Goal: Task Accomplishment & Management: Use online tool/utility

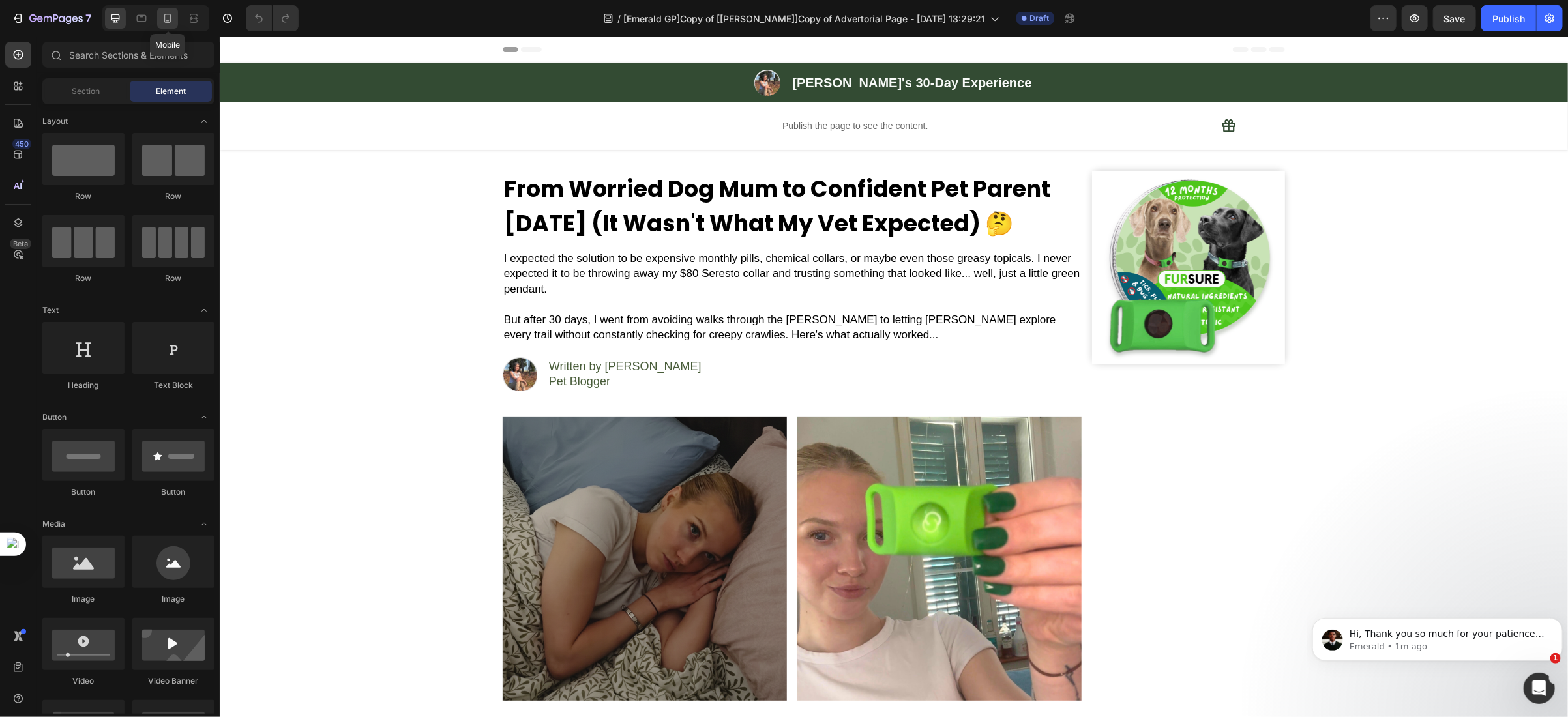
click at [170, 27] on div at bounding box center [167, 18] width 21 height 21
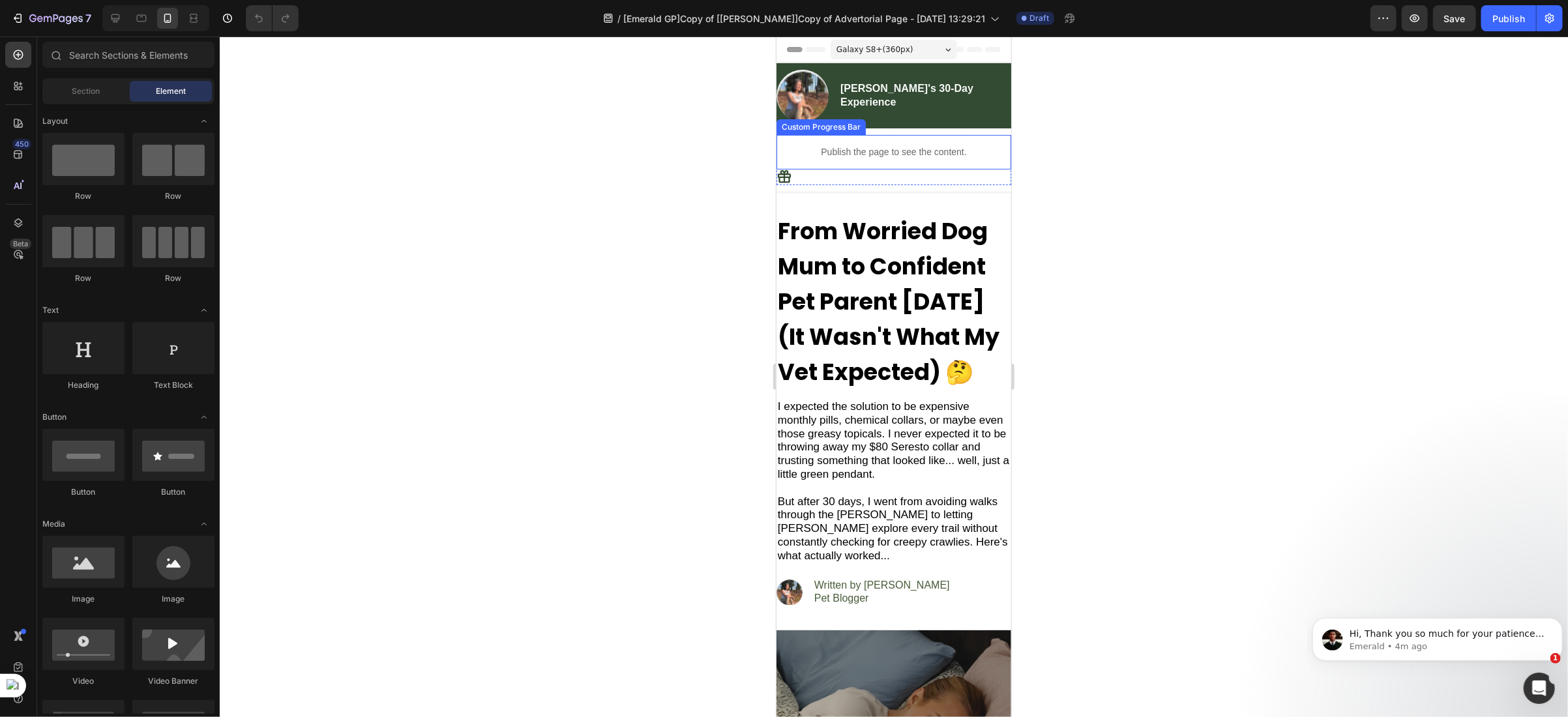
click at [797, 126] on div "Custom Progress Bar" at bounding box center [820, 126] width 84 height 11
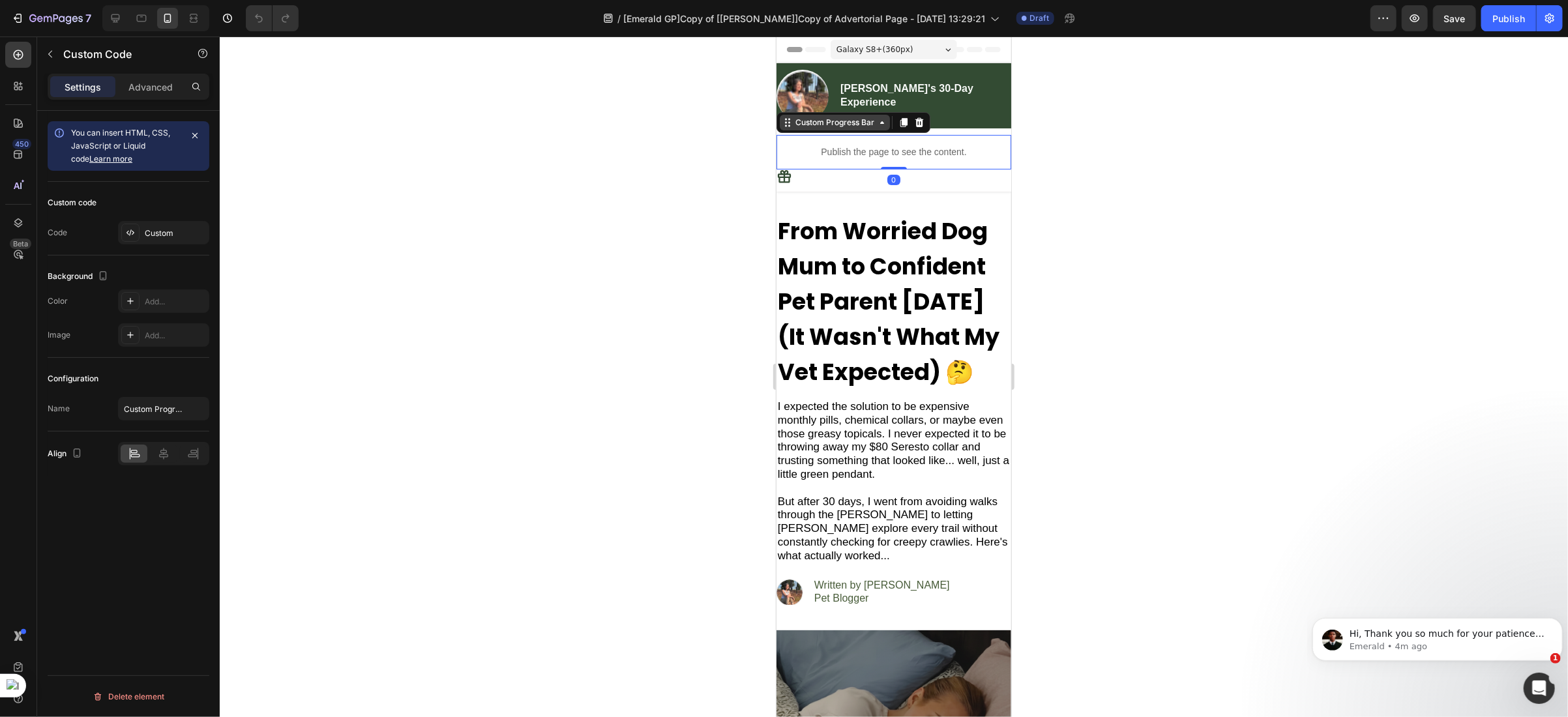
click at [797, 126] on div "Custom Progress Bar" at bounding box center [834, 121] width 84 height 11
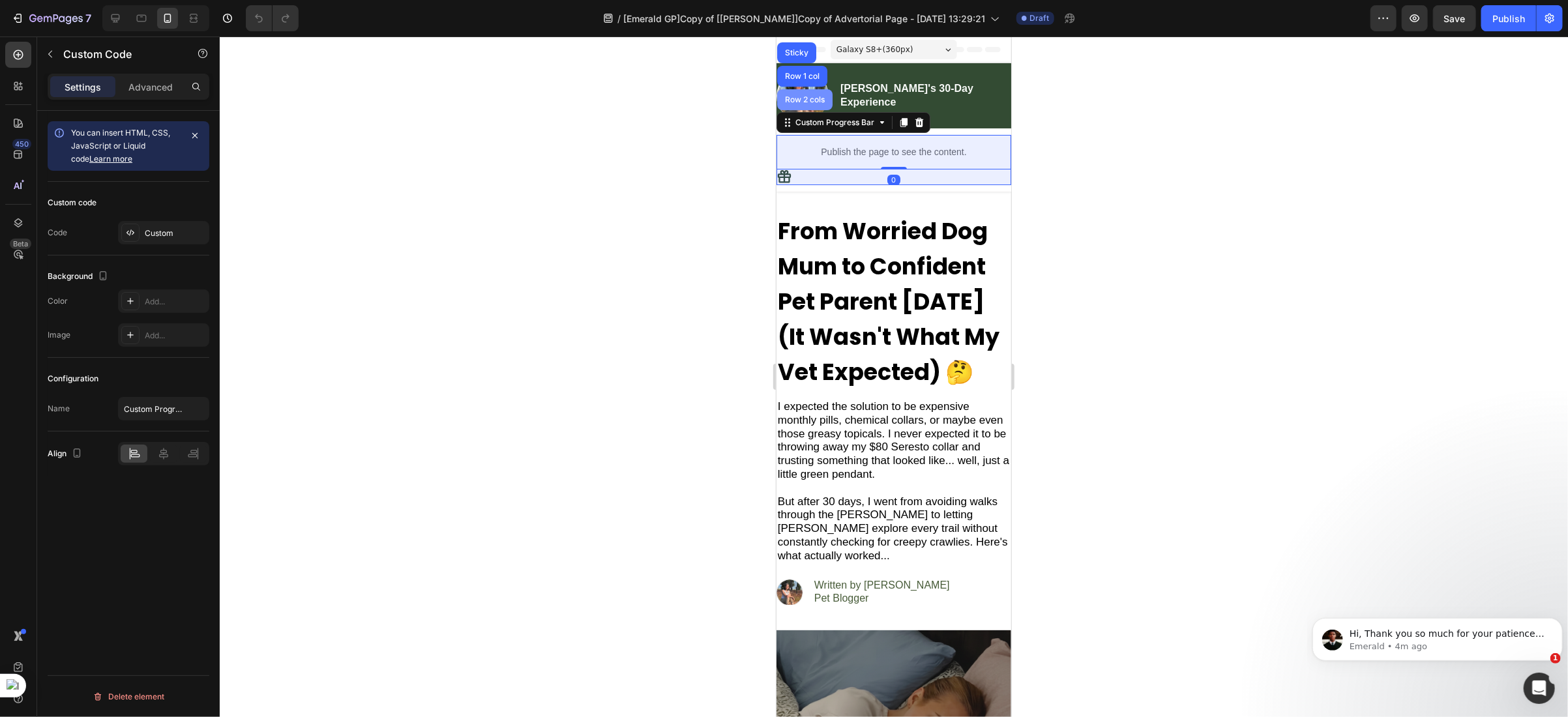
click at [802, 98] on div "Row 2 cols" at bounding box center [803, 99] width 45 height 8
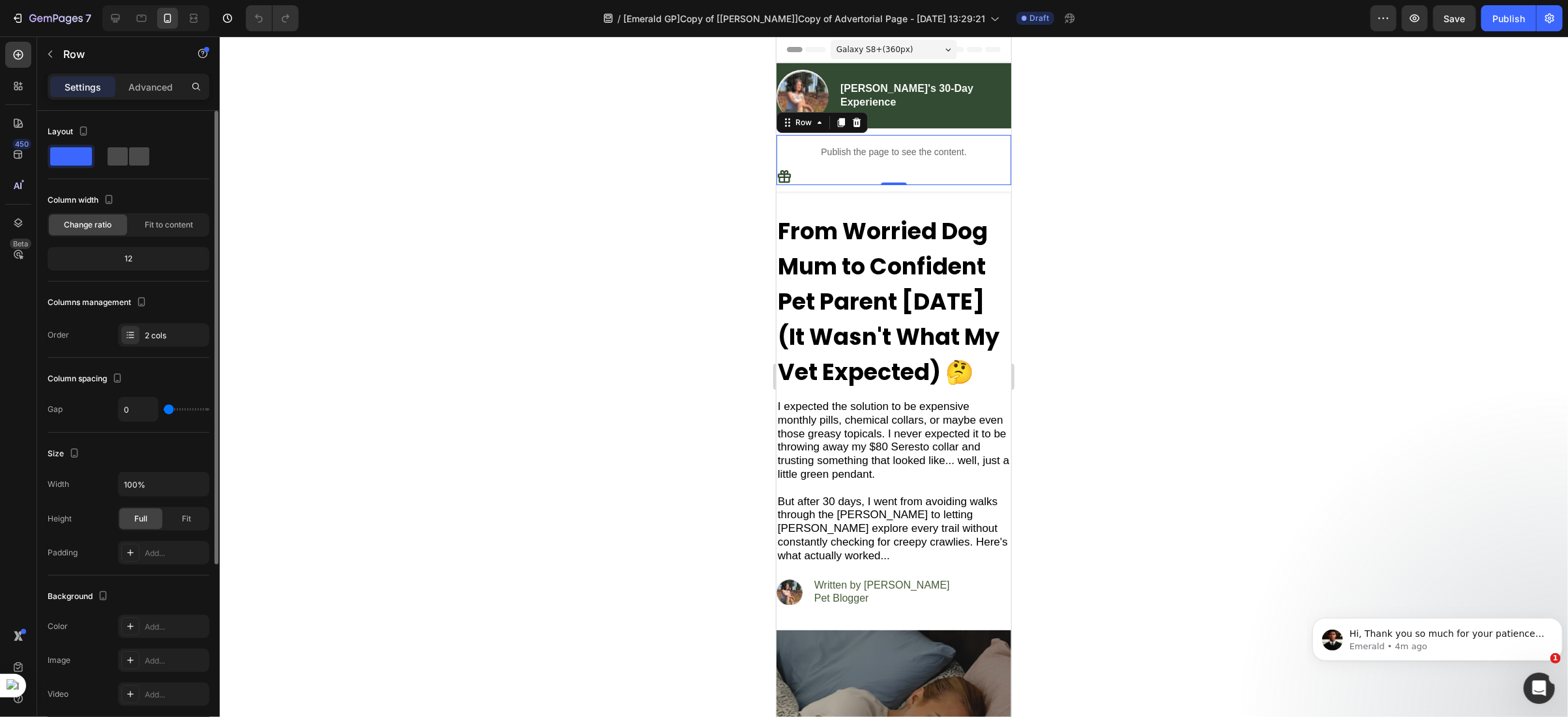
click at [131, 162] on span at bounding box center [139, 156] width 21 height 18
type input "20"
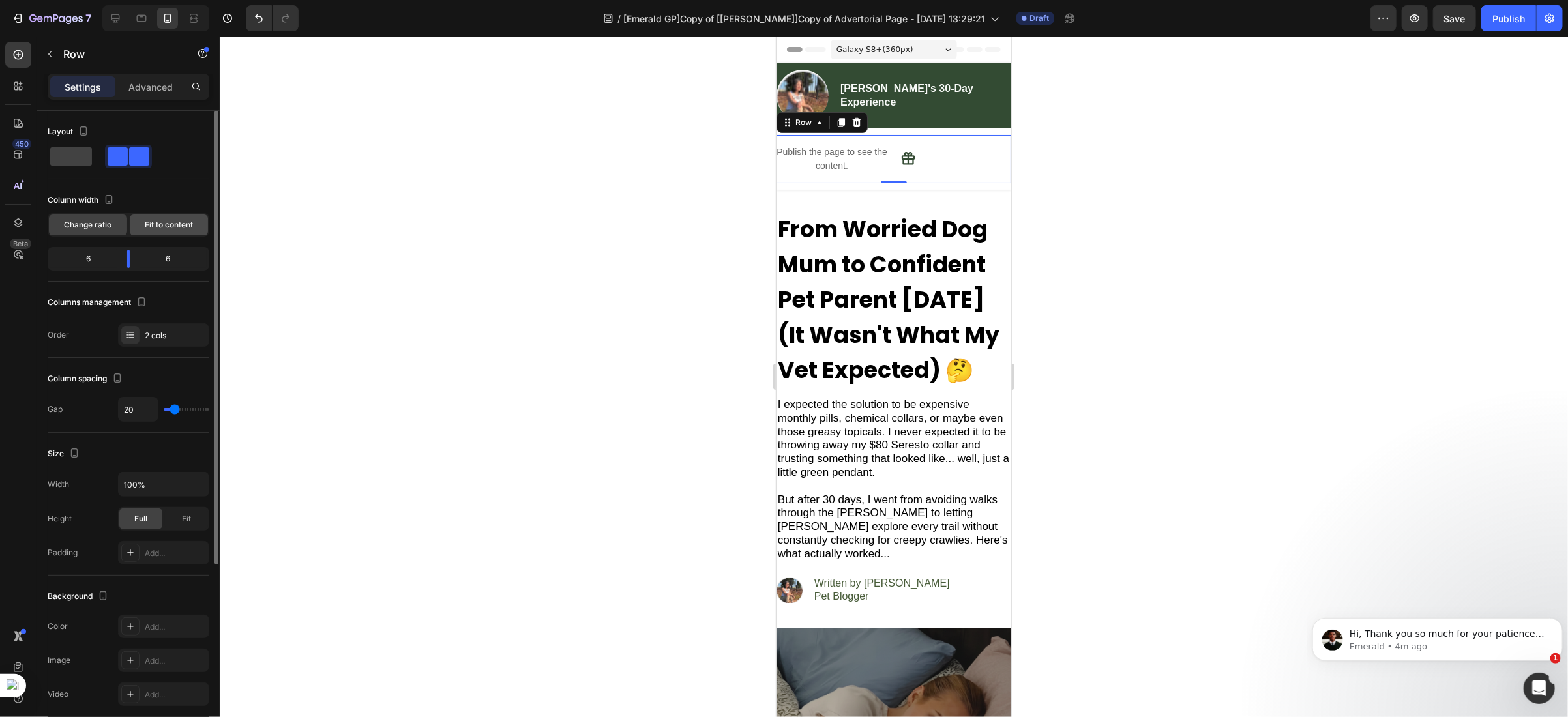
click at [162, 227] on span "Fit to content" at bounding box center [168, 224] width 48 height 11
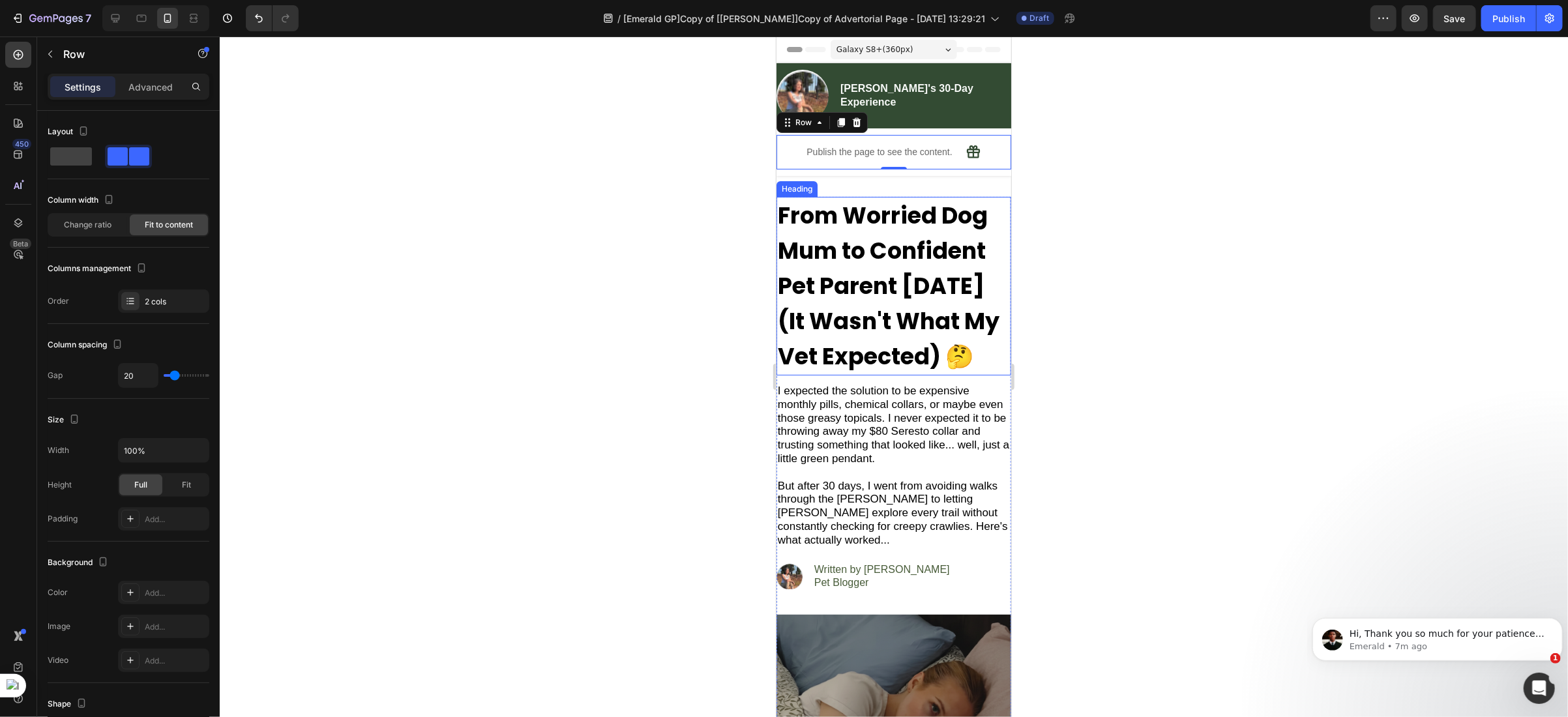
click at [875, 271] on strong "From Worried Dog Mum to Confident Pet Parent [DATE] (It Wasn't What My Vet Expe…" at bounding box center [887, 285] width 222 height 173
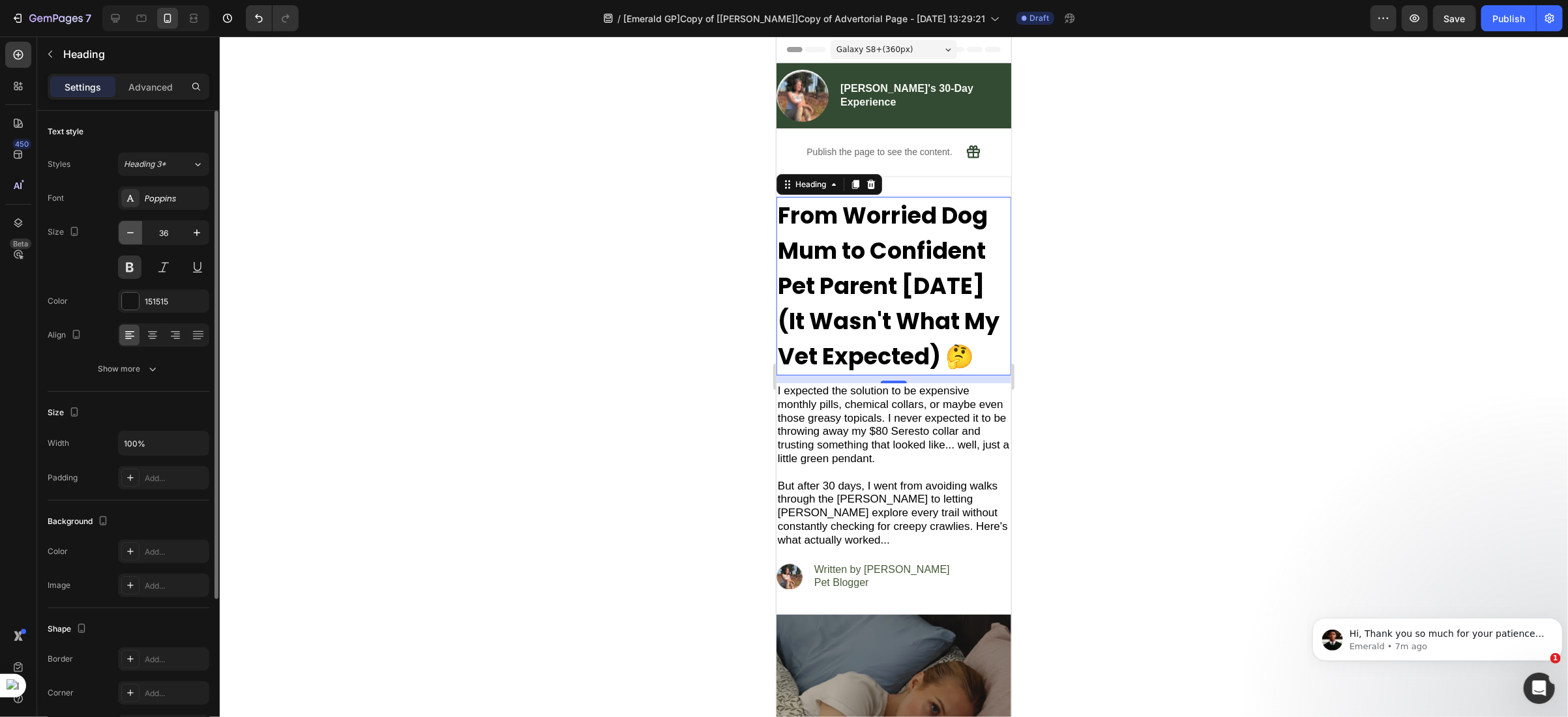
click at [128, 232] on icon "button" at bounding box center [130, 232] width 13 height 13
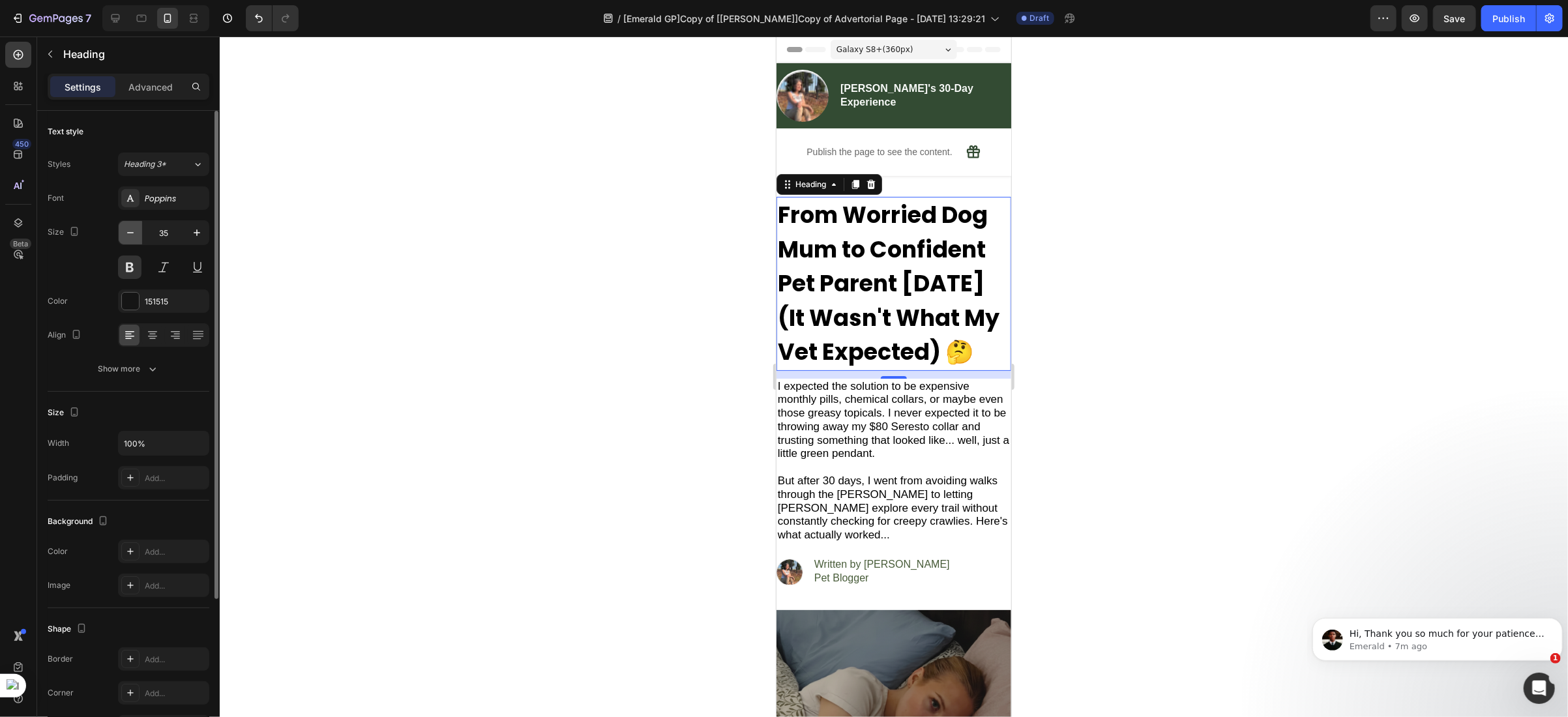
click at [128, 232] on icon "button" at bounding box center [130, 232] width 13 height 13
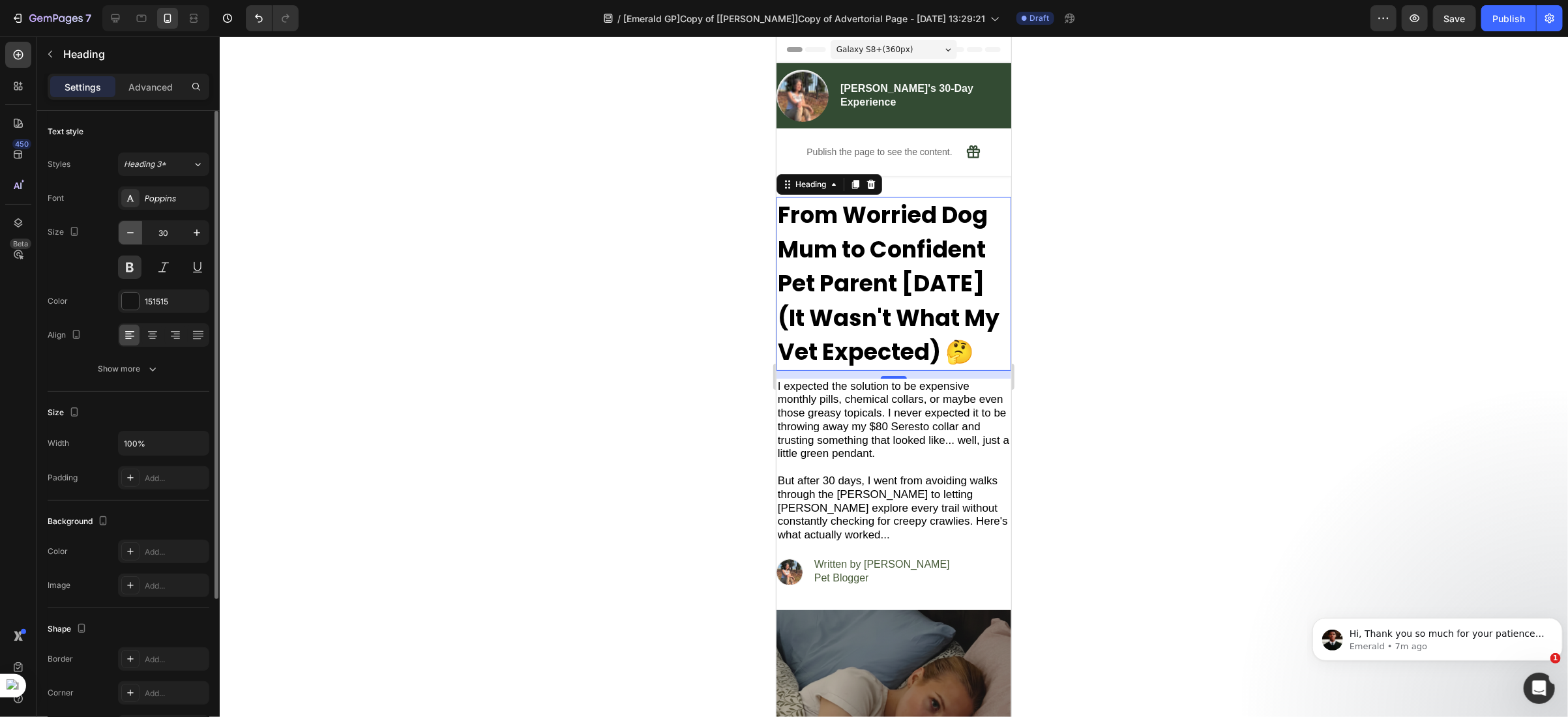
click at [128, 232] on icon "button" at bounding box center [130, 232] width 13 height 13
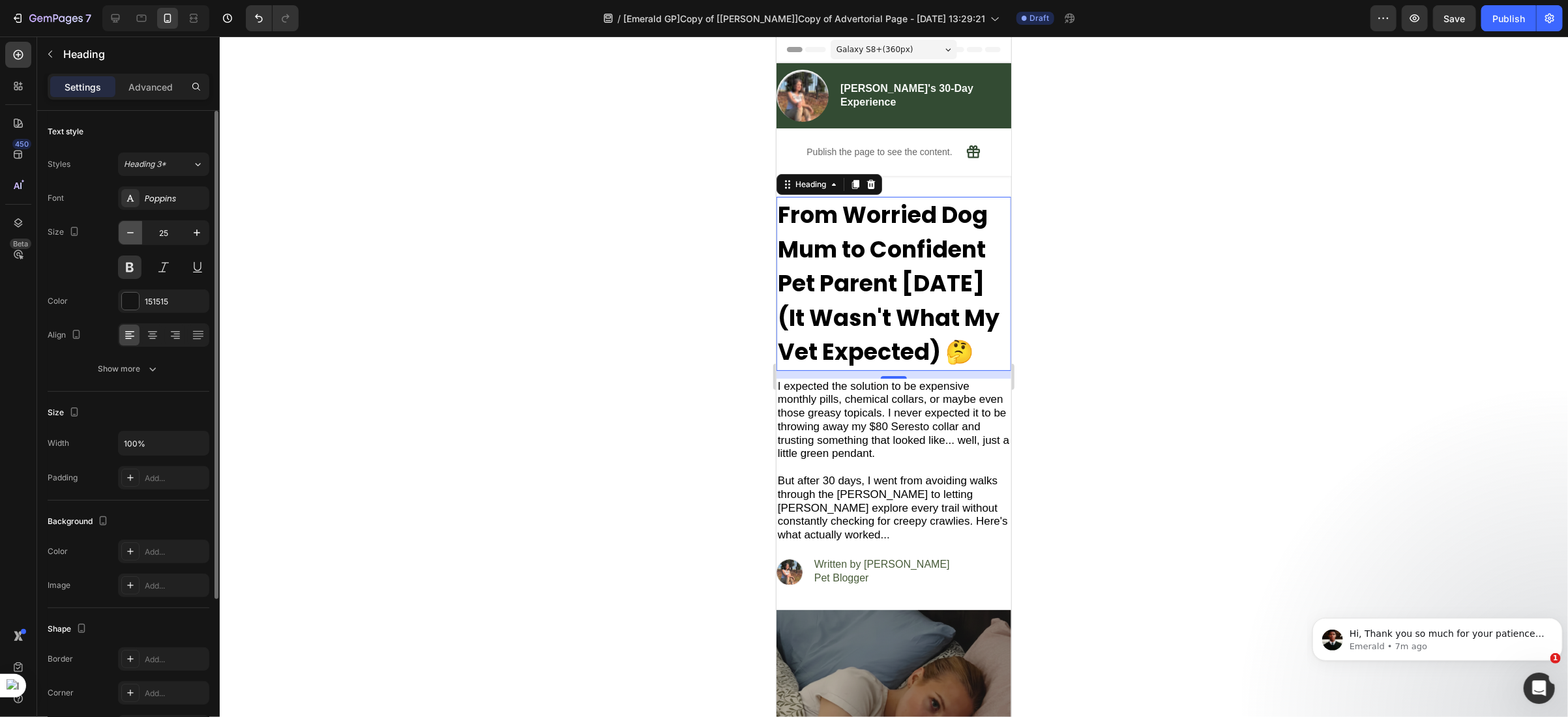
click at [128, 232] on icon "button" at bounding box center [130, 232] width 13 height 13
click at [202, 234] on icon "button" at bounding box center [197, 232] width 13 height 13
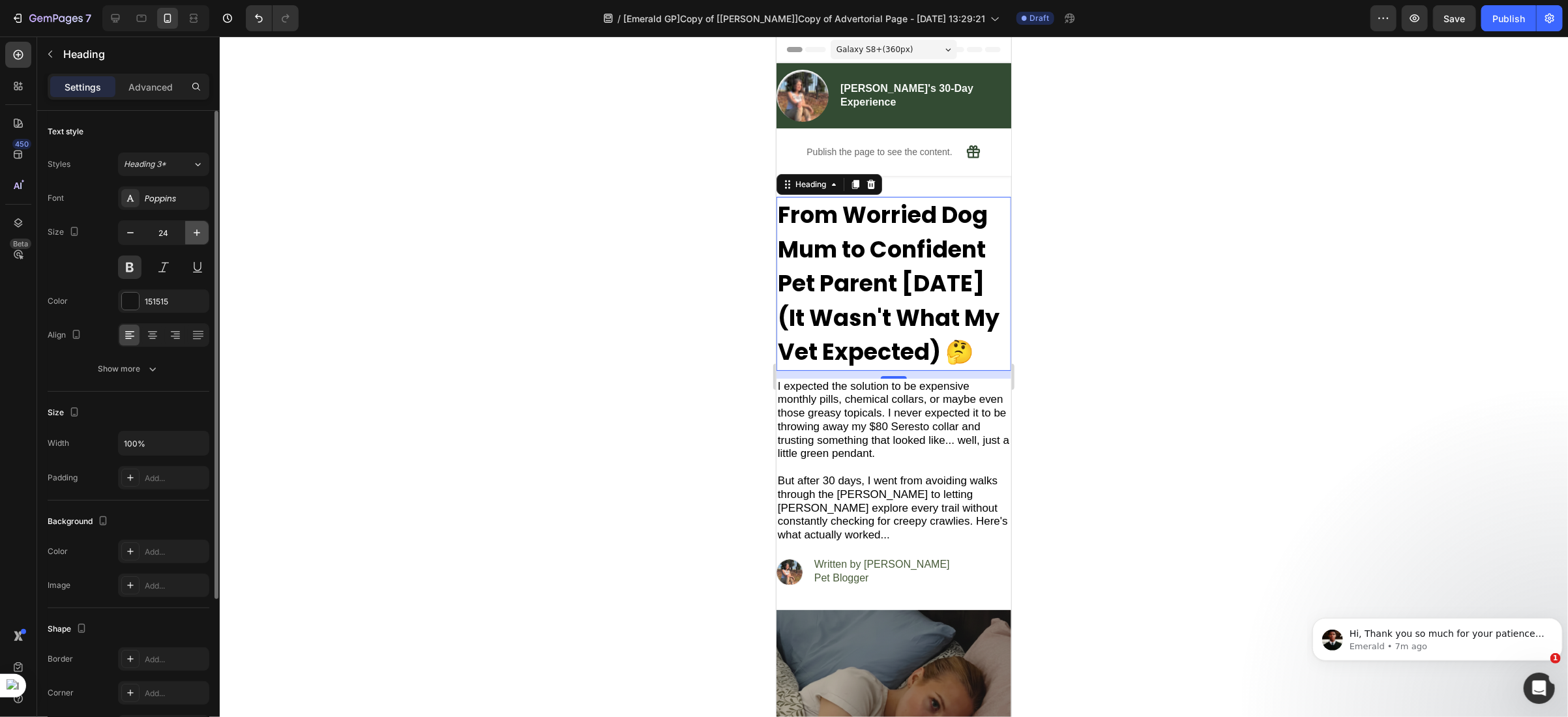
click at [202, 234] on icon "button" at bounding box center [197, 232] width 13 height 13
type input "27"
click at [852, 272] on strong "From Worried Dog Mum to Confident Pet Parent [DATE] (It Wasn't What My Vet Expe…" at bounding box center [887, 283] width 222 height 169
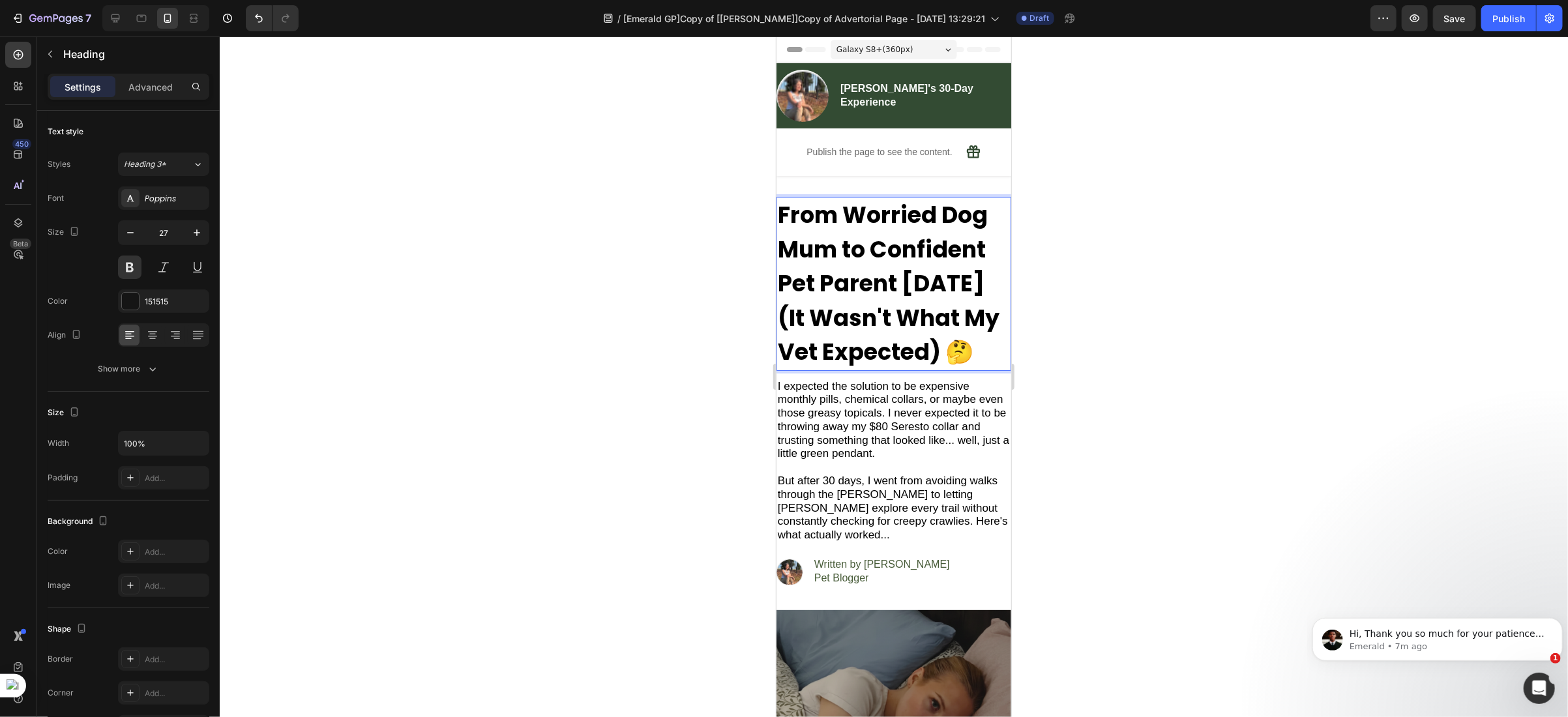
click at [852, 272] on strong "From Worried Dog Mum to Confident Pet Parent [DATE] (It Wasn't What My Vet Expe…" at bounding box center [887, 283] width 222 height 169
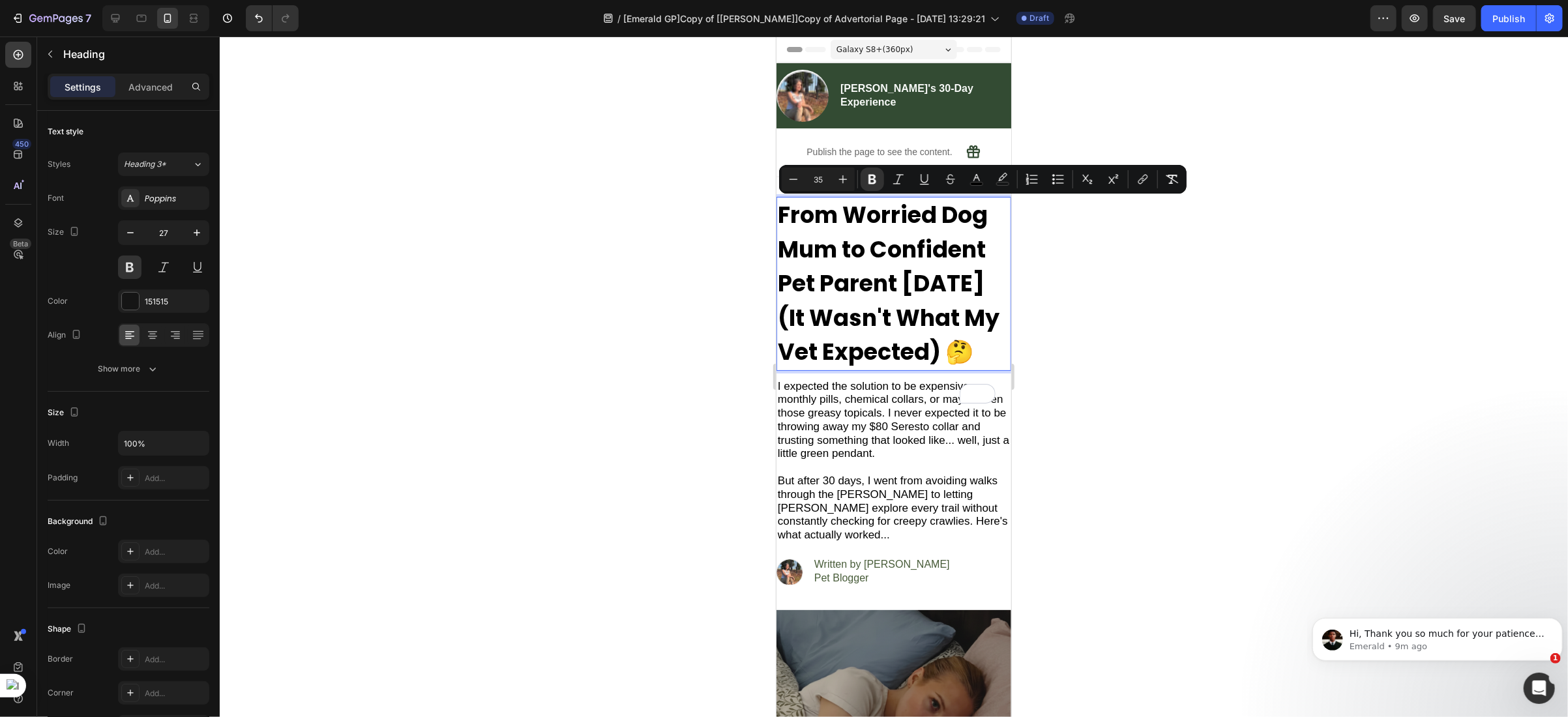
click at [924, 336] on strong "From Worried Dog Mum to Confident Pet Parent [DATE] (It Wasn't What My Vet Expe…" at bounding box center [887, 283] width 222 height 169
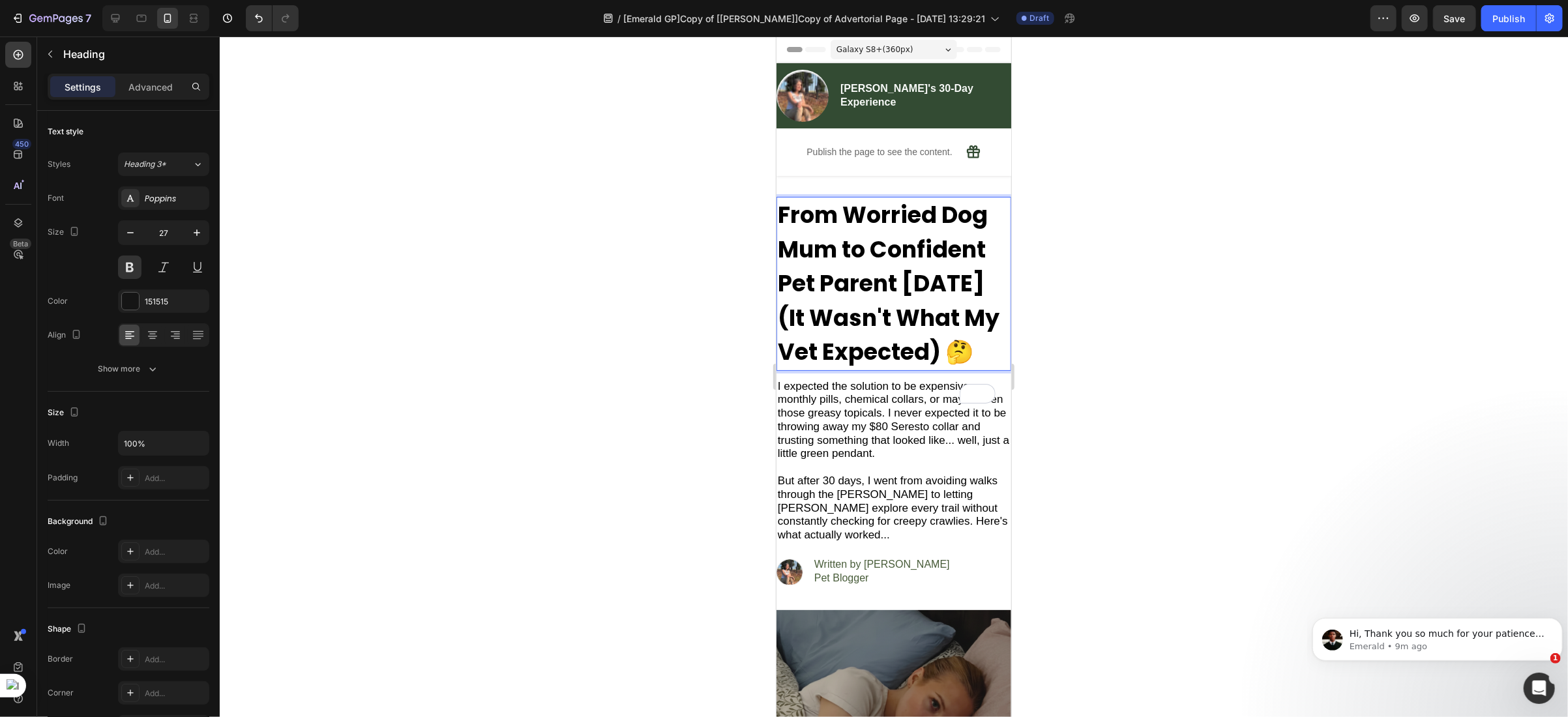
click at [924, 336] on strong "From Worried Dog Mum to Confident Pet Parent [DATE] (It Wasn't What My Vet Expe…" at bounding box center [887, 283] width 222 height 169
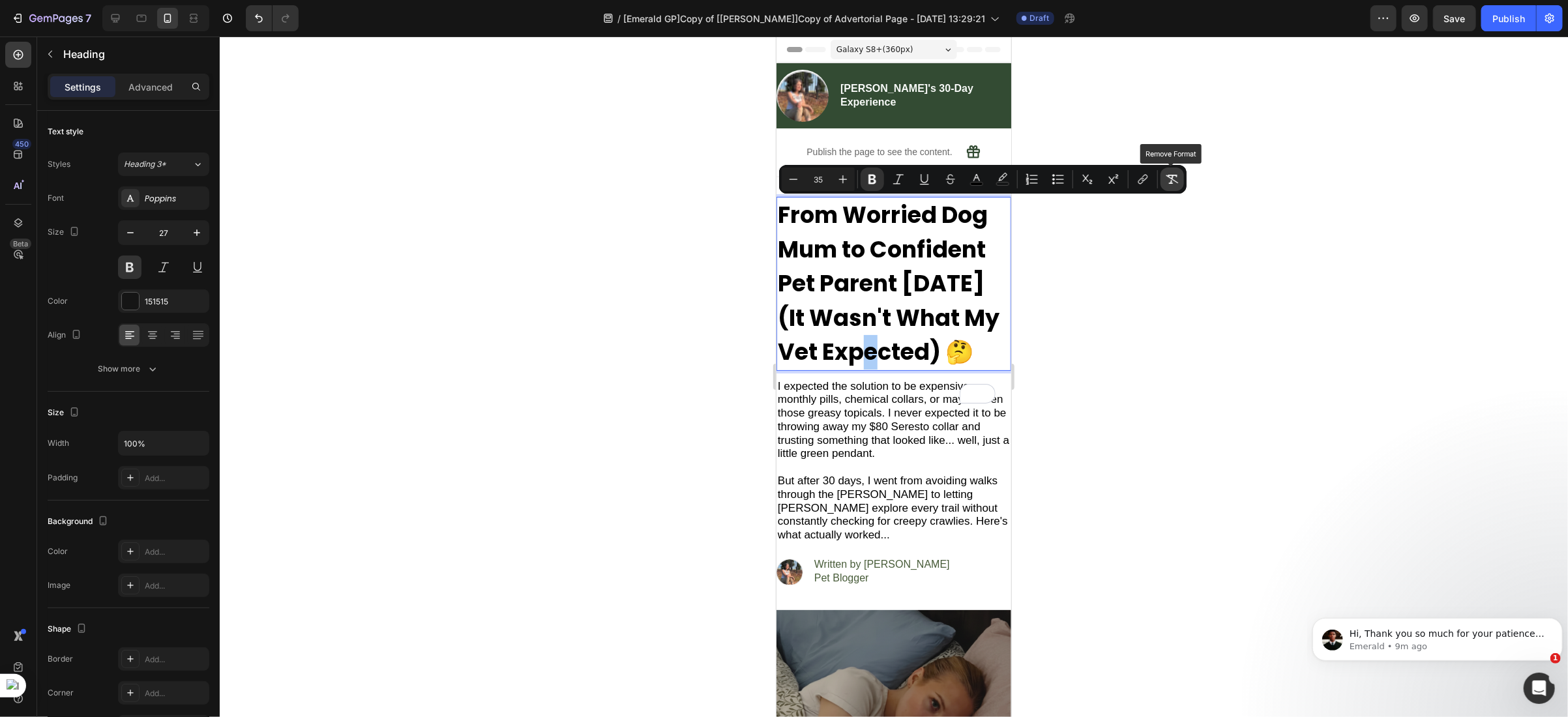
click at [1173, 169] on button "Remove Format" at bounding box center [1172, 179] width 24 height 24
type input "27"
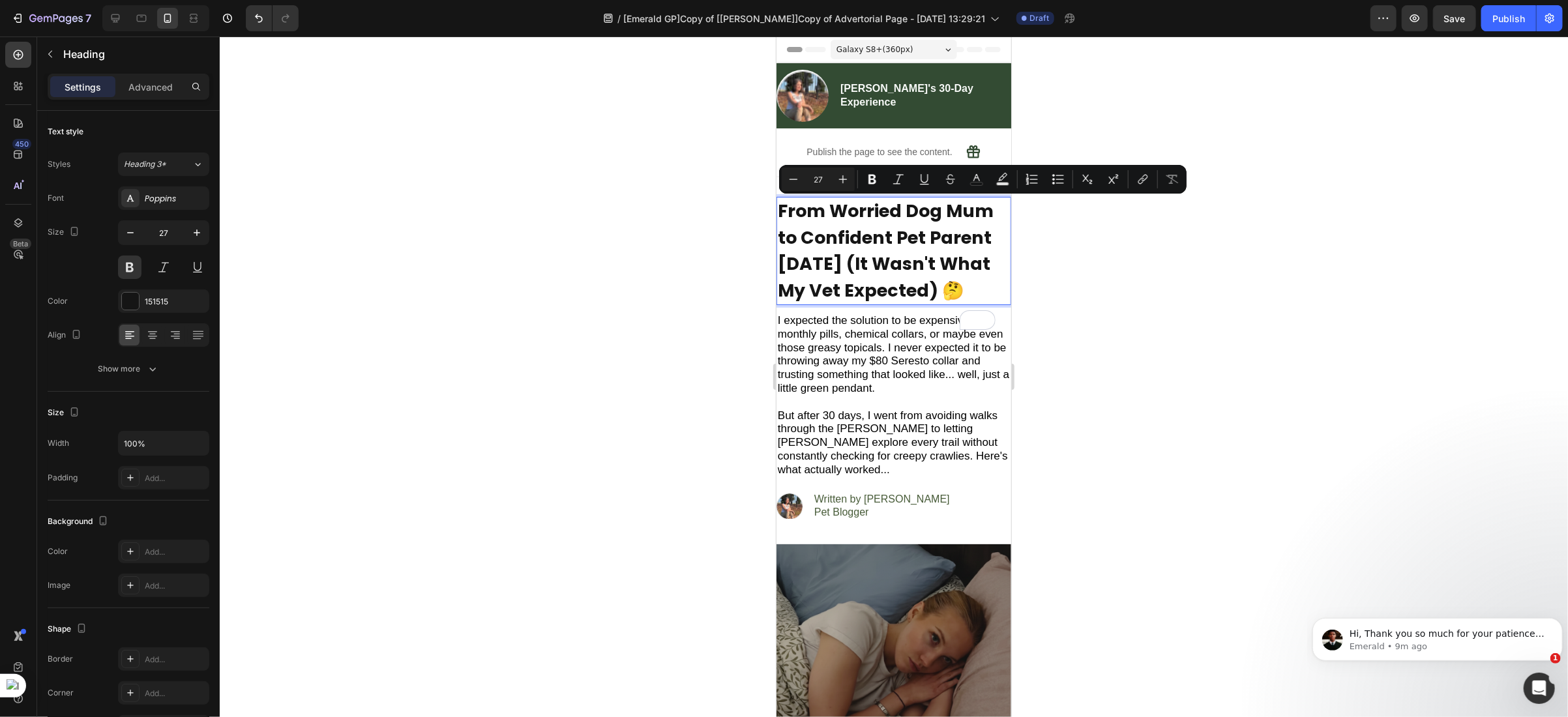
click at [861, 298] on p "From Worried Dog Mum to Confident Pet Parent [DATE] (It Wasn't What My Vet Expe…" at bounding box center [893, 250] width 232 height 106
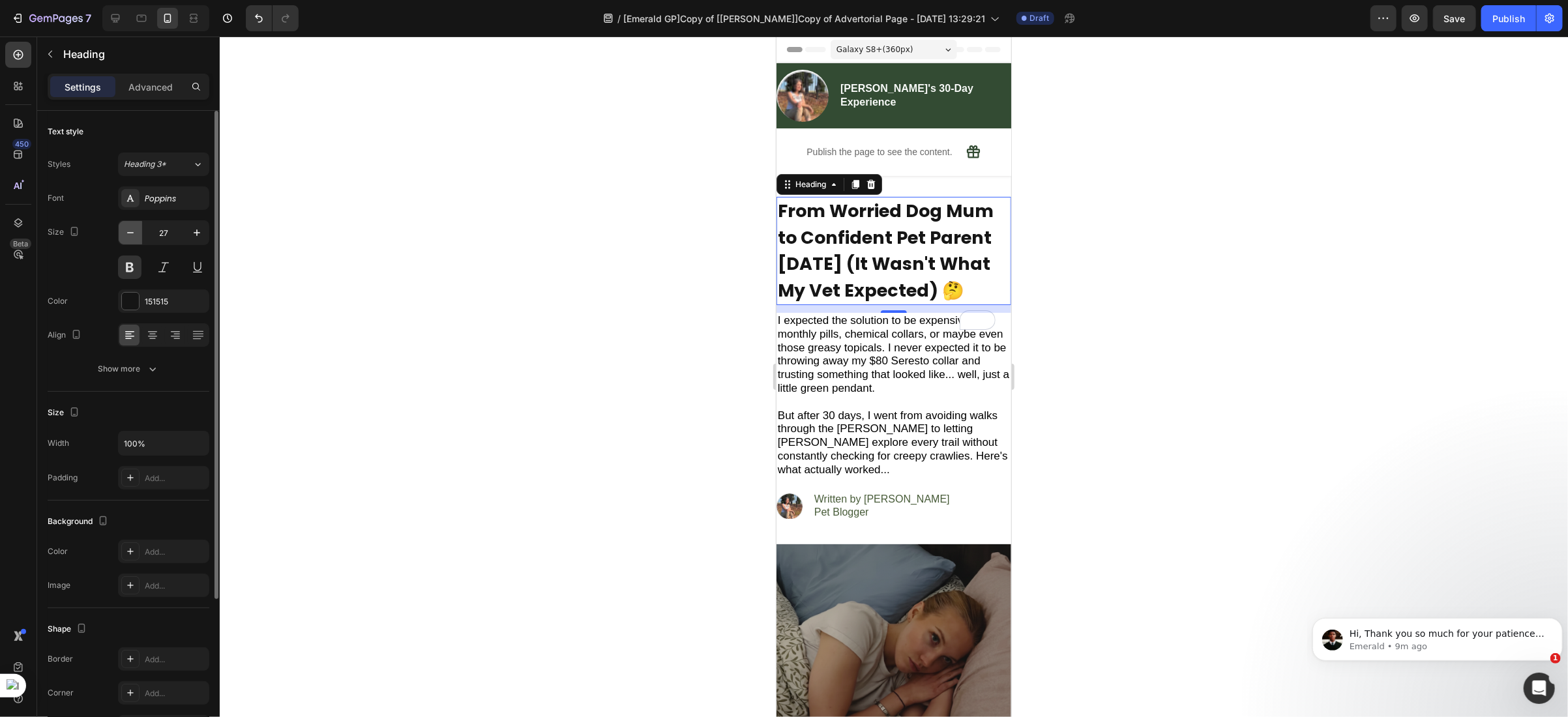
click at [134, 235] on icon "button" at bounding box center [130, 232] width 13 height 13
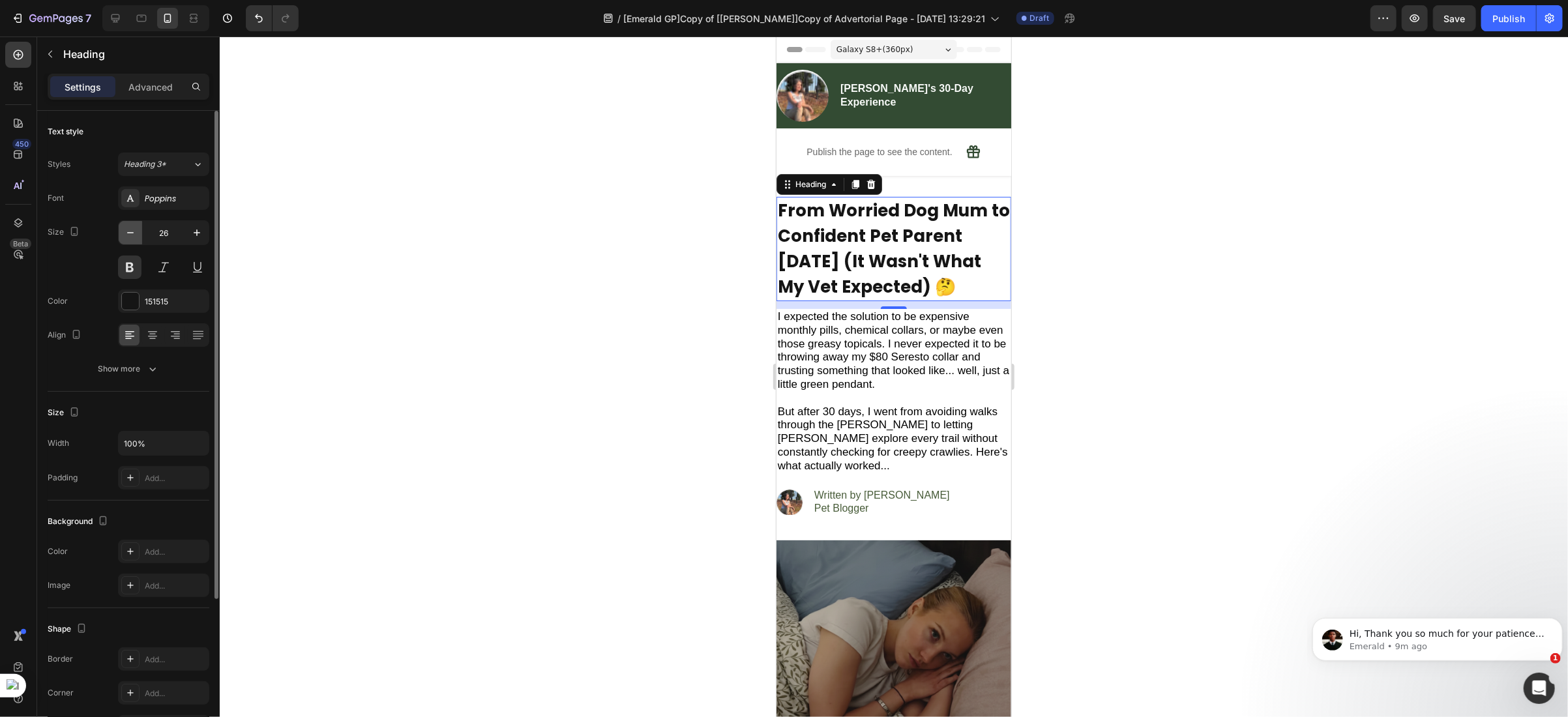
click at [134, 235] on icon "button" at bounding box center [130, 232] width 13 height 13
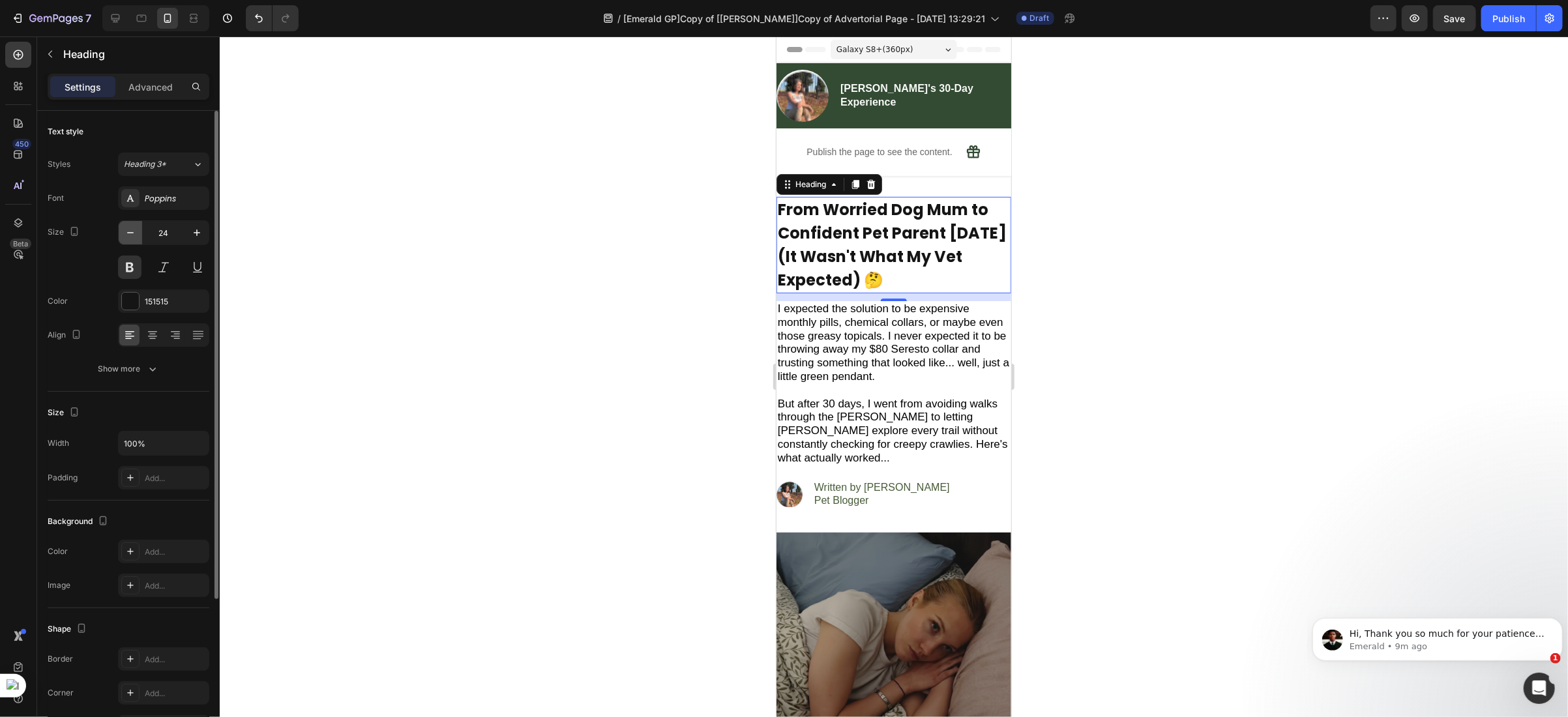
click at [134, 235] on icon "button" at bounding box center [130, 232] width 13 height 13
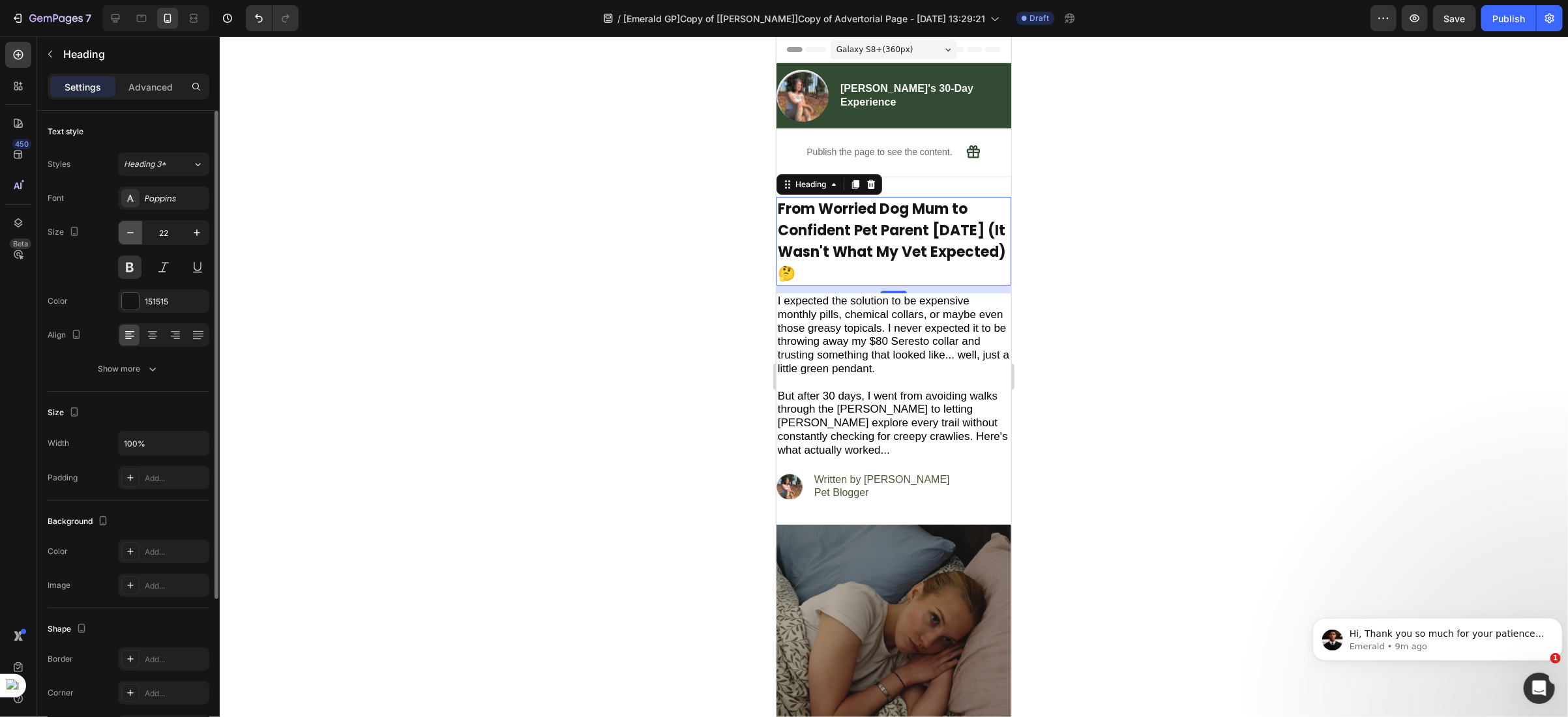
click at [134, 235] on icon "button" at bounding box center [130, 232] width 13 height 13
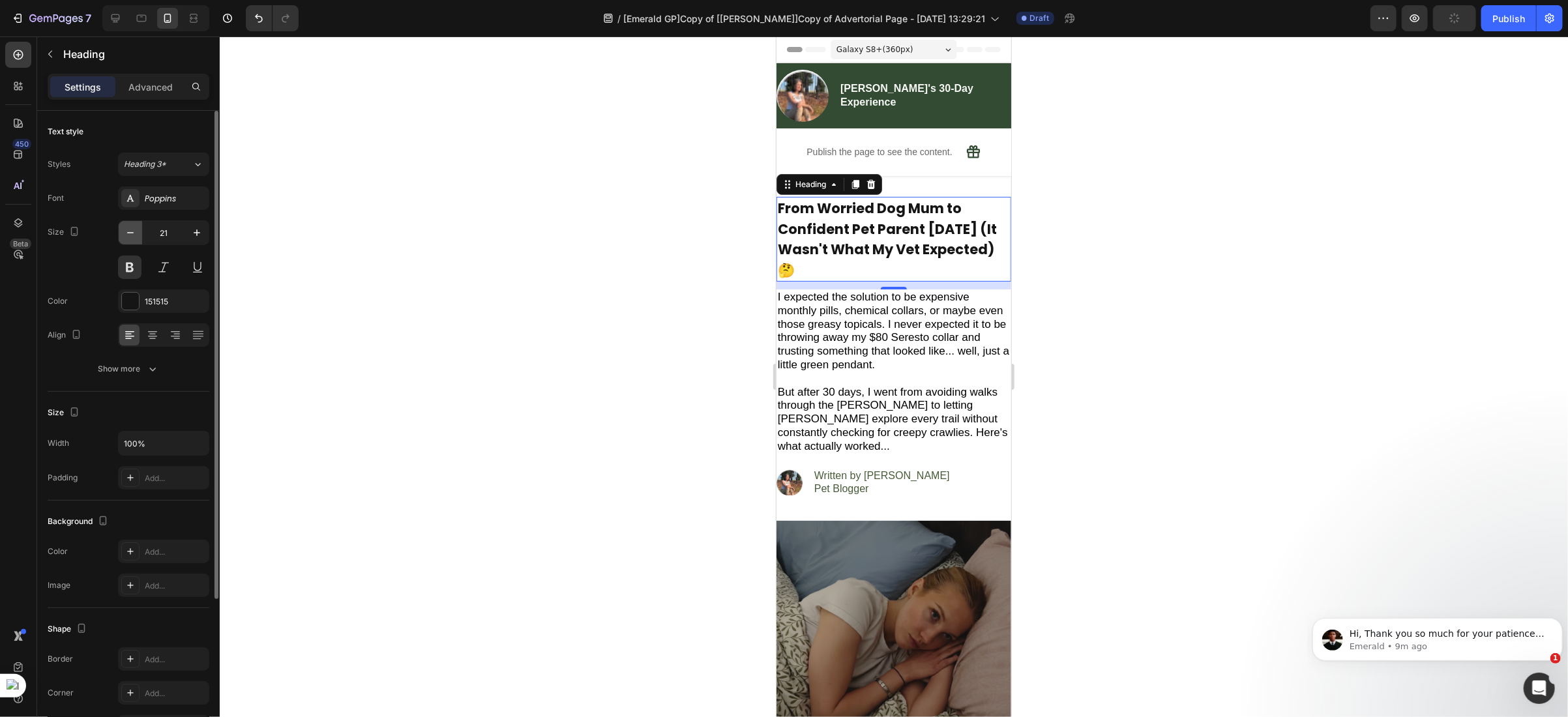
click at [134, 235] on icon "button" at bounding box center [130, 232] width 13 height 13
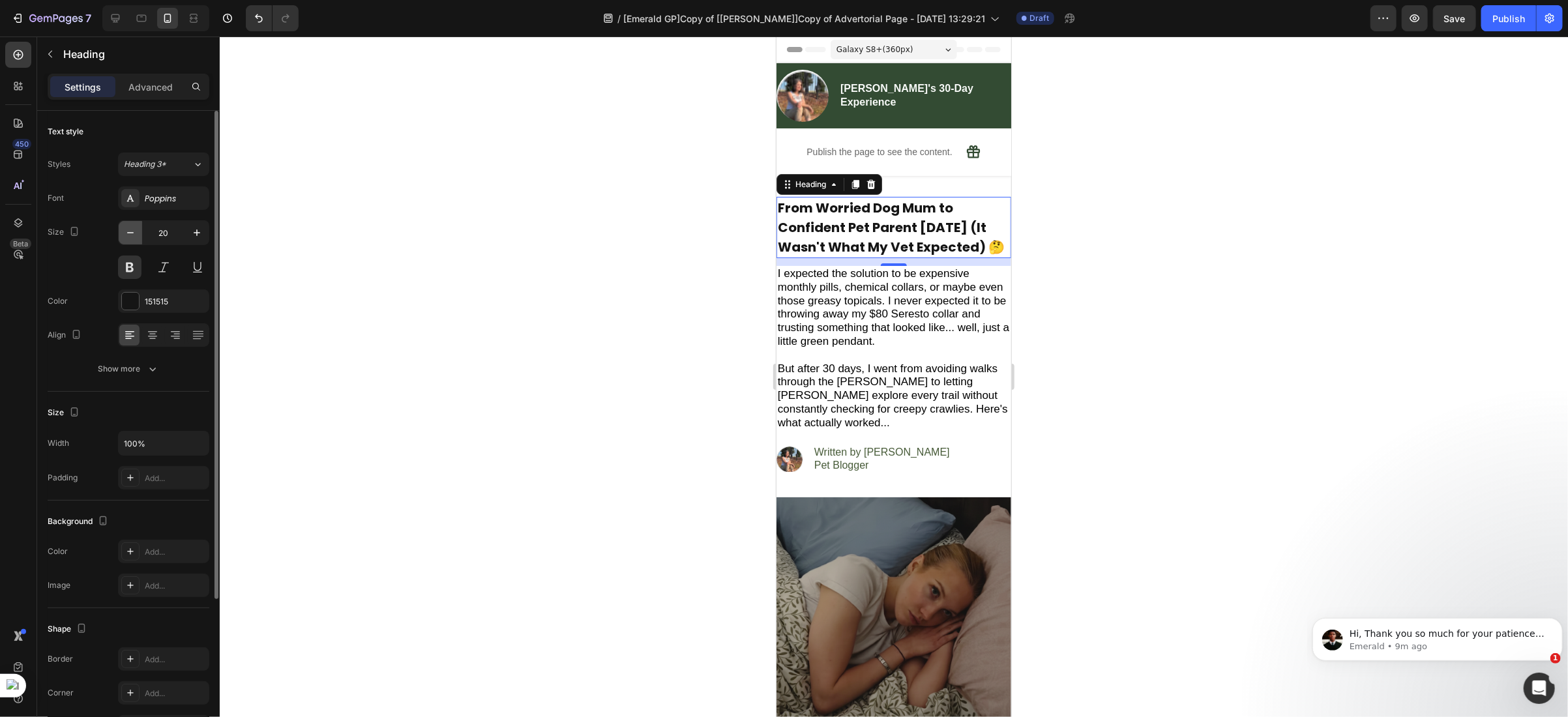
click at [134, 235] on icon "button" at bounding box center [130, 232] width 13 height 13
type input "19"
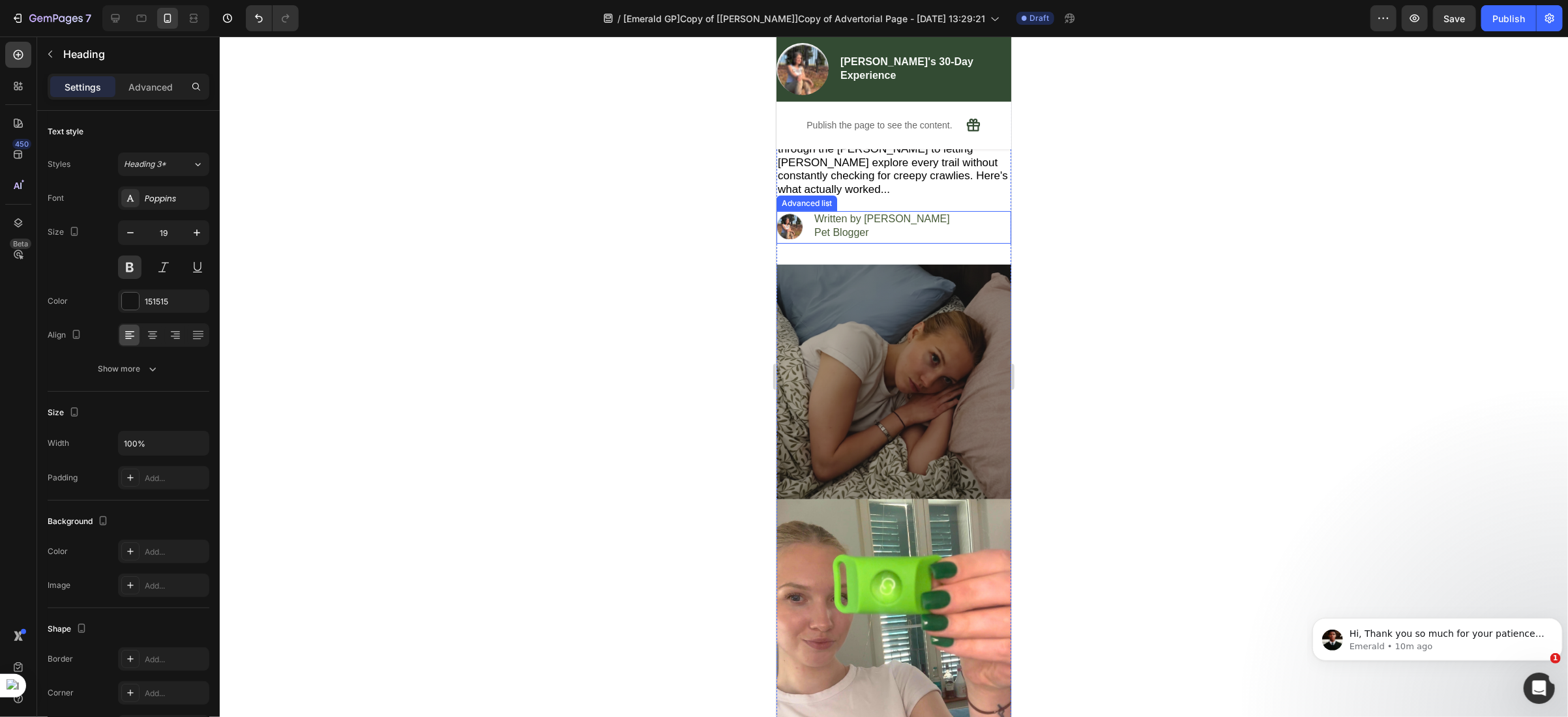
scroll to position [231, 0]
click at [806, 302] on img at bounding box center [893, 381] width 235 height 235
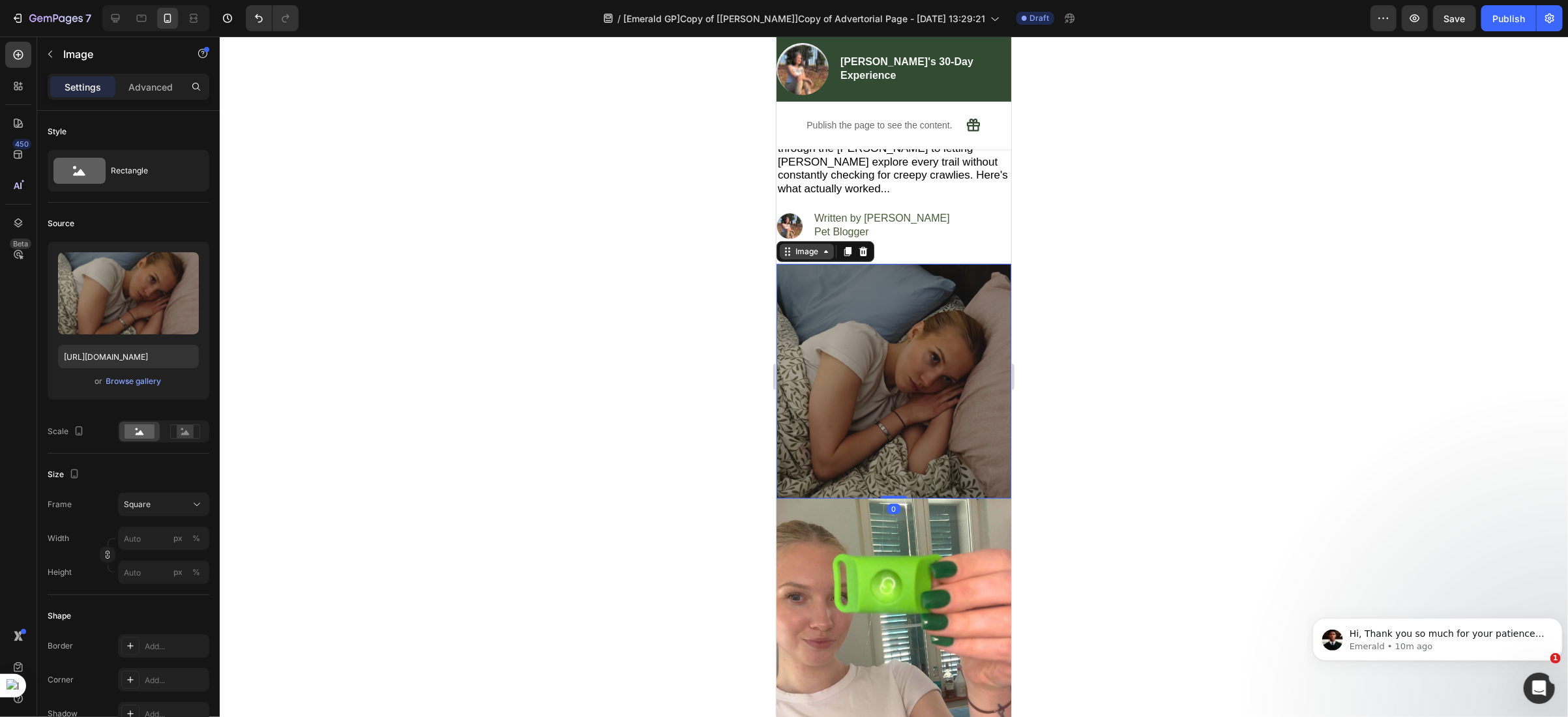
click at [802, 250] on div "Image" at bounding box center [806, 251] width 28 height 11
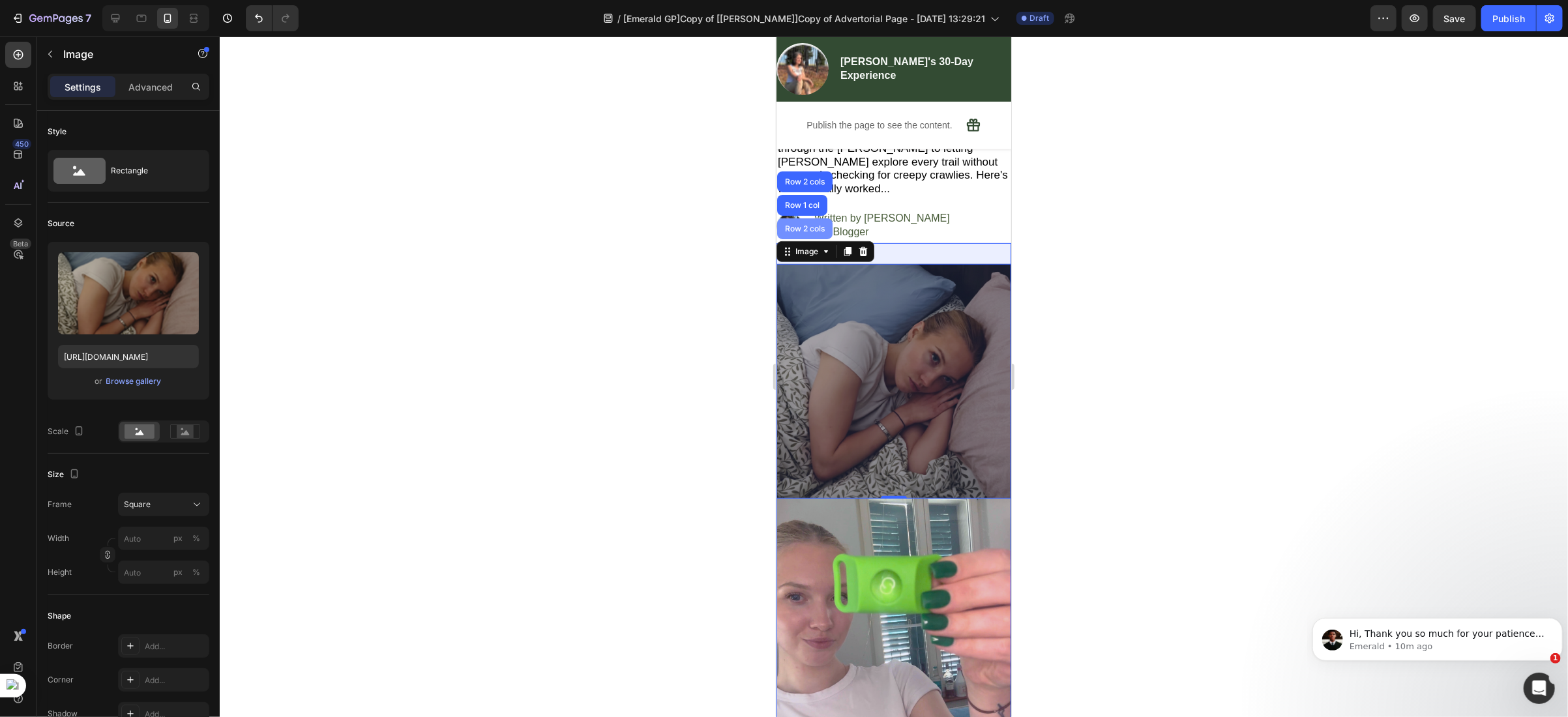
click at [802, 227] on div "Row 2 cols" at bounding box center [803, 228] width 45 height 8
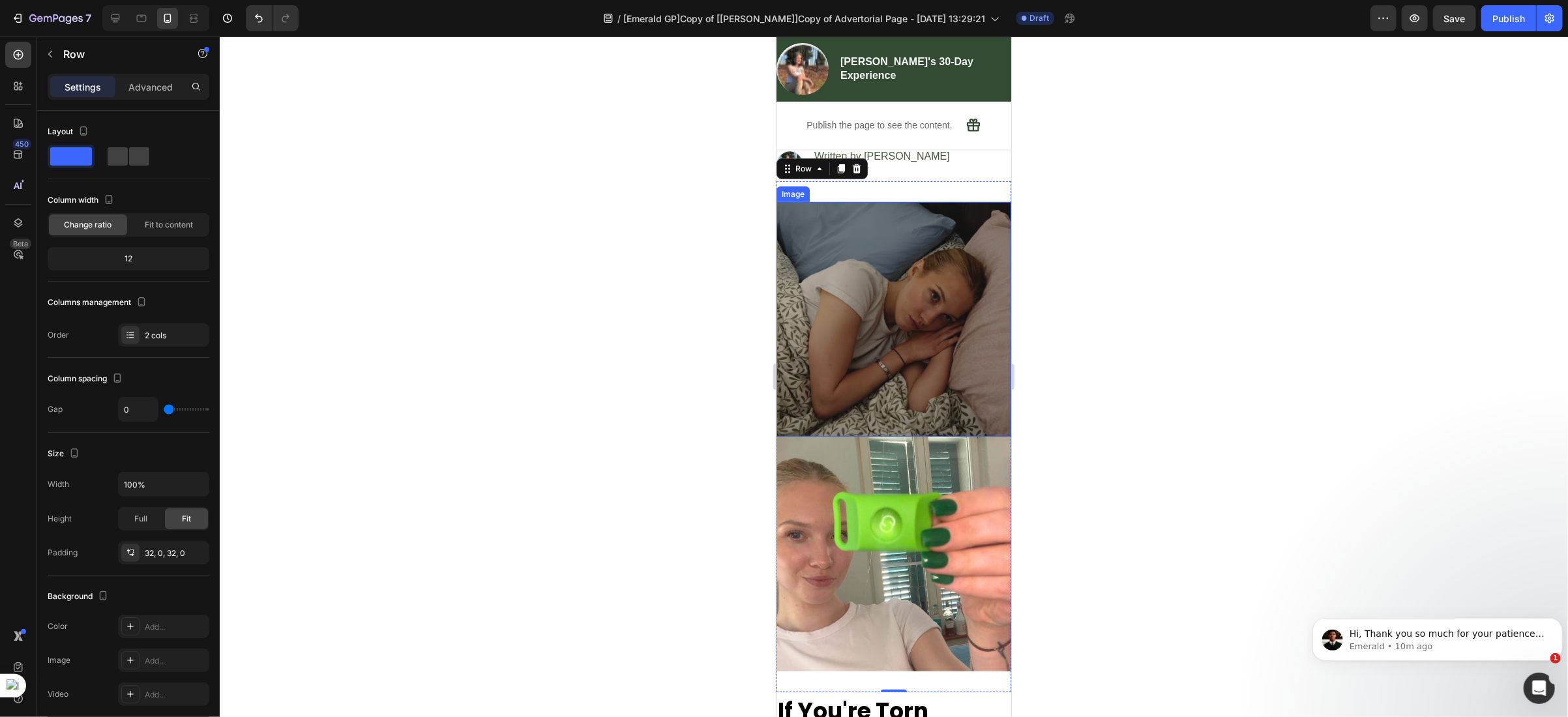
scroll to position [286, 0]
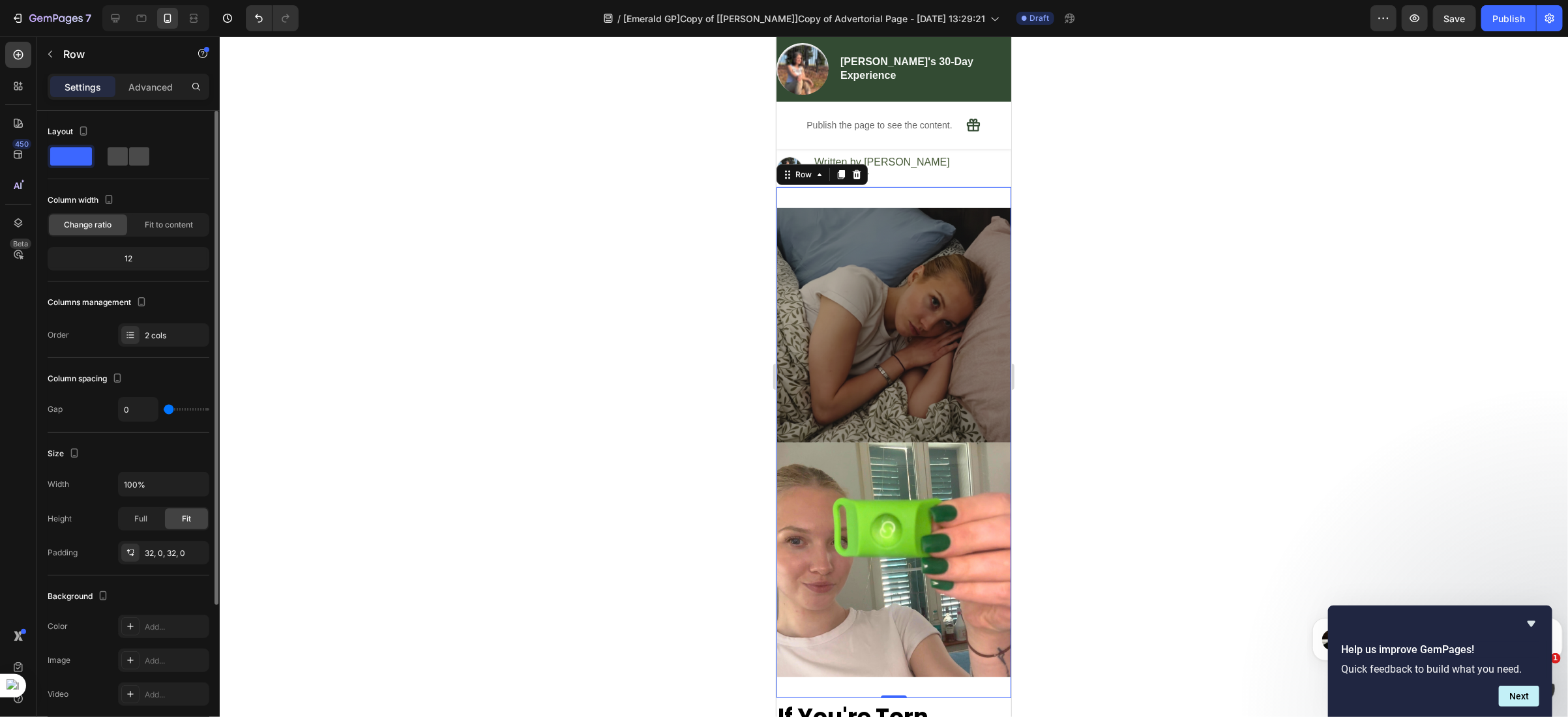
click at [133, 162] on span at bounding box center [139, 156] width 21 height 18
type input "16"
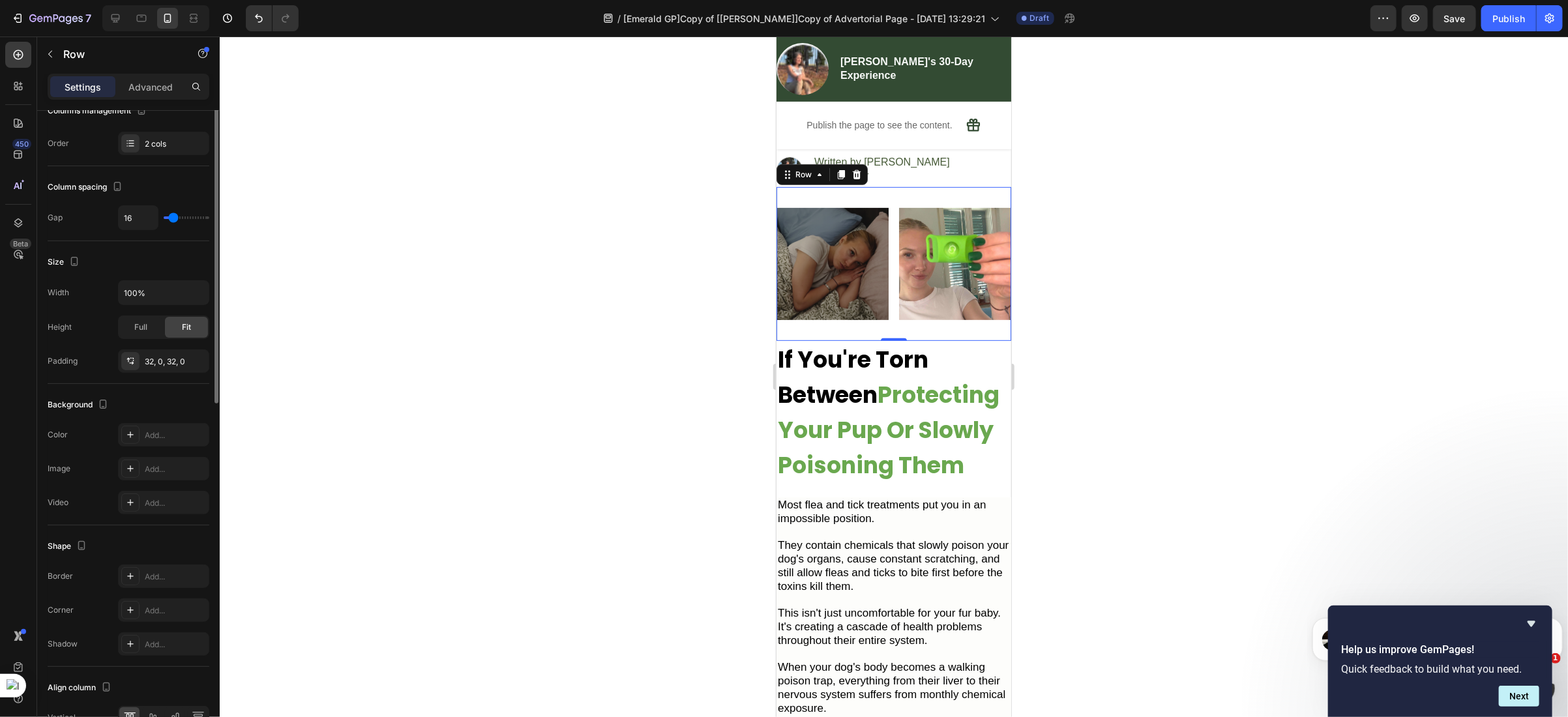
scroll to position [0, 0]
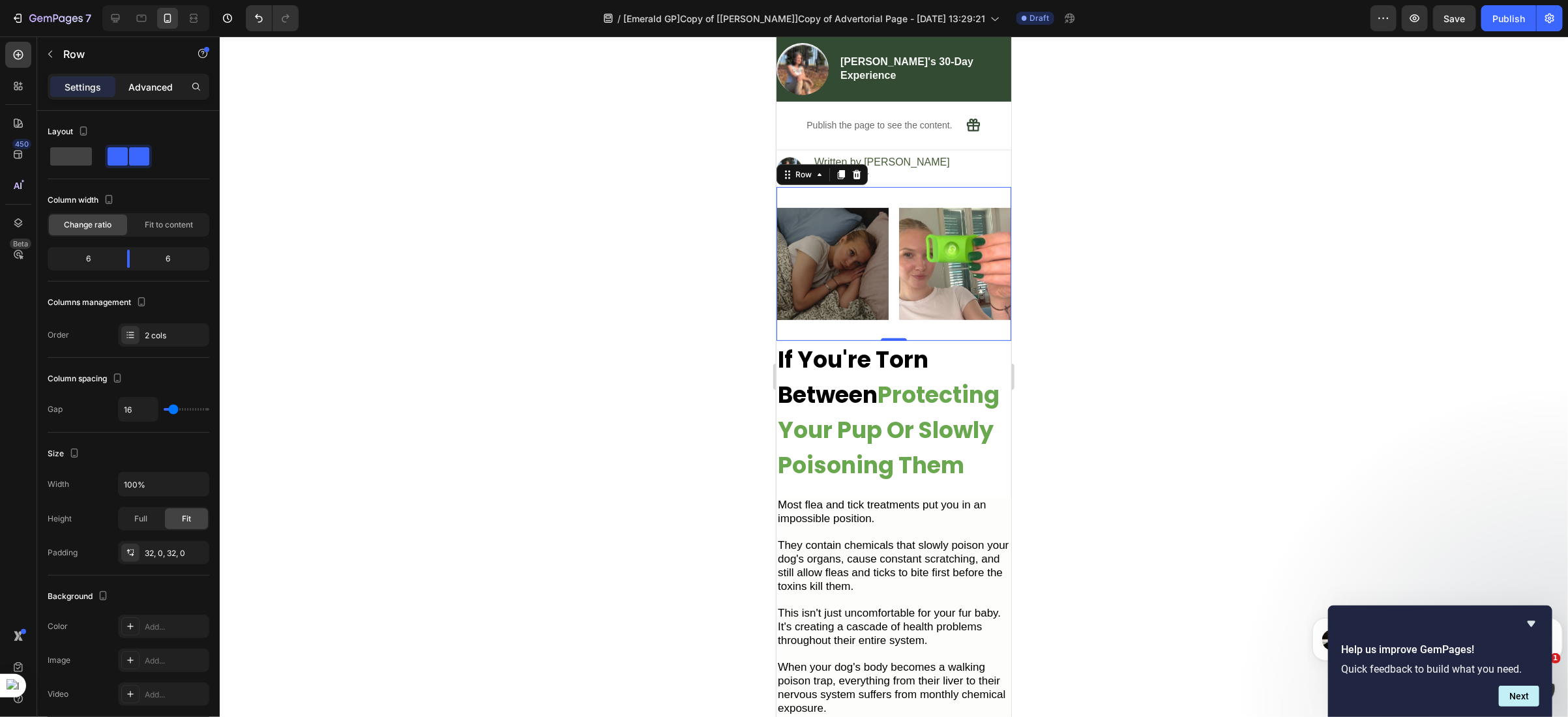
click at [137, 84] on p "Advanced" at bounding box center [150, 87] width 44 height 14
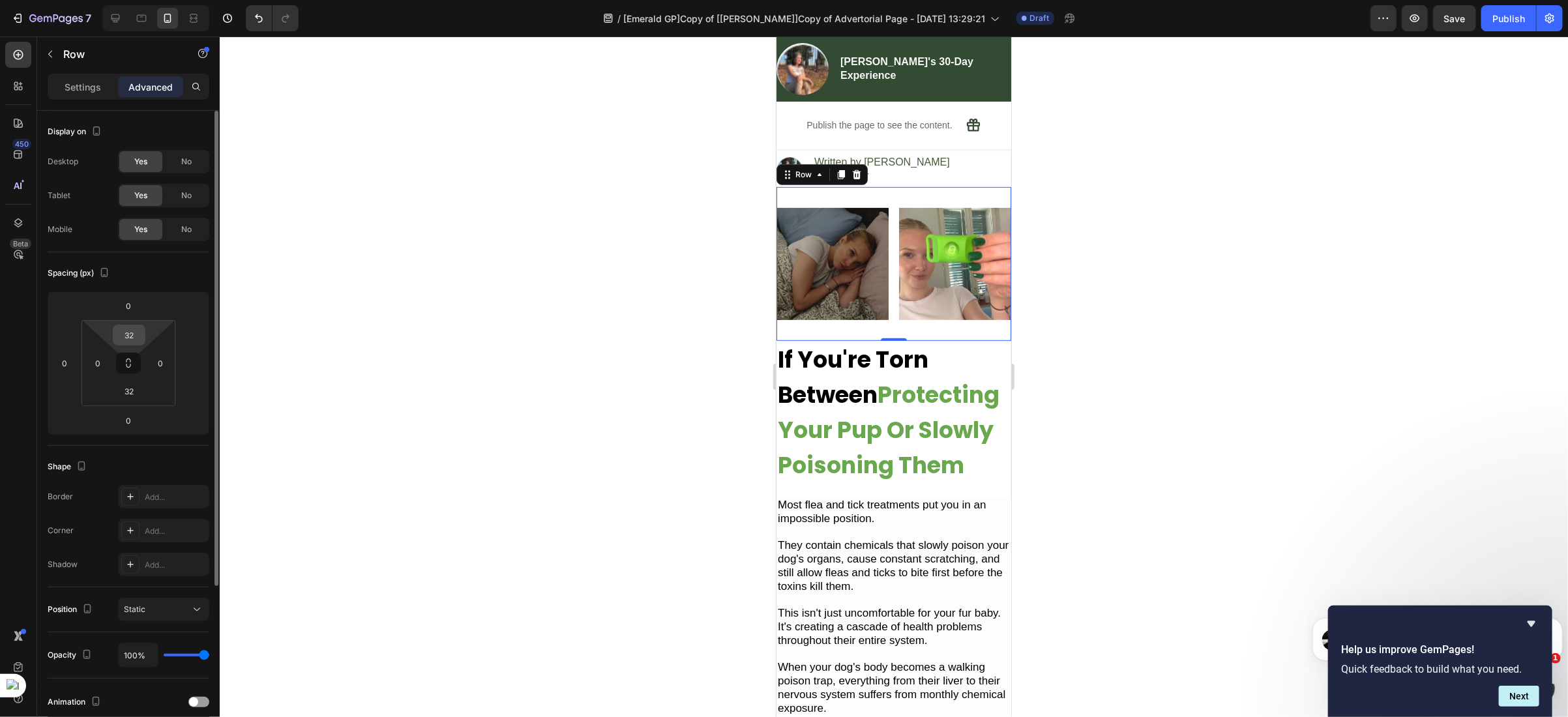
click at [130, 331] on input "32" at bounding box center [129, 335] width 26 height 20
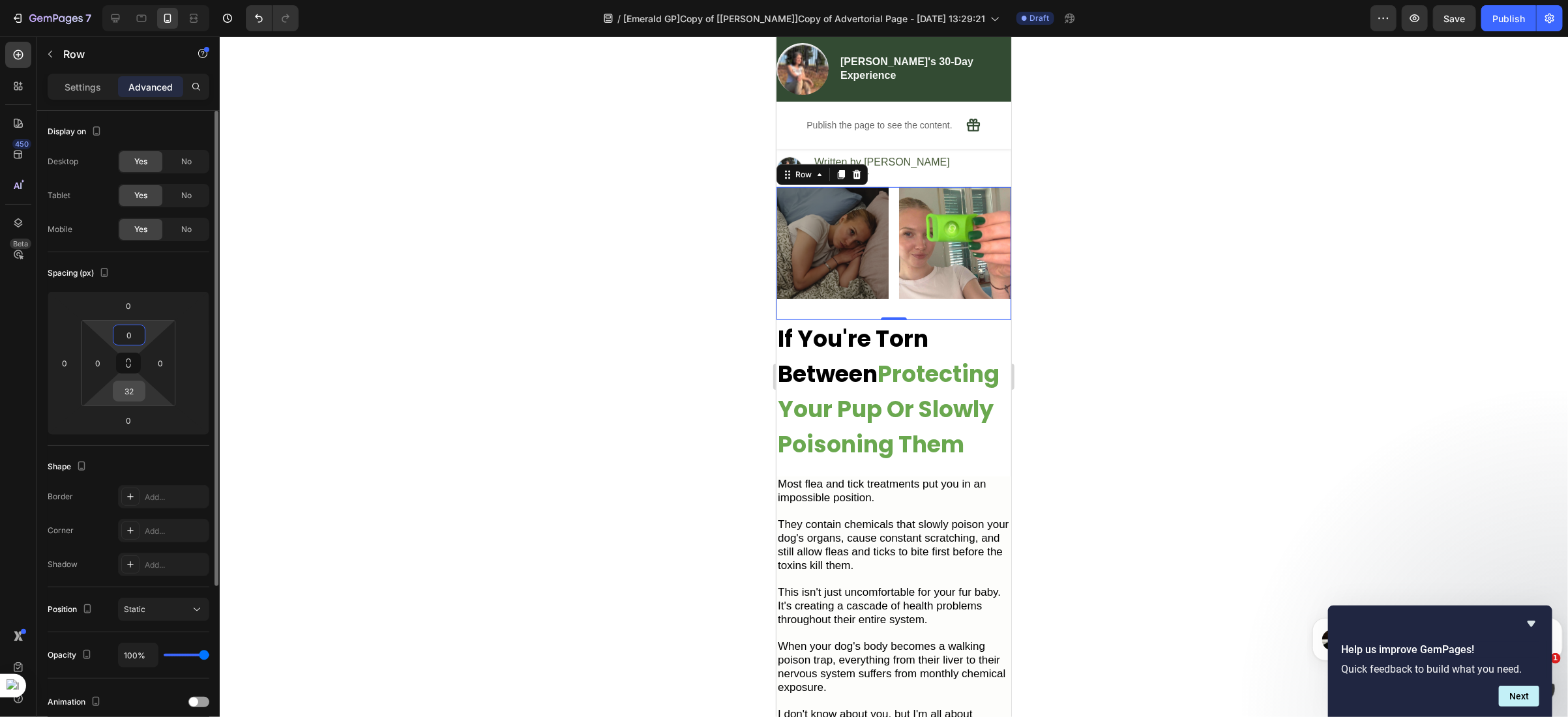
type input "0"
click at [133, 393] on input "32" at bounding box center [129, 391] width 26 height 20
type input "0"
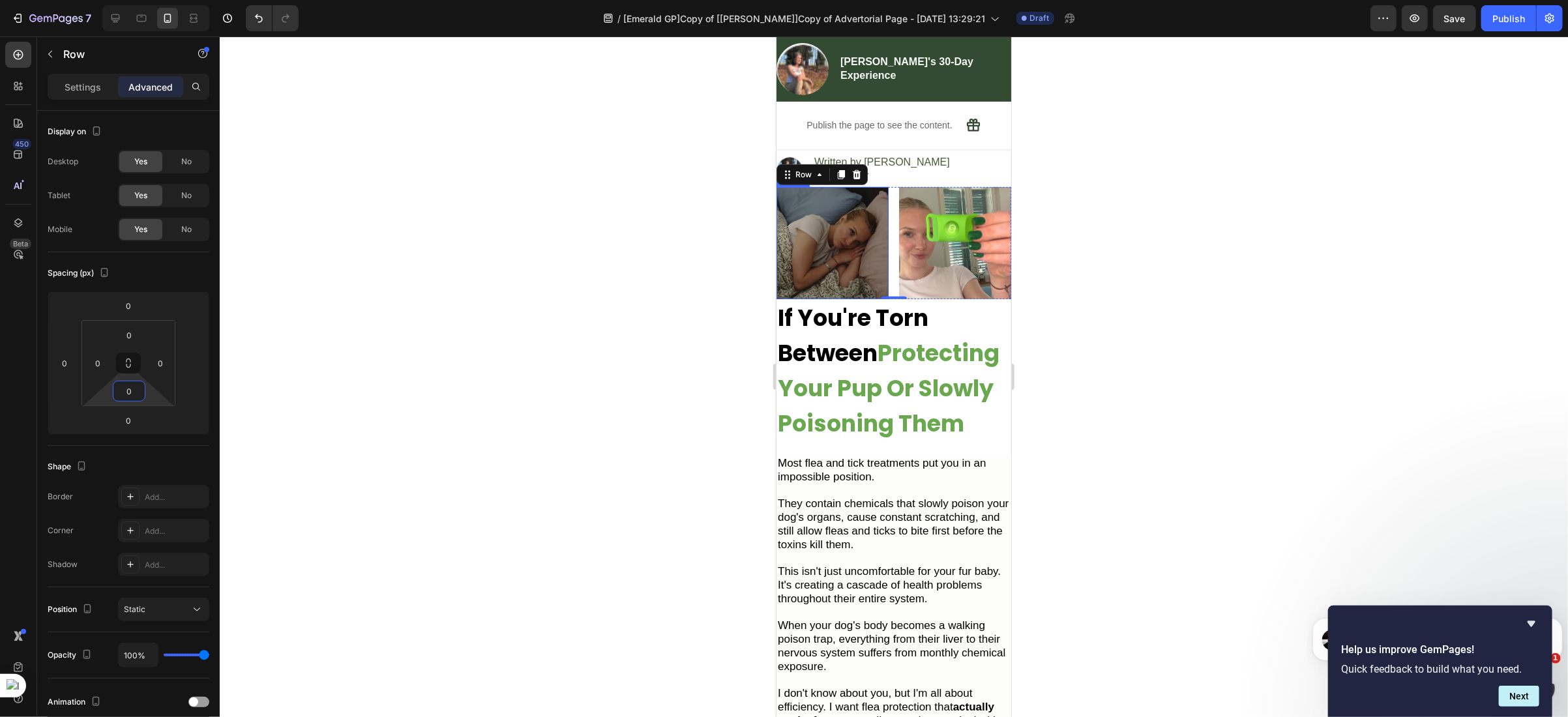
click at [849, 250] on img at bounding box center [832, 242] width 112 height 112
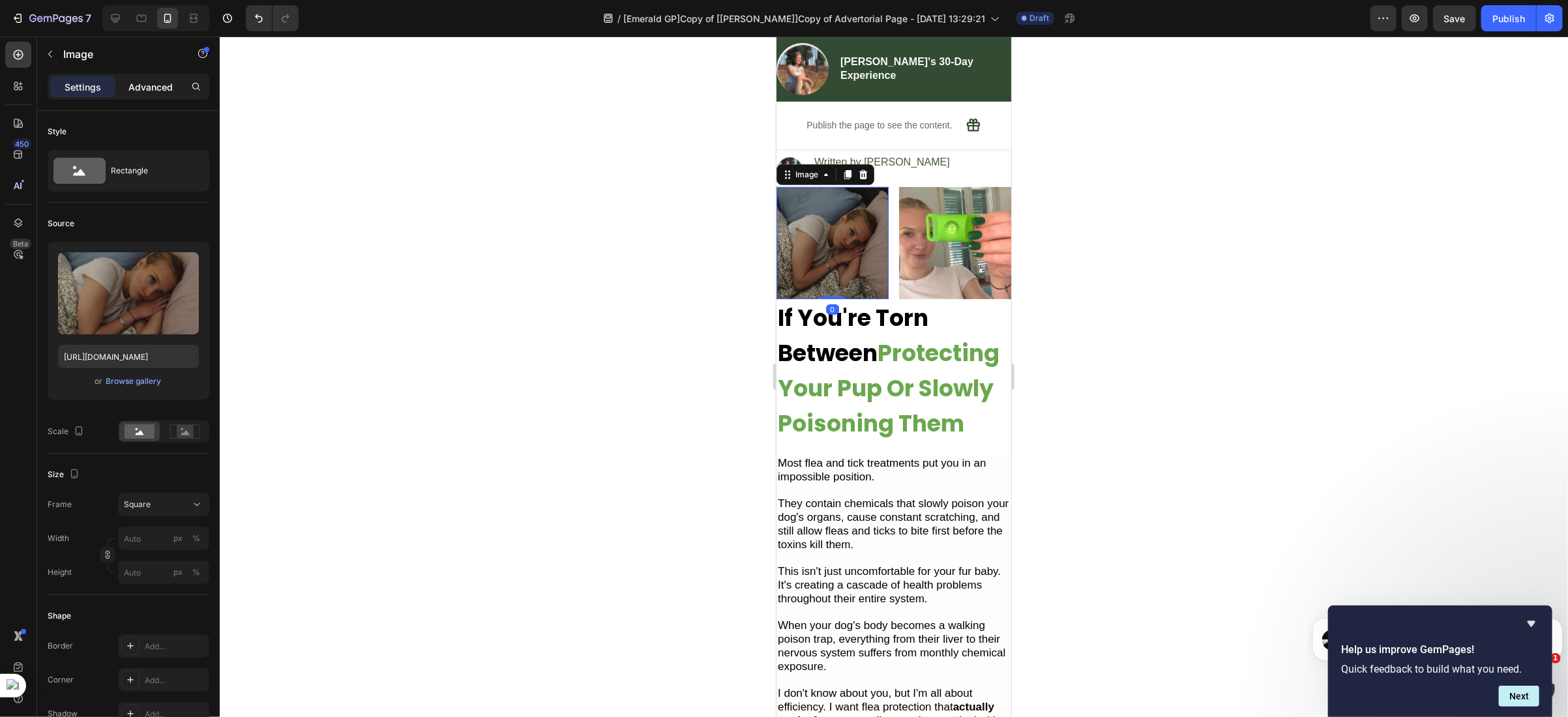
click at [148, 92] on p "Advanced" at bounding box center [150, 87] width 44 height 14
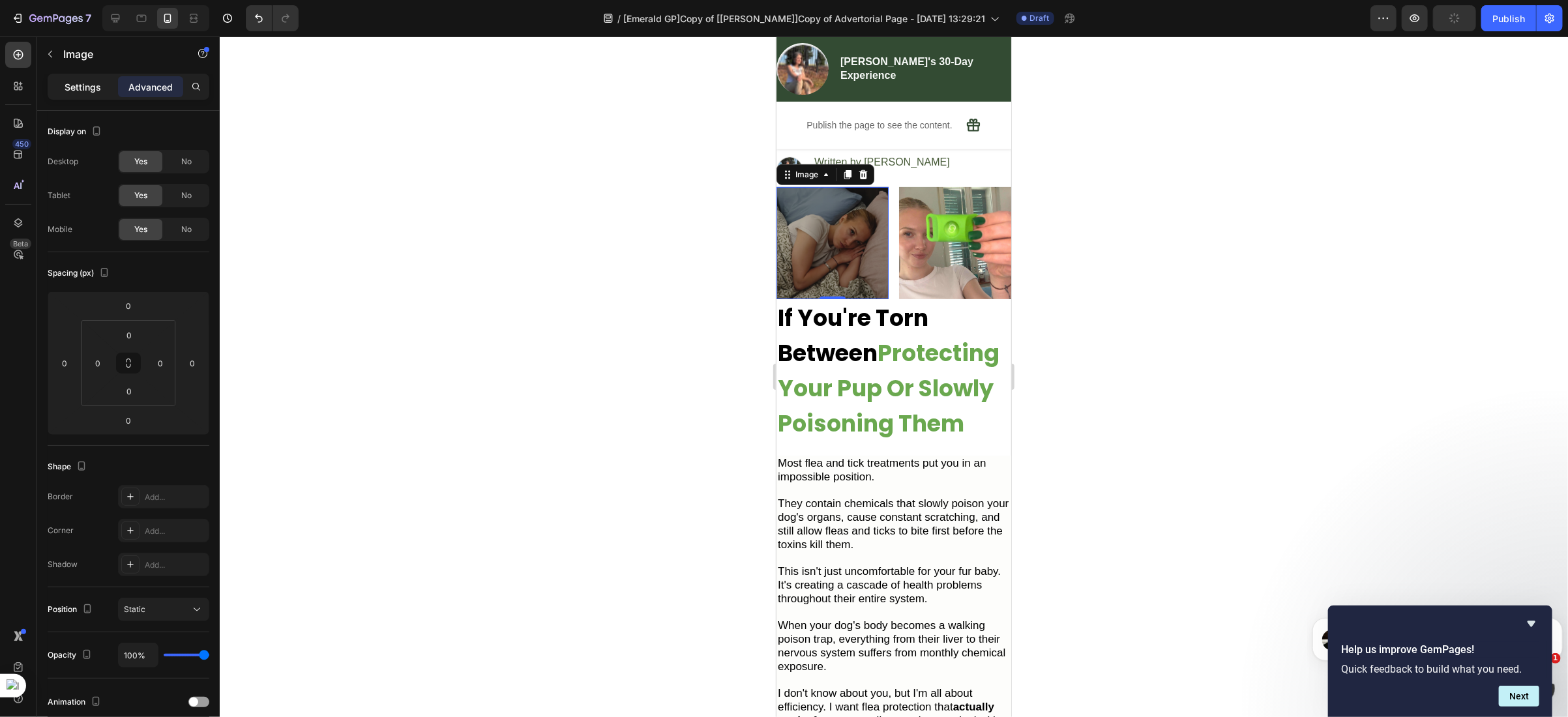
click at [85, 85] on p "Settings" at bounding box center [83, 87] width 37 height 14
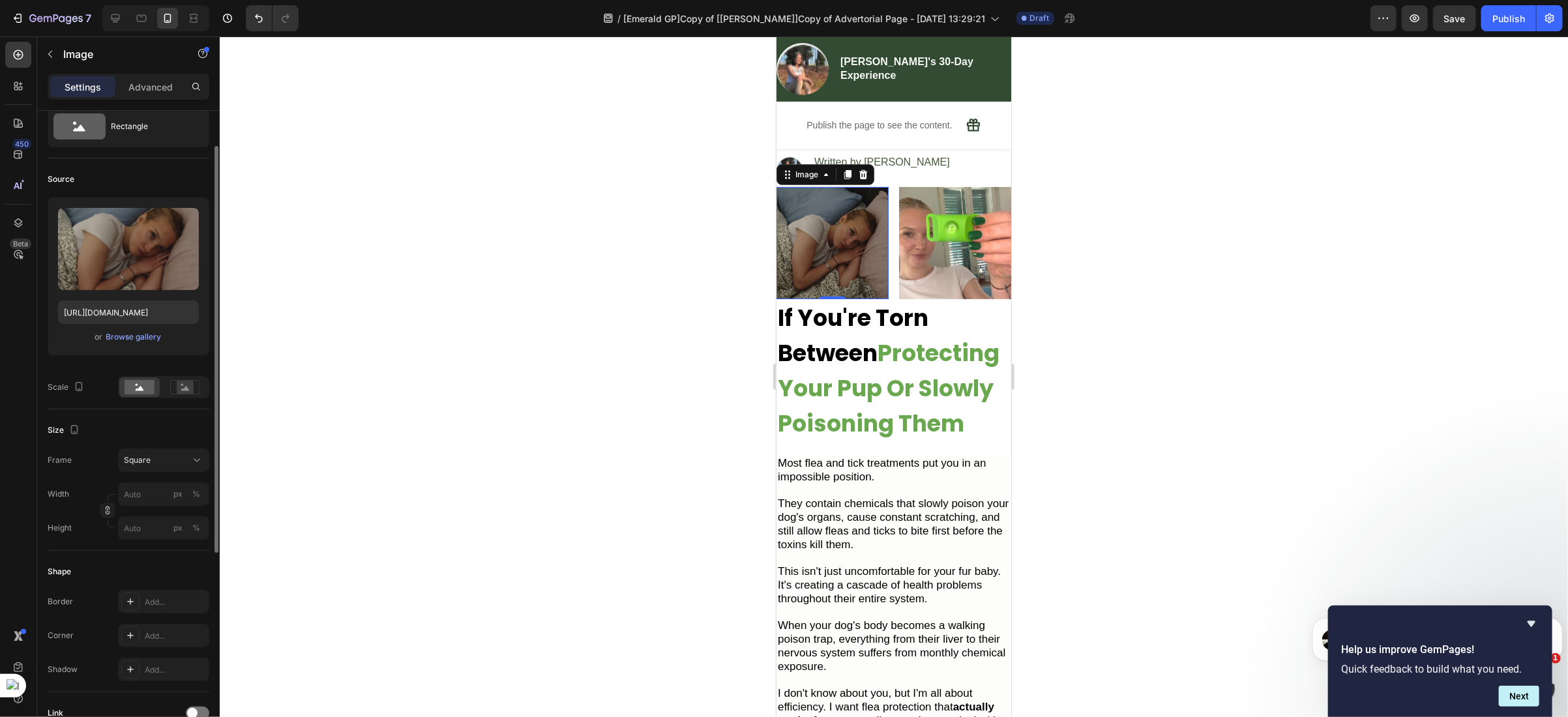
scroll to position [50, 0]
click at [175, 457] on div "Square" at bounding box center [156, 454] width 64 height 11
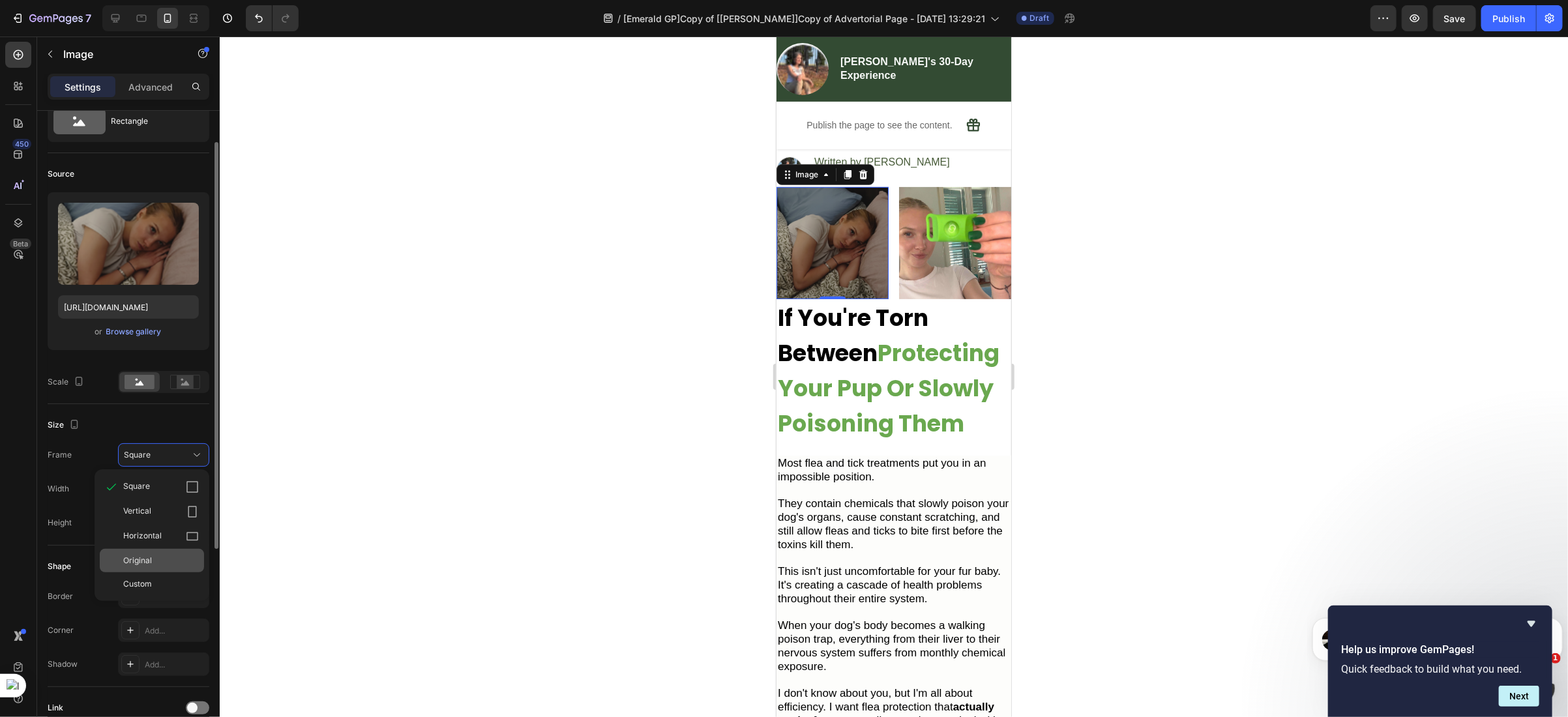
click at [156, 560] on div "Original" at bounding box center [161, 560] width 75 height 11
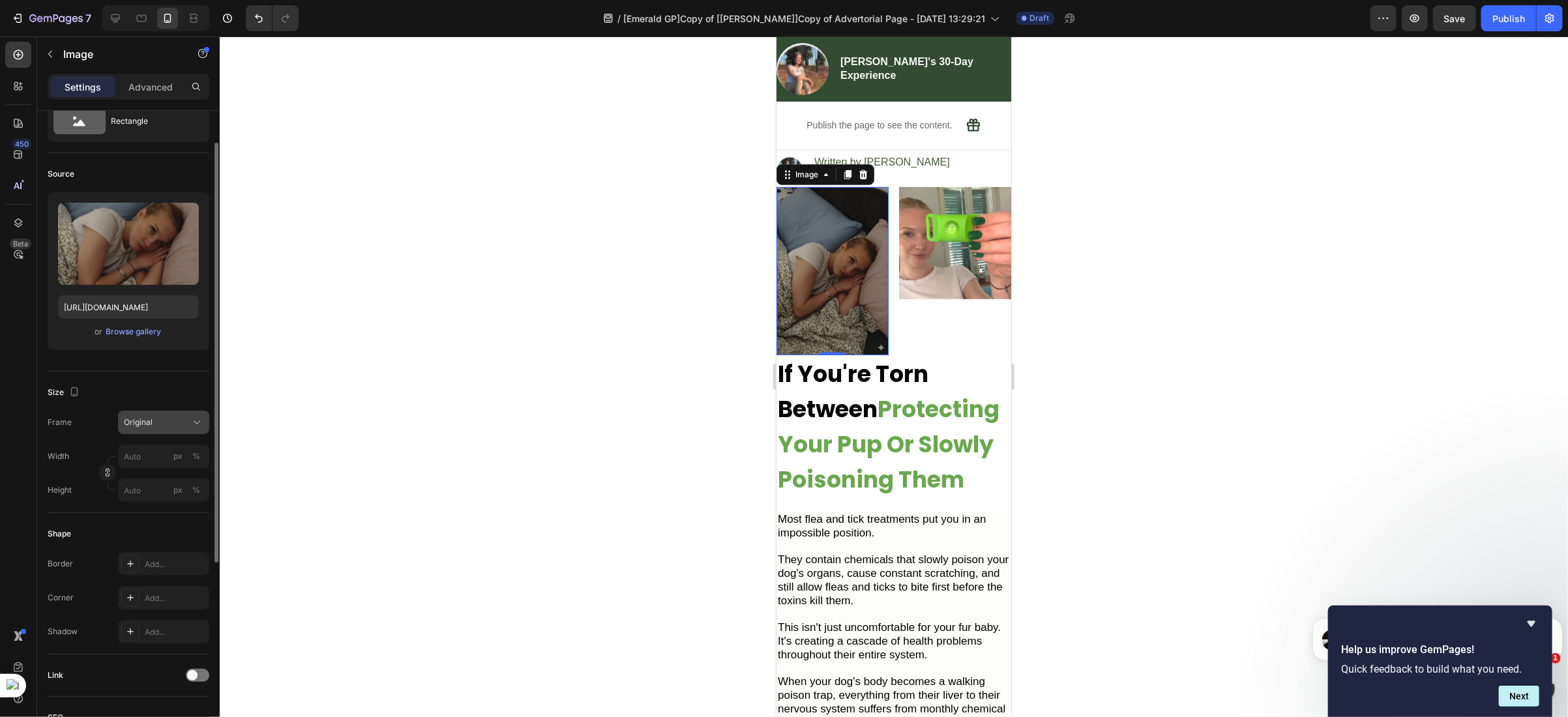
click at [155, 431] on button "Original" at bounding box center [164, 422] width 91 height 24
click at [151, 454] on div "Square" at bounding box center [161, 454] width 75 height 13
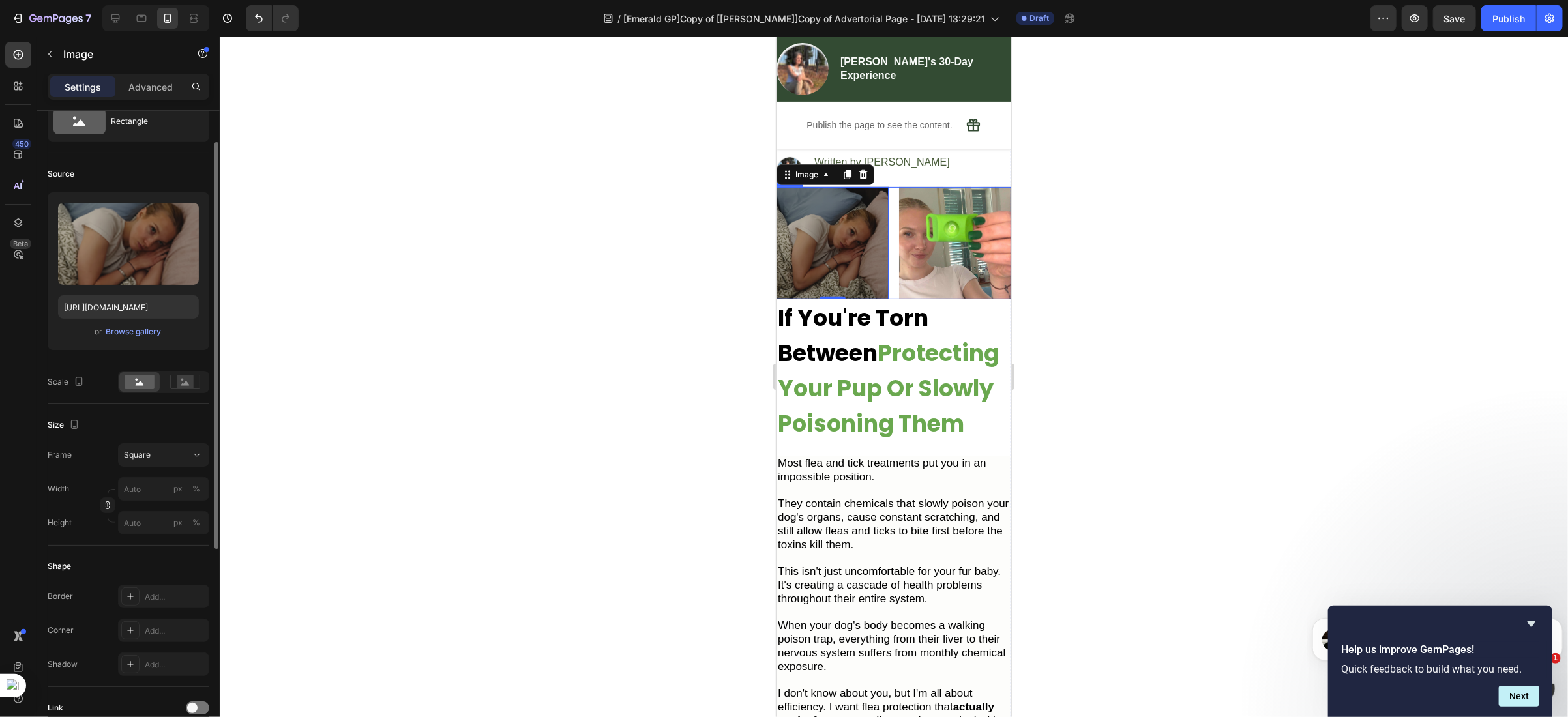
click at [889, 265] on div "Image 0 Image Row" at bounding box center [893, 242] width 235 height 112
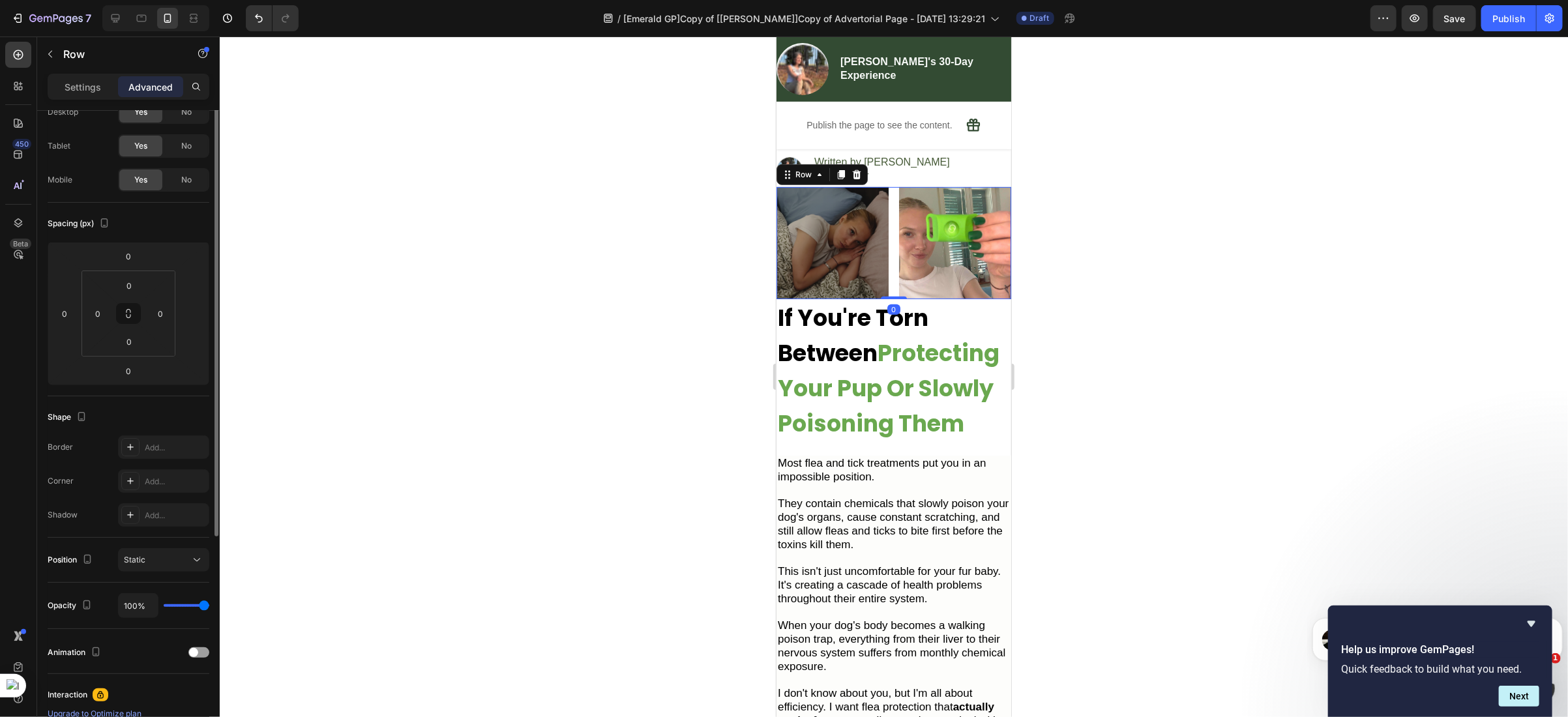
scroll to position [0, 0]
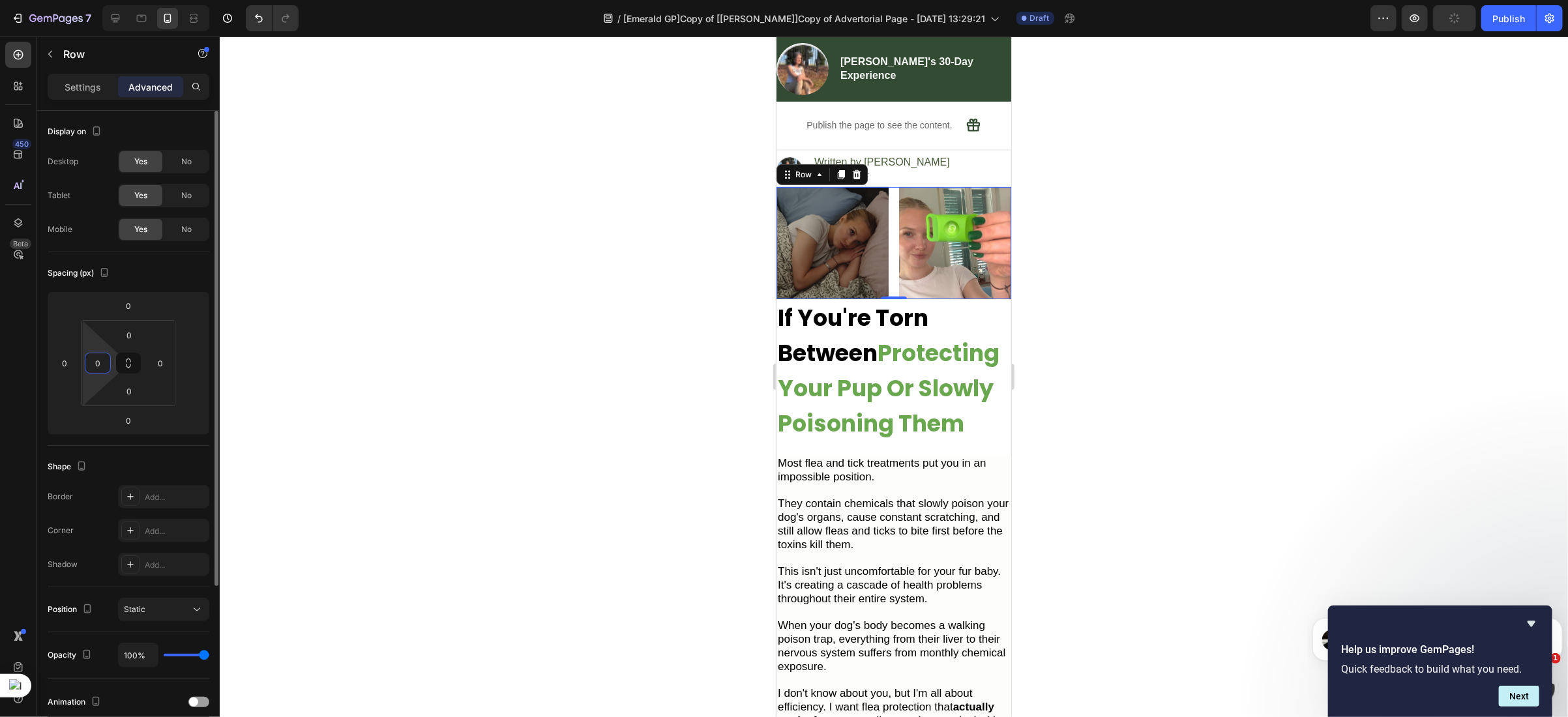
click at [101, 371] on input "0" at bounding box center [98, 363] width 20 height 20
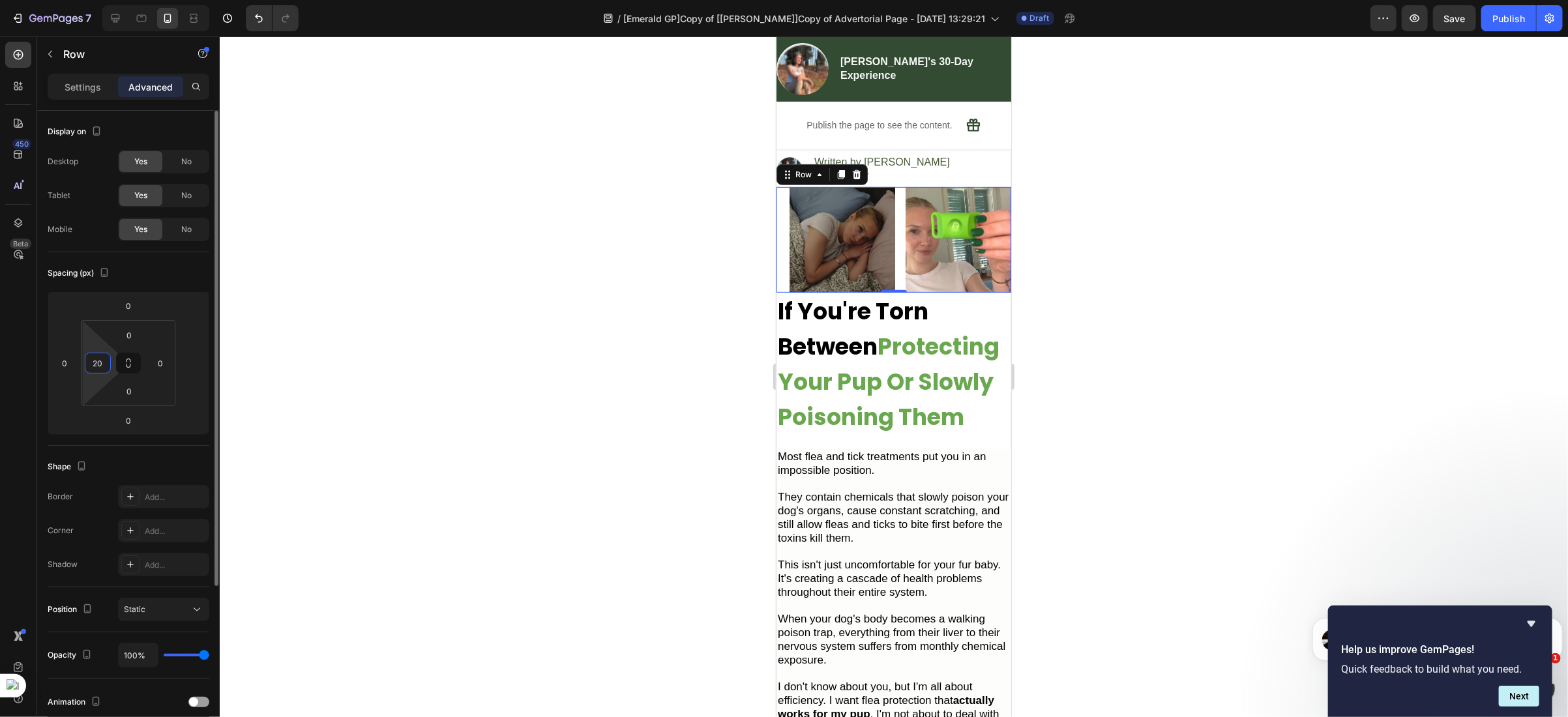
type input "2"
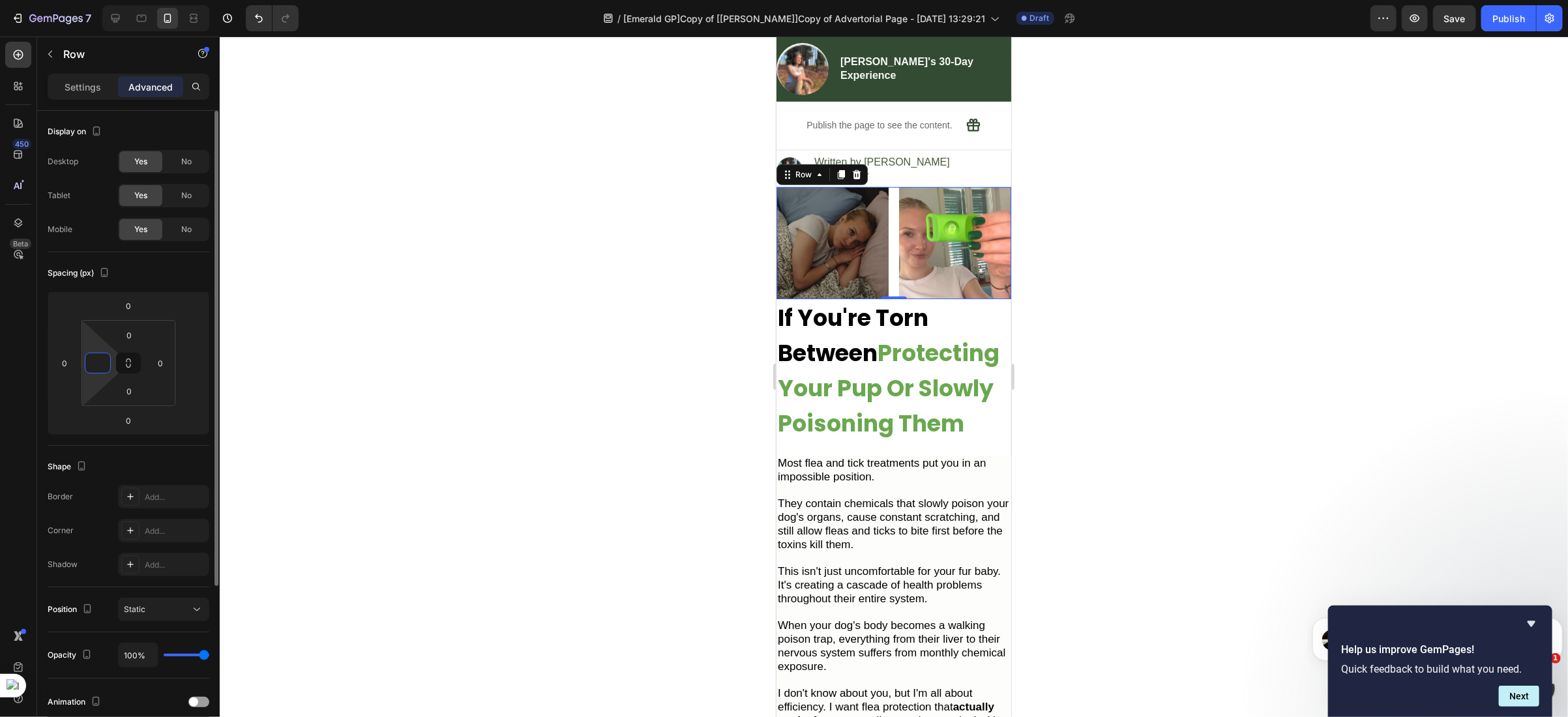
type input "5"
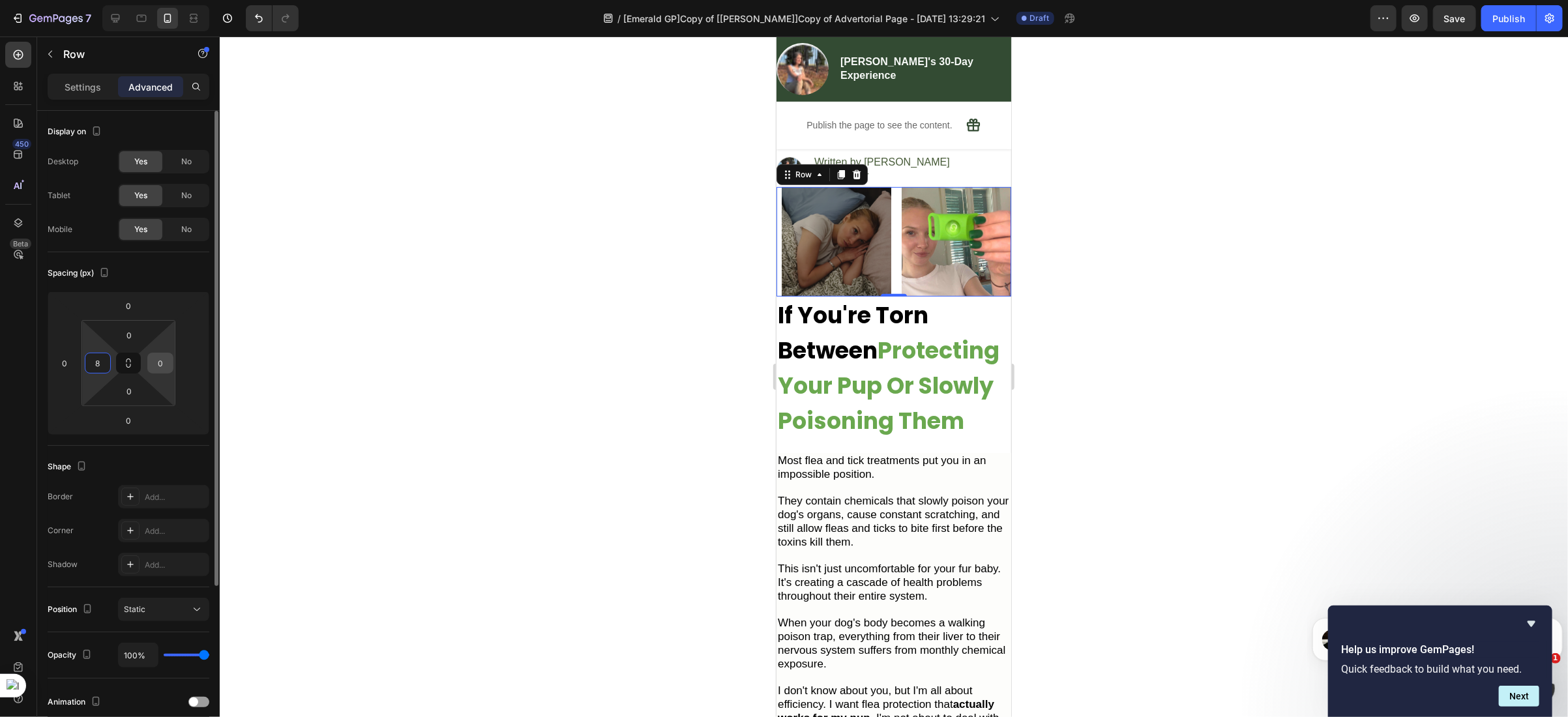
type input "8"
click at [163, 360] on input "0" at bounding box center [161, 363] width 20 height 20
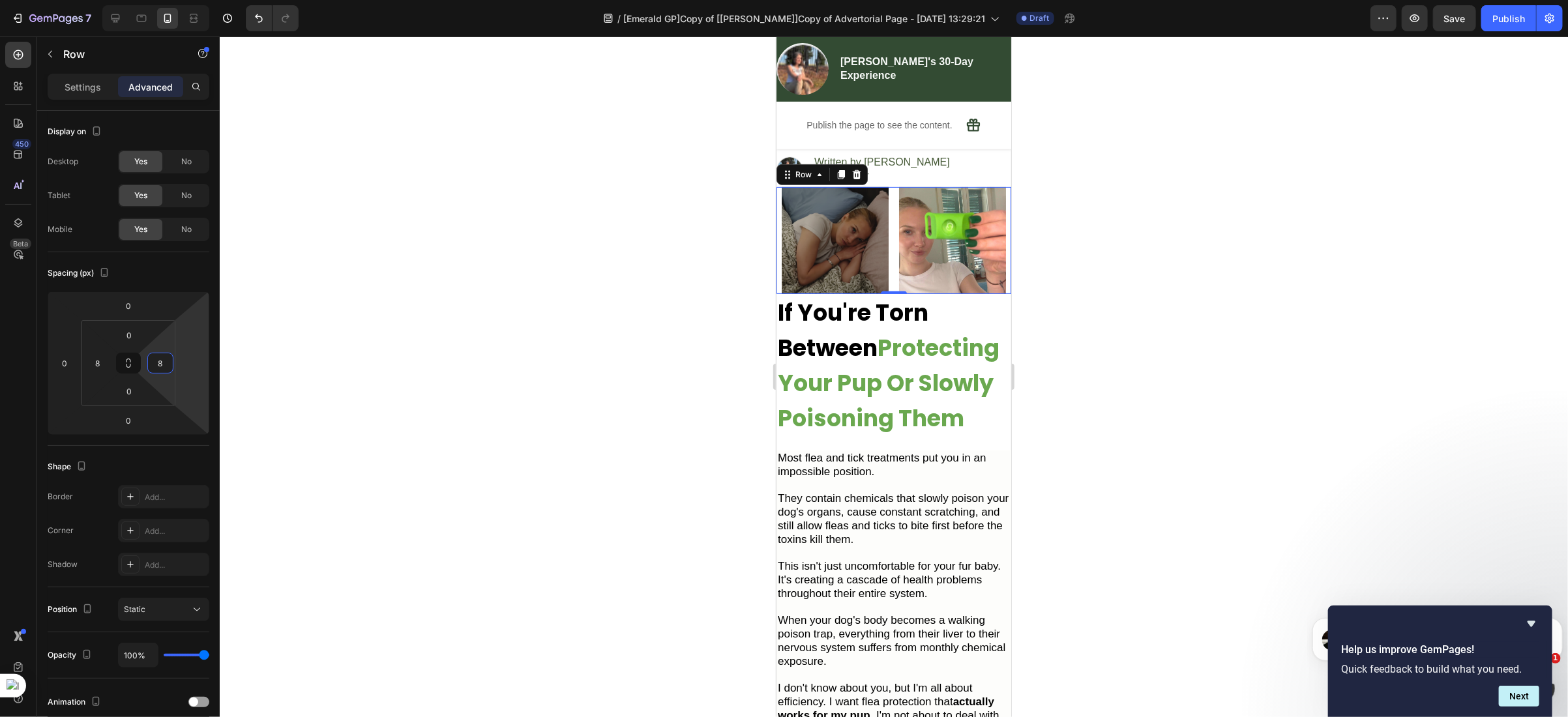
type input "8"
click at [885, 274] on div "Image Image Row 0" at bounding box center [893, 240] width 235 height 107
click at [966, 165] on div "Image Written by [PERSON_NAME] Pet Blogger Text Block" at bounding box center [893, 170] width 235 height 33
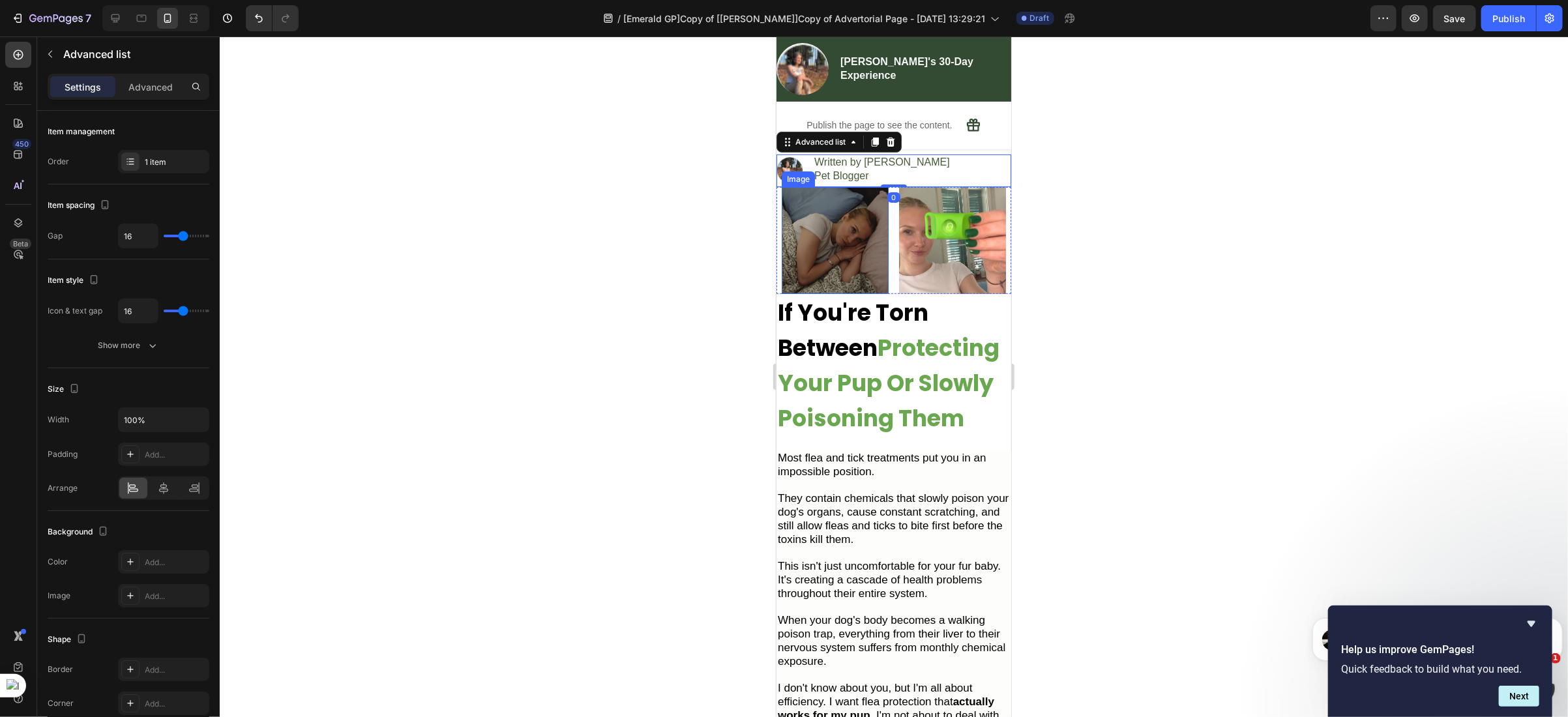
click at [862, 266] on img at bounding box center [835, 240] width 107 height 107
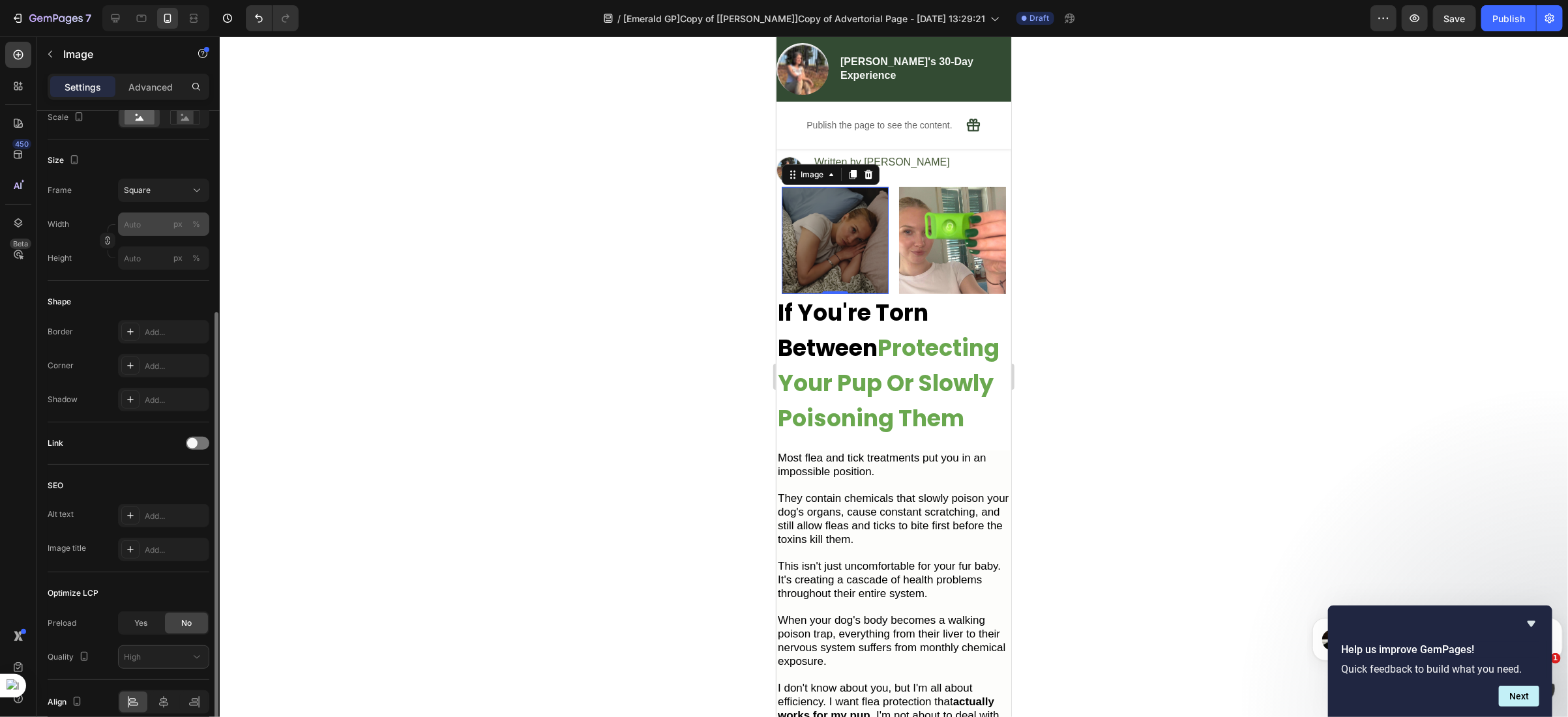
scroll to position [317, 0]
click at [143, 366] on div "Add..." at bounding box center [164, 362] width 91 height 24
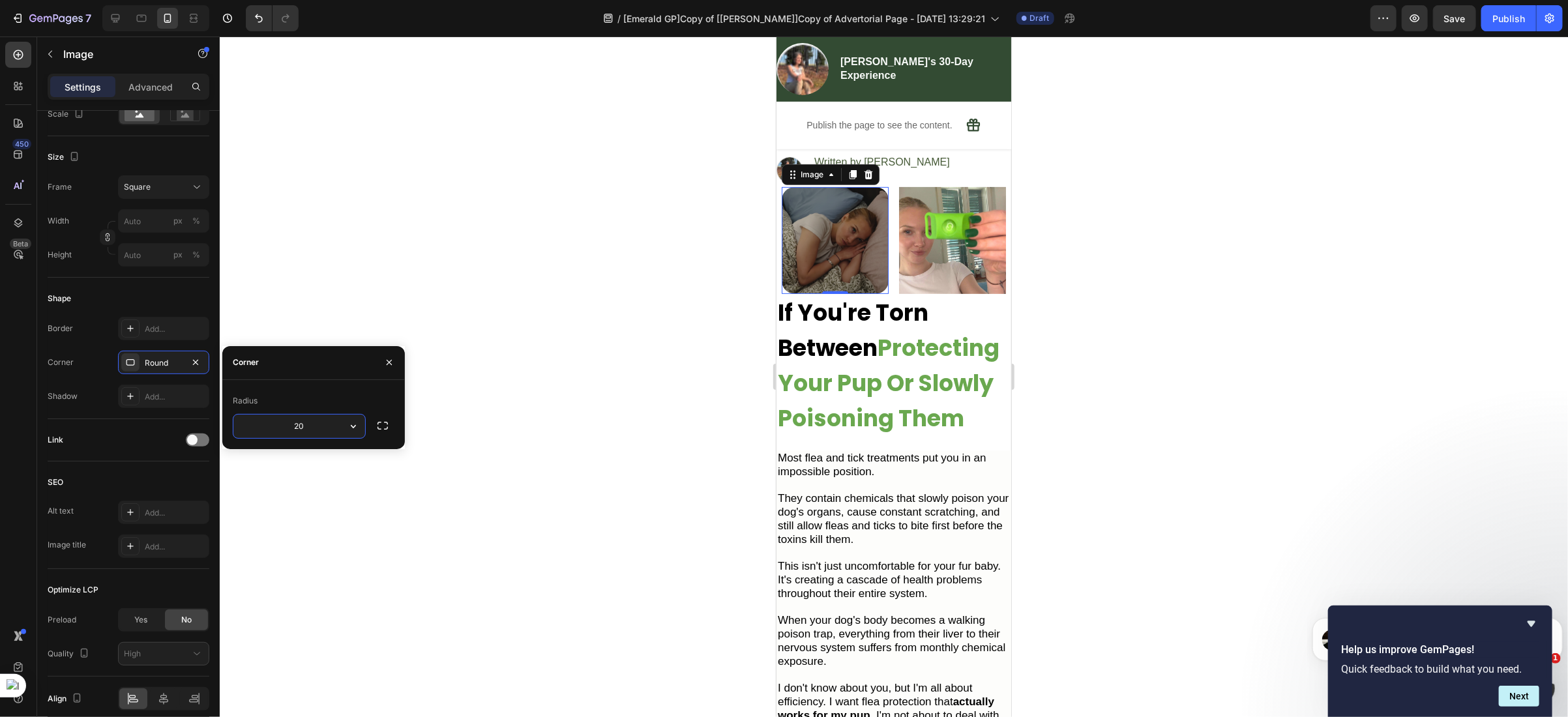
type input "2"
type input "10"
click at [950, 261] on img at bounding box center [951, 240] width 107 height 107
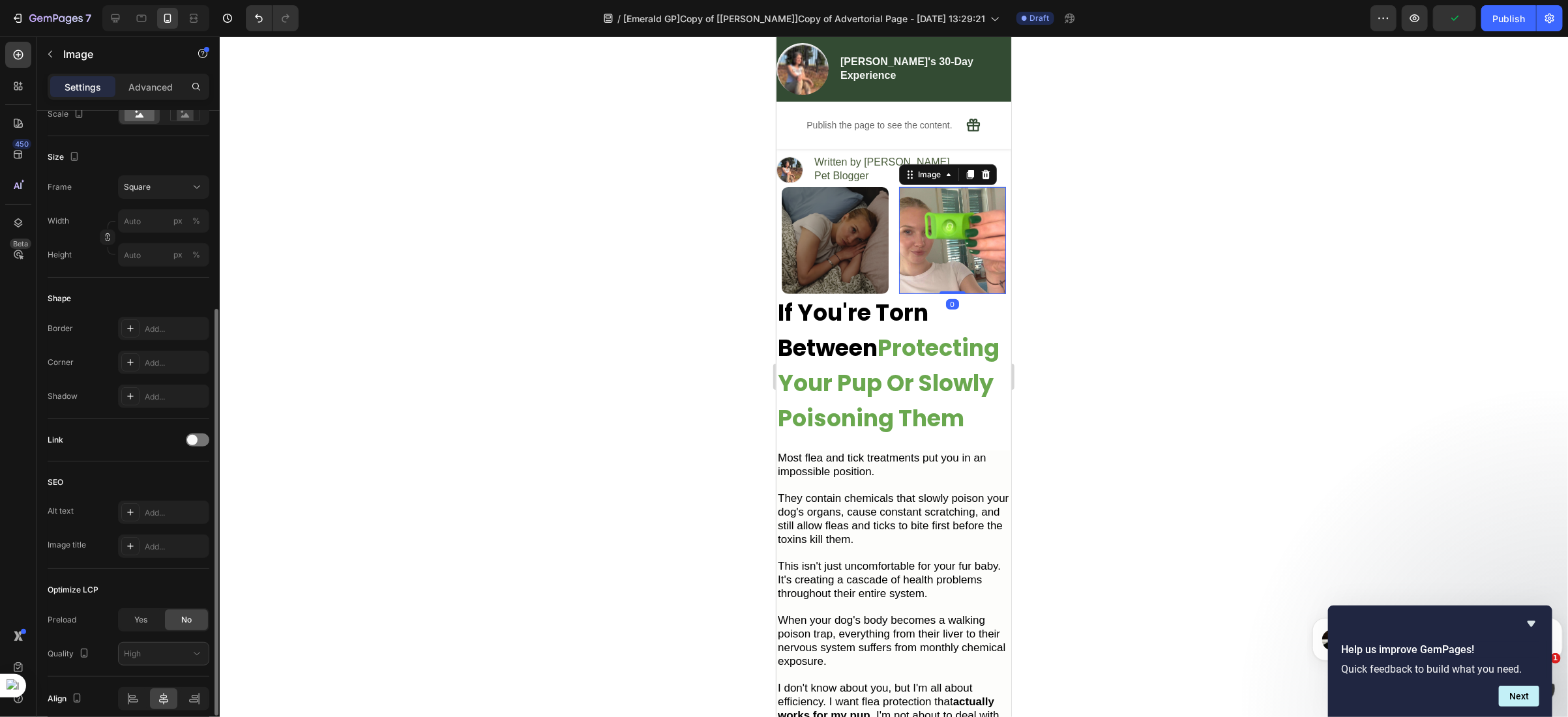
scroll to position [316, 0]
click at [139, 367] on div "Add..." at bounding box center [164, 363] width 91 height 24
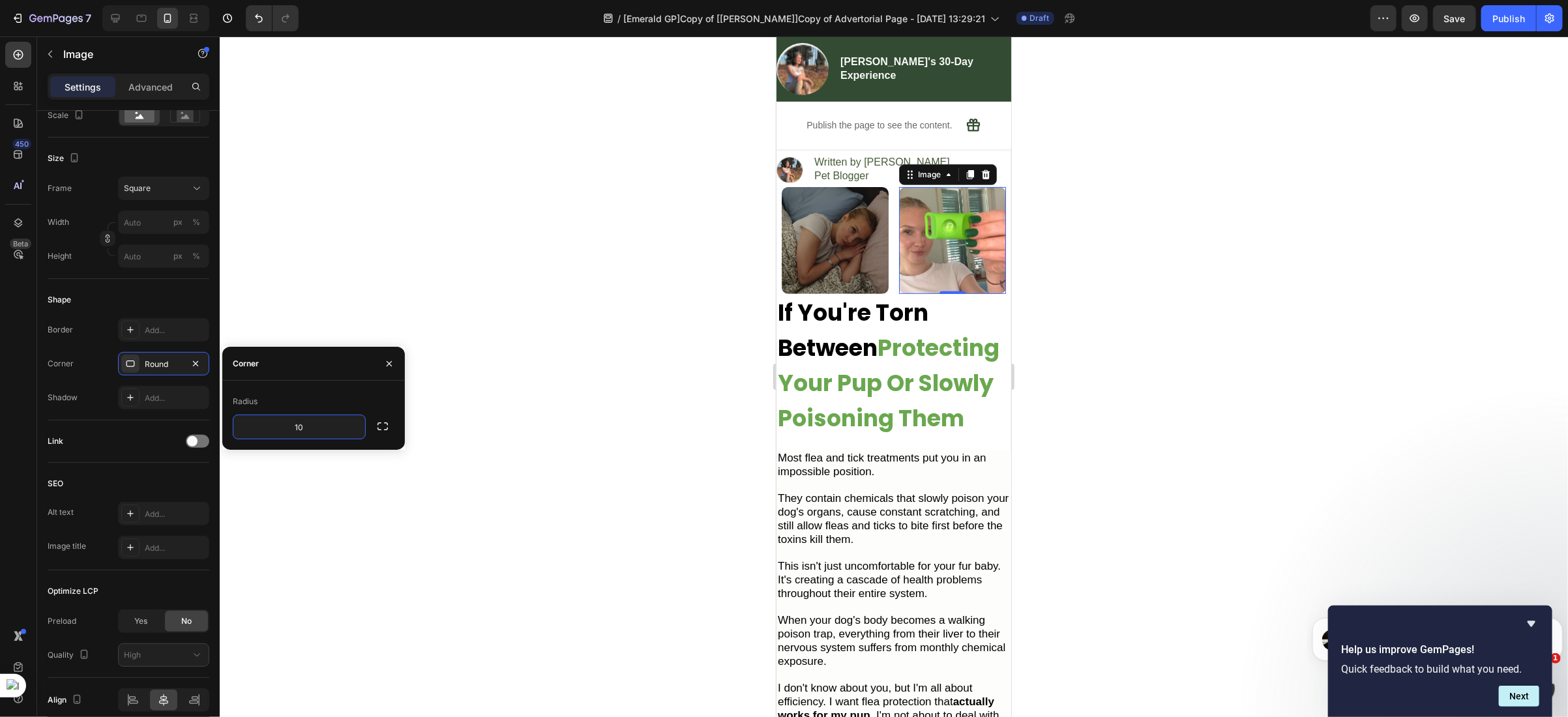
type input "10"
click at [884, 309] on strong "If You're Torn Between" at bounding box center [852, 329] width 151 height 67
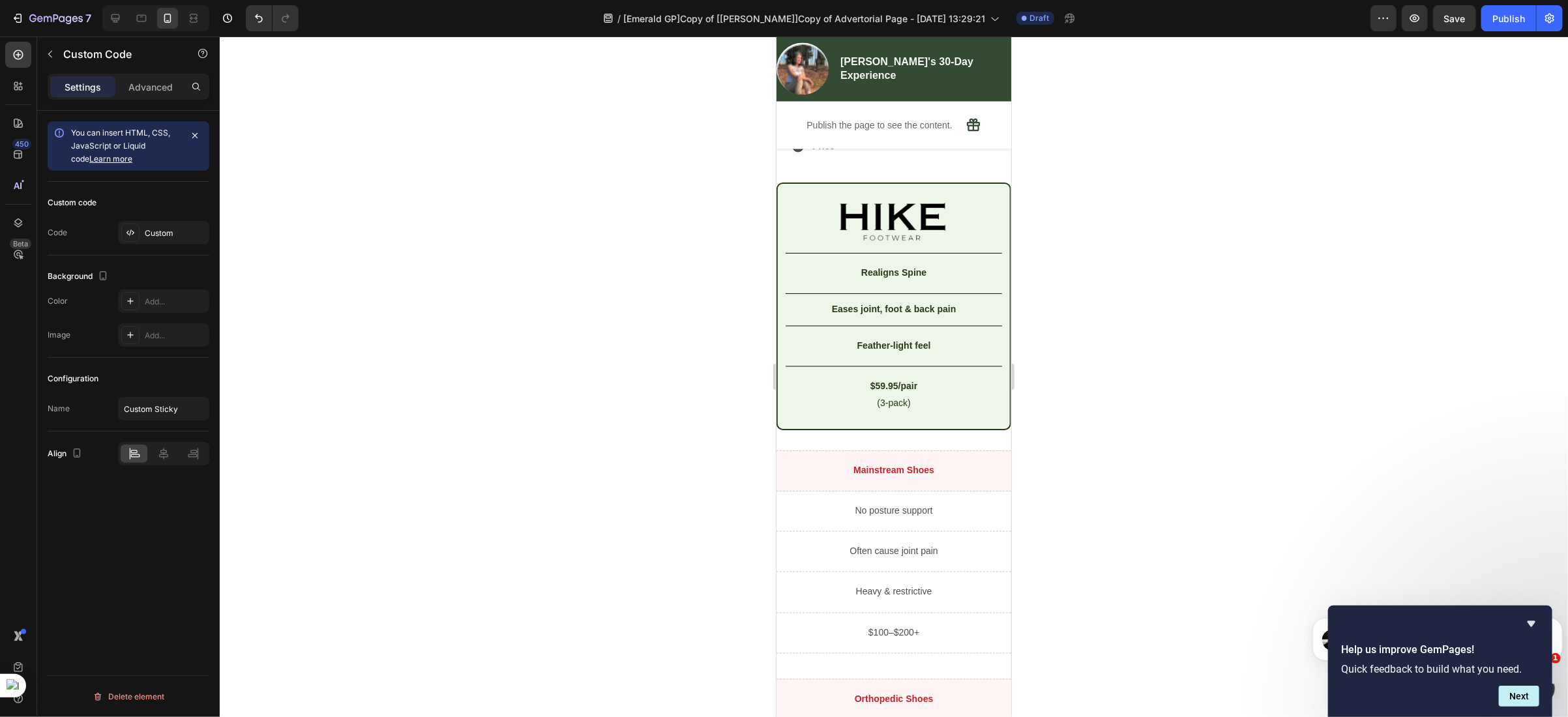
scroll to position [5386, 0]
click at [117, 24] on icon at bounding box center [115, 18] width 13 height 13
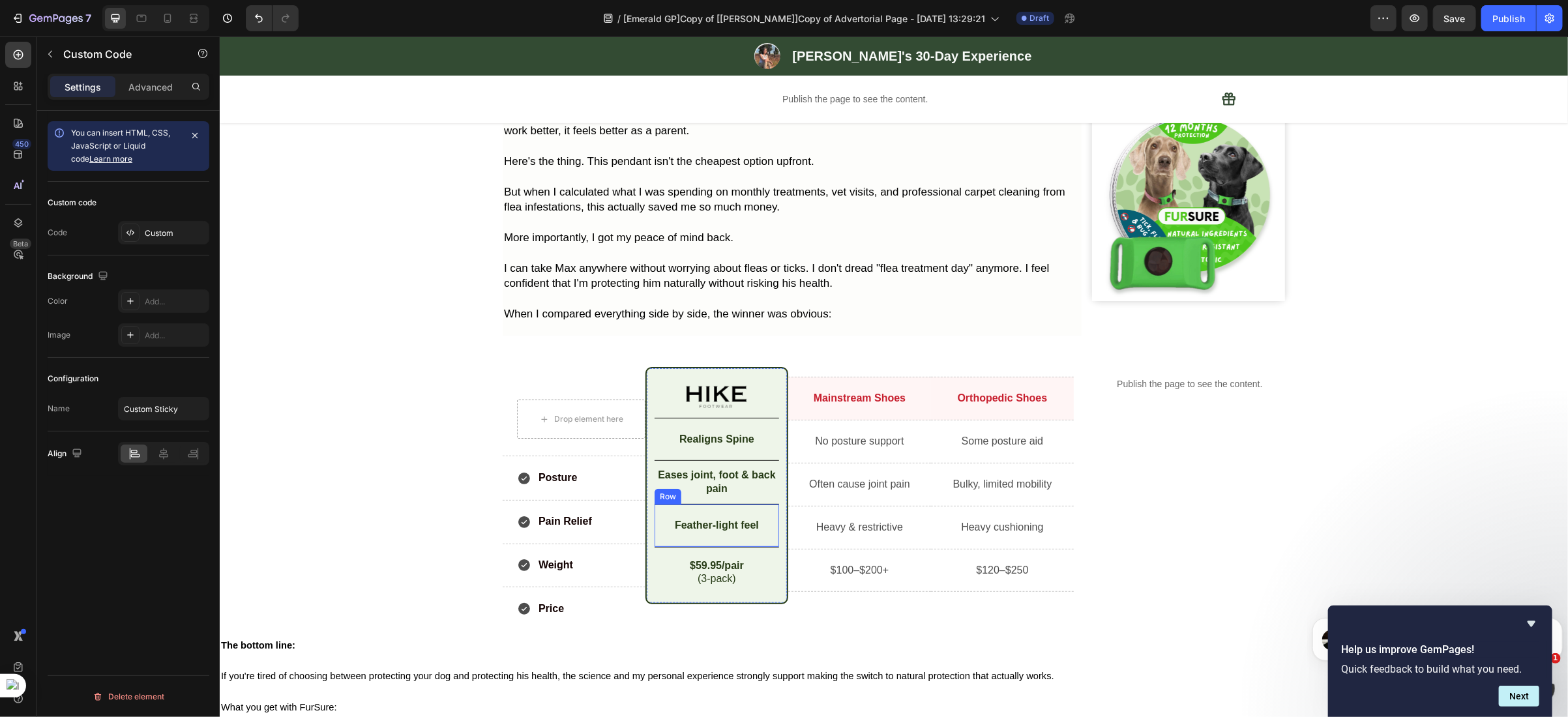
scroll to position [3828, 0]
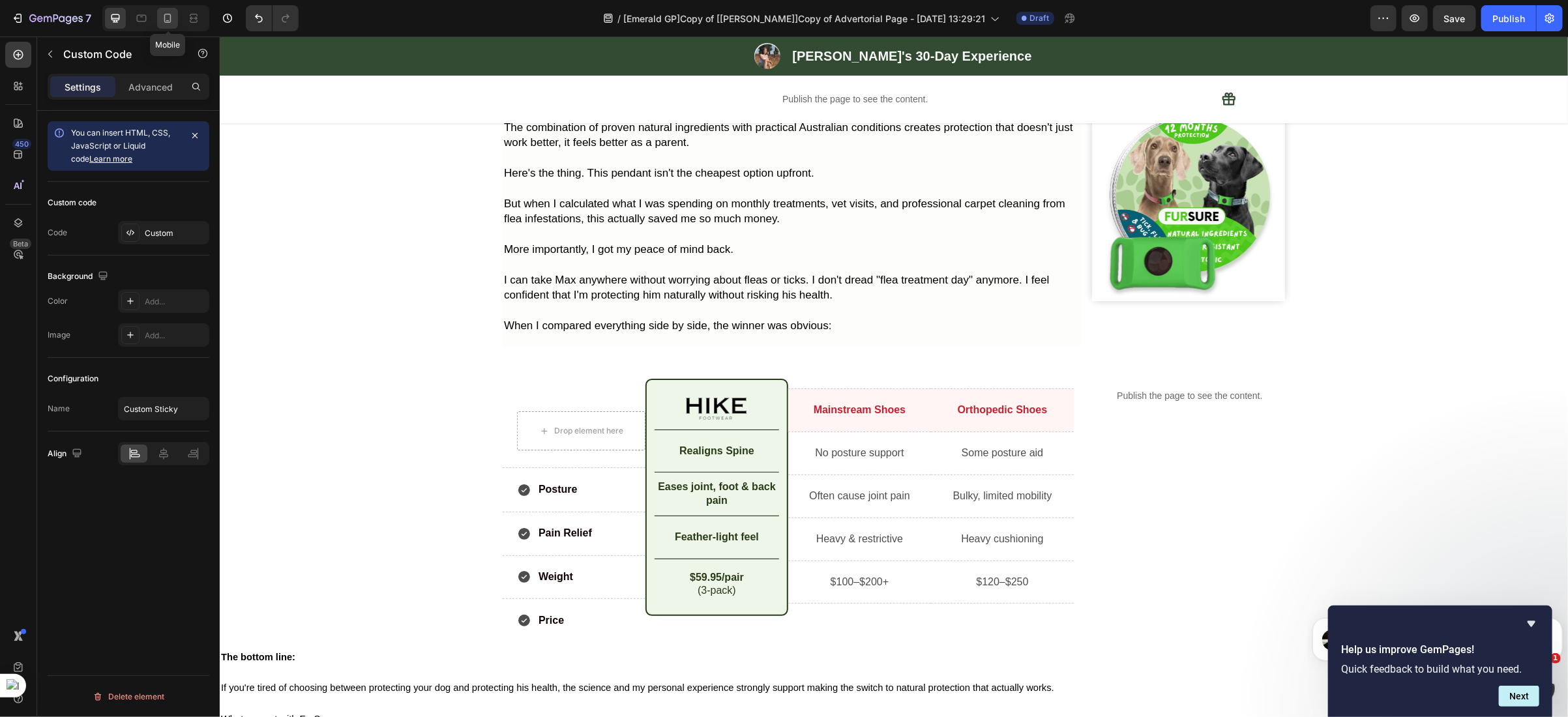
click at [165, 27] on div at bounding box center [167, 18] width 21 height 21
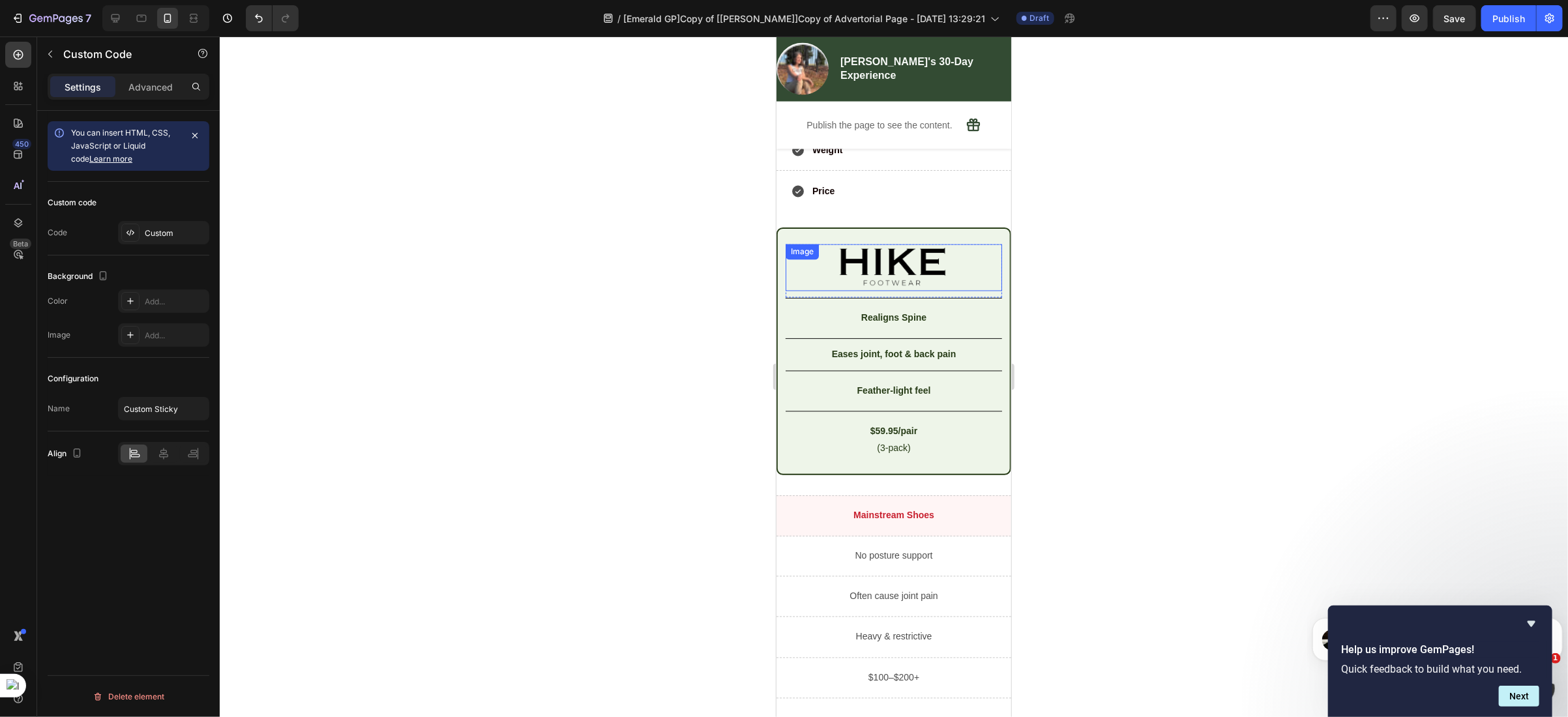
scroll to position [5347, 0]
click at [808, 472] on div "Drop element here Row Posture Item List Row Pain Relief Item List Row Weight It…" at bounding box center [893, 440] width 235 height 975
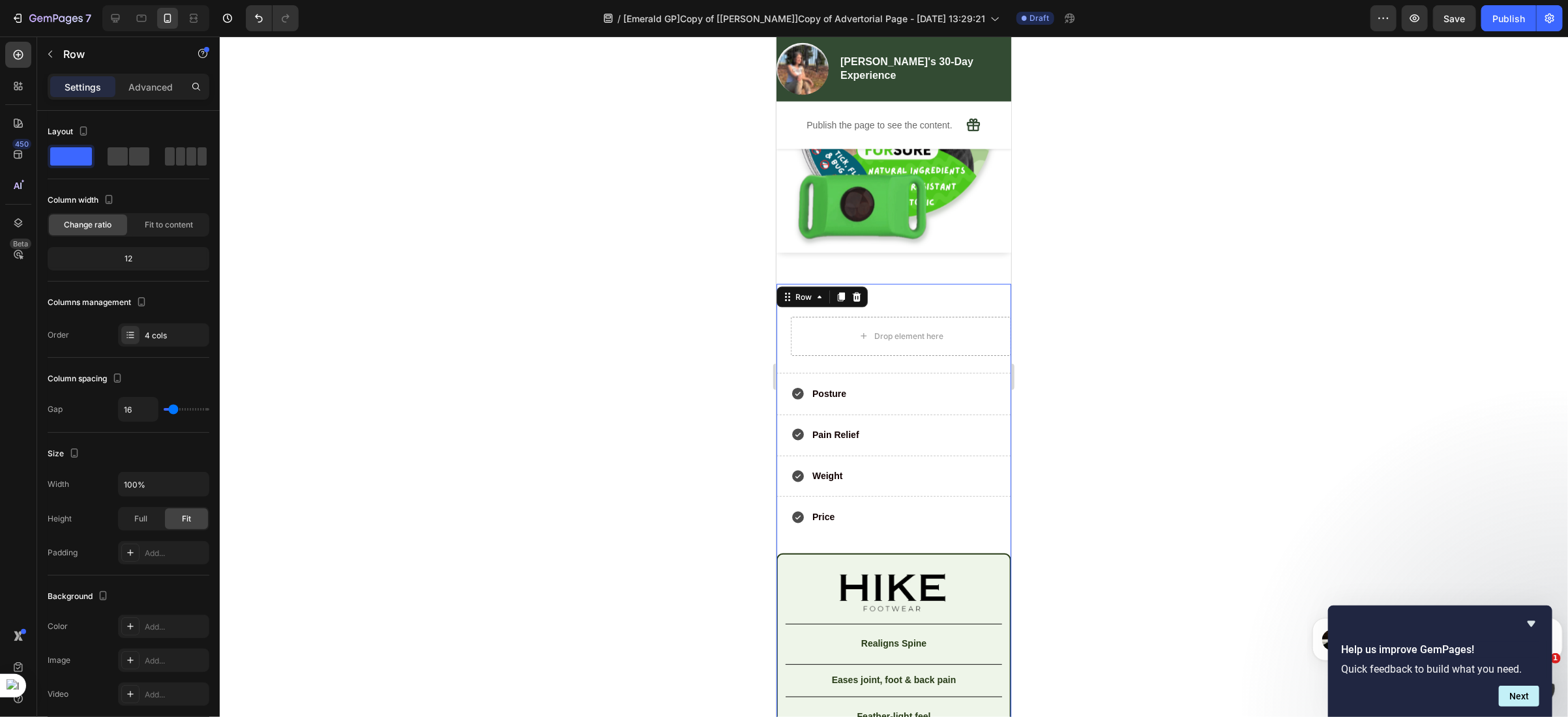
scroll to position [5017, 0]
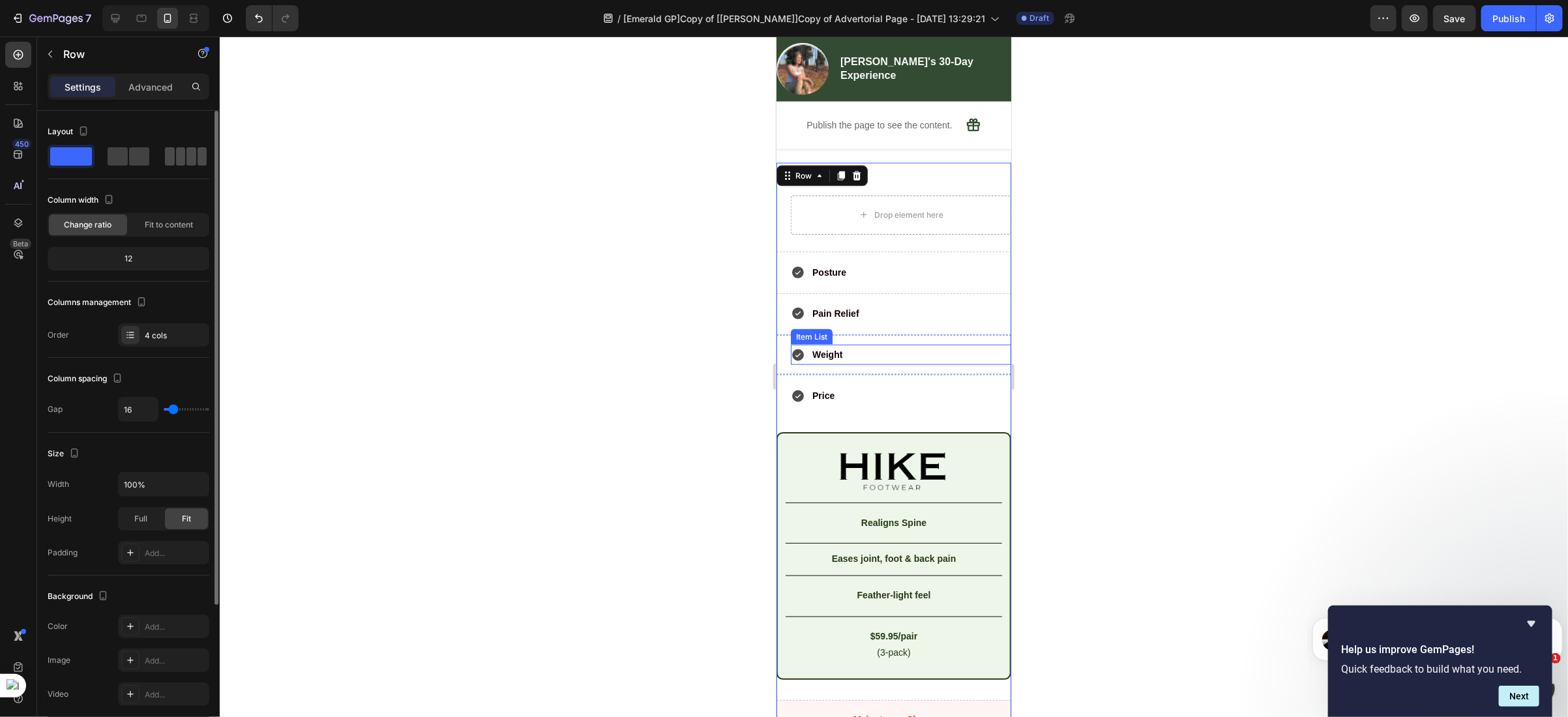
click at [176, 160] on span at bounding box center [181, 156] width 10 height 18
type input "0"
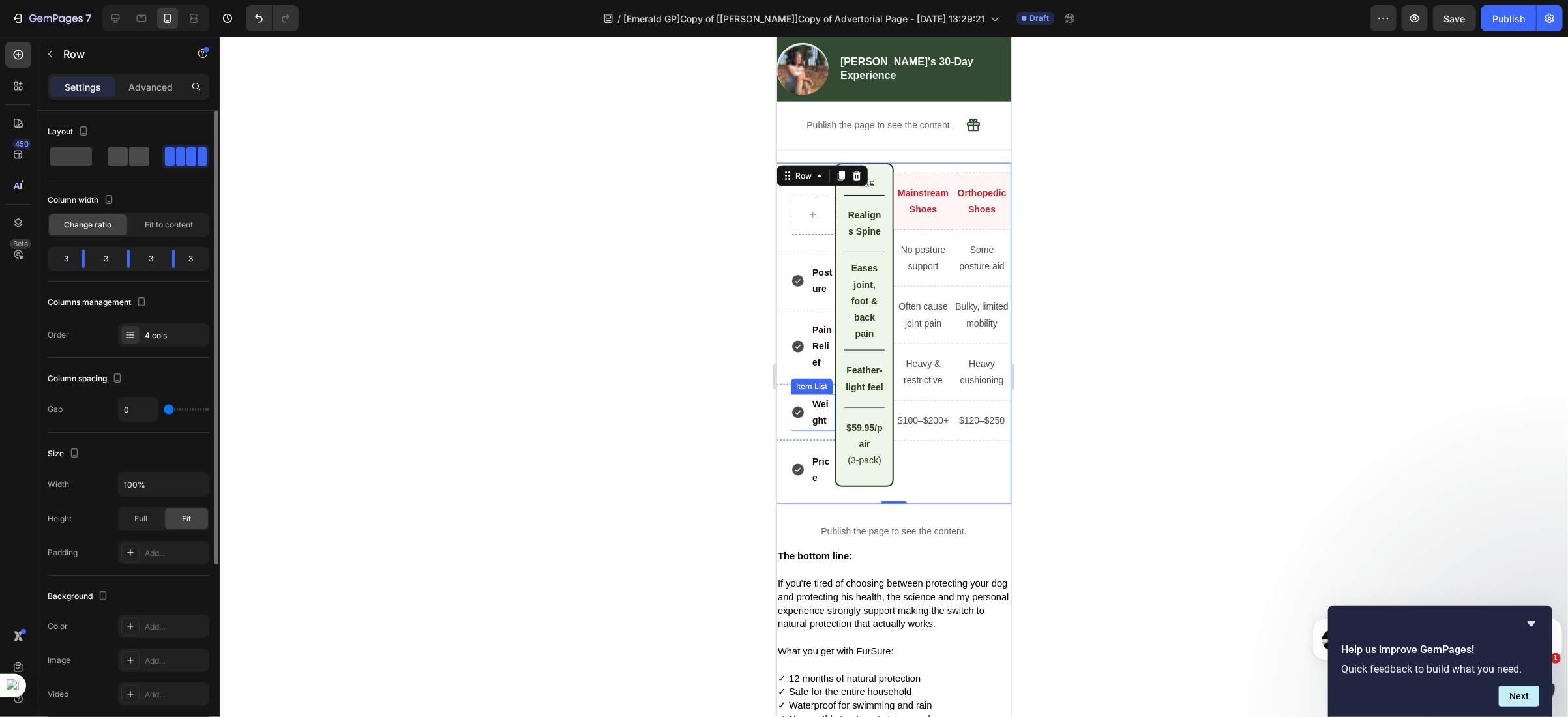
click at [130, 160] on span at bounding box center [139, 156] width 21 height 18
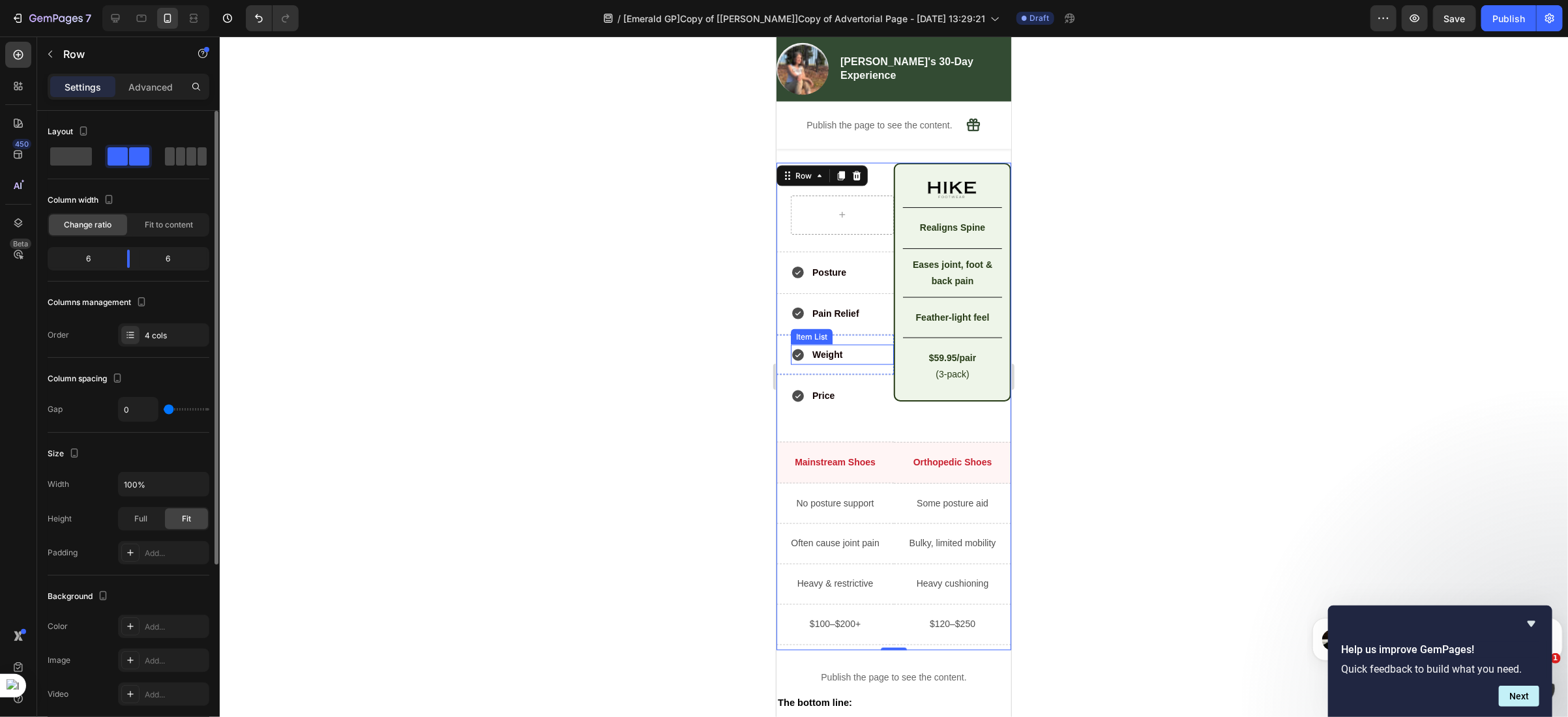
click at [177, 160] on span at bounding box center [181, 156] width 10 height 18
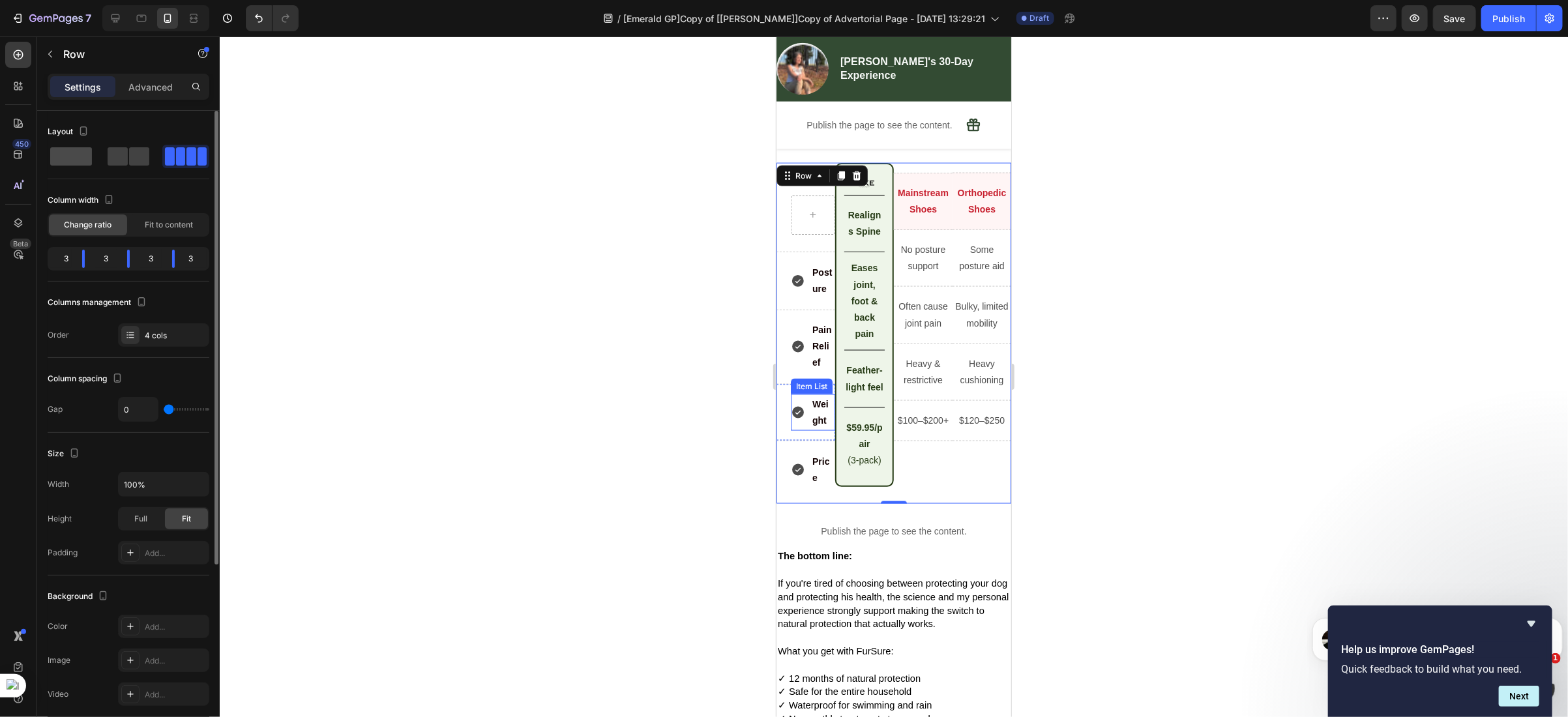
click at [74, 160] on span at bounding box center [71, 156] width 42 height 18
type input "16"
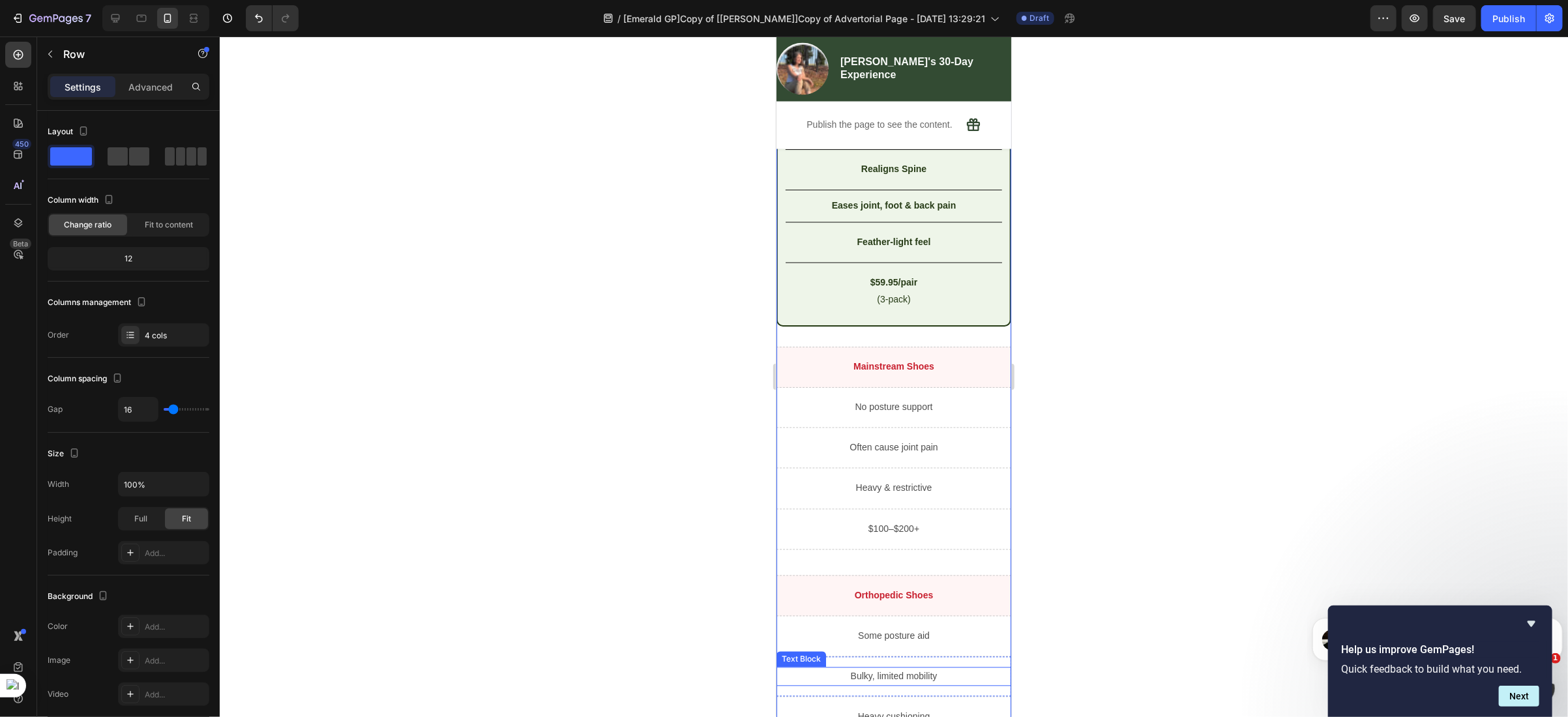
scroll to position [5499, 0]
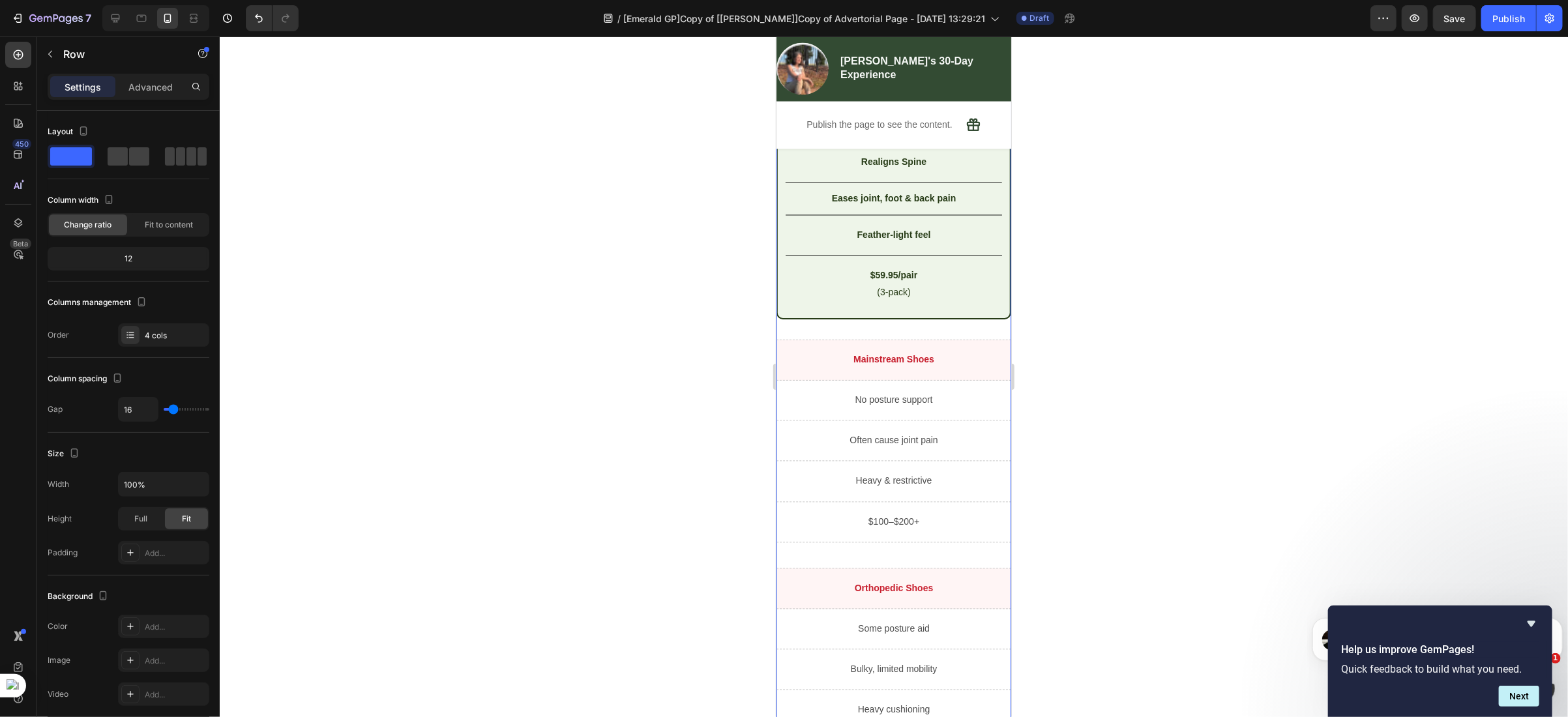
click at [806, 325] on div "Drop element here Row Posture Item List Row Pain Relief Item List Row Weight It…" at bounding box center [893, 289] width 235 height 975
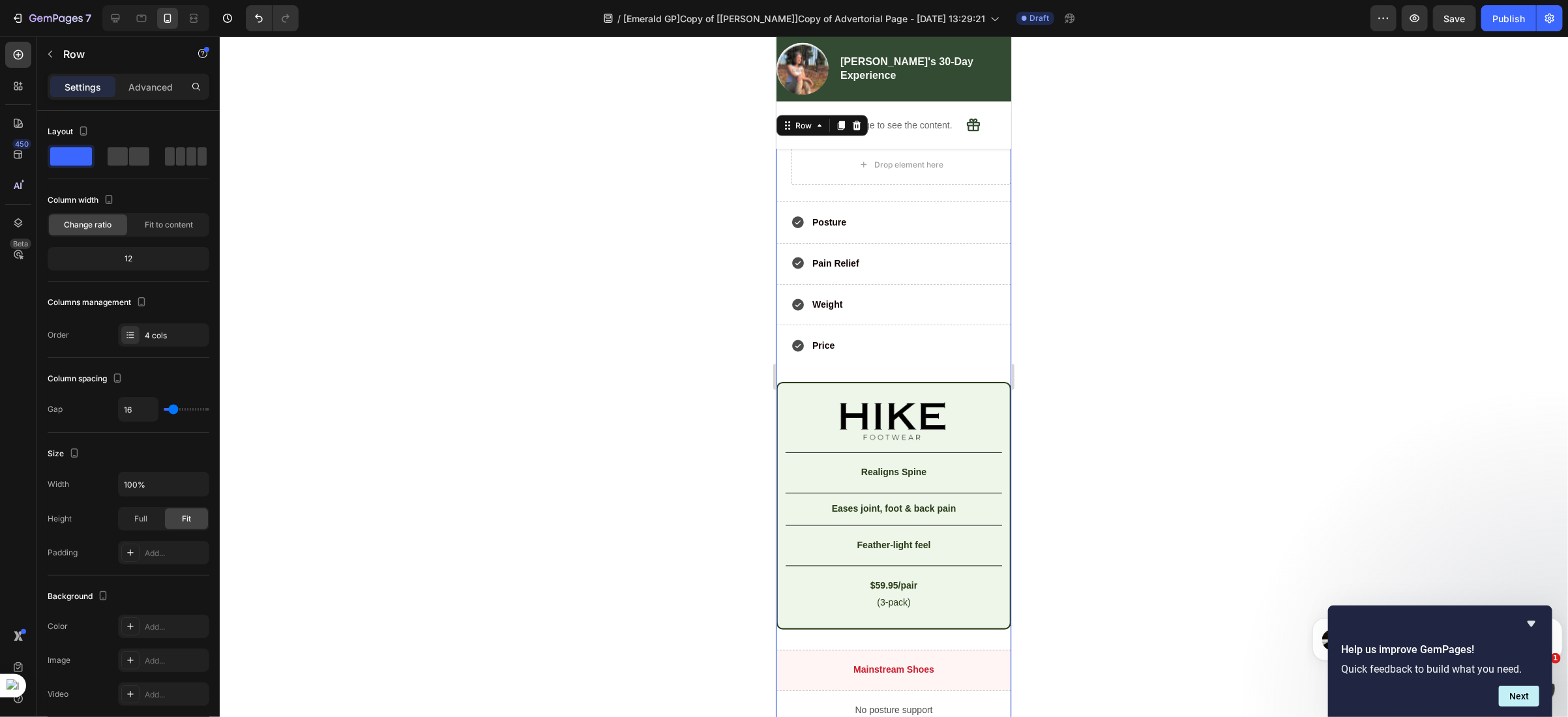
scroll to position [5184, 0]
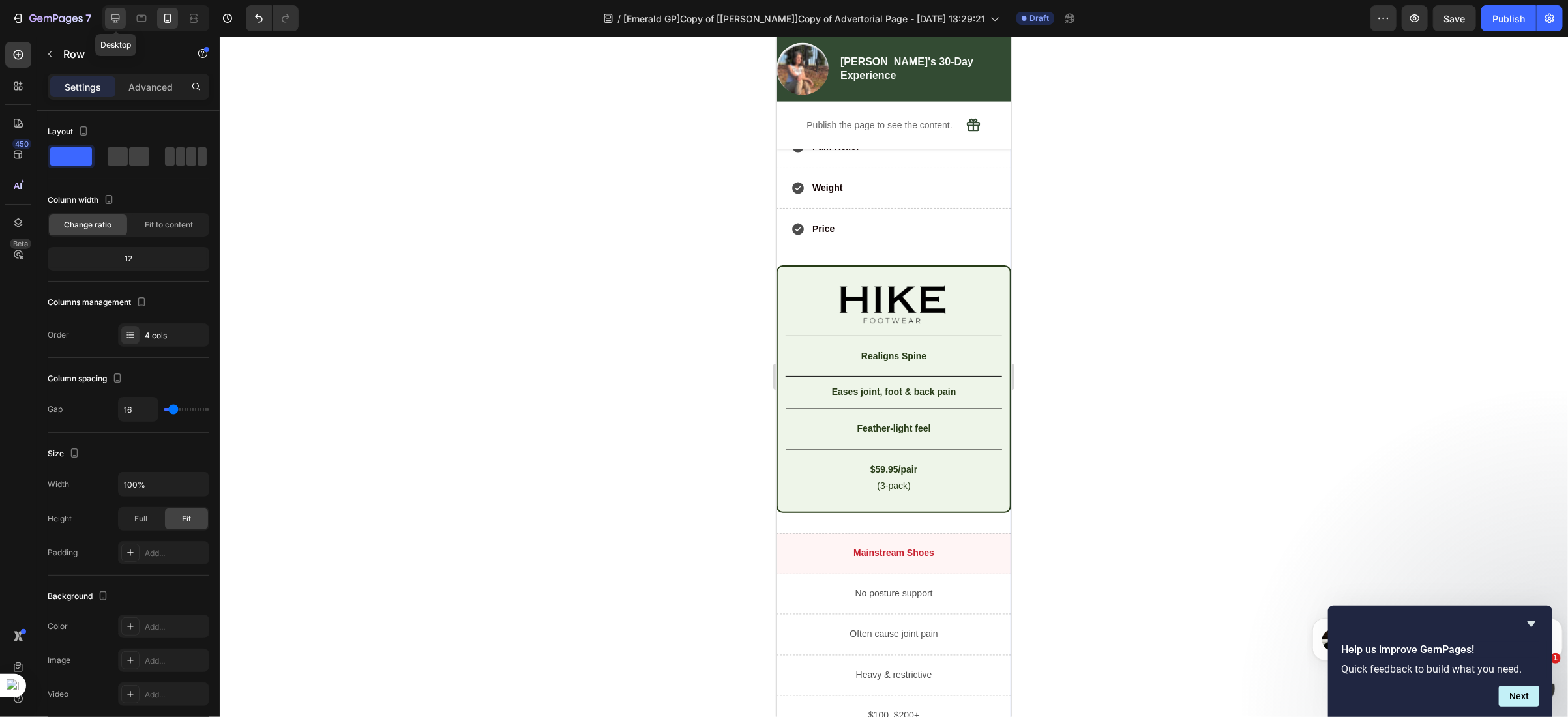
click at [120, 27] on div at bounding box center [115, 18] width 21 height 21
type input "0"
type input "1200"
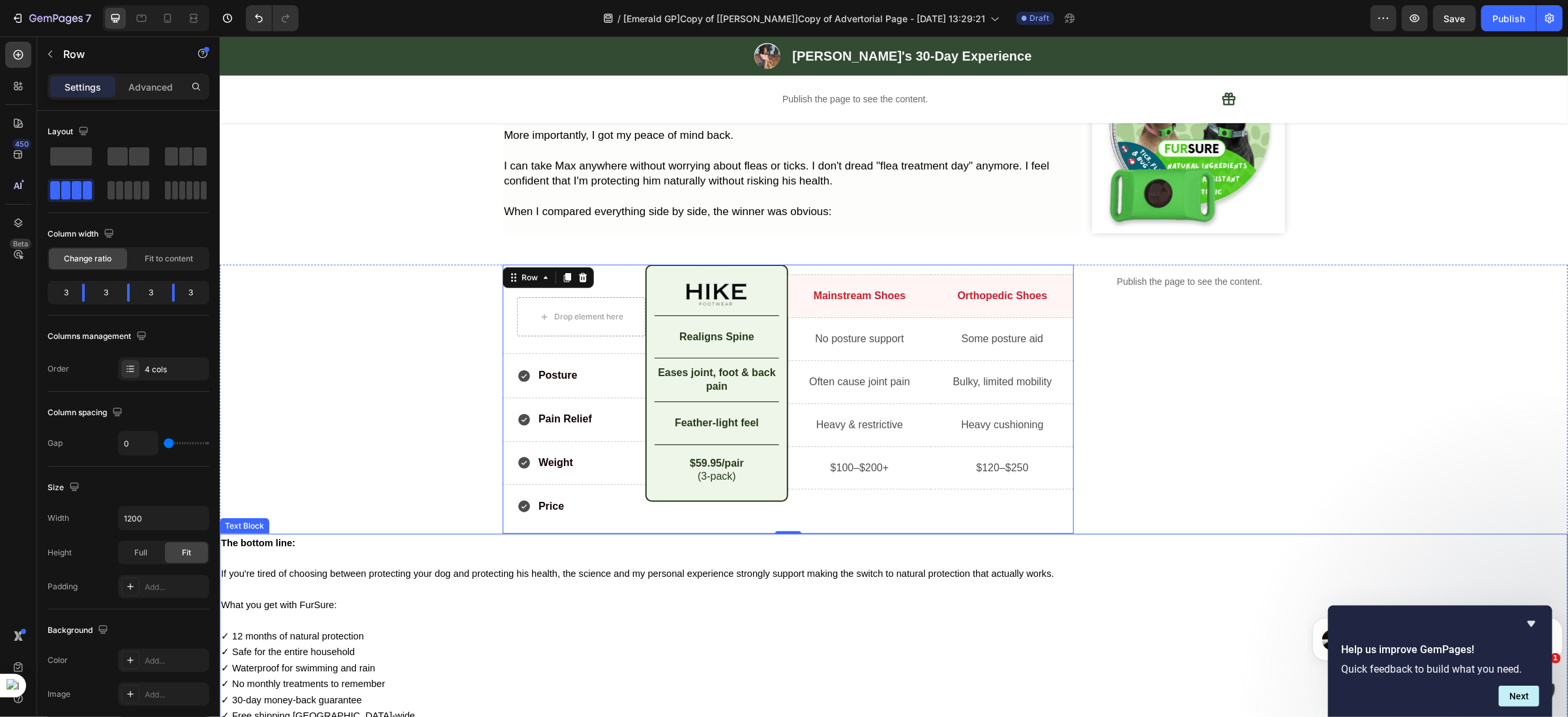
scroll to position [3935, 0]
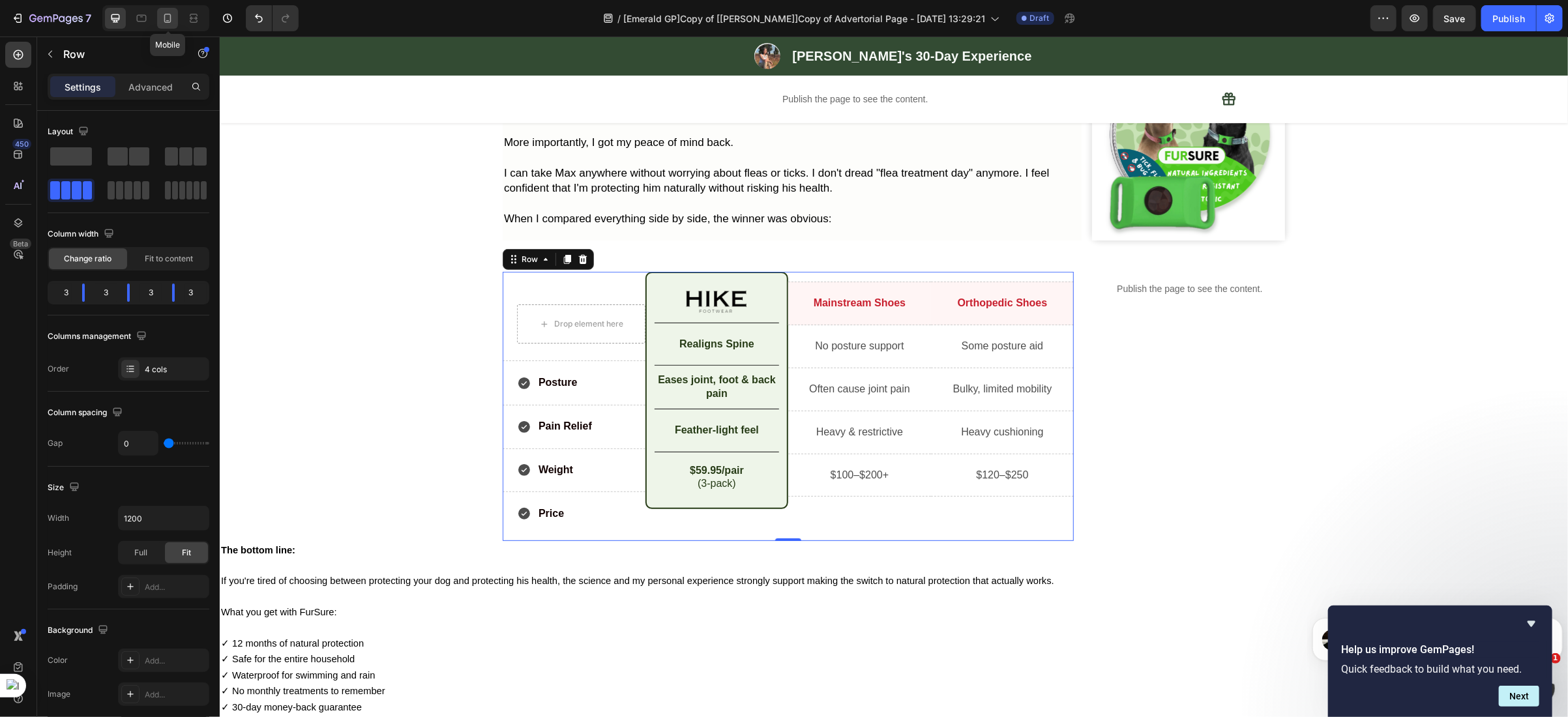
click at [172, 21] on icon at bounding box center [167, 18] width 13 height 13
type input "16"
type input "100%"
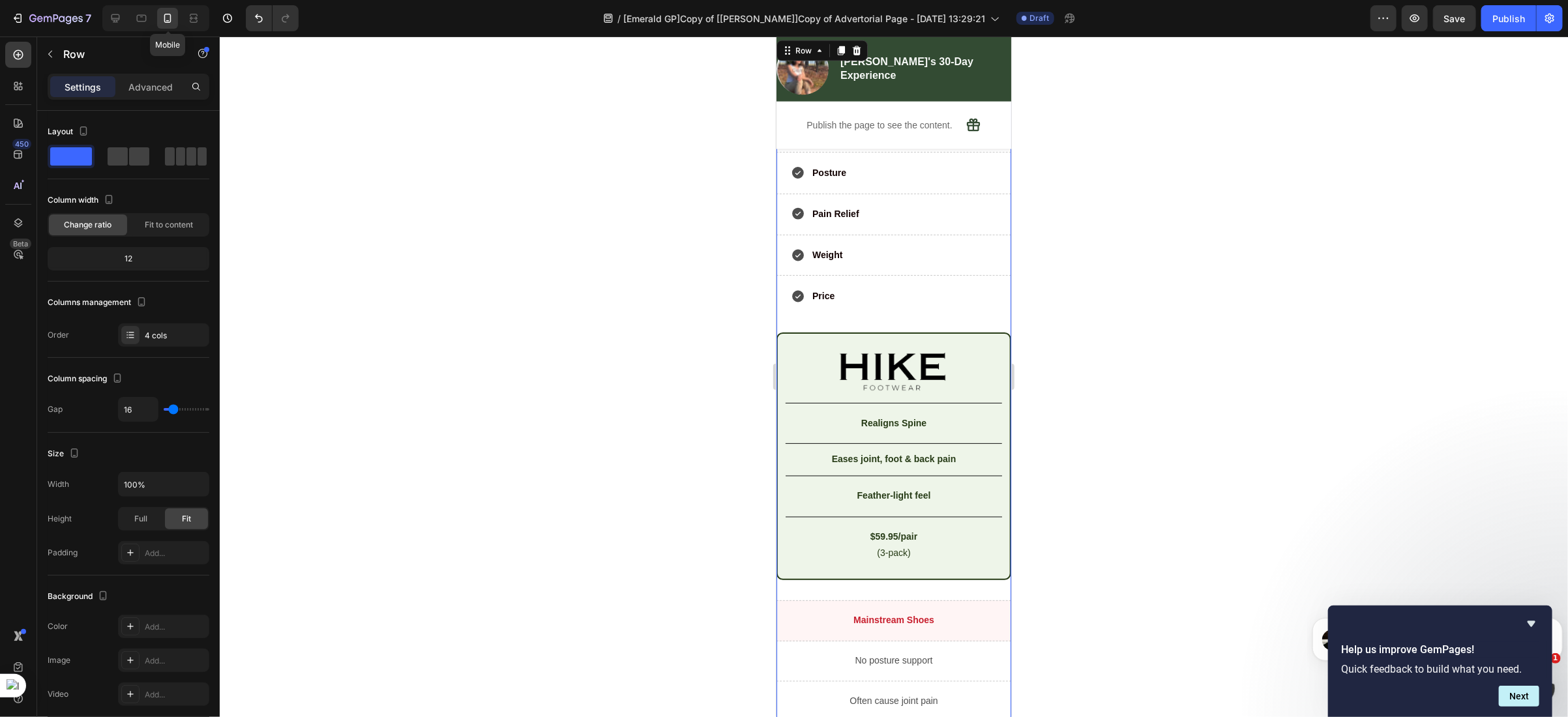
scroll to position [5219, 0]
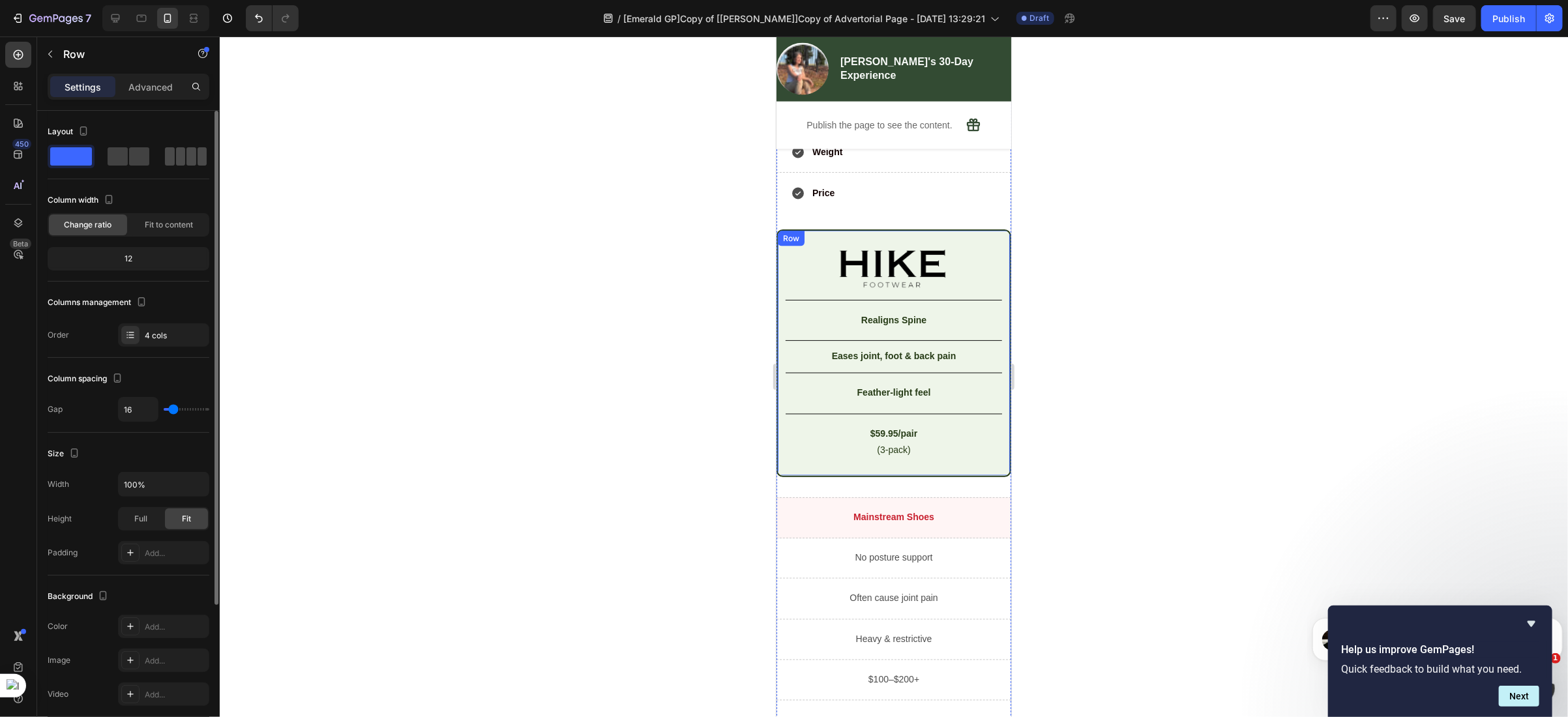
click at [176, 155] on span at bounding box center [181, 156] width 10 height 18
type input "0"
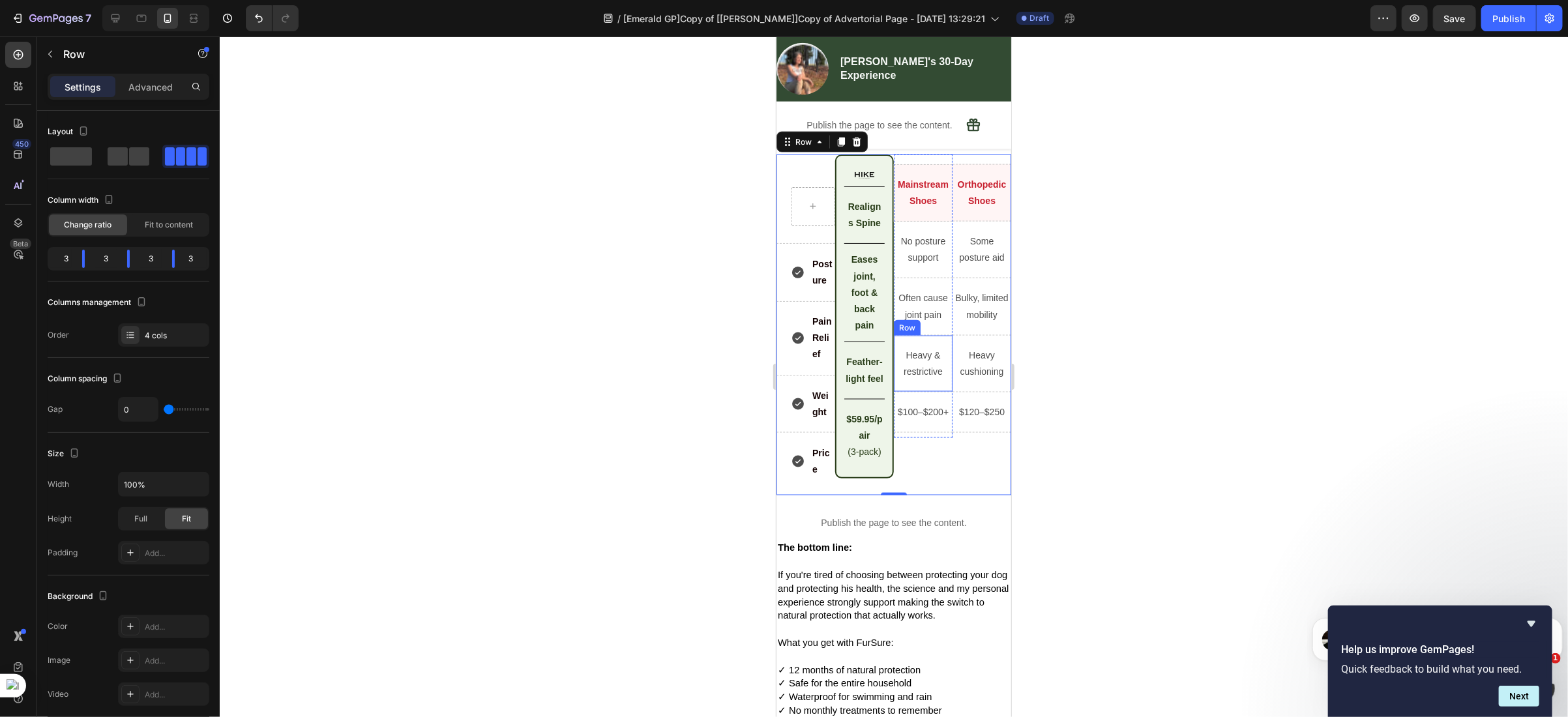
scroll to position [5023, 0]
click at [916, 440] on div "Mainstream Shoes Text Block Row No posture support Text Block Row Often cause j…" at bounding box center [922, 298] width 59 height 284
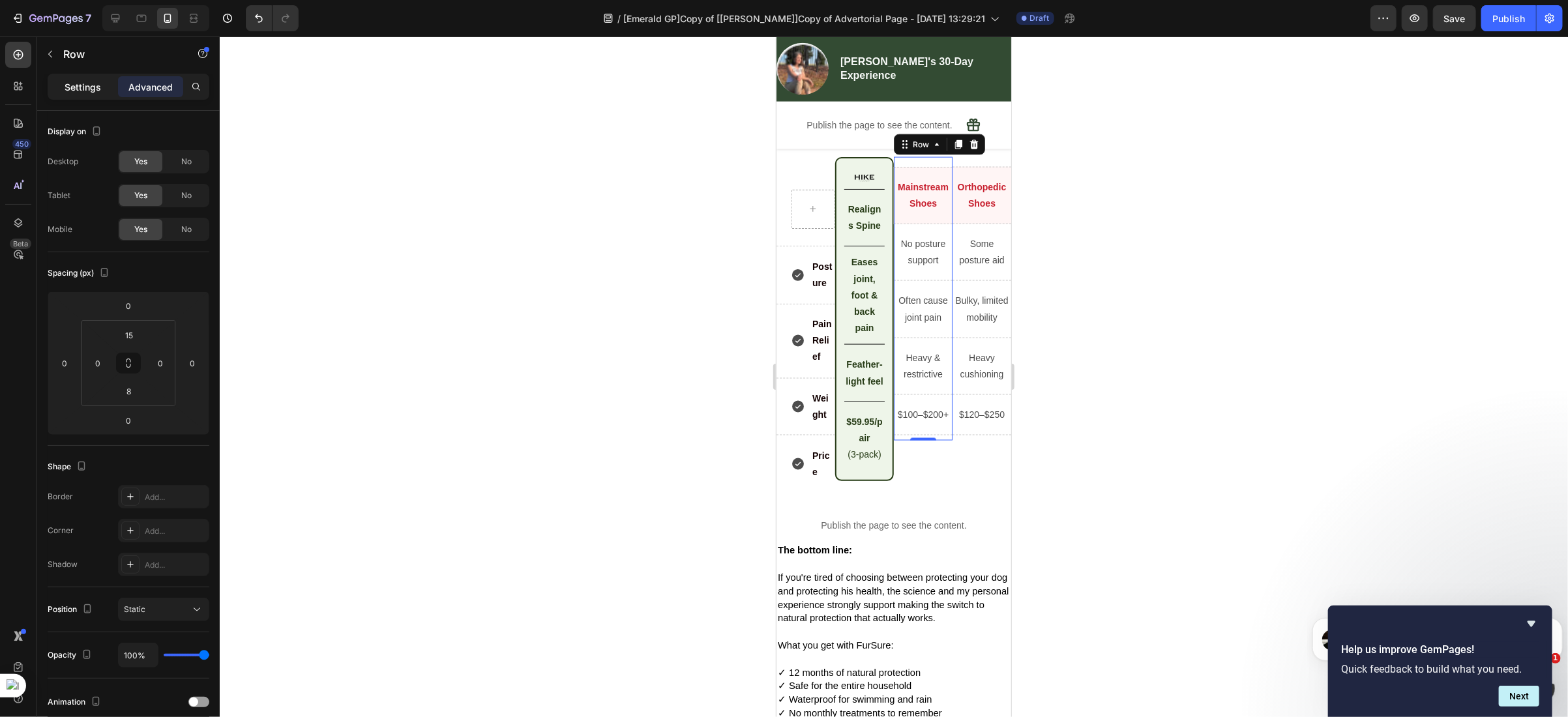
click at [85, 92] on p "Settings" at bounding box center [83, 87] width 37 height 14
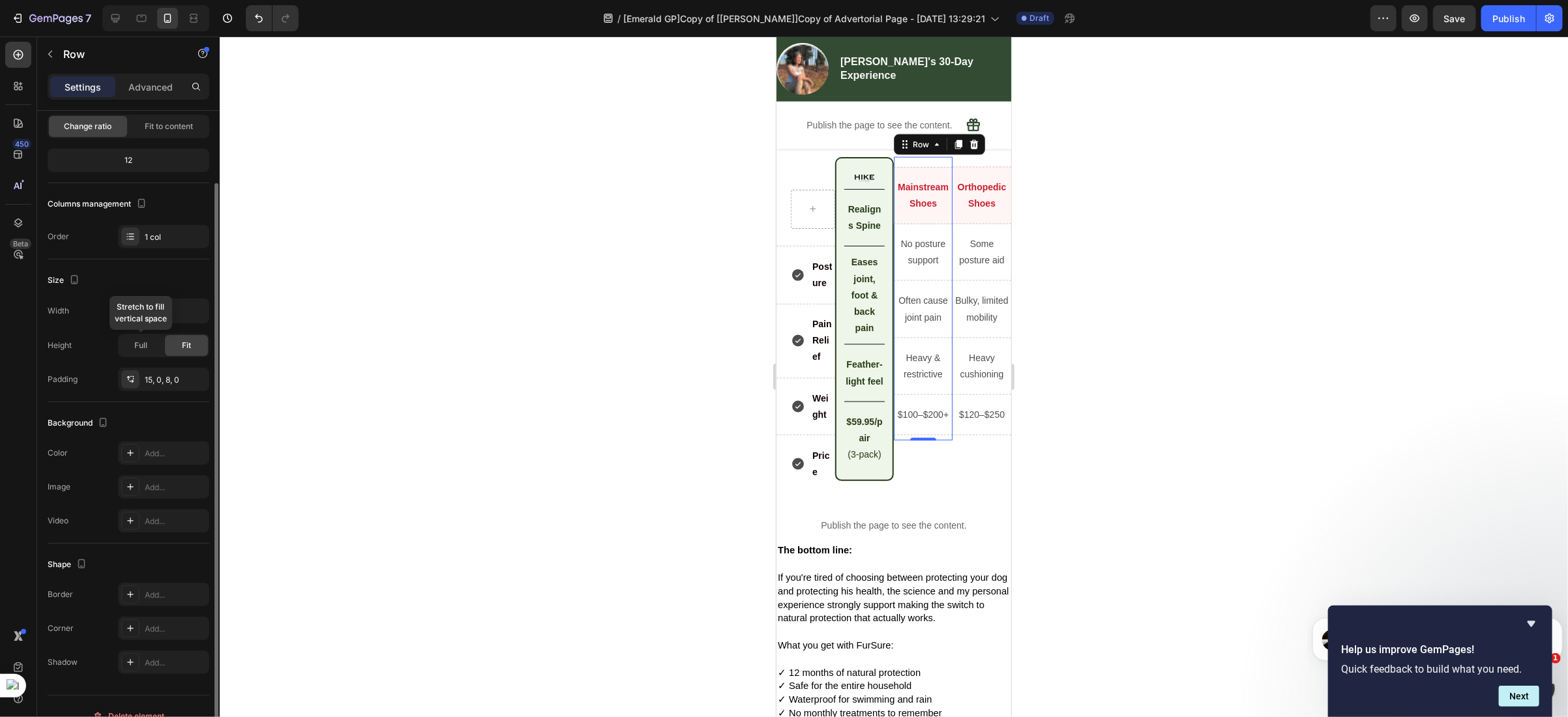
scroll to position [107, 0]
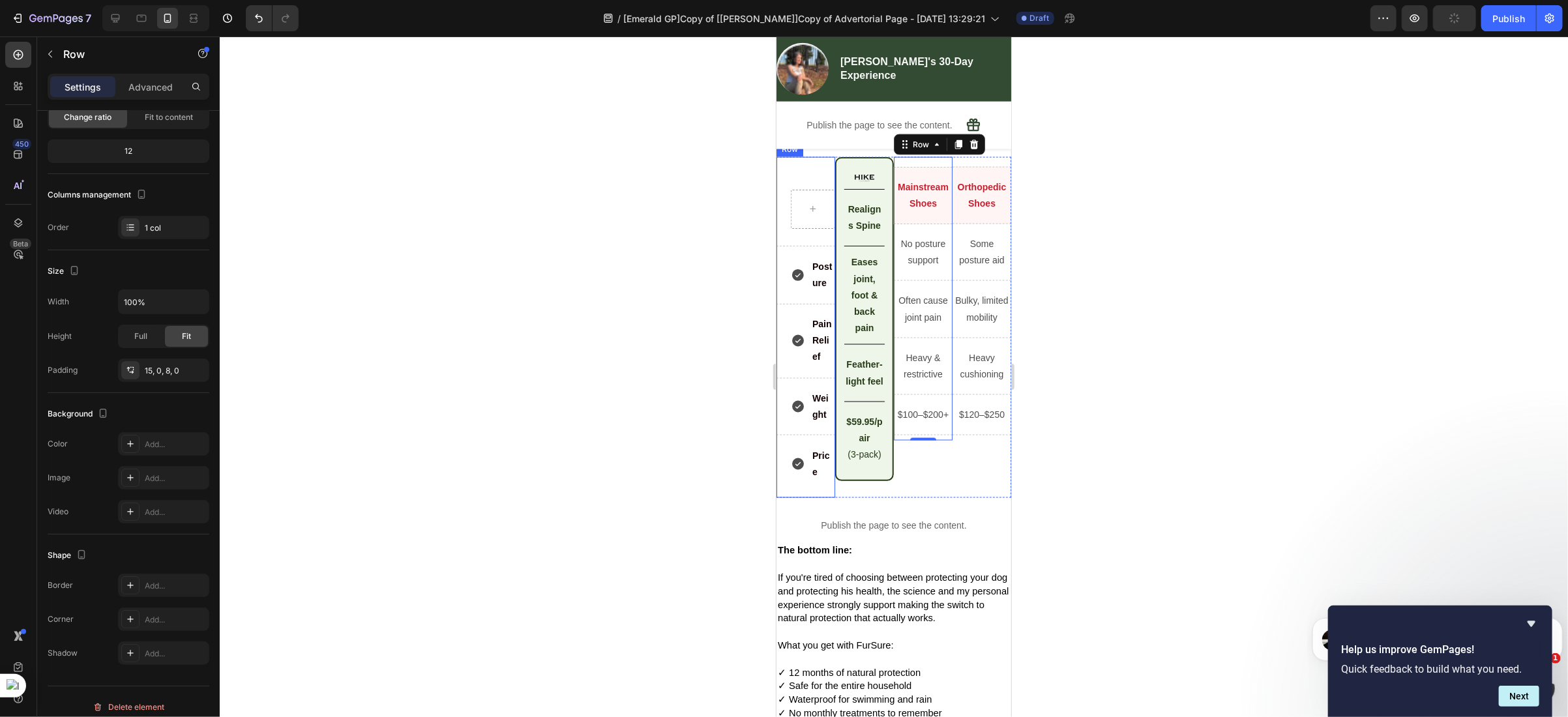
click at [818, 284] on div "Row Posture Item List Row Pain Relief Item List Row Weight Item List Row Price …" at bounding box center [805, 327] width 59 height 341
click at [872, 283] on div "Image Row Realigns Spine Text Block Row Eases joint, foot & back pain Text Bloc…" at bounding box center [864, 318] width 59 height 325
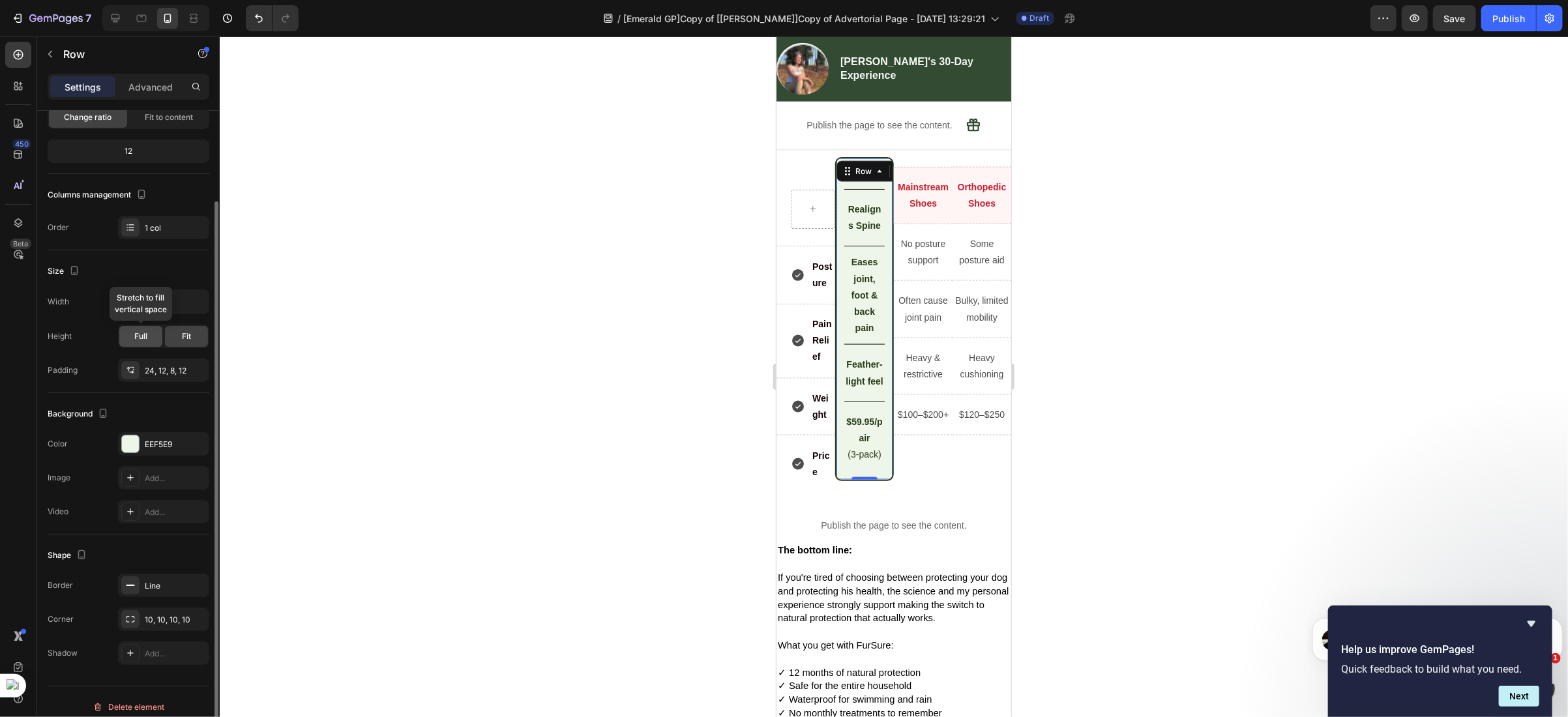
click at [144, 341] on span "Full" at bounding box center [140, 336] width 13 height 11
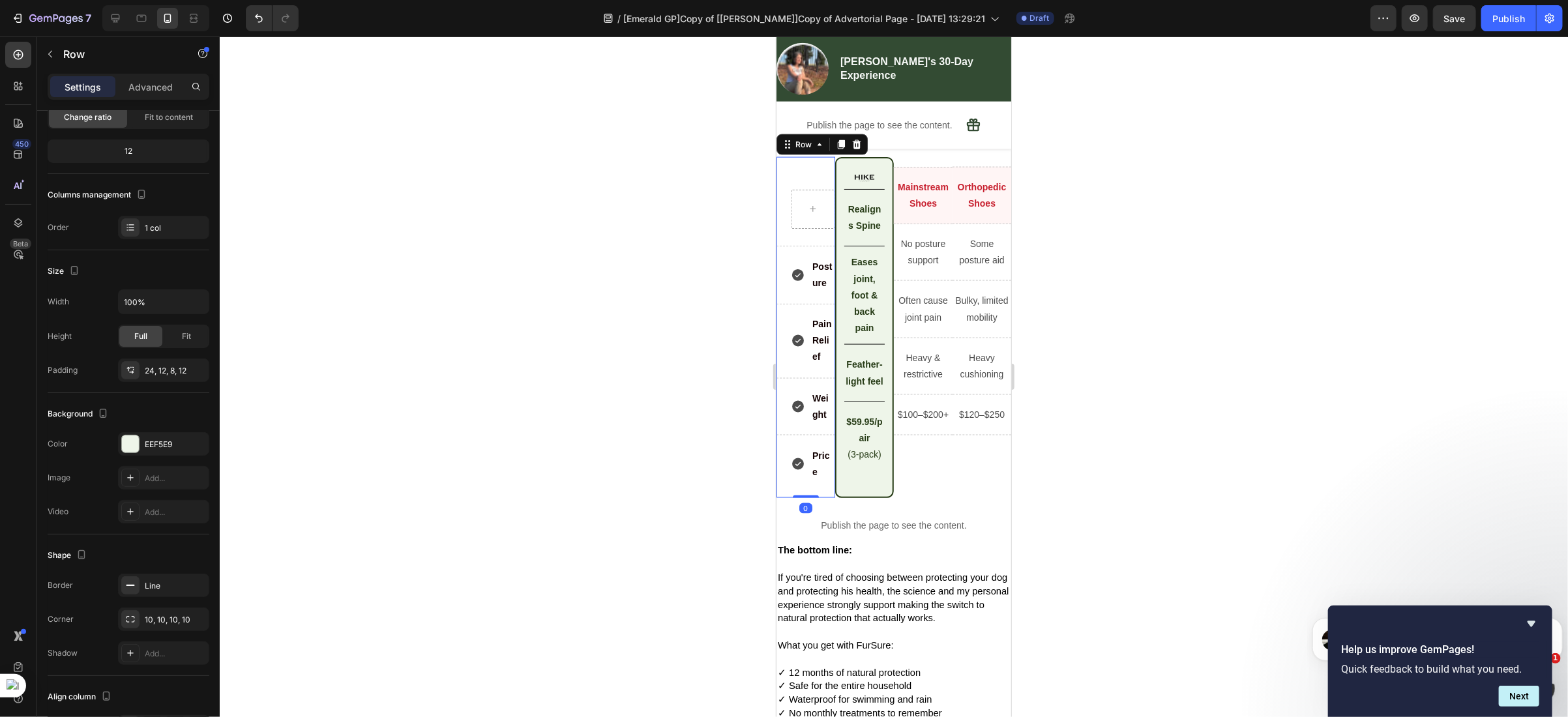
click at [813, 291] on div "Row Posture Item List Row Pain Relief Item List Row Weight Item List Row Price …" at bounding box center [805, 327] width 59 height 341
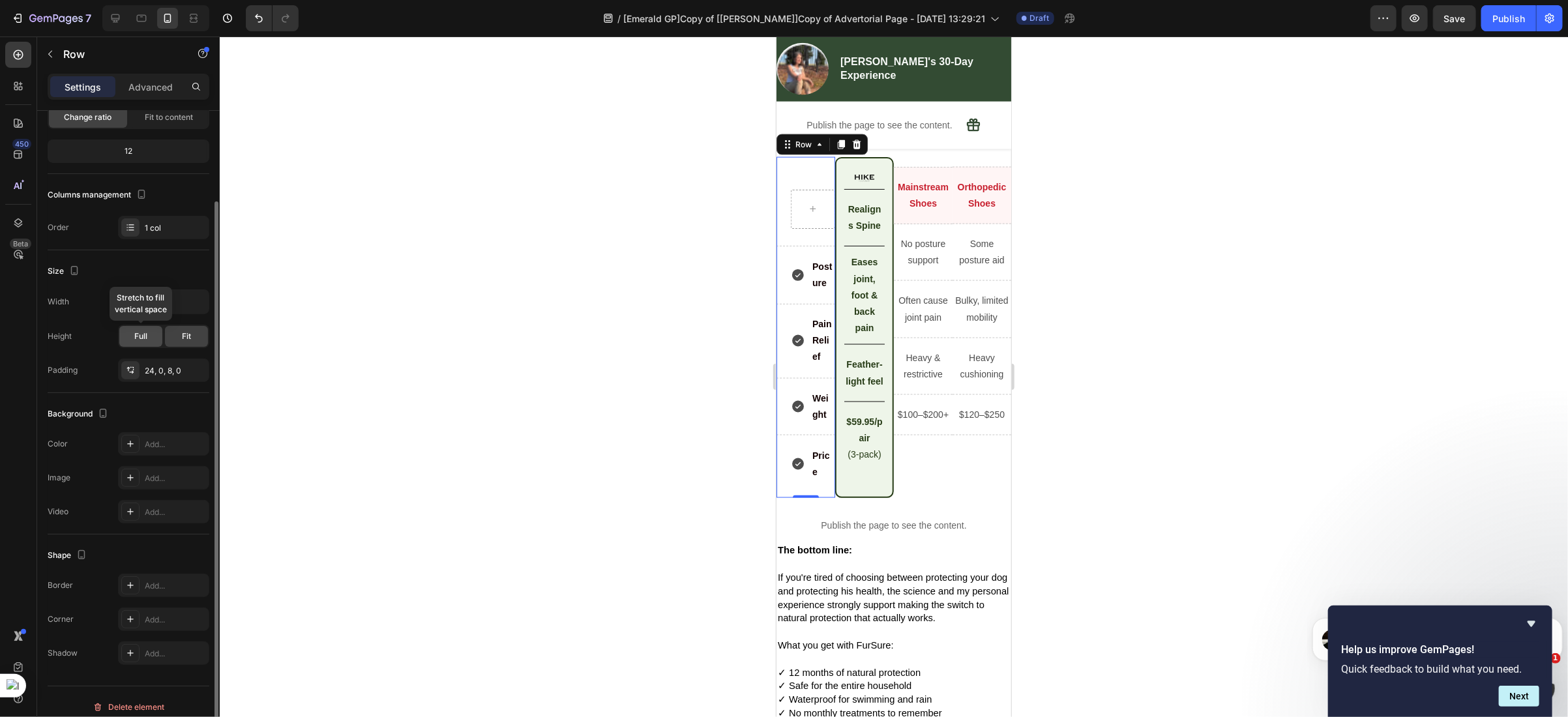
click at [144, 329] on div "Full" at bounding box center [141, 336] width 43 height 21
click at [900, 282] on div "Mainstream Shoes Text Block Row No posture support Text Block Row Often cause j…" at bounding box center [922, 298] width 59 height 284
click at [148, 341] on div "Full" at bounding box center [141, 336] width 43 height 21
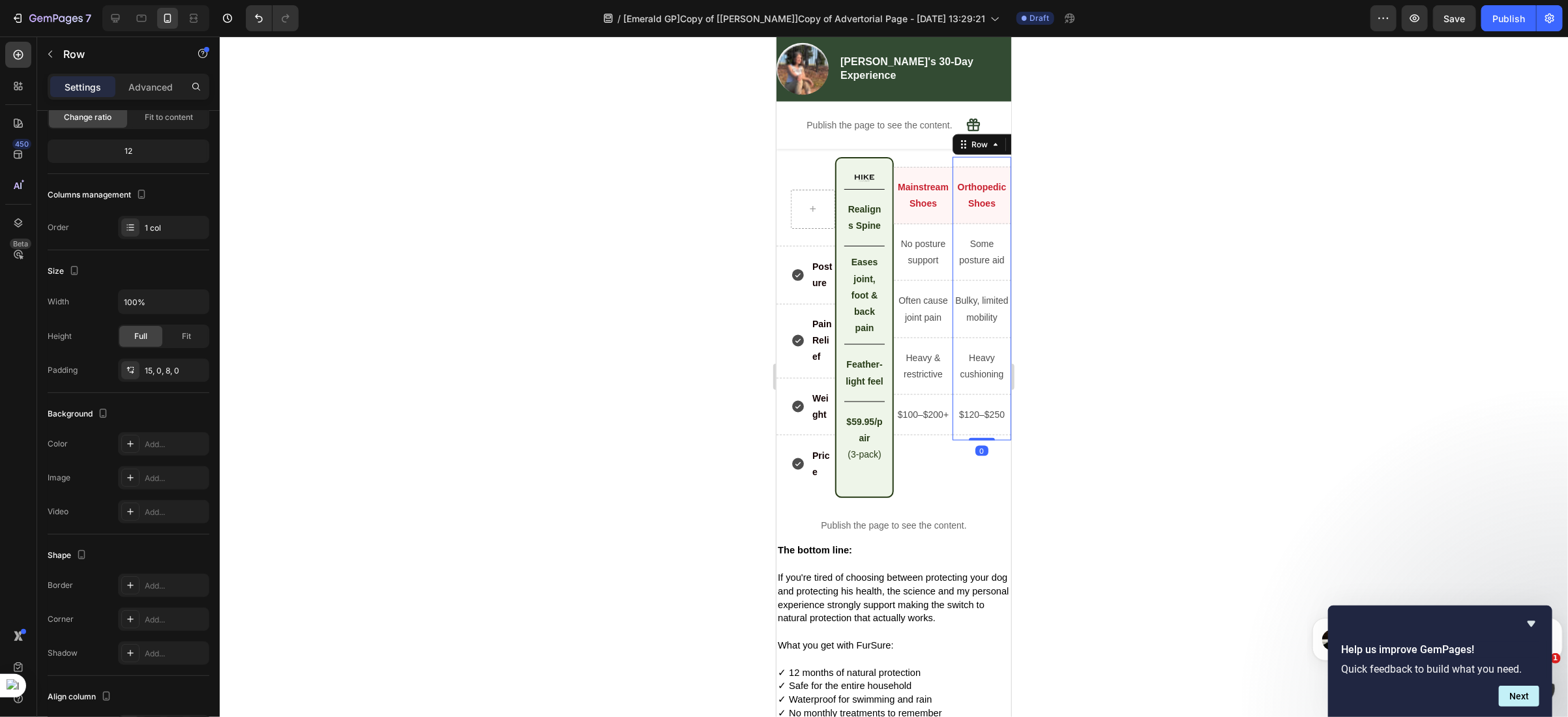
click at [975, 278] on div "Orthopedic Shoes Text Block Row Some posture aid Text Block Row Bulky, limited …" at bounding box center [981, 298] width 59 height 284
click at [137, 338] on span "Full" at bounding box center [140, 336] width 13 height 11
click at [847, 233] on p "Realigns Spine" at bounding box center [864, 216] width 38 height 33
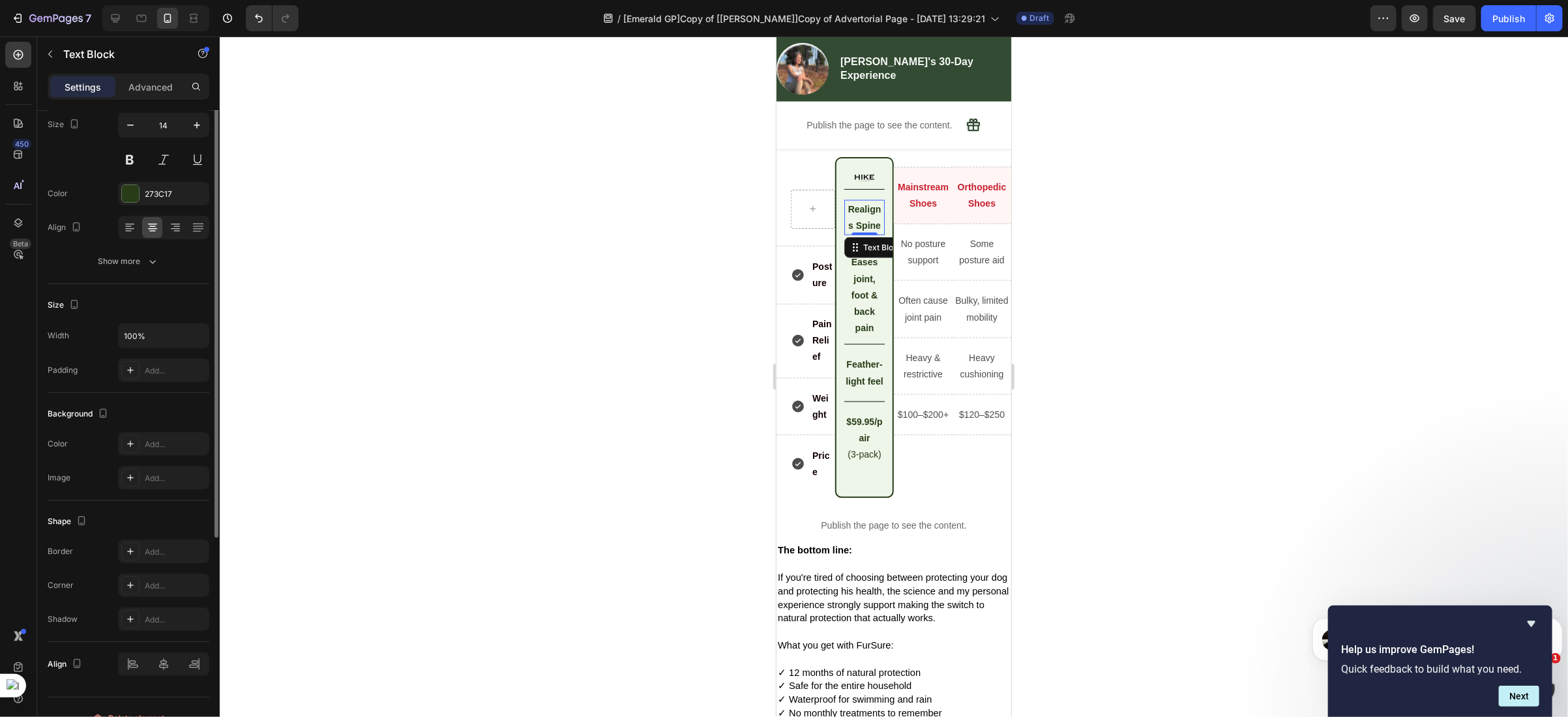
scroll to position [0, 0]
click at [847, 233] on p "Realigns Spine" at bounding box center [864, 216] width 38 height 33
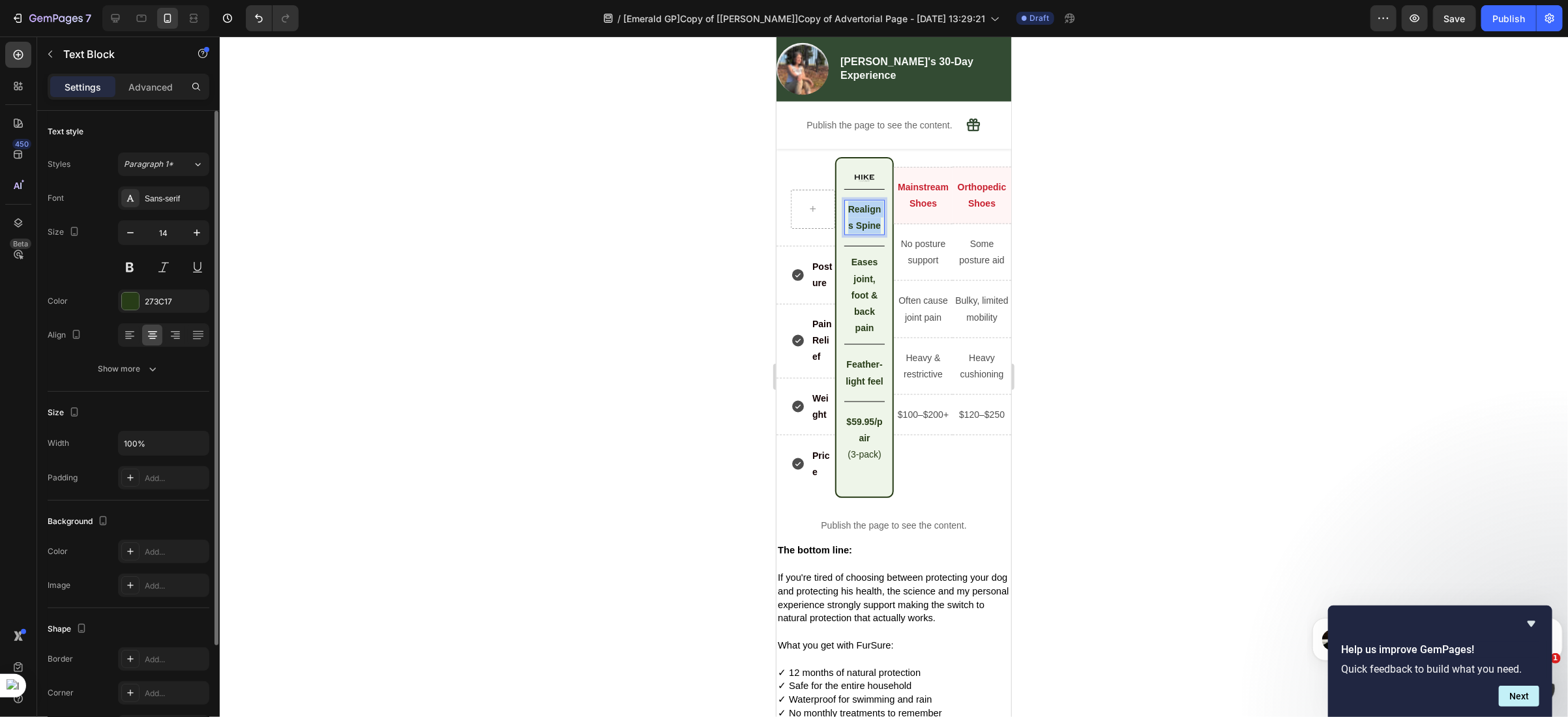
click at [847, 233] on p "Realigns Spine" at bounding box center [864, 216] width 38 height 33
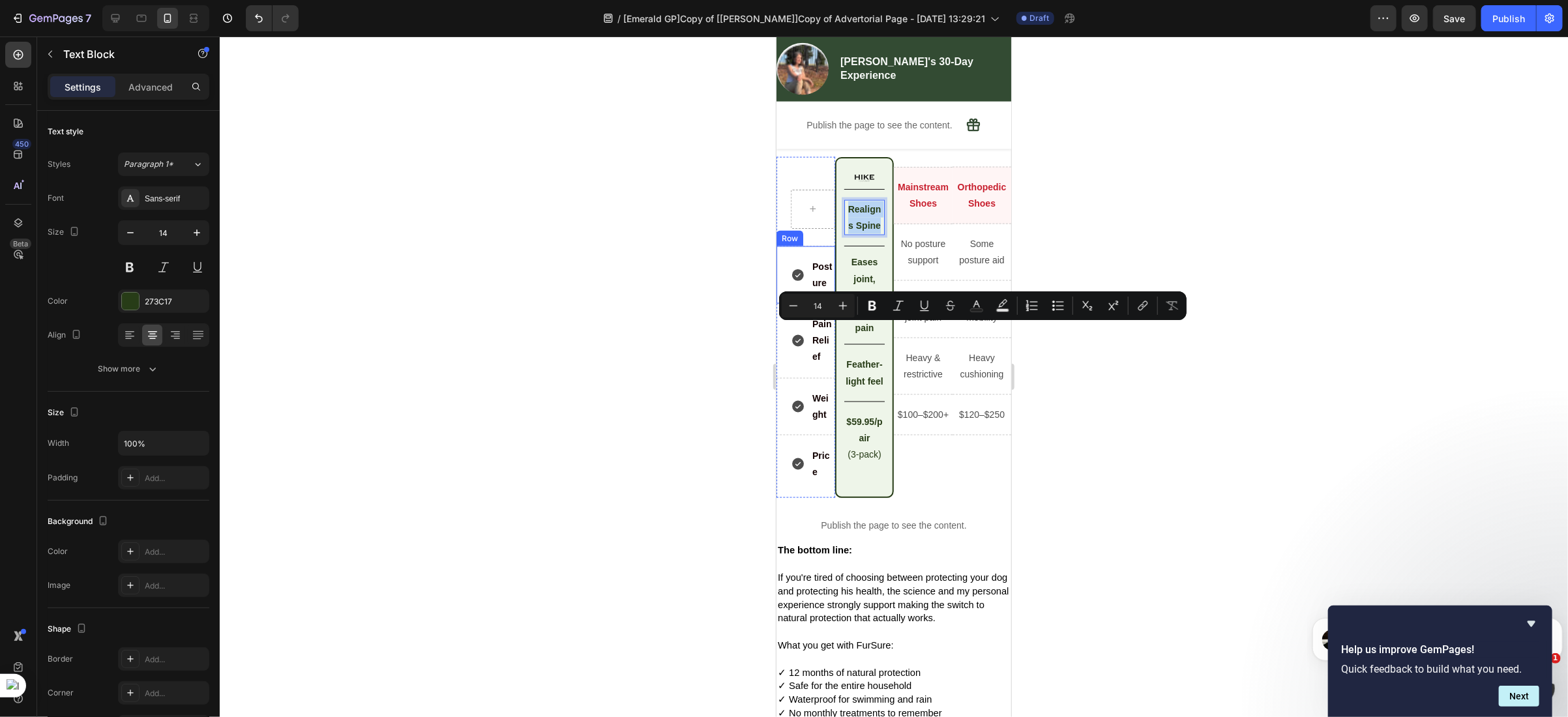
click at [821, 304] on div "Posture Item List Row" at bounding box center [805, 274] width 59 height 58
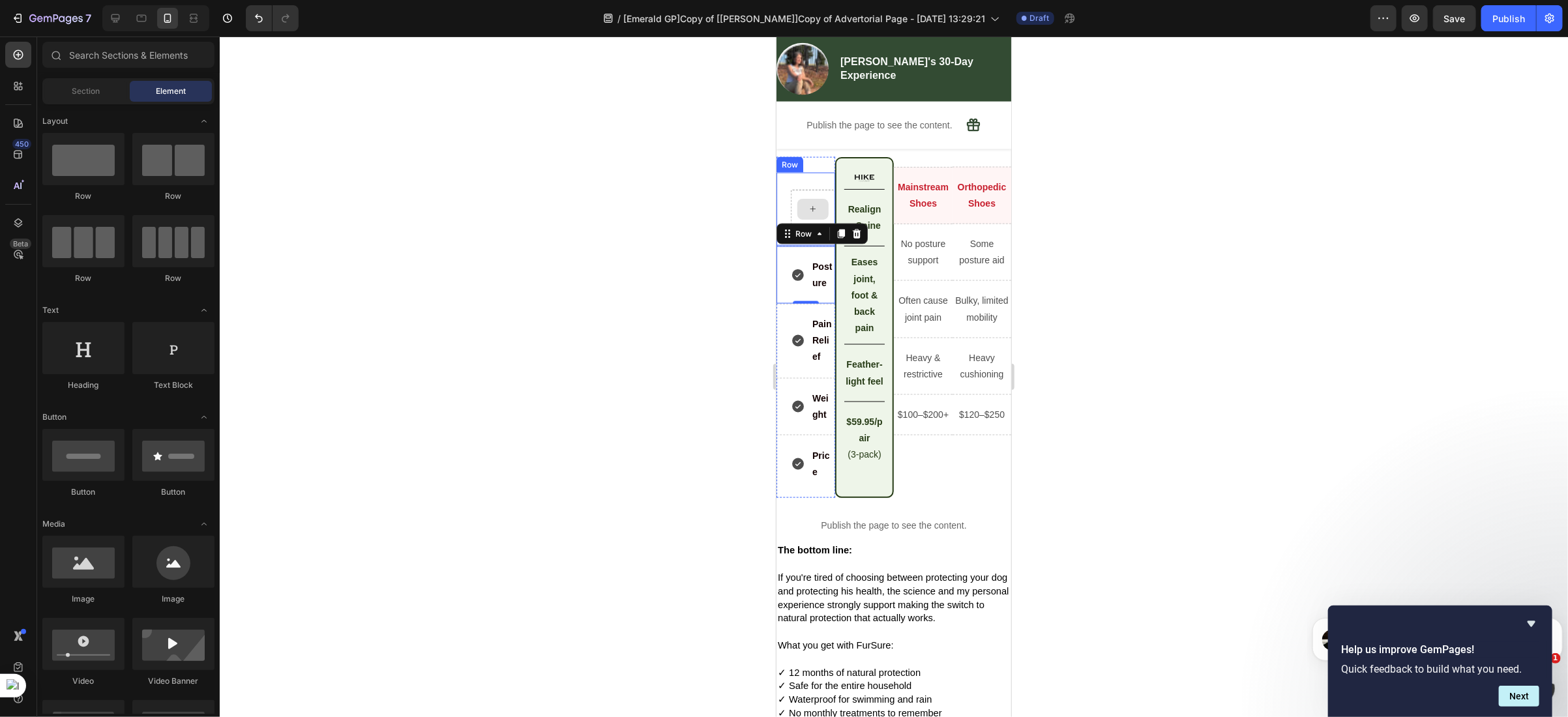
click at [818, 219] on div at bounding box center [812, 208] width 31 height 21
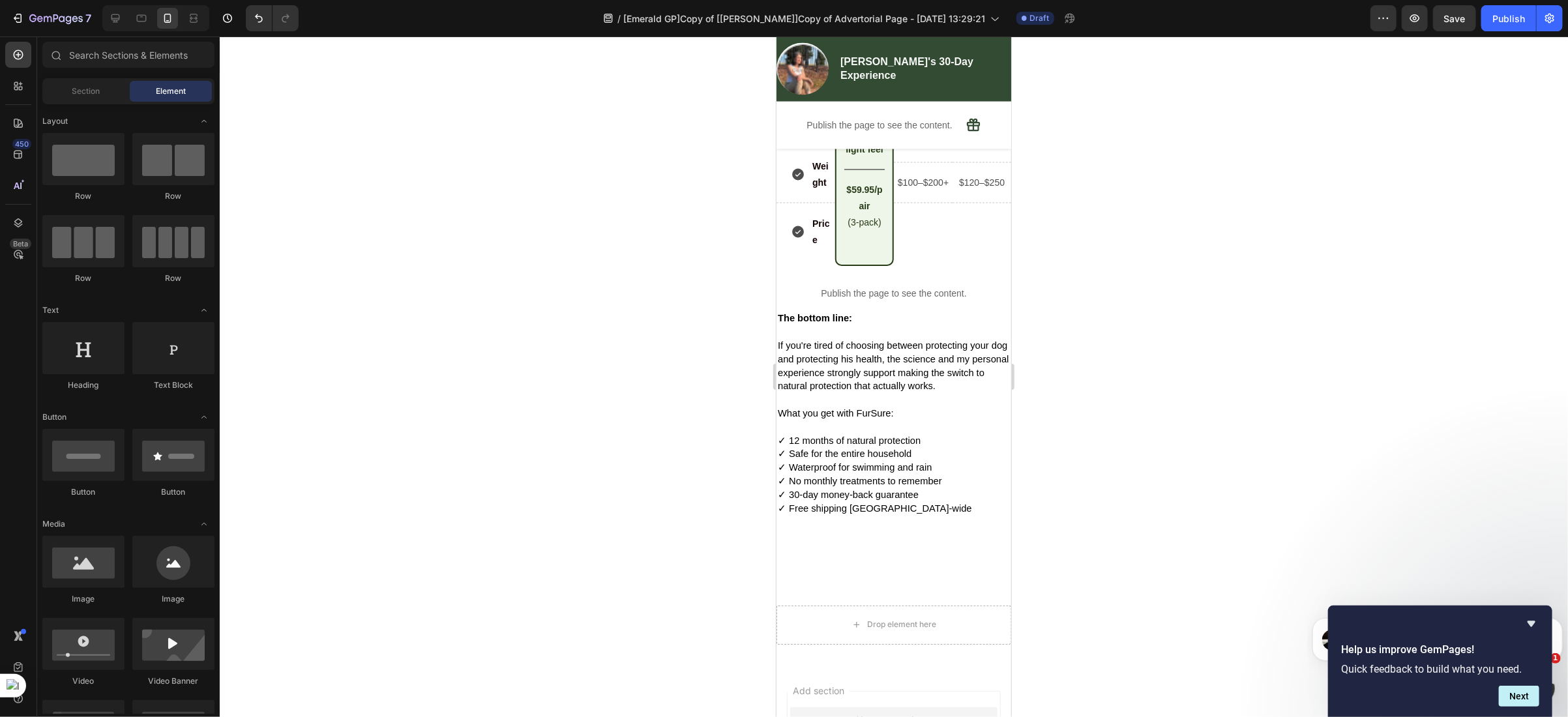
scroll to position [5601, 0]
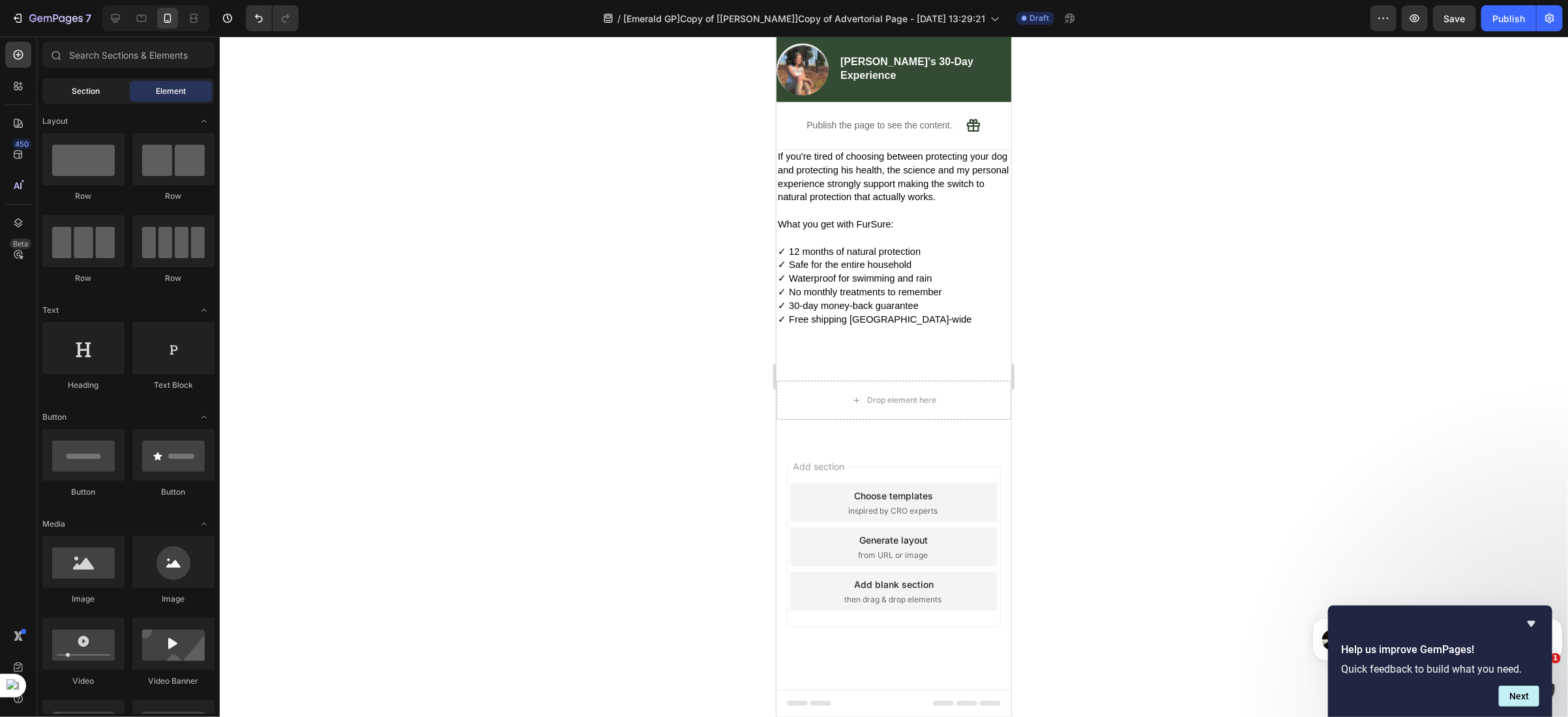
click at [82, 92] on span "Section" at bounding box center [86, 91] width 28 height 11
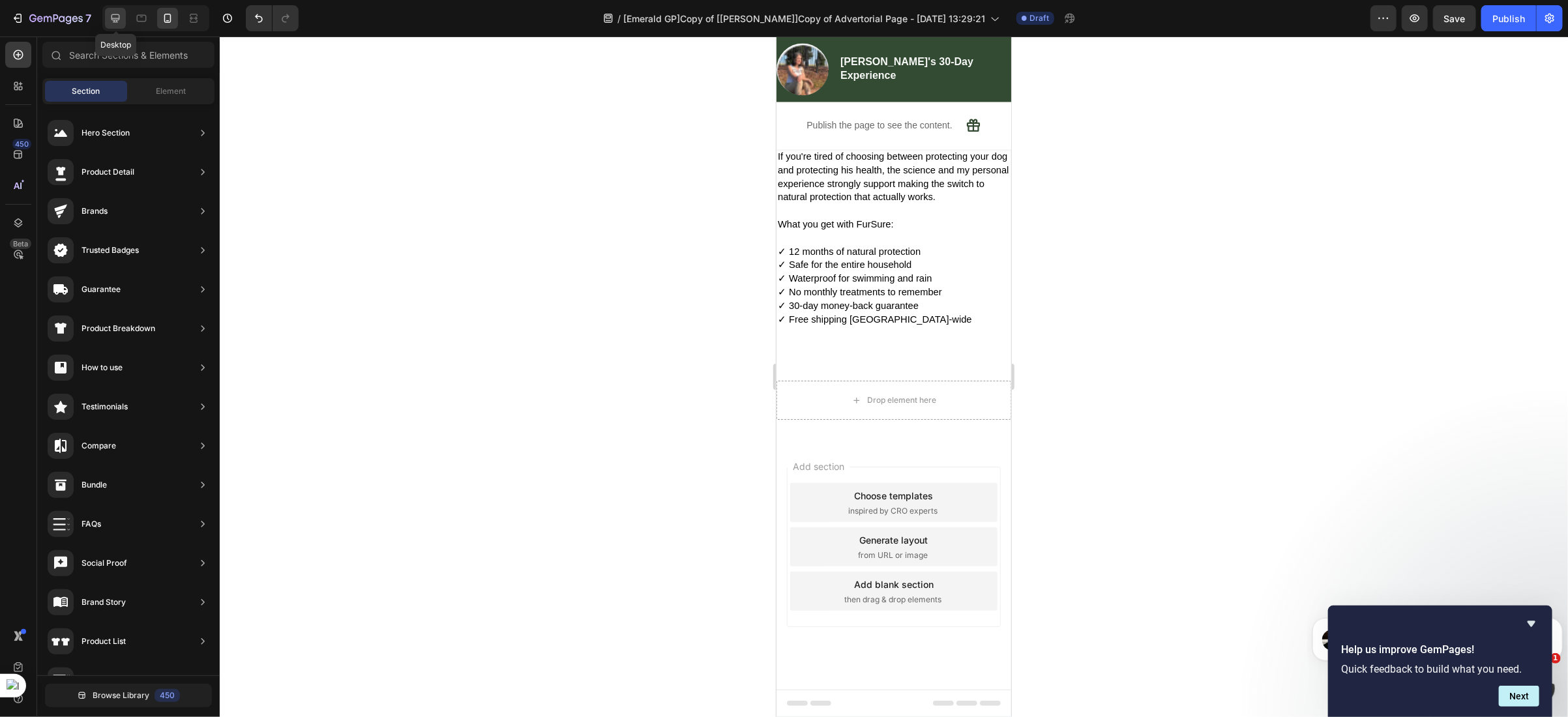
click at [114, 18] on icon at bounding box center [115, 18] width 13 height 13
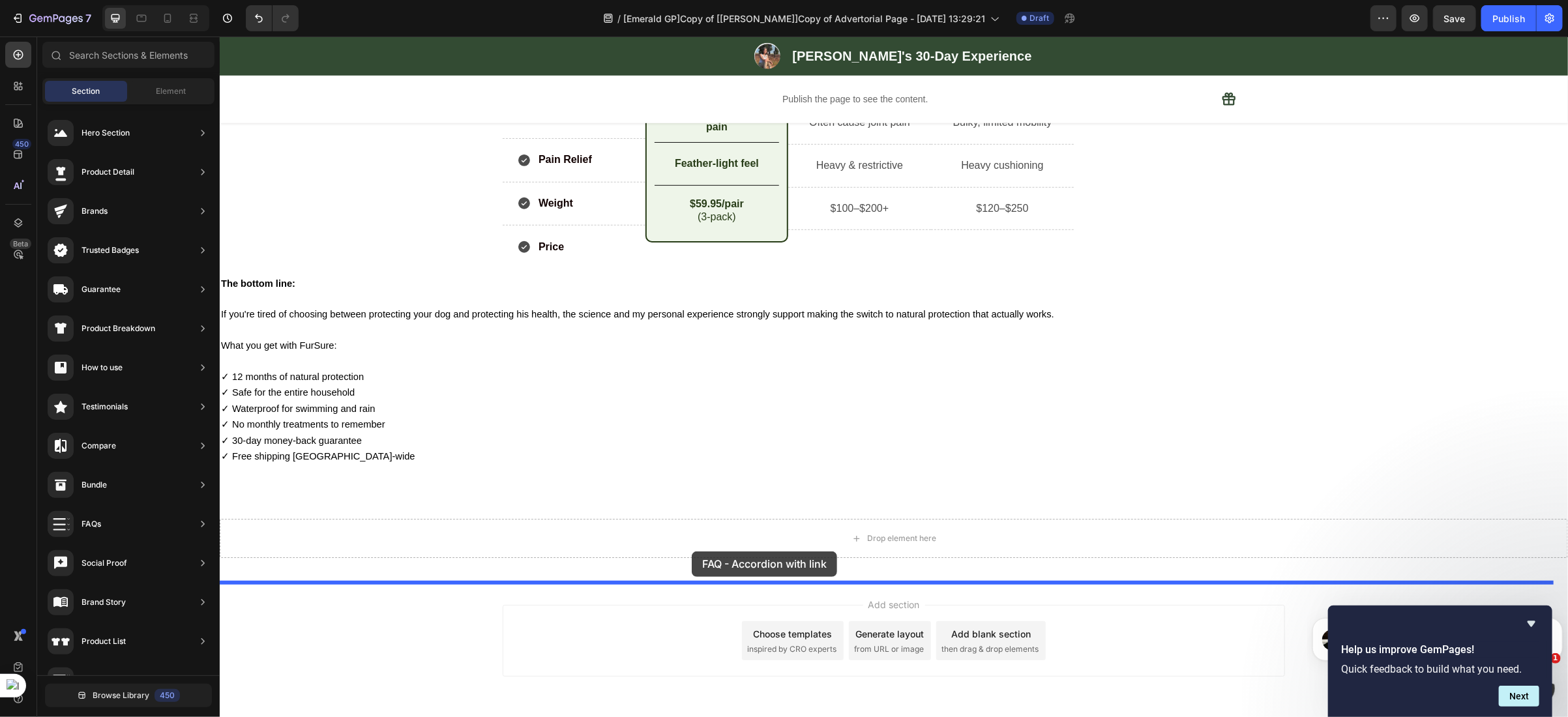
drag, startPoint x: 522, startPoint y: 560, endPoint x: 691, endPoint y: 551, distance: 169.2
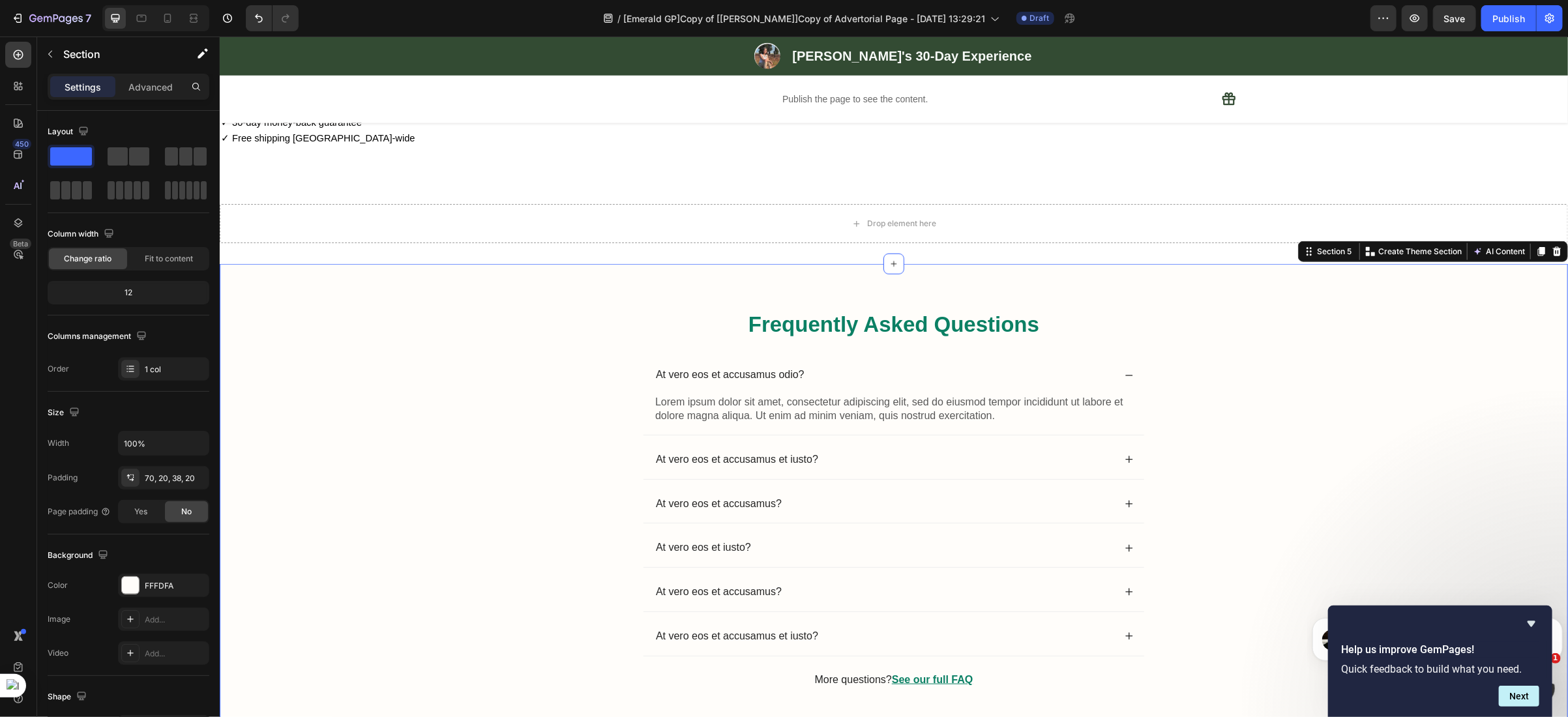
scroll to position [4585, 0]
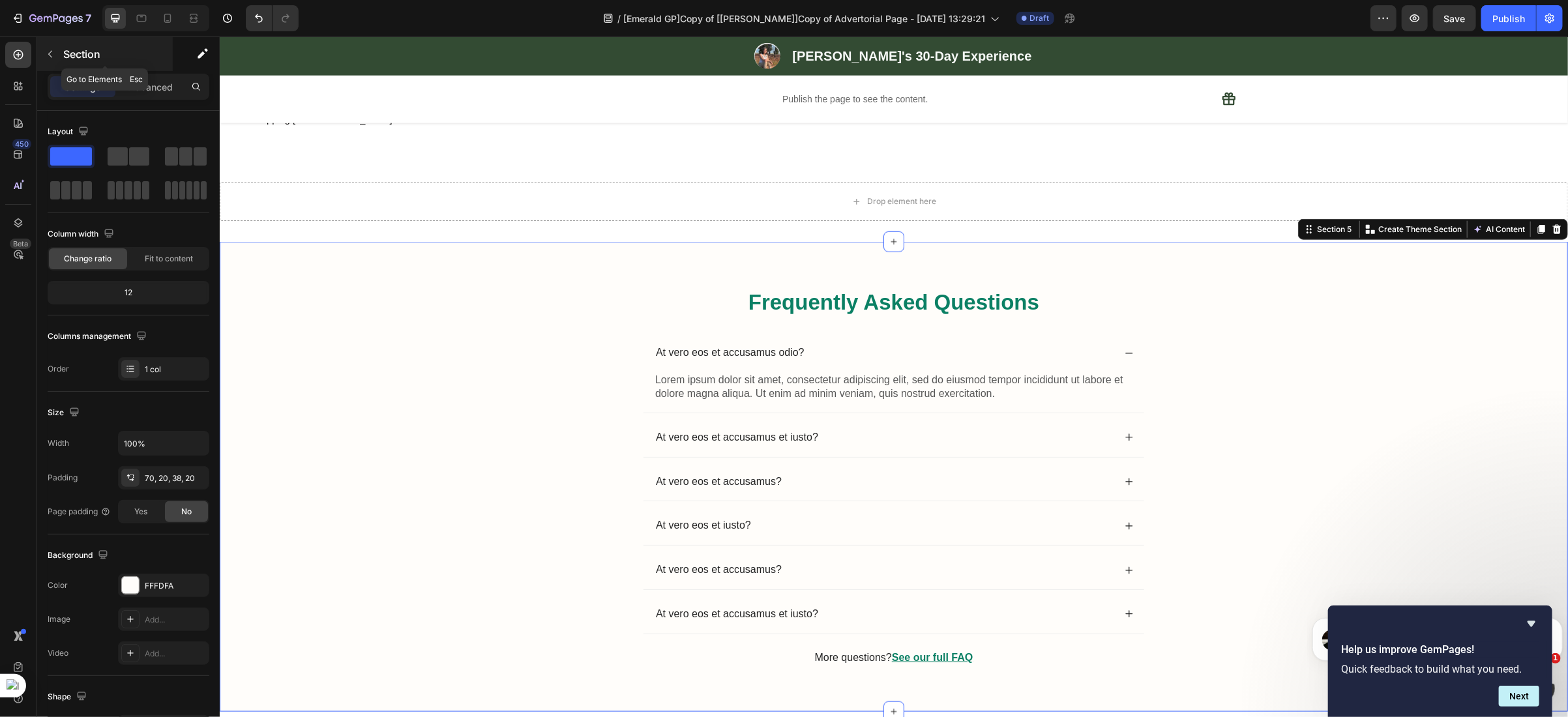
click at [49, 53] on icon "button" at bounding box center [50, 54] width 4 height 7
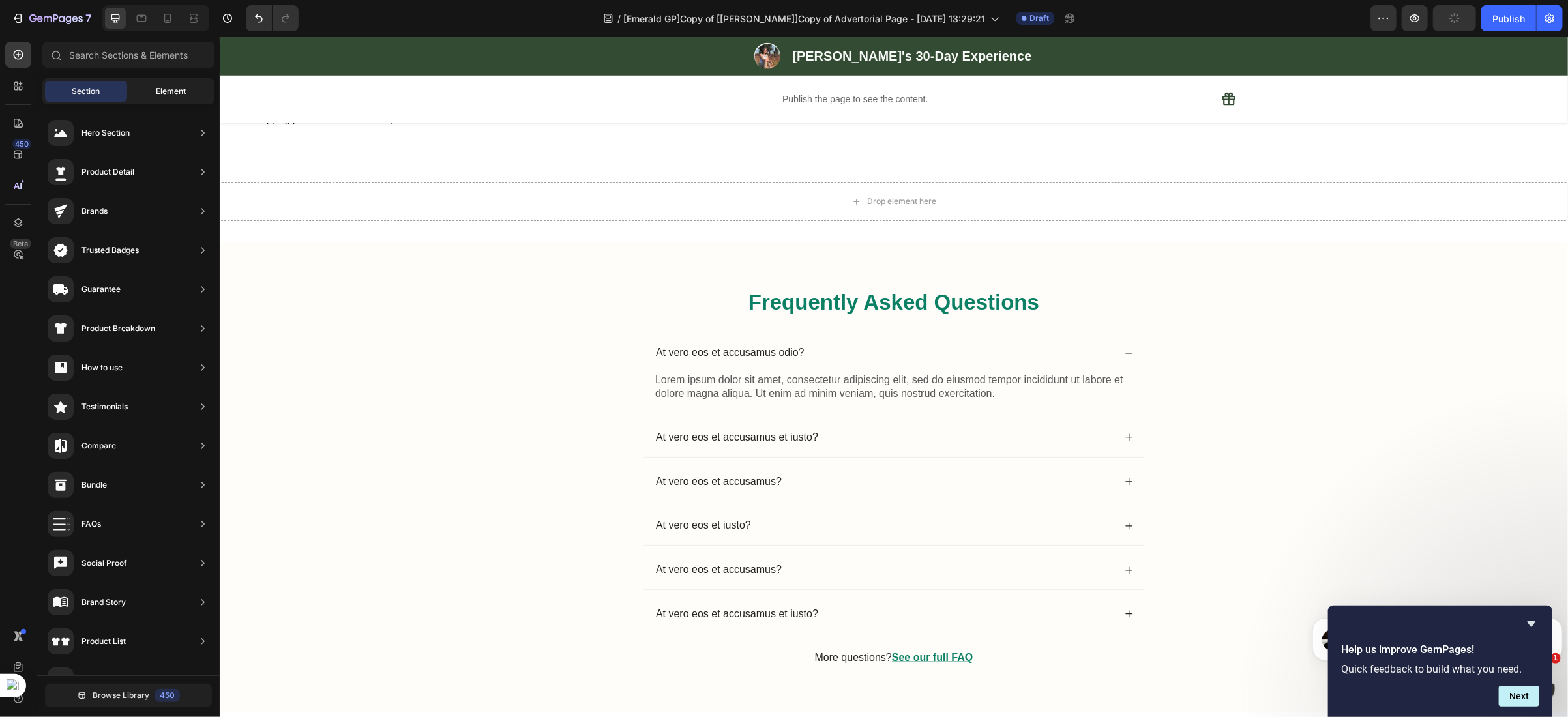
click at [176, 94] on span "Element" at bounding box center [170, 91] width 30 height 11
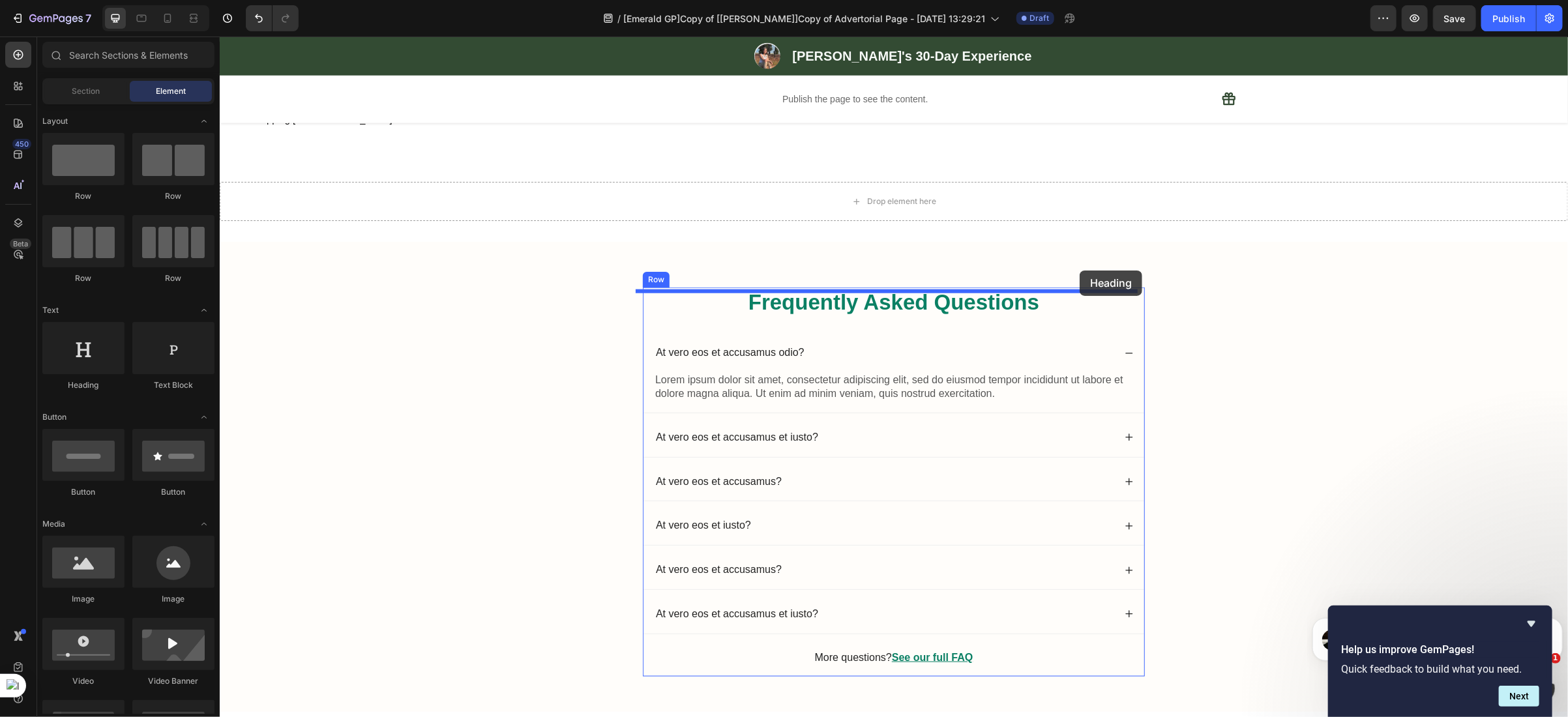
drag, startPoint x: 304, startPoint y: 384, endPoint x: 1079, endPoint y: 270, distance: 783.3
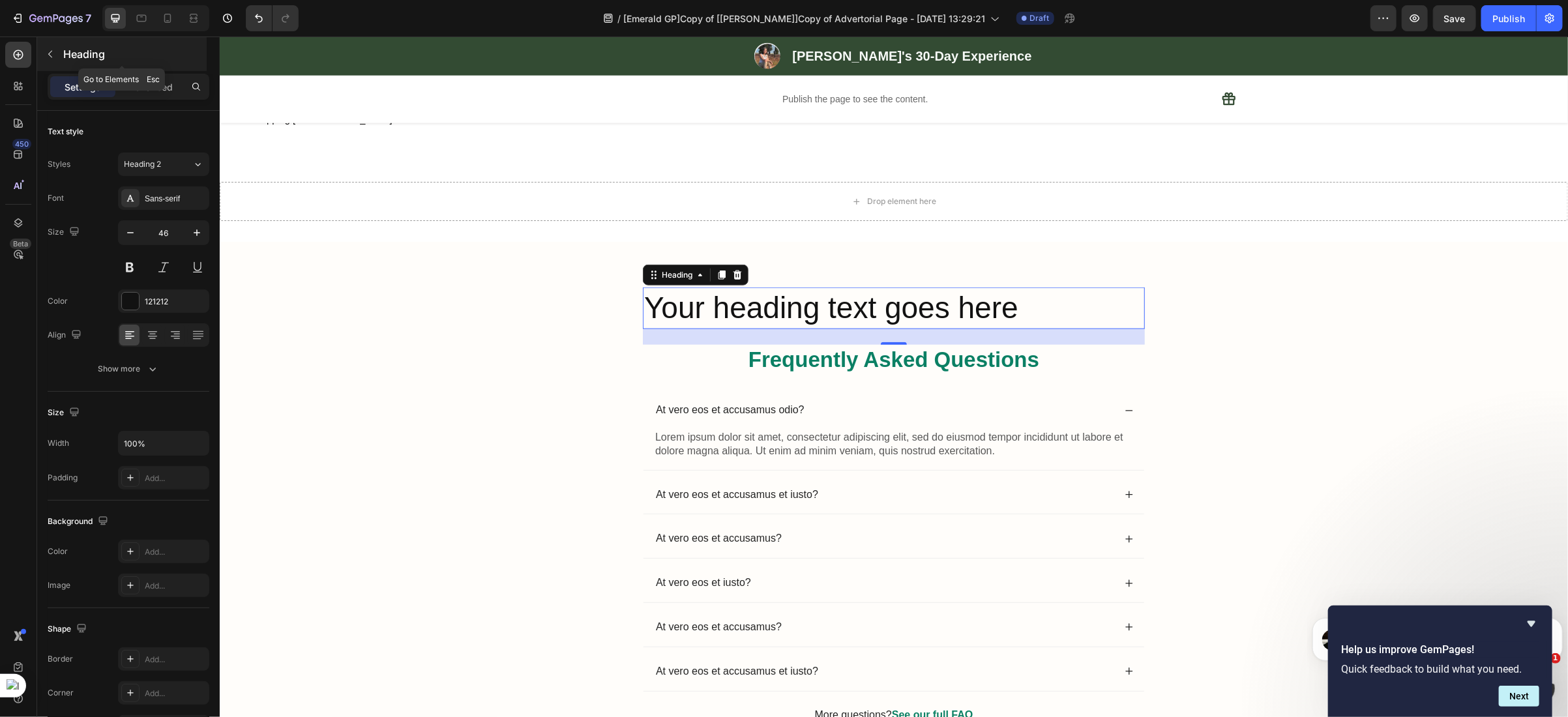
click at [47, 56] on icon "button" at bounding box center [50, 54] width 11 height 11
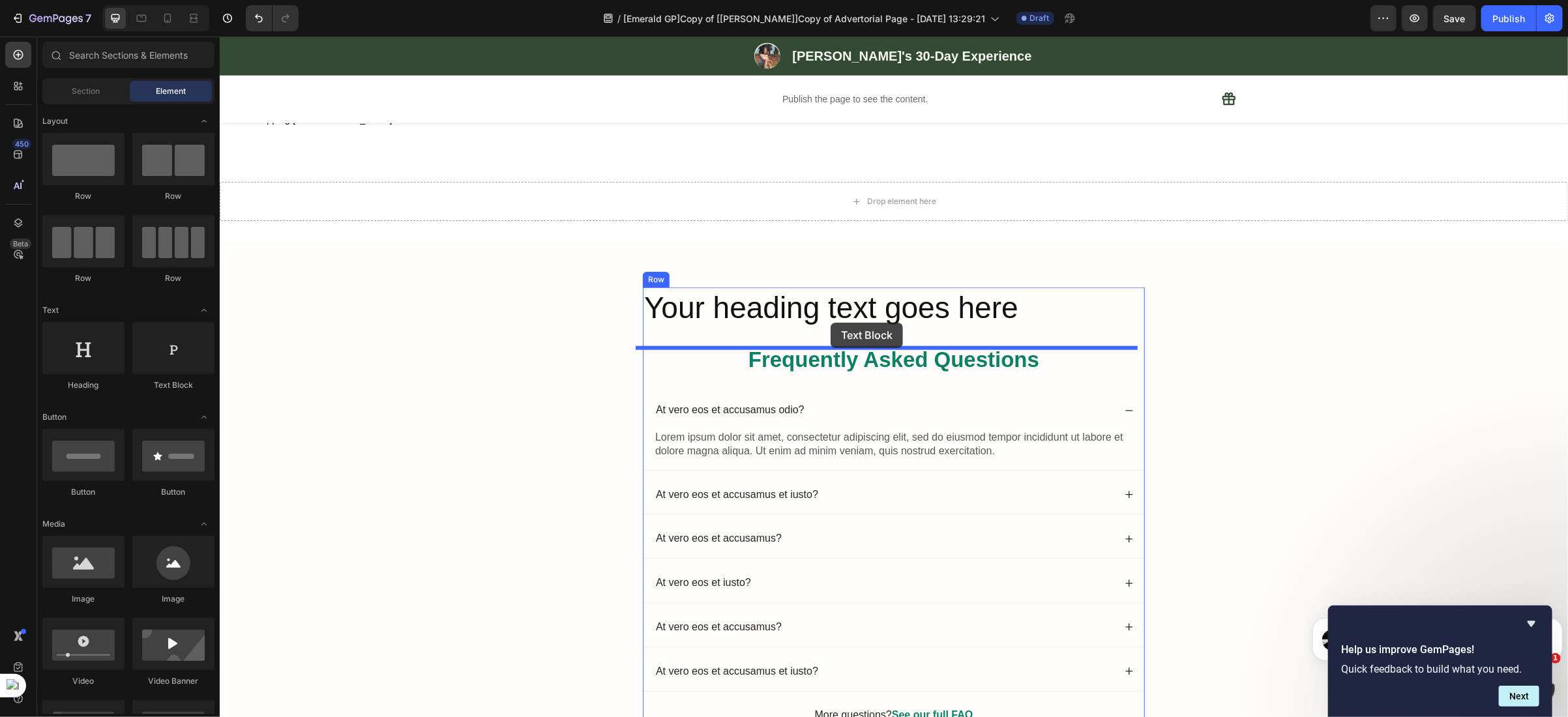
drag, startPoint x: 393, startPoint y: 405, endPoint x: 830, endPoint y: 322, distance: 444.8
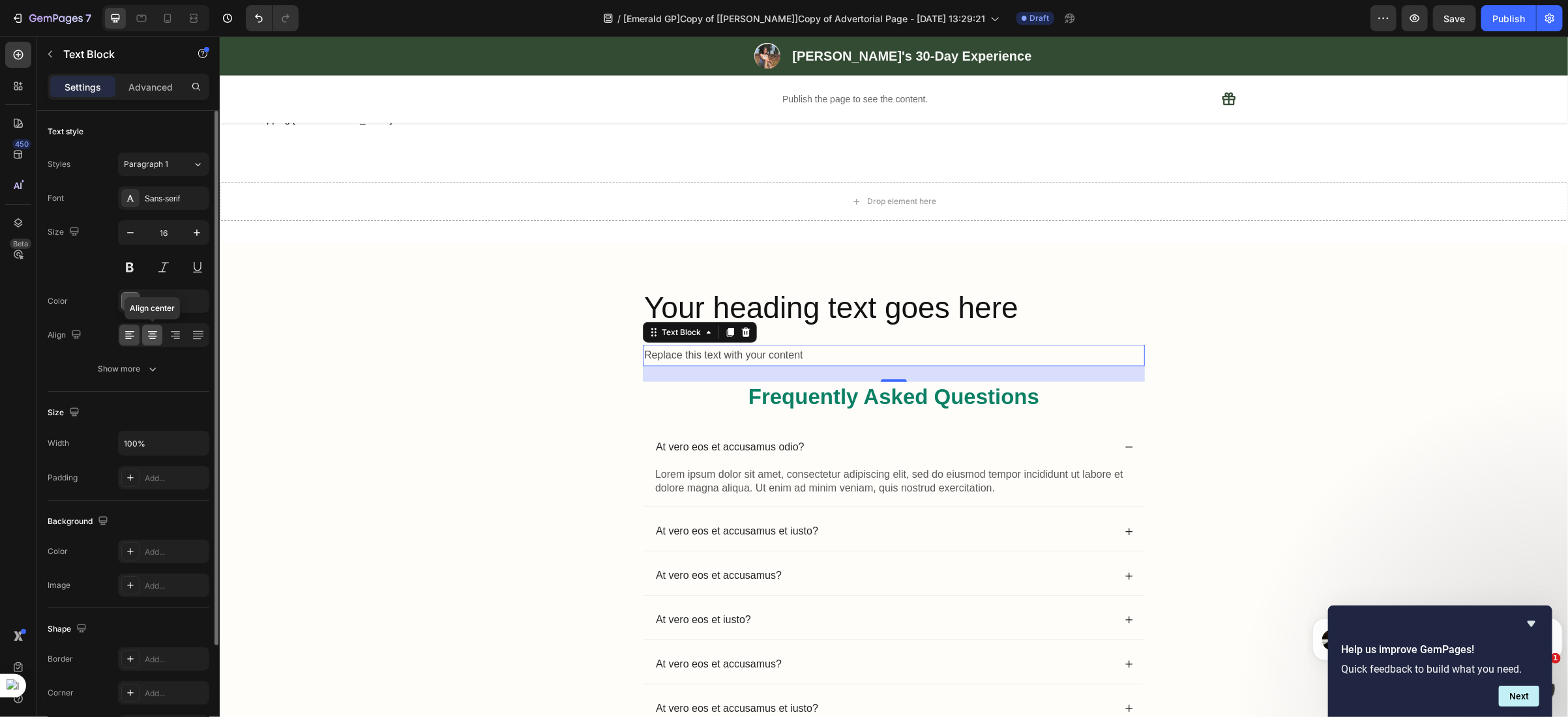
click at [151, 335] on icon at bounding box center [152, 336] width 9 height 2
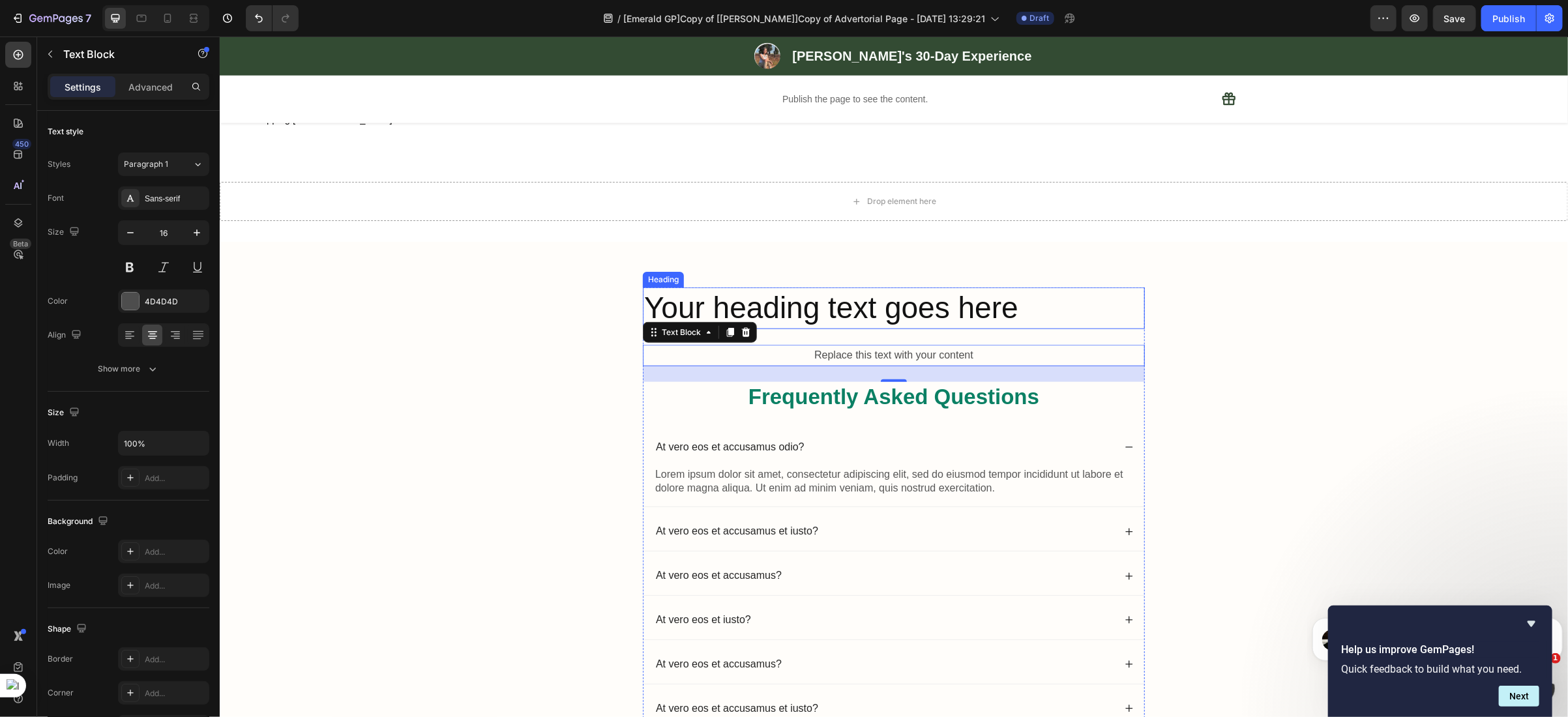
click at [782, 314] on h2 "Your heading text goes here" at bounding box center [893, 307] width 502 height 42
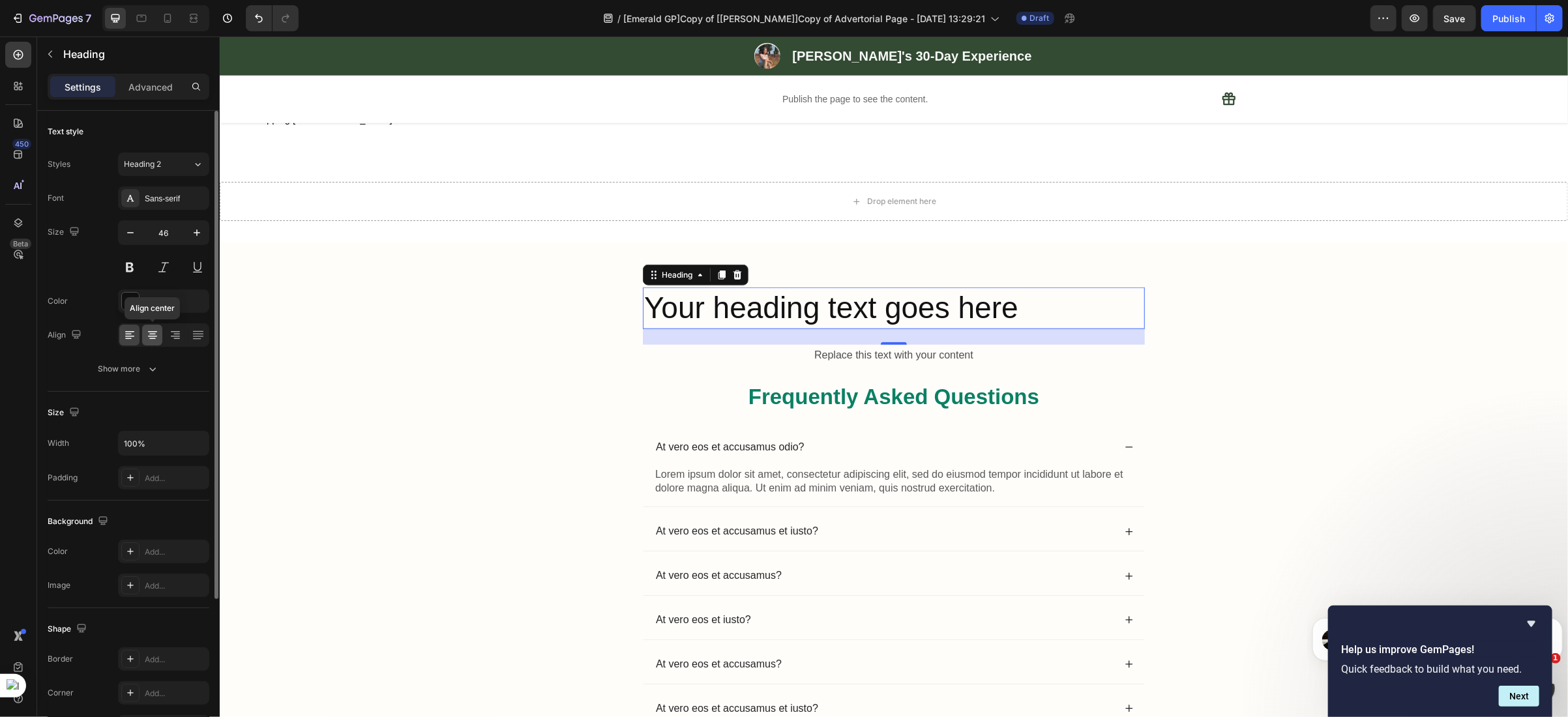
click at [152, 334] on icon at bounding box center [152, 334] width 13 height 13
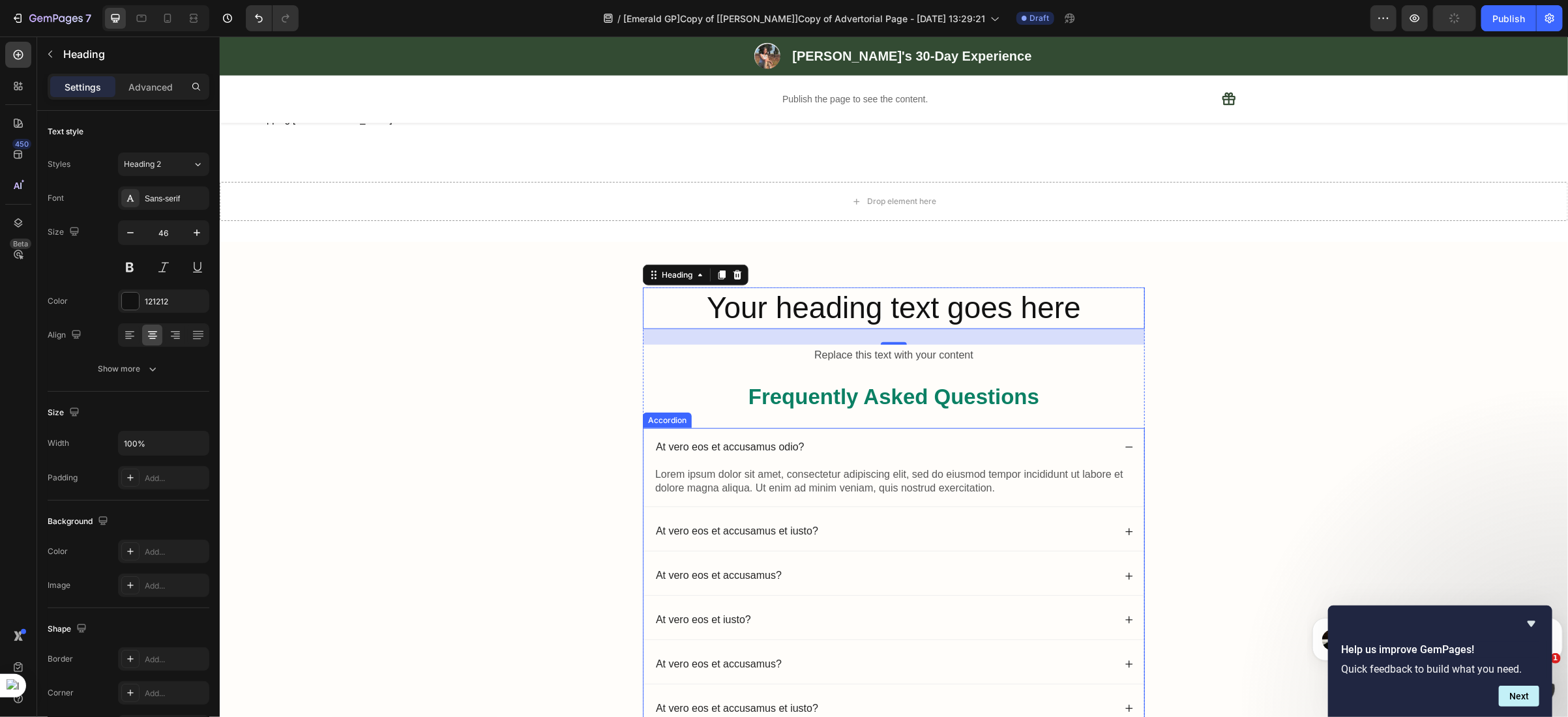
click at [888, 533] on div "At vero eos et accusamus et iusto?" at bounding box center [883, 530] width 460 height 18
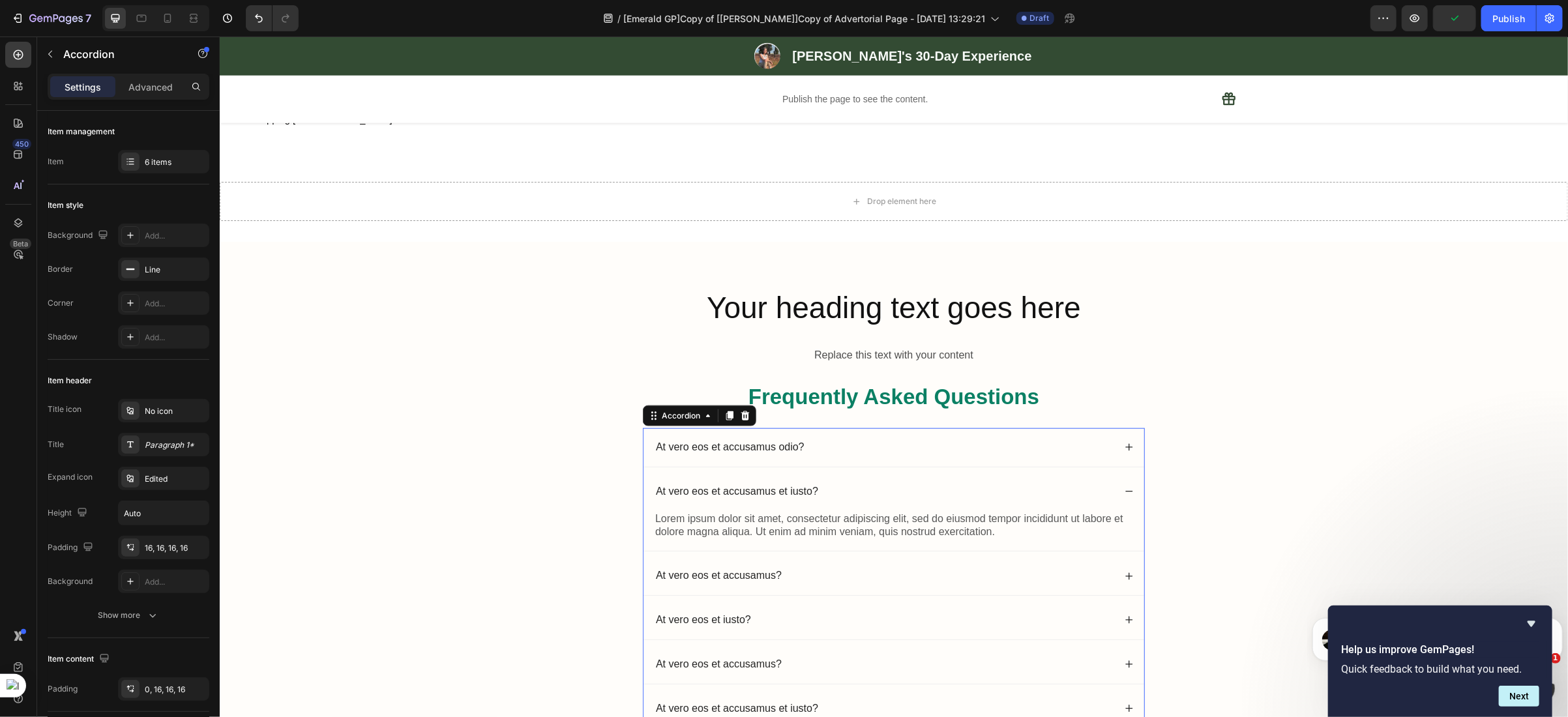
click at [888, 533] on p "Lorem ipsum dolor sit amet, consectetur adipiscing elit, sed do eiusmod tempor …" at bounding box center [893, 525] width 477 height 27
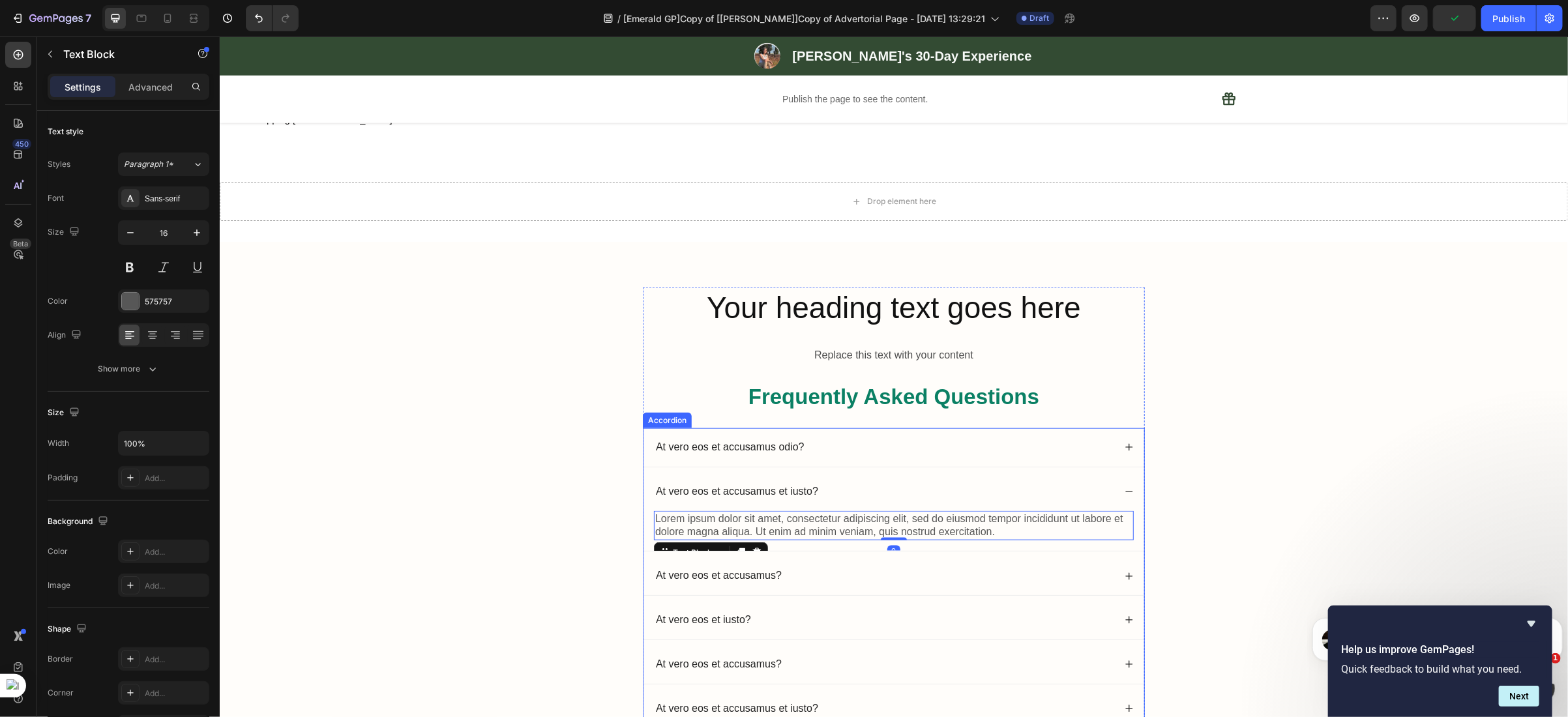
click at [1030, 443] on div "At vero eos et accusamus odio?" at bounding box center [883, 447] width 460 height 18
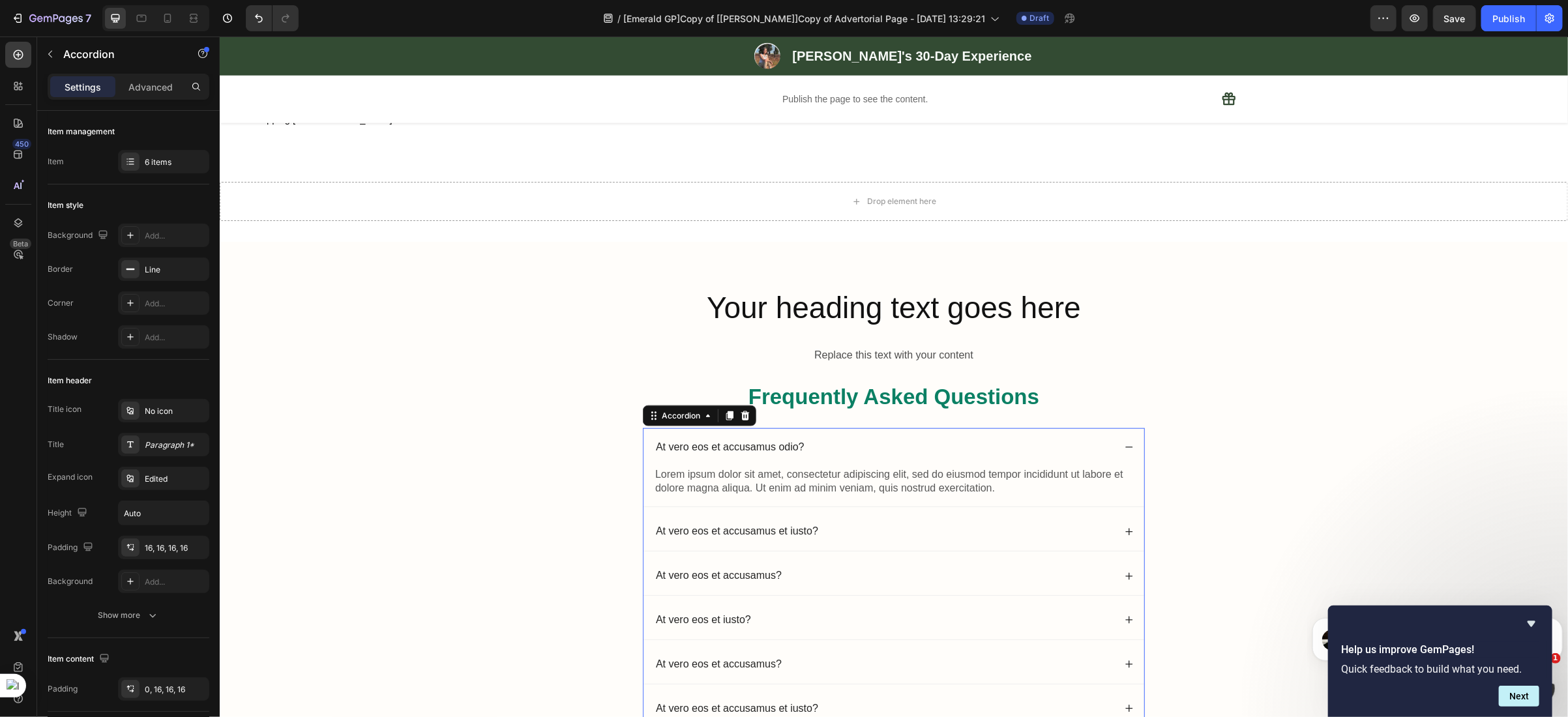
click at [1030, 443] on div "At vero eos et accusamus odio?" at bounding box center [883, 447] width 460 height 18
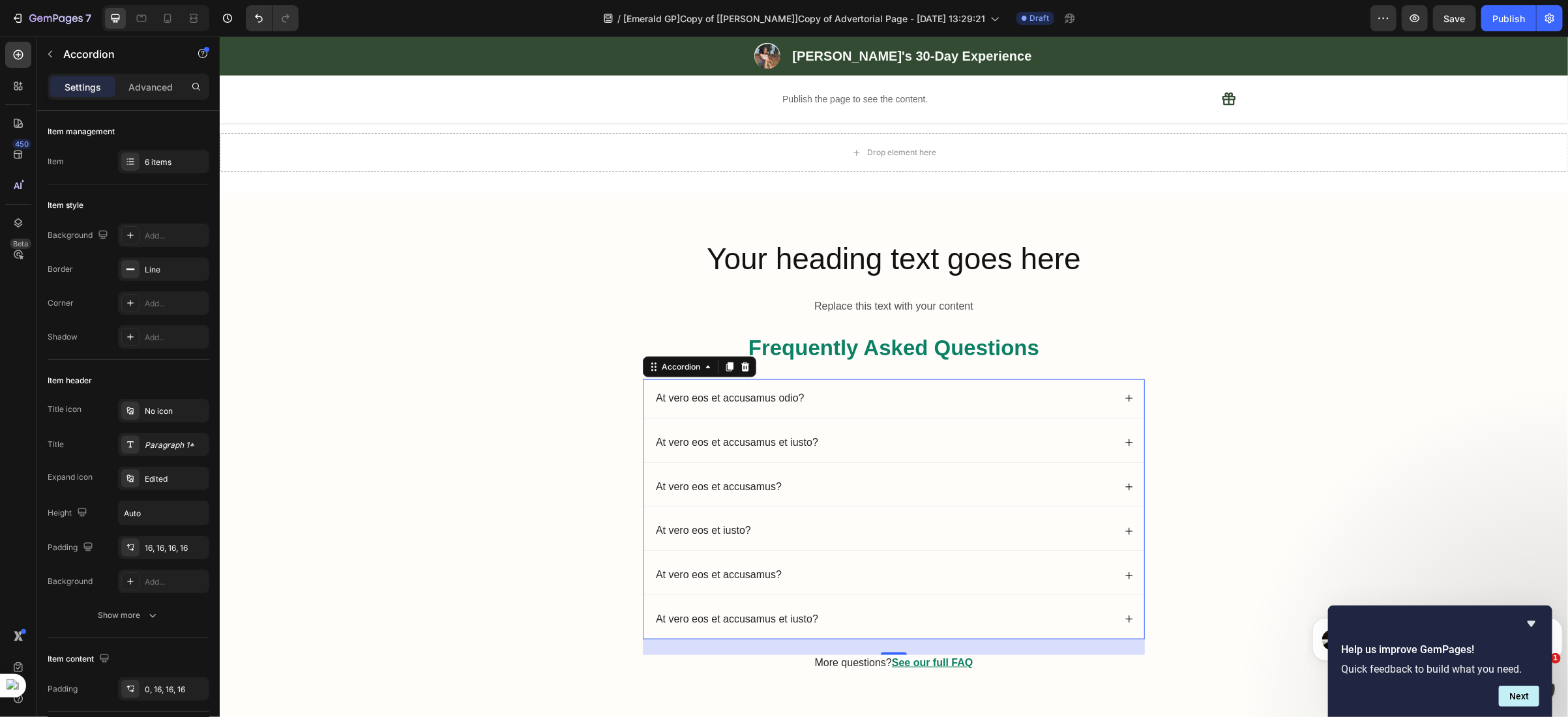
scroll to position [4629, 0]
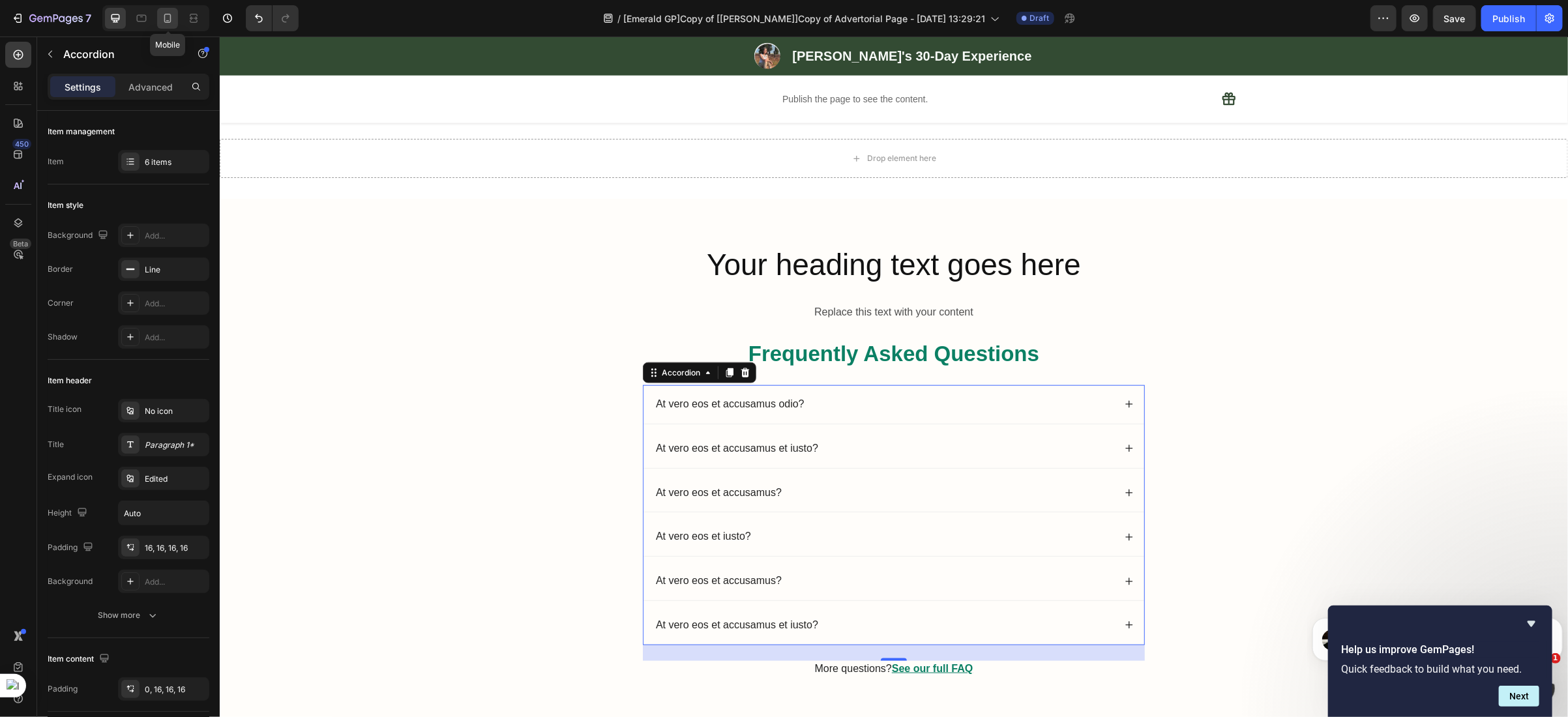
click at [167, 14] on icon at bounding box center [167, 18] width 13 height 13
type input "7"
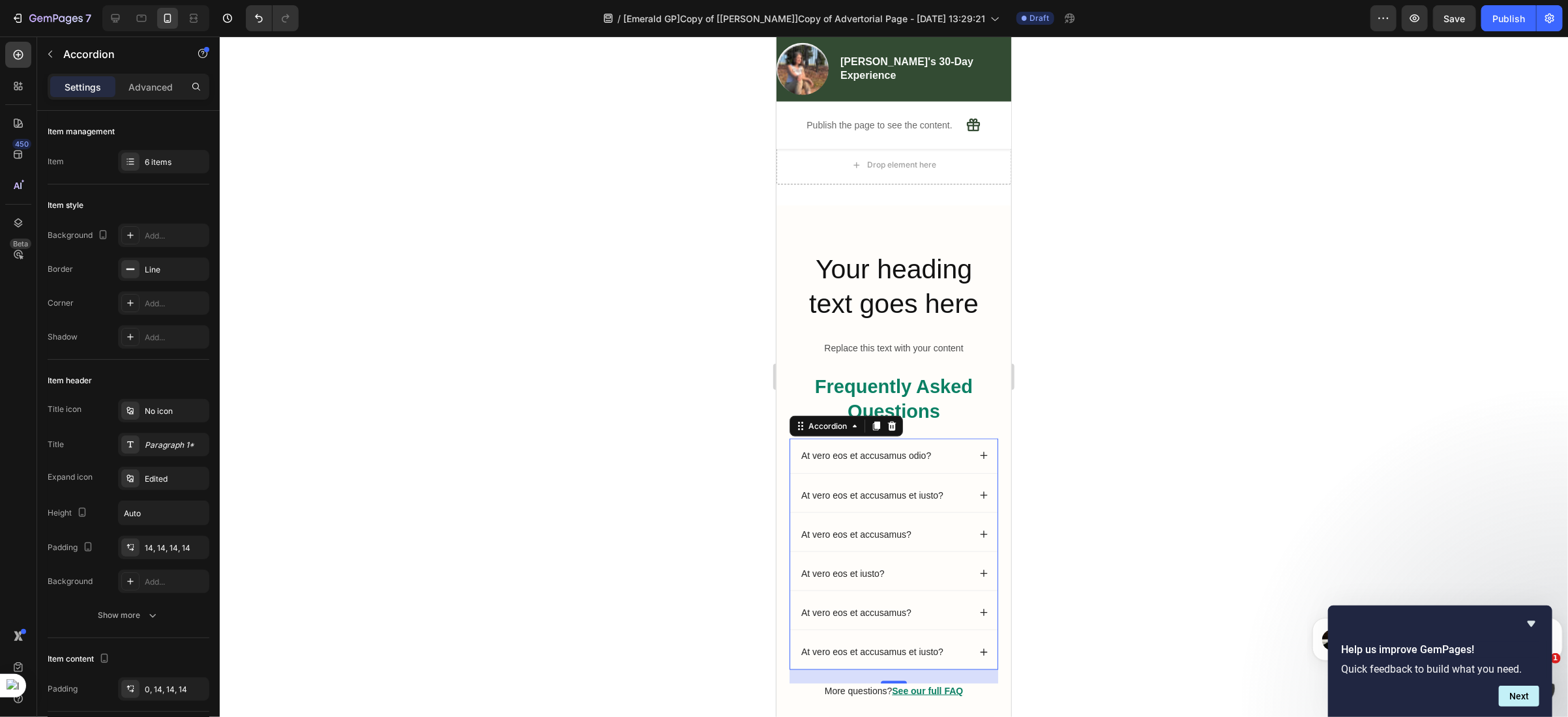
scroll to position [4872, 0]
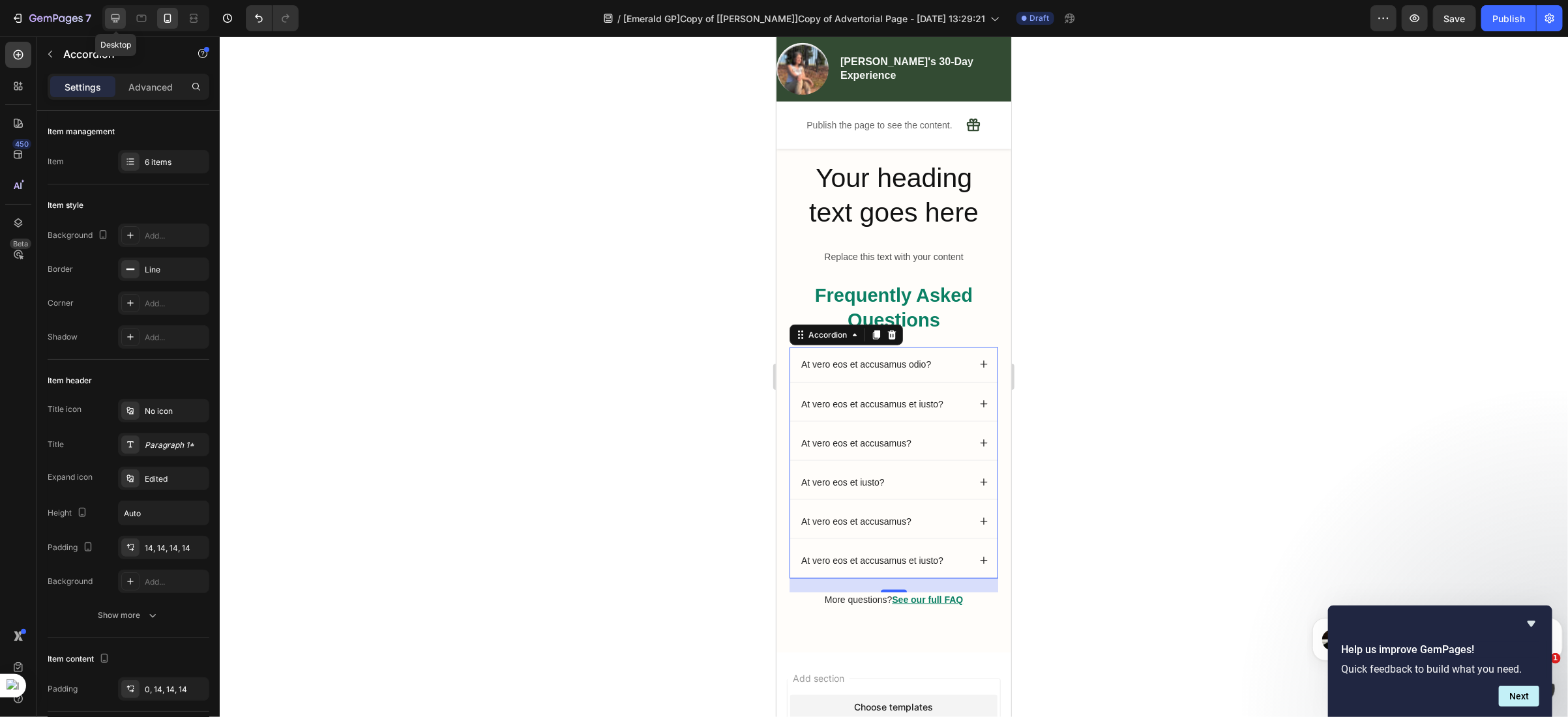
click at [115, 17] on icon at bounding box center [115, 18] width 13 height 13
type input "8"
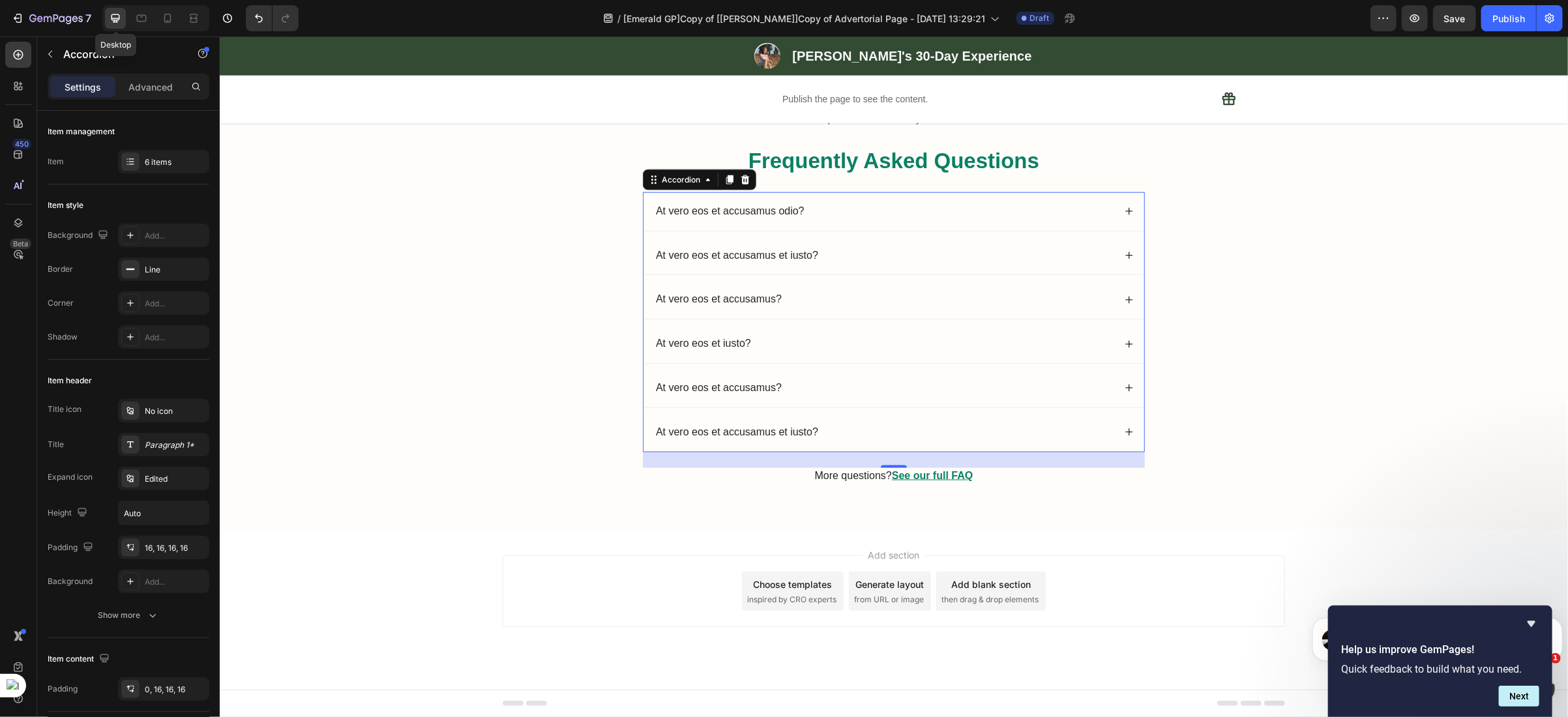
scroll to position [4828, 0]
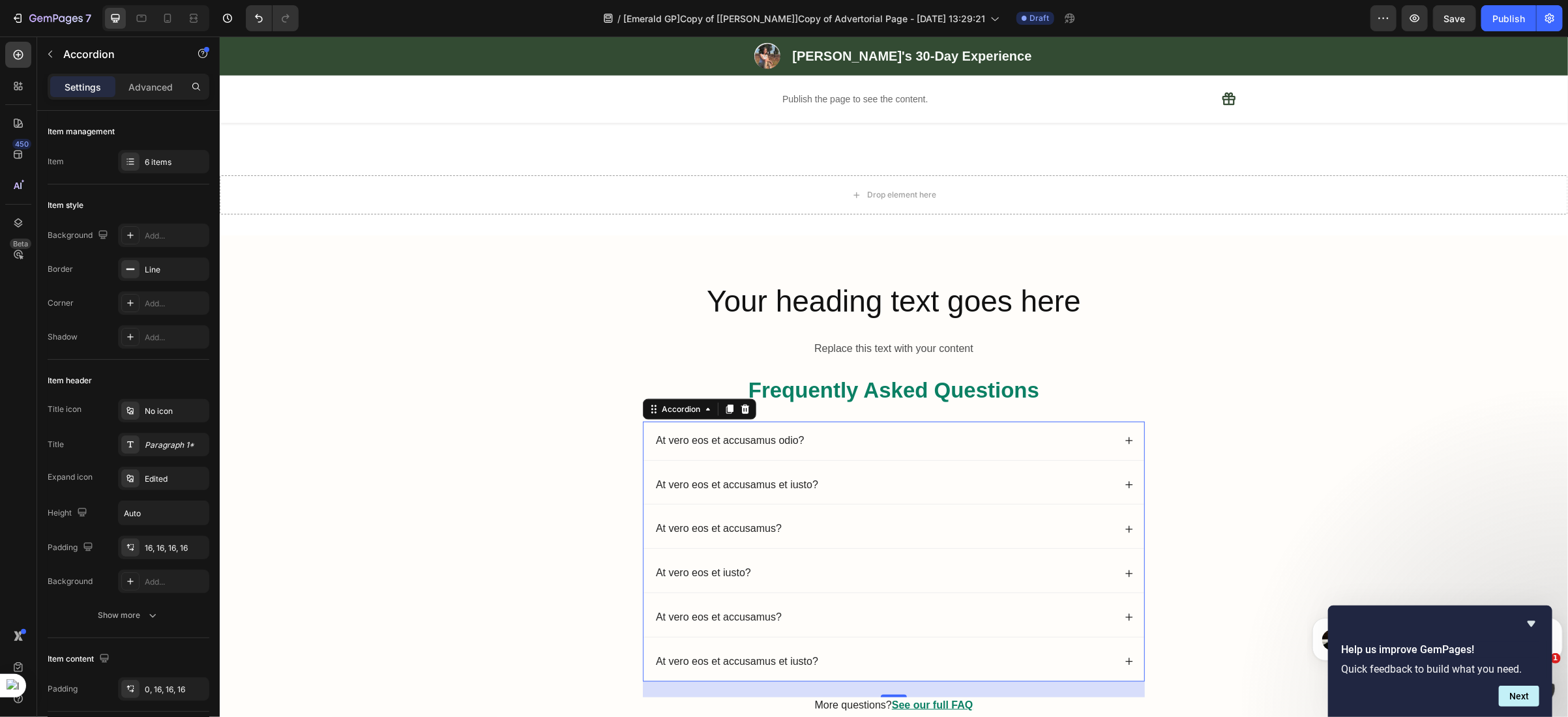
scroll to position [4503, 0]
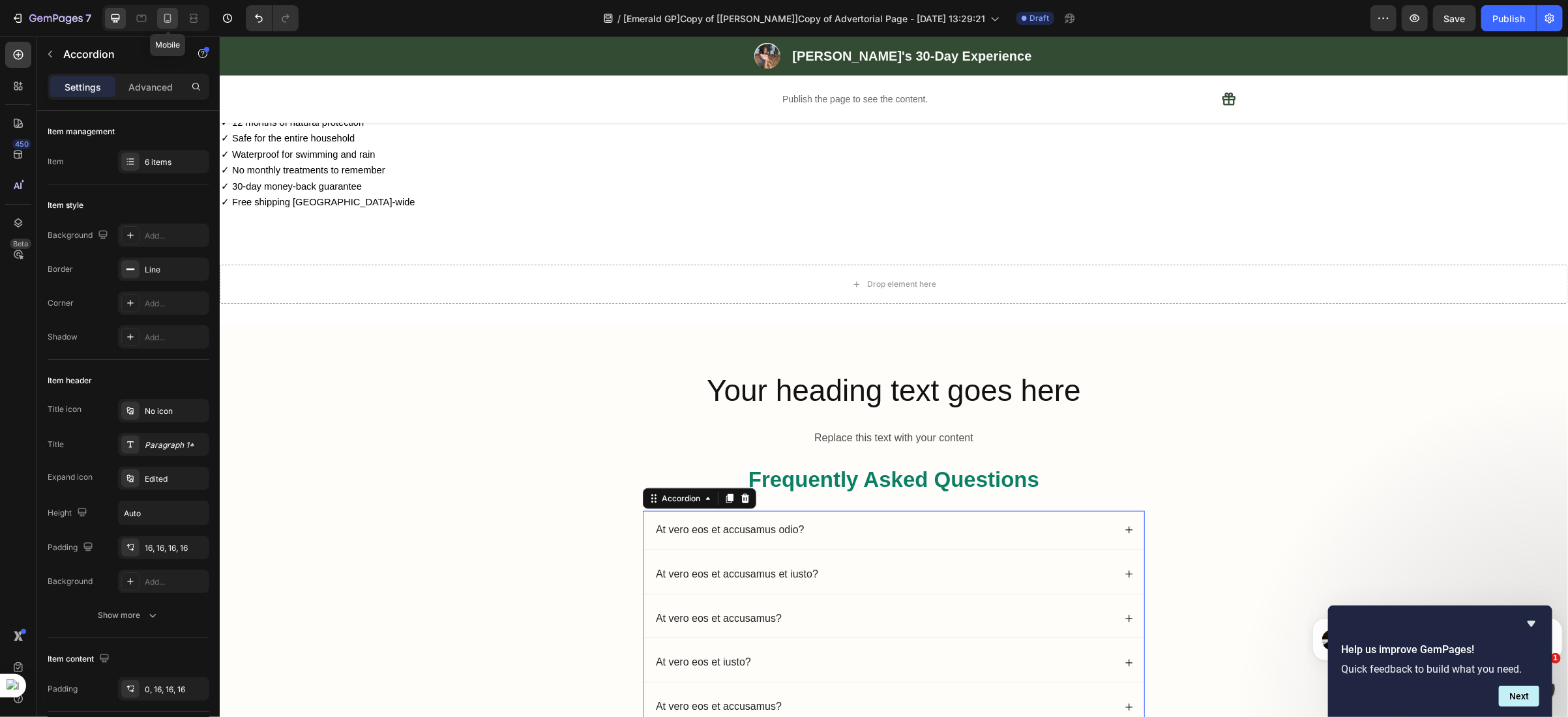
click at [166, 24] on icon at bounding box center [167, 18] width 13 height 13
type input "7"
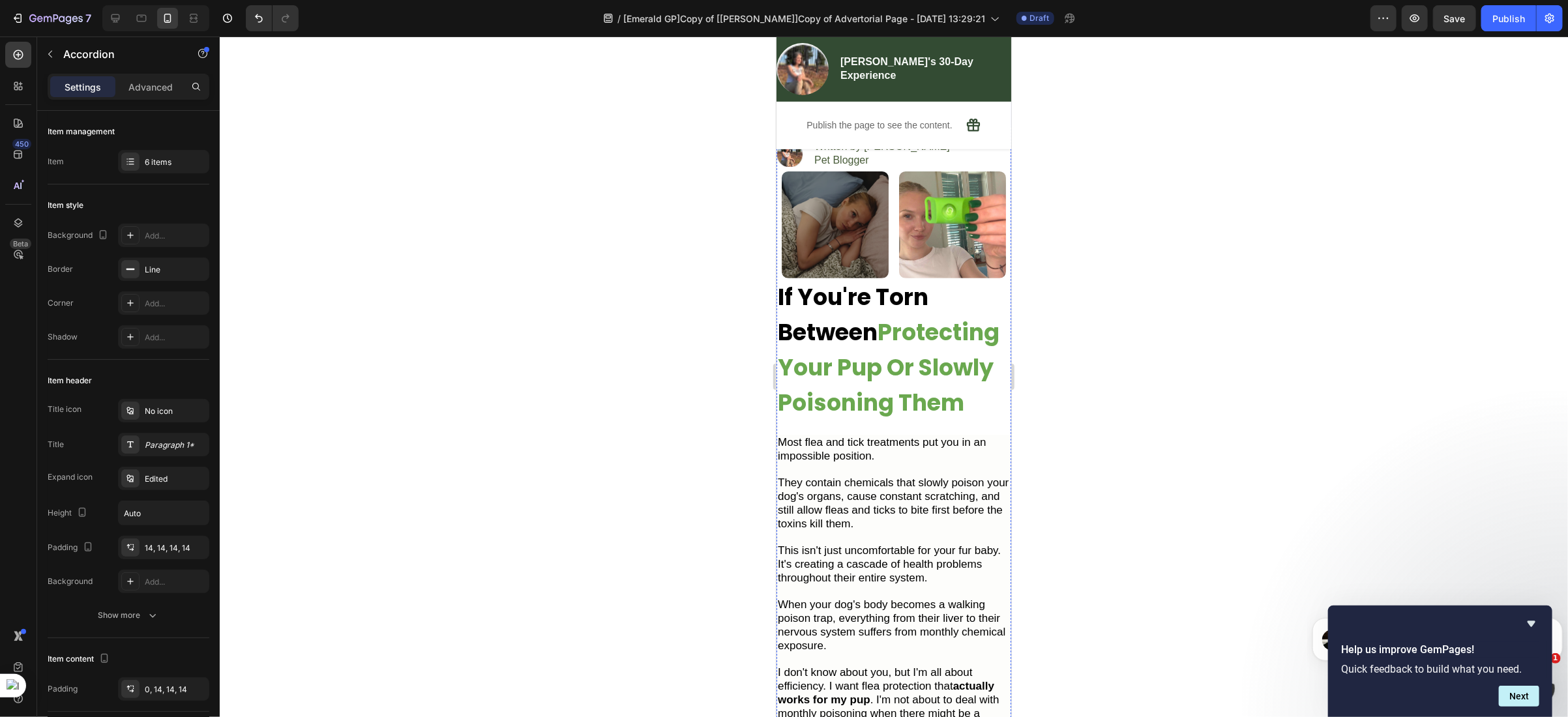
scroll to position [306, 0]
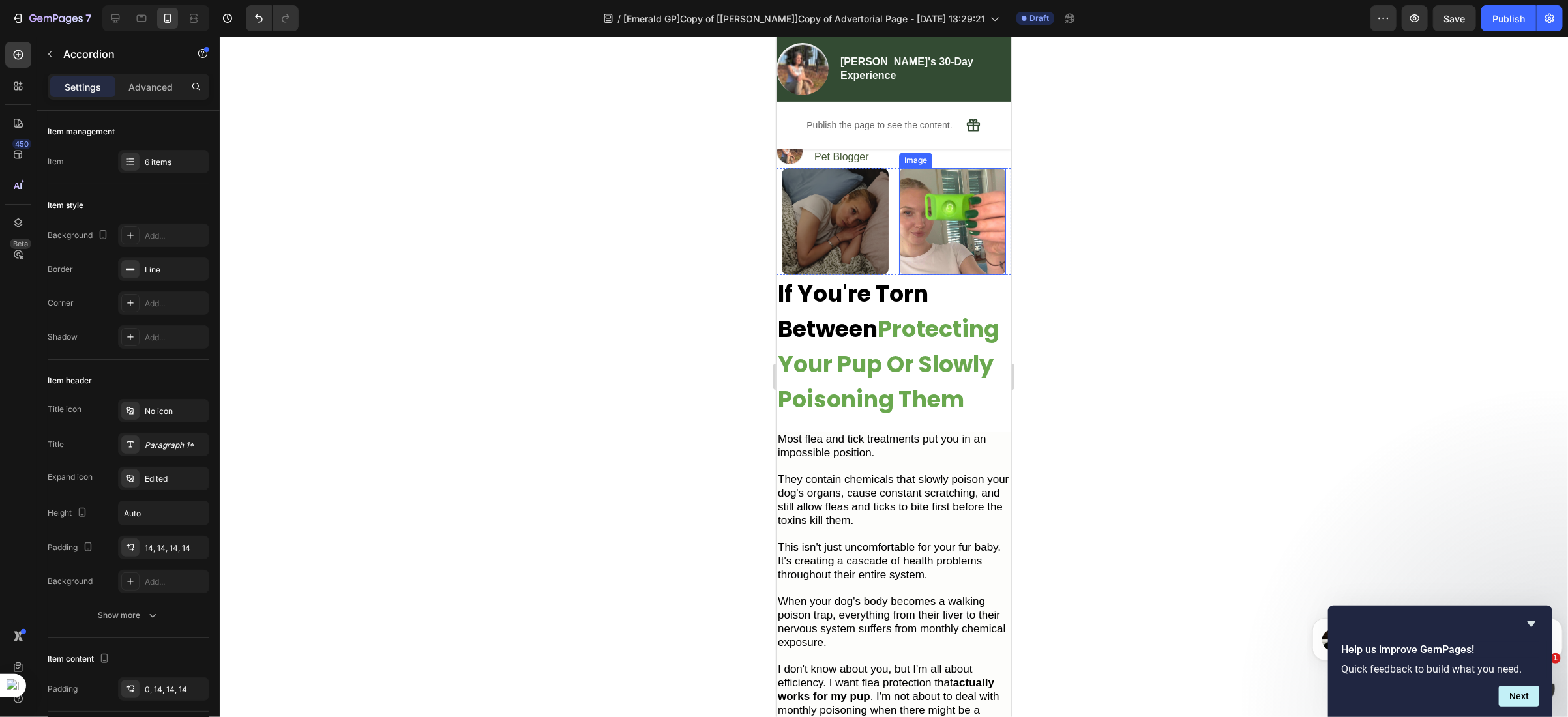
click at [921, 246] on img at bounding box center [951, 221] width 107 height 107
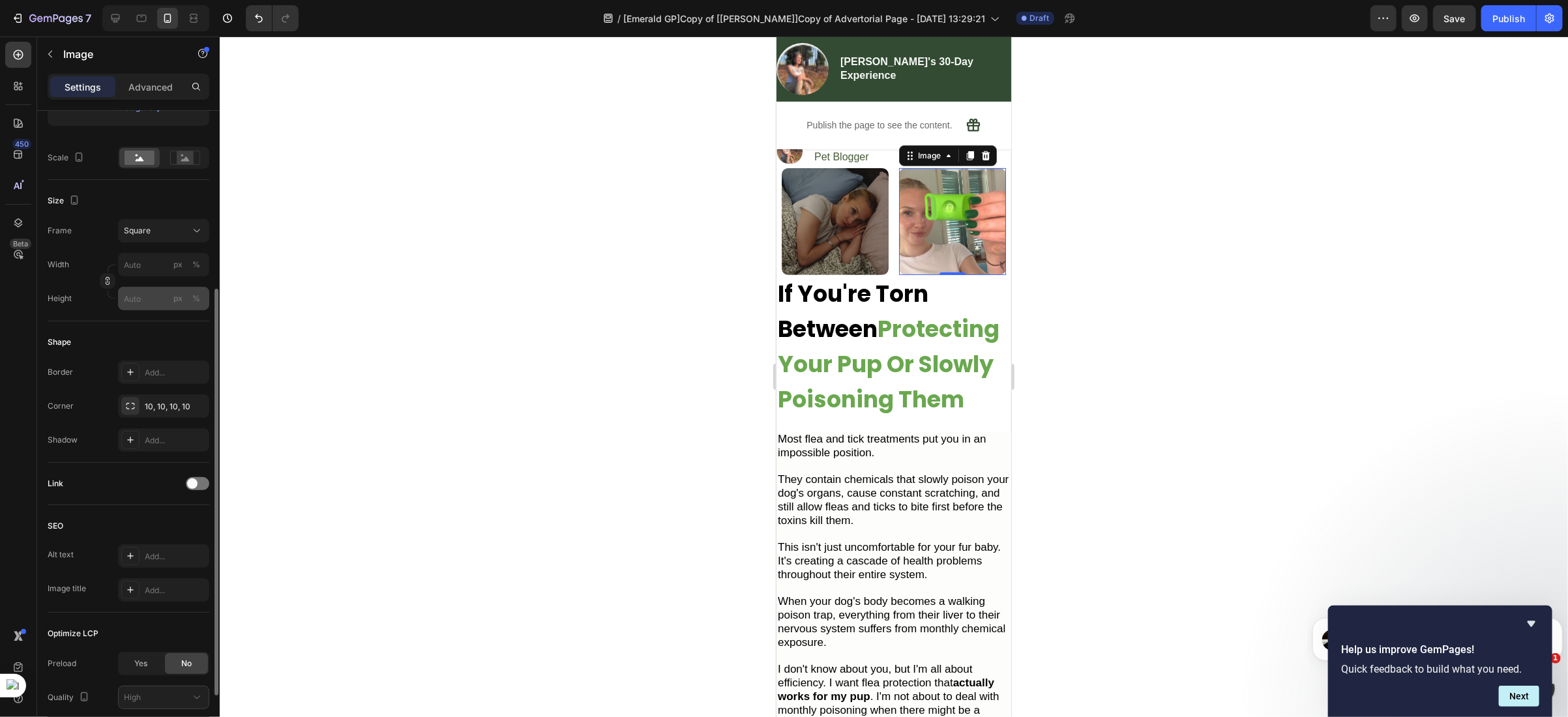
scroll to position [280, 0]
click at [151, 405] on div "10, 10, 10, 10" at bounding box center [164, 400] width 38 height 11
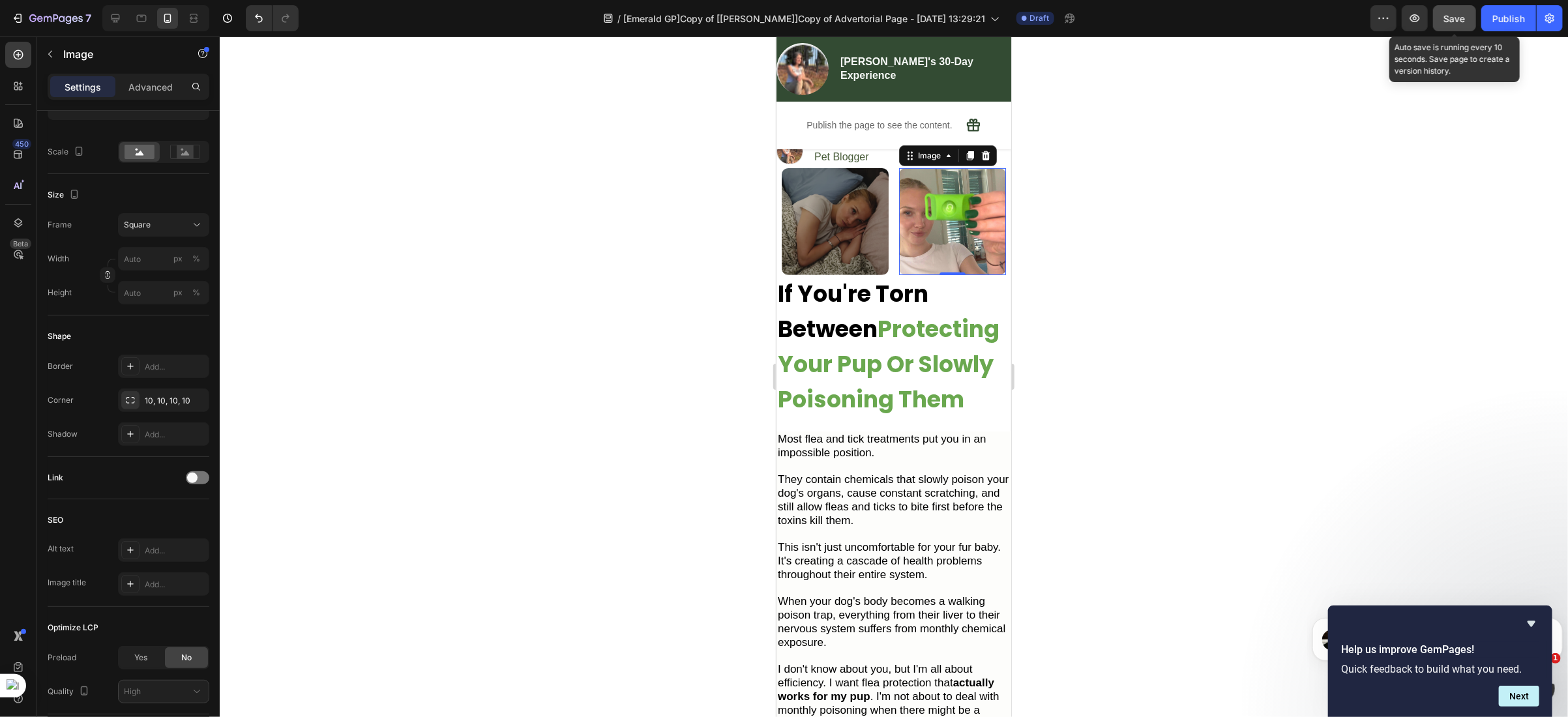
click at [1452, 23] on span "Save" at bounding box center [1454, 18] width 21 height 11
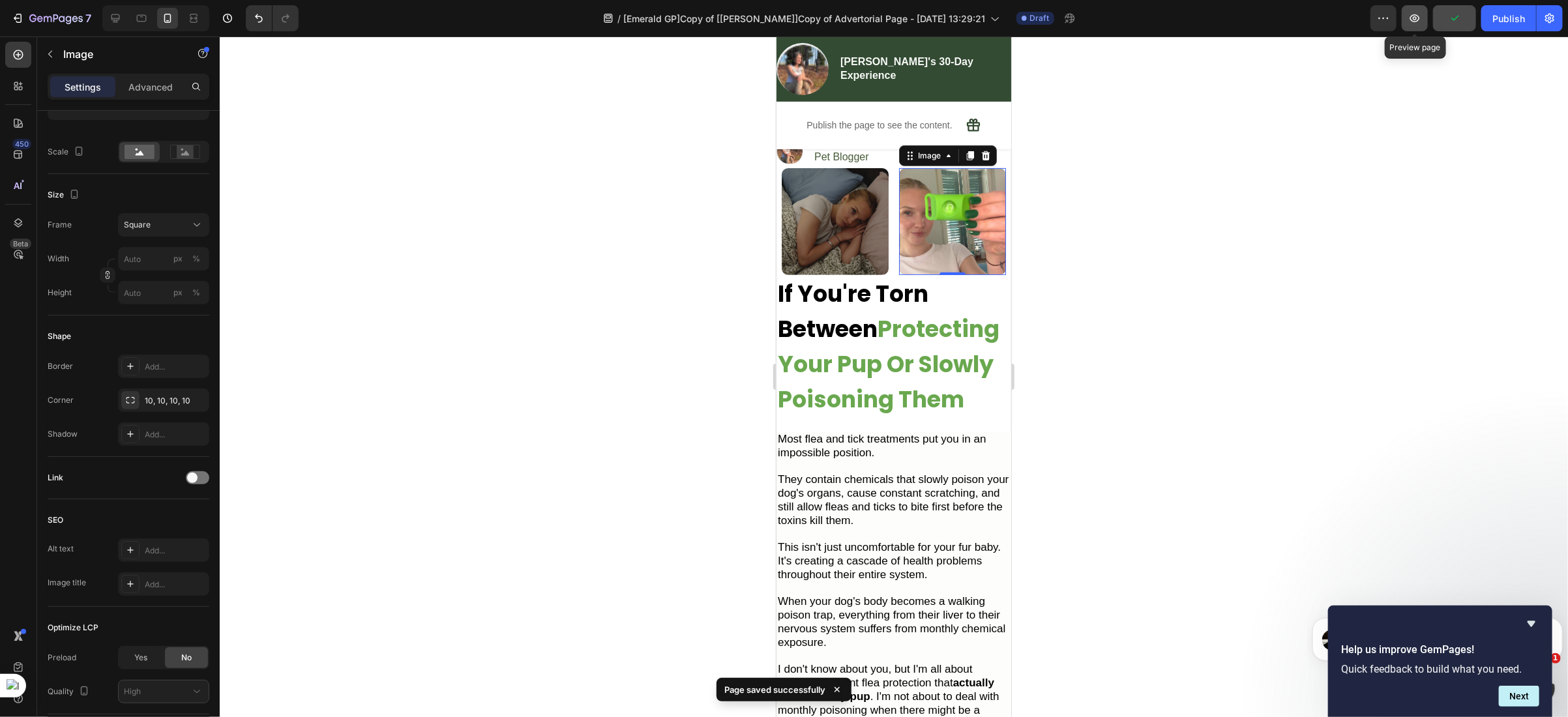
click at [1410, 24] on icon "button" at bounding box center [1414, 18] width 13 height 13
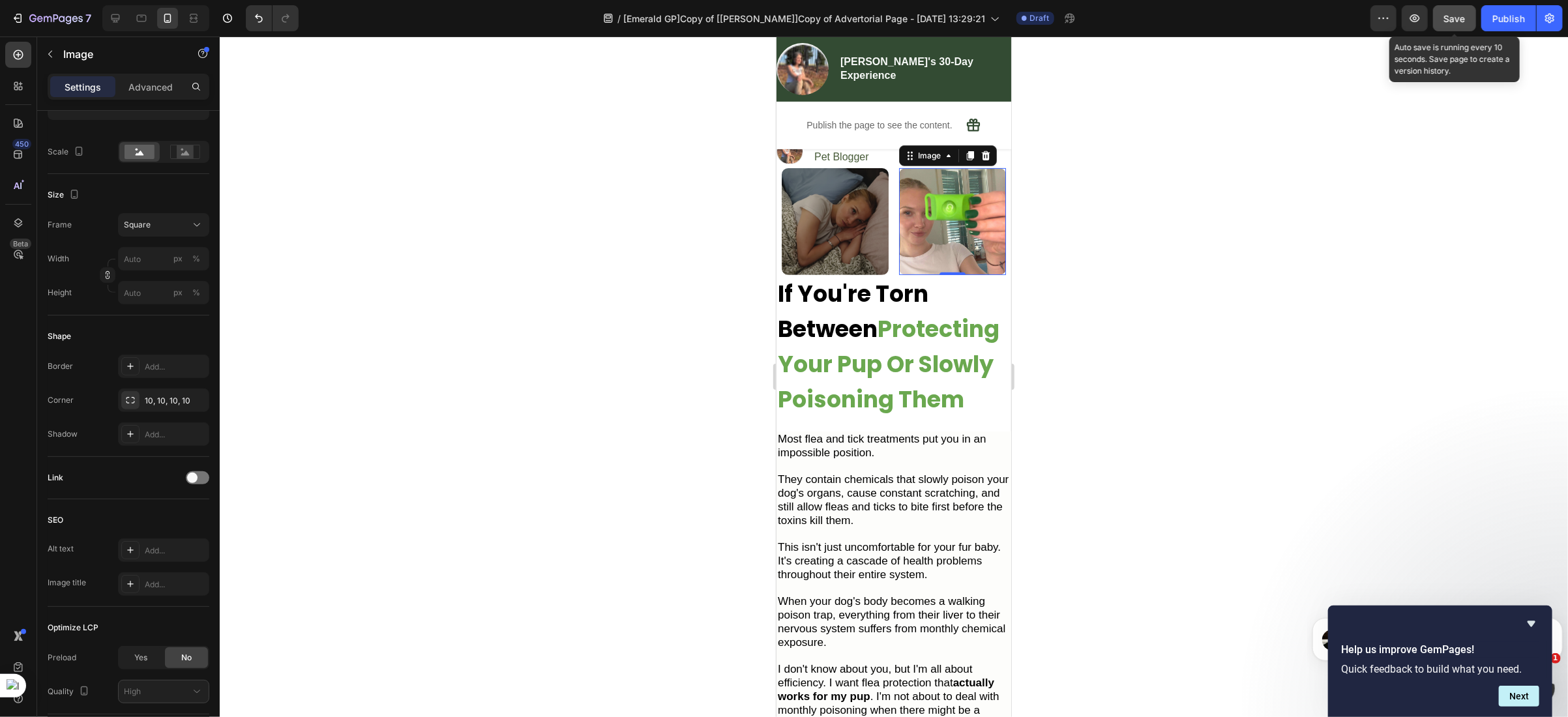
click at [1451, 15] on span "Save" at bounding box center [1454, 18] width 21 height 11
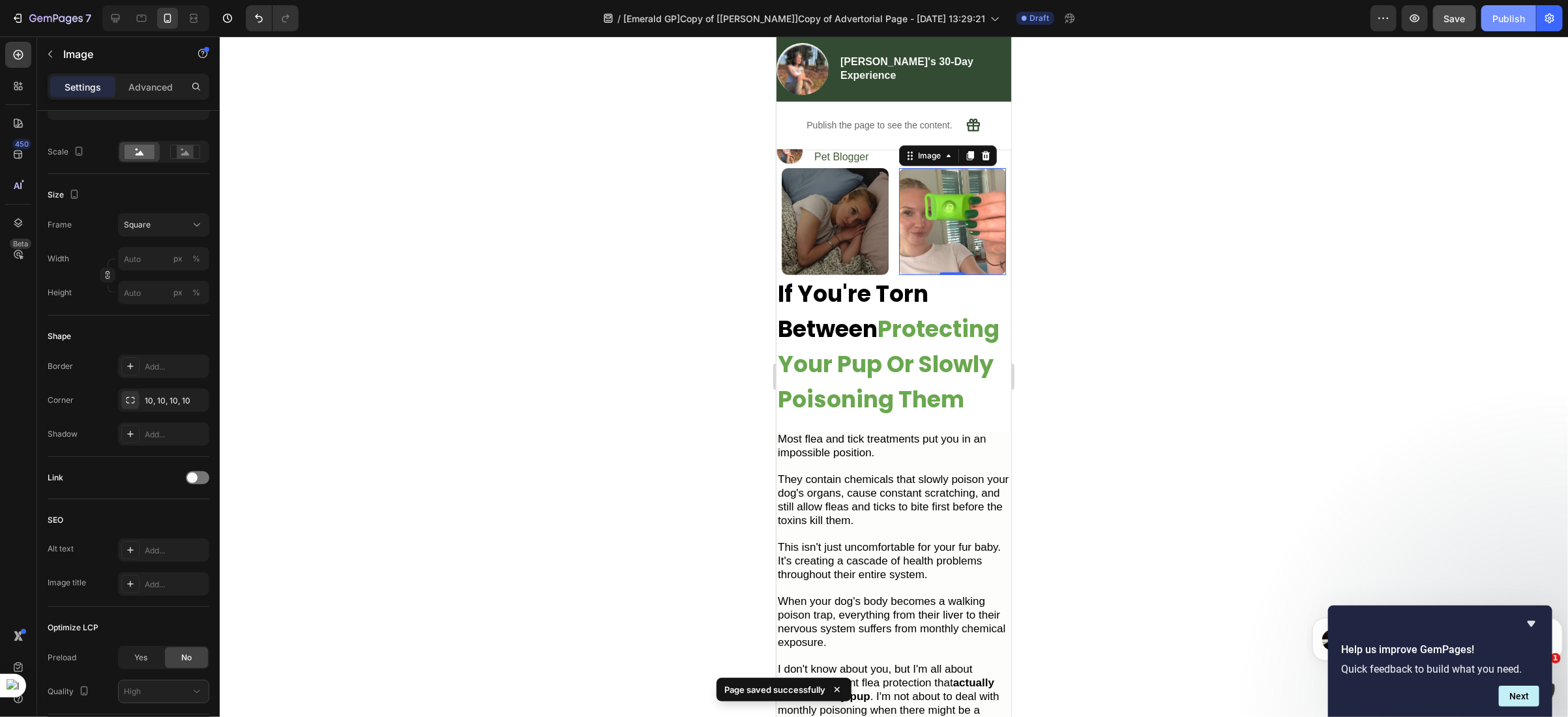
click at [1493, 15] on div "Publish" at bounding box center [1509, 18] width 33 height 14
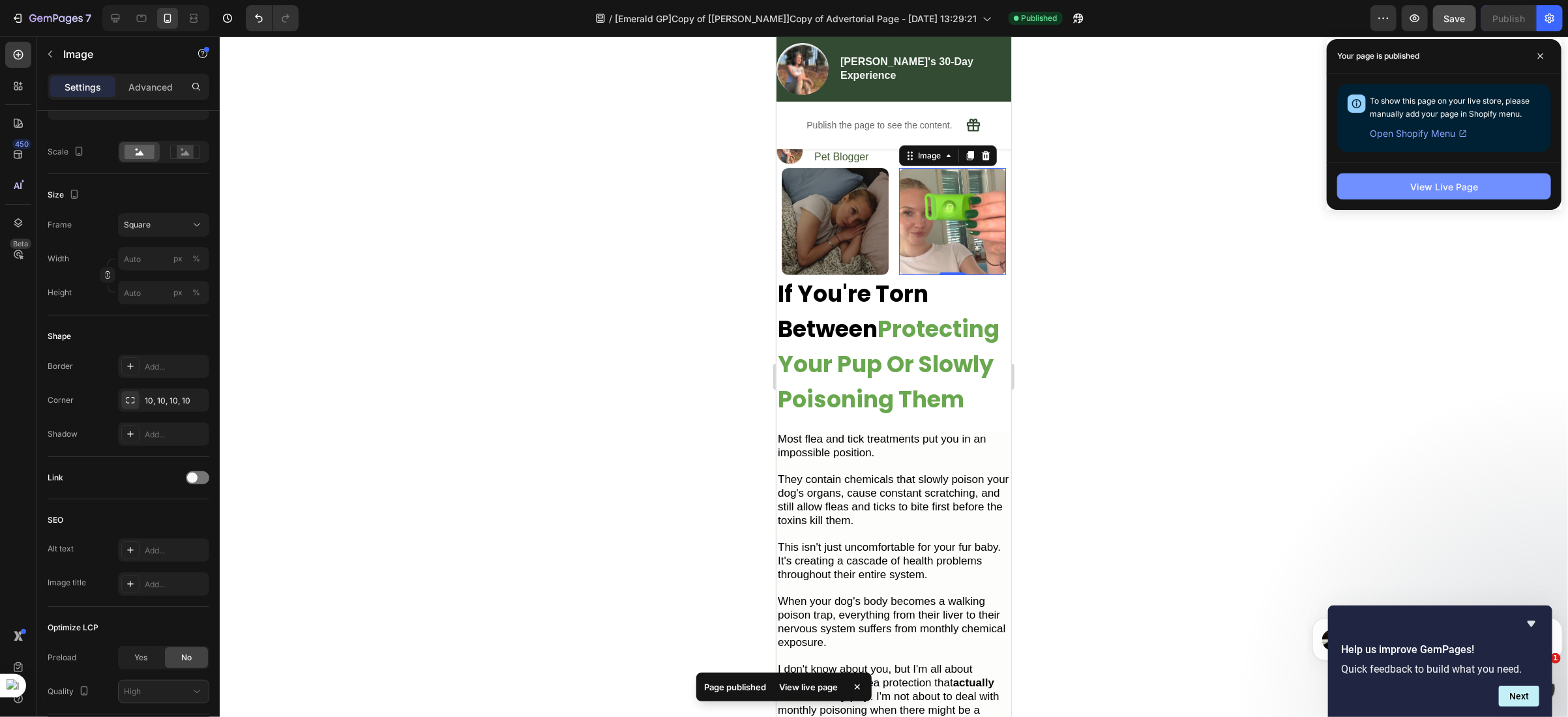
click at [1422, 188] on div "View Live Page" at bounding box center [1444, 187] width 68 height 14
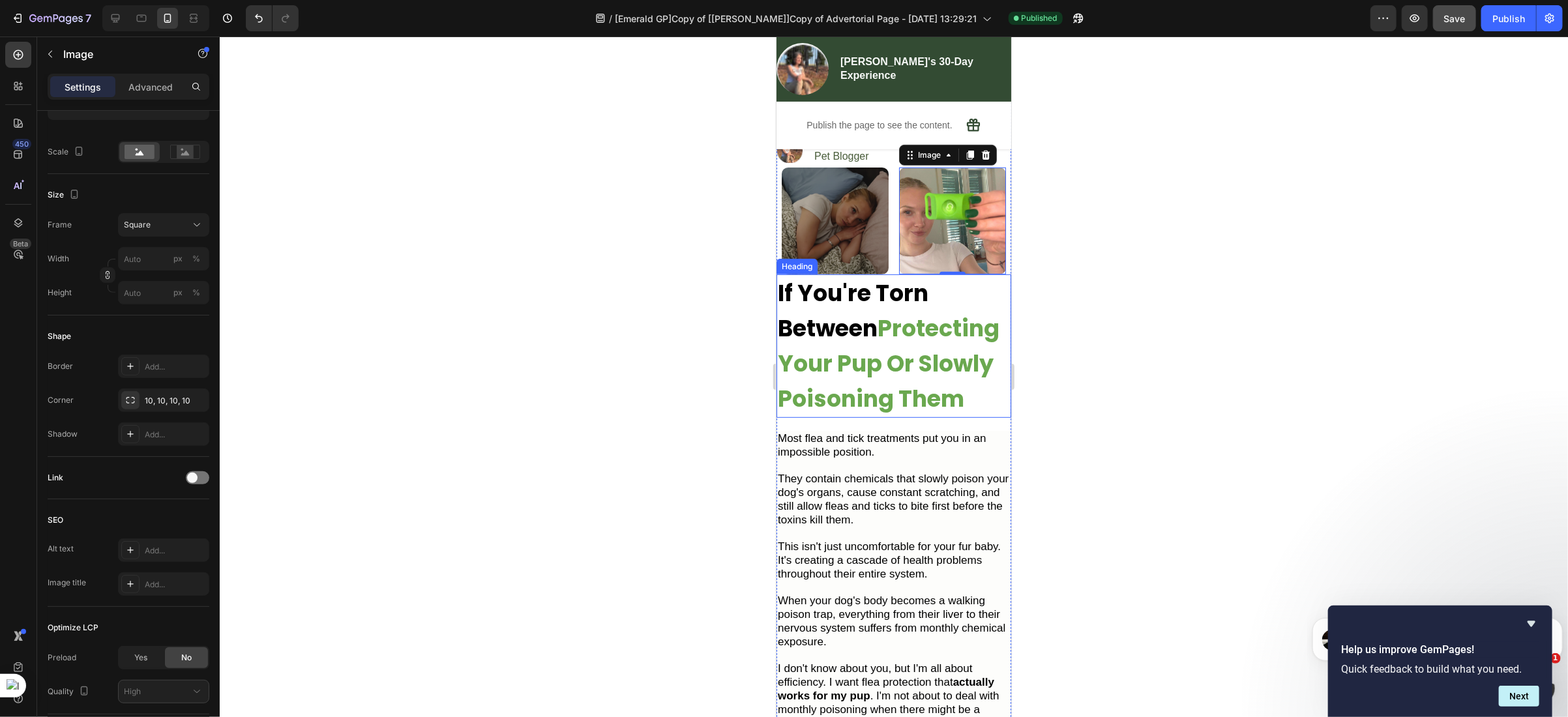
scroll to position [306, 0]
click at [790, 120] on div "Publish the page to see the content. Custom Progress Bar Icon Row" at bounding box center [893, 124] width 235 height 34
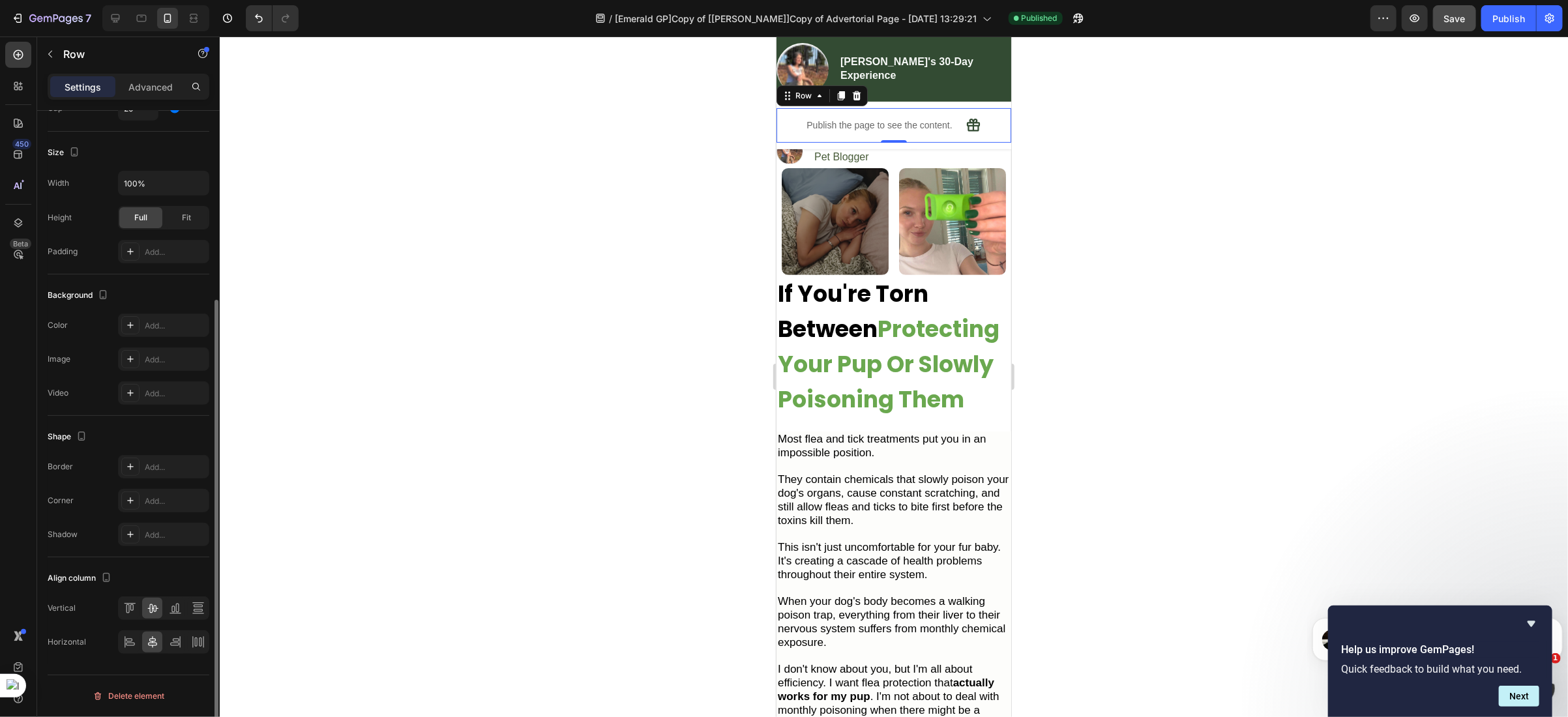
scroll to position [0, 0]
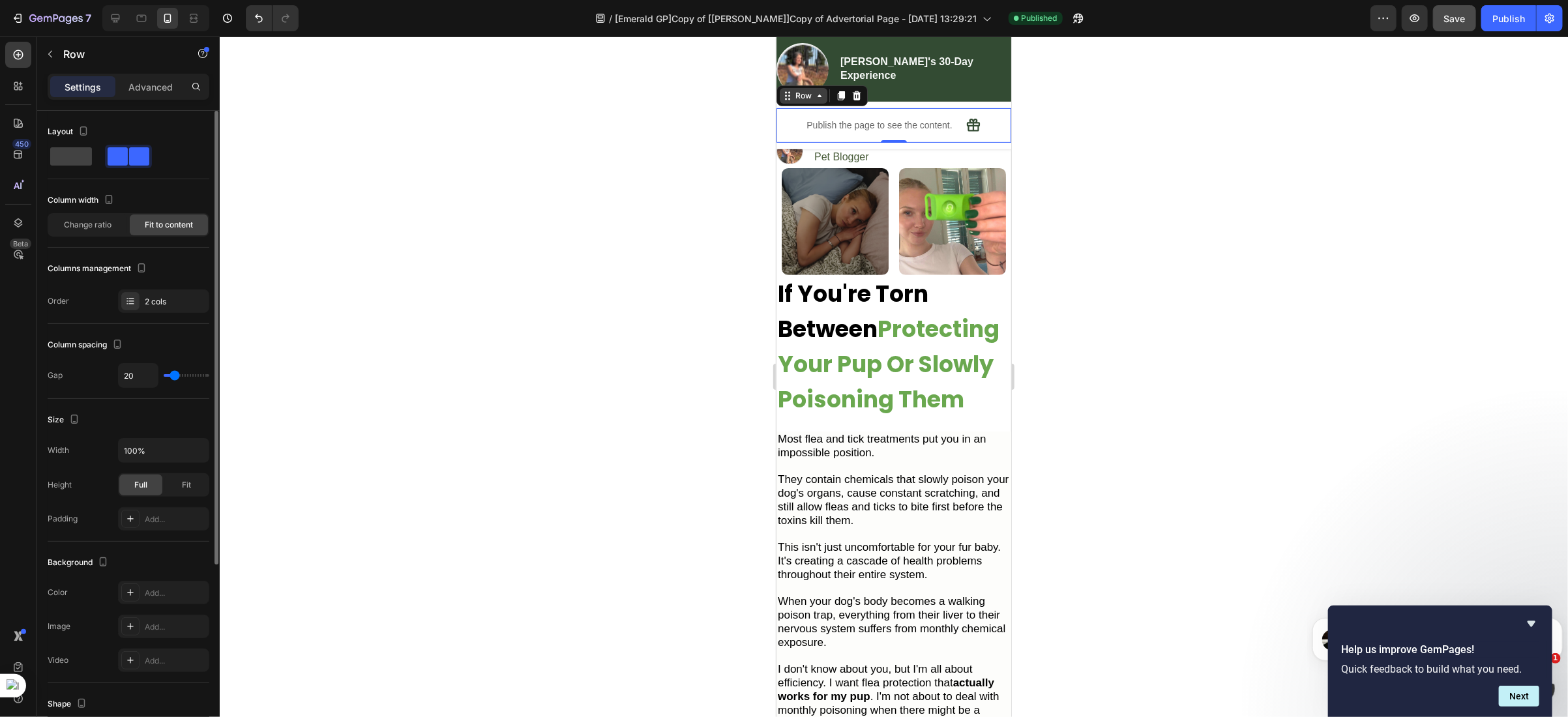
click at [801, 98] on div "Row" at bounding box center [803, 94] width 21 height 11
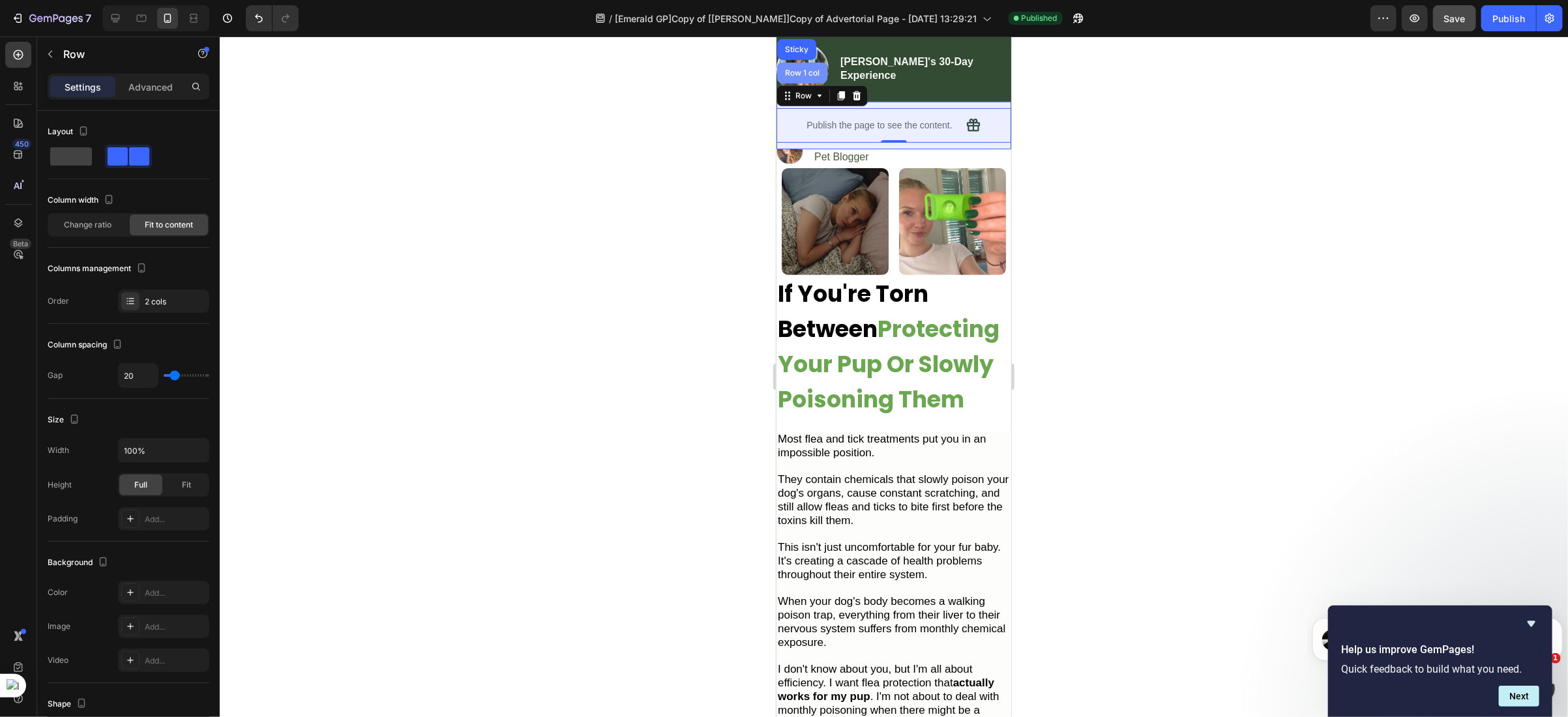
click at [800, 72] on div "Row 1 col" at bounding box center [801, 72] width 40 height 8
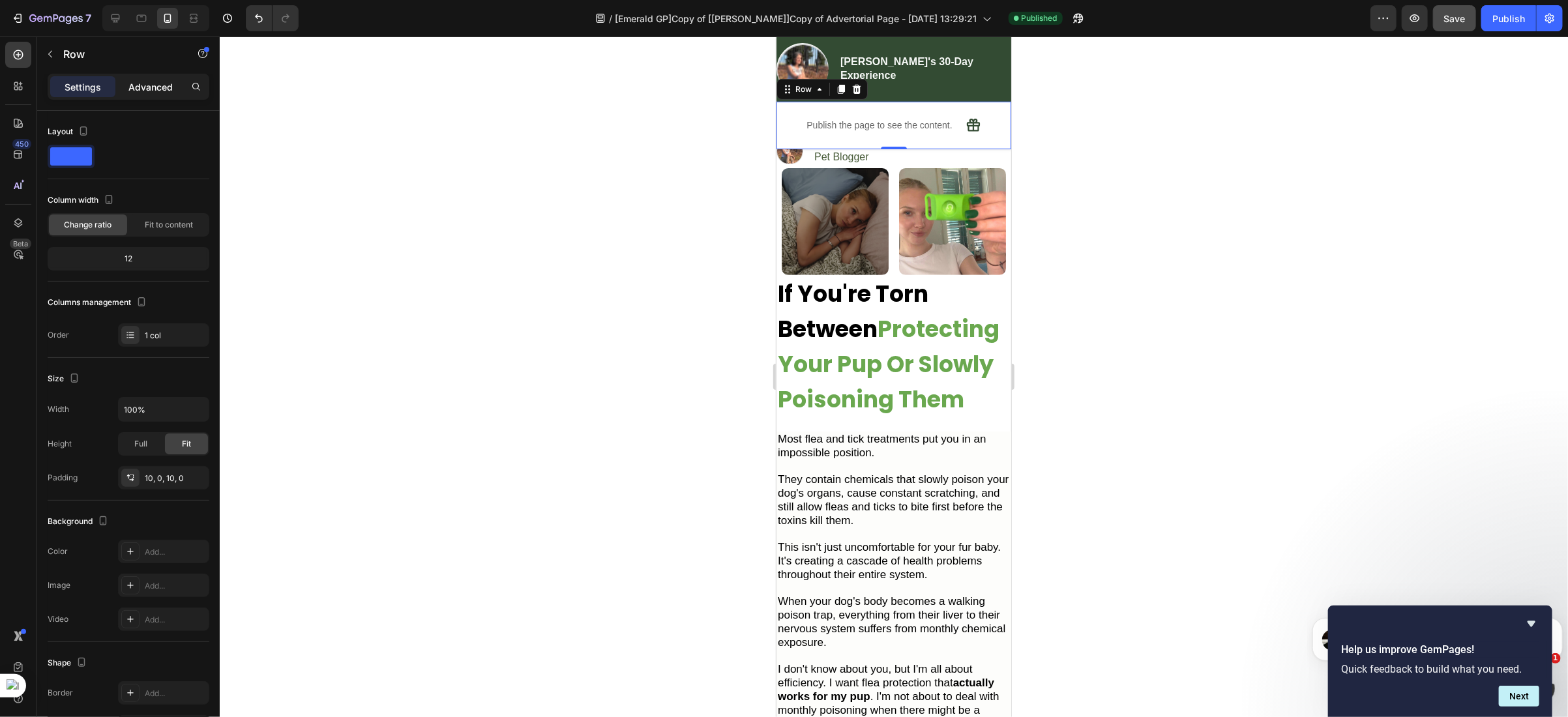
click at [147, 91] on p "Advanced" at bounding box center [150, 87] width 44 height 14
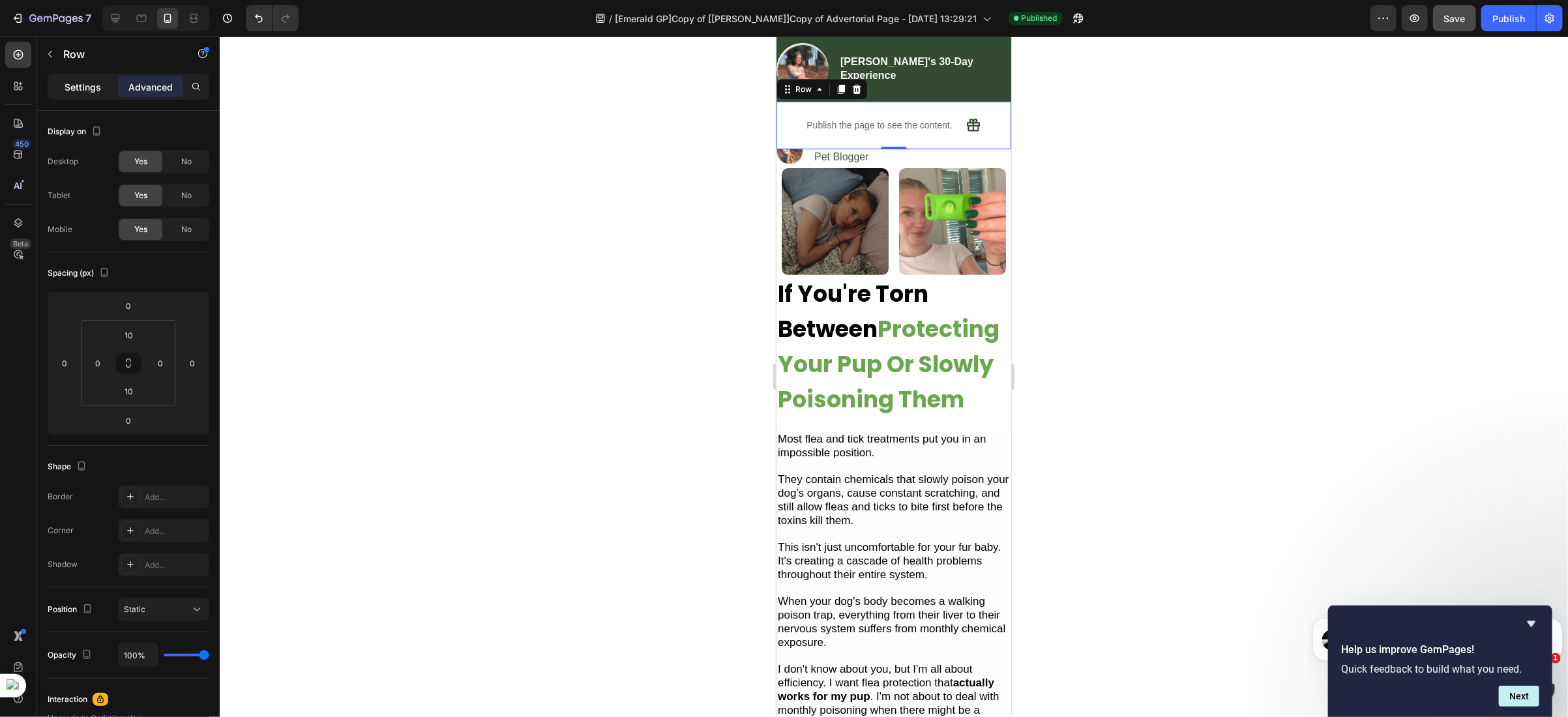
click at [88, 91] on p "Settings" at bounding box center [83, 87] width 37 height 14
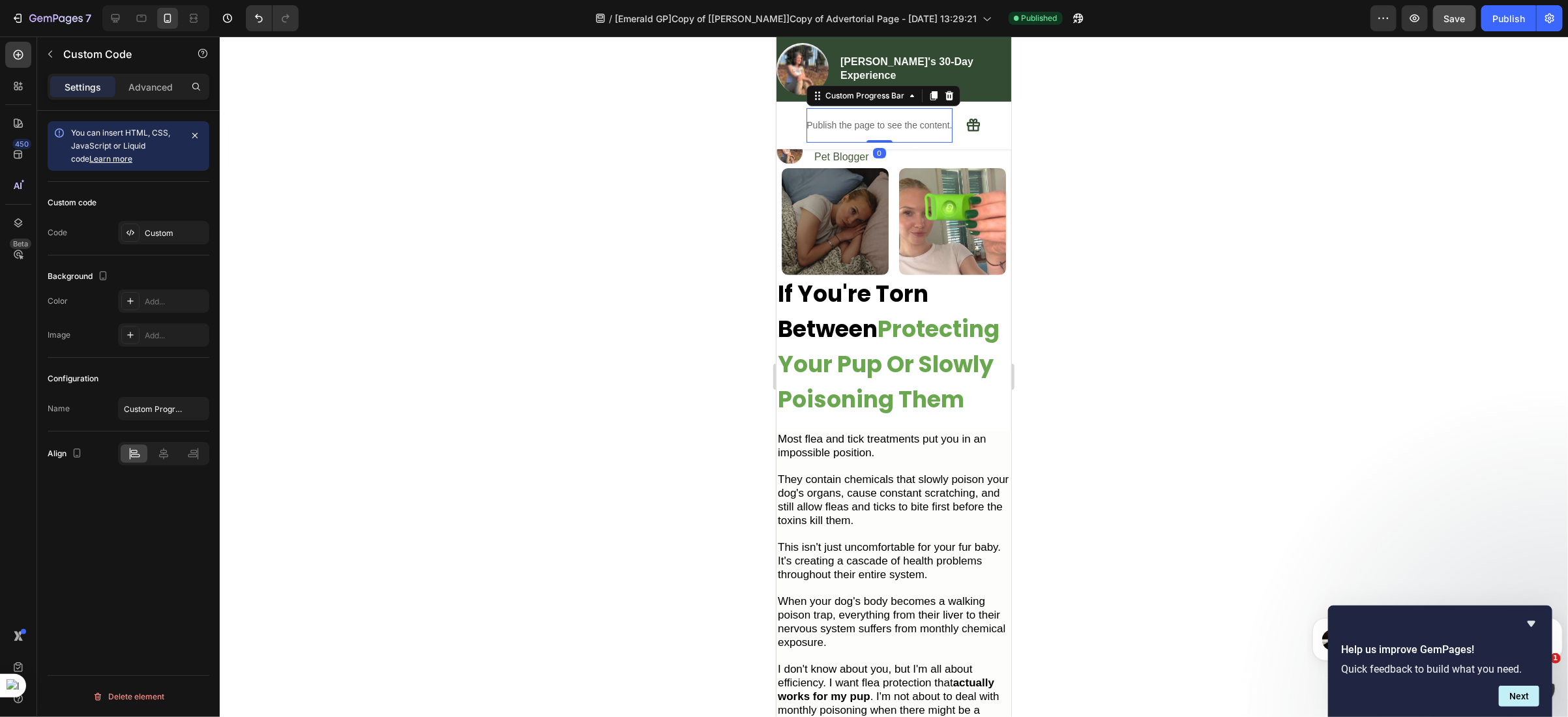
click at [939, 120] on p "Publish the page to see the content." at bounding box center [878, 125] width 146 height 14
click at [143, 85] on p "Advanced" at bounding box center [150, 87] width 44 height 14
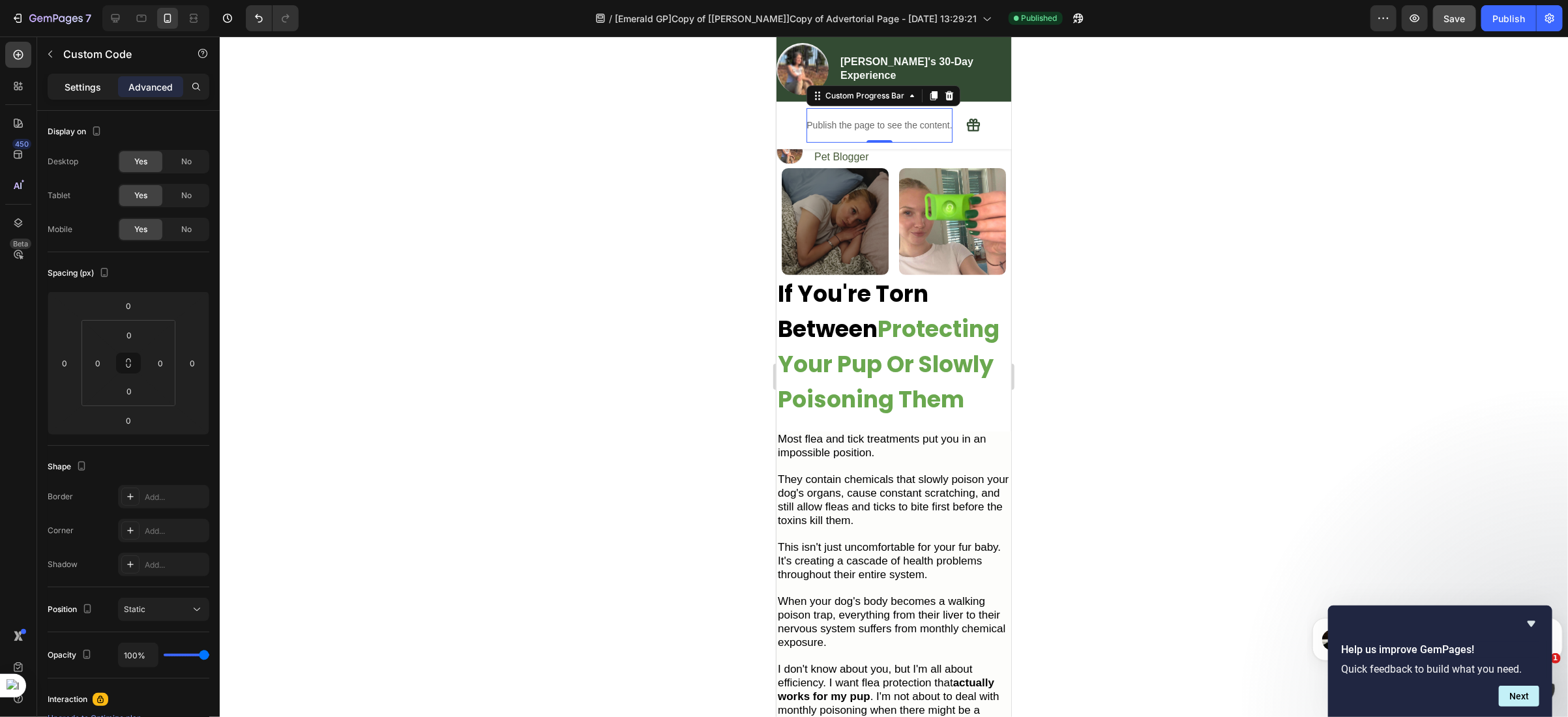
click at [79, 88] on p "Settings" at bounding box center [83, 87] width 37 height 14
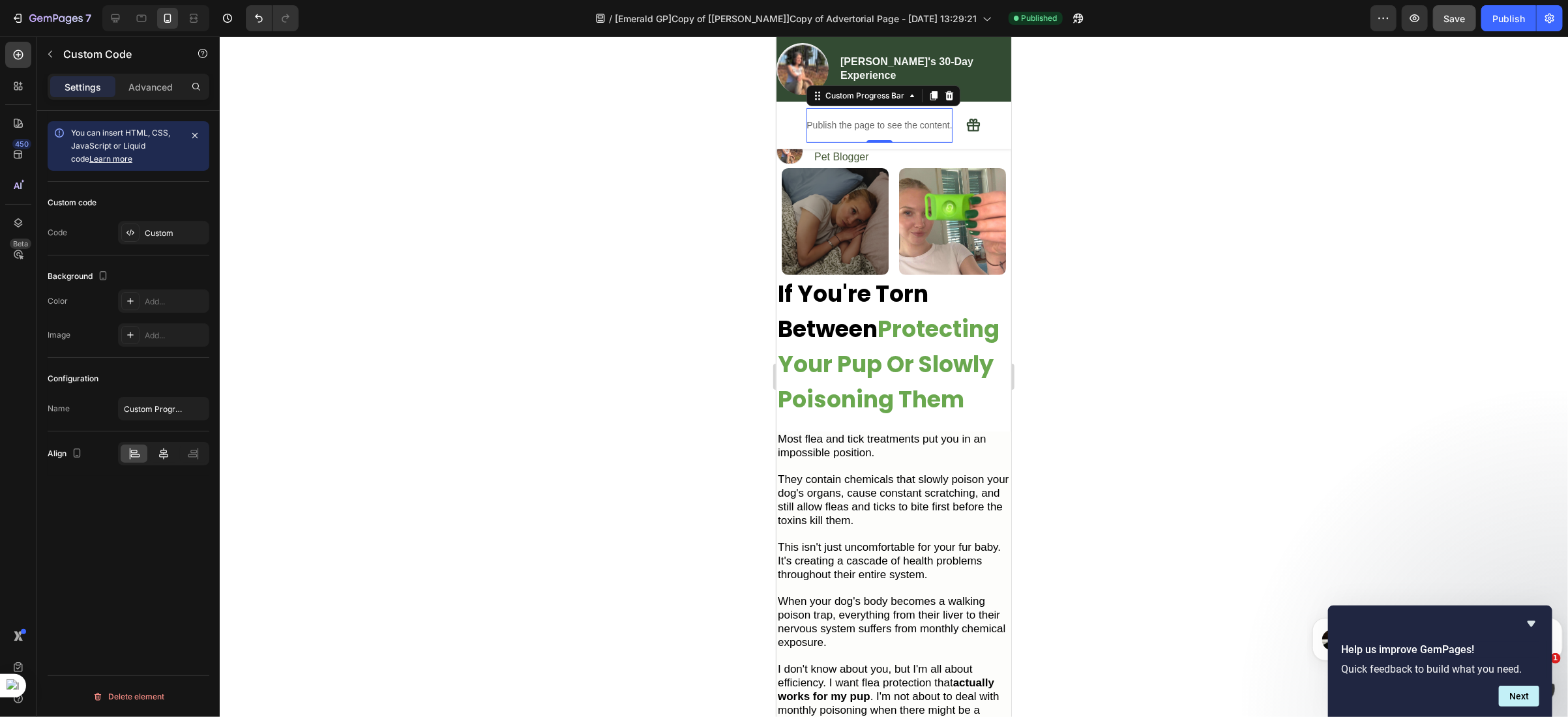
click at [160, 458] on icon at bounding box center [163, 453] width 13 height 13
click at [141, 457] on div at bounding box center [133, 453] width 27 height 18
click at [954, 127] on div "Publish the page to see the content. Custom Progress Bar 0 Icon Row" at bounding box center [893, 124] width 235 height 34
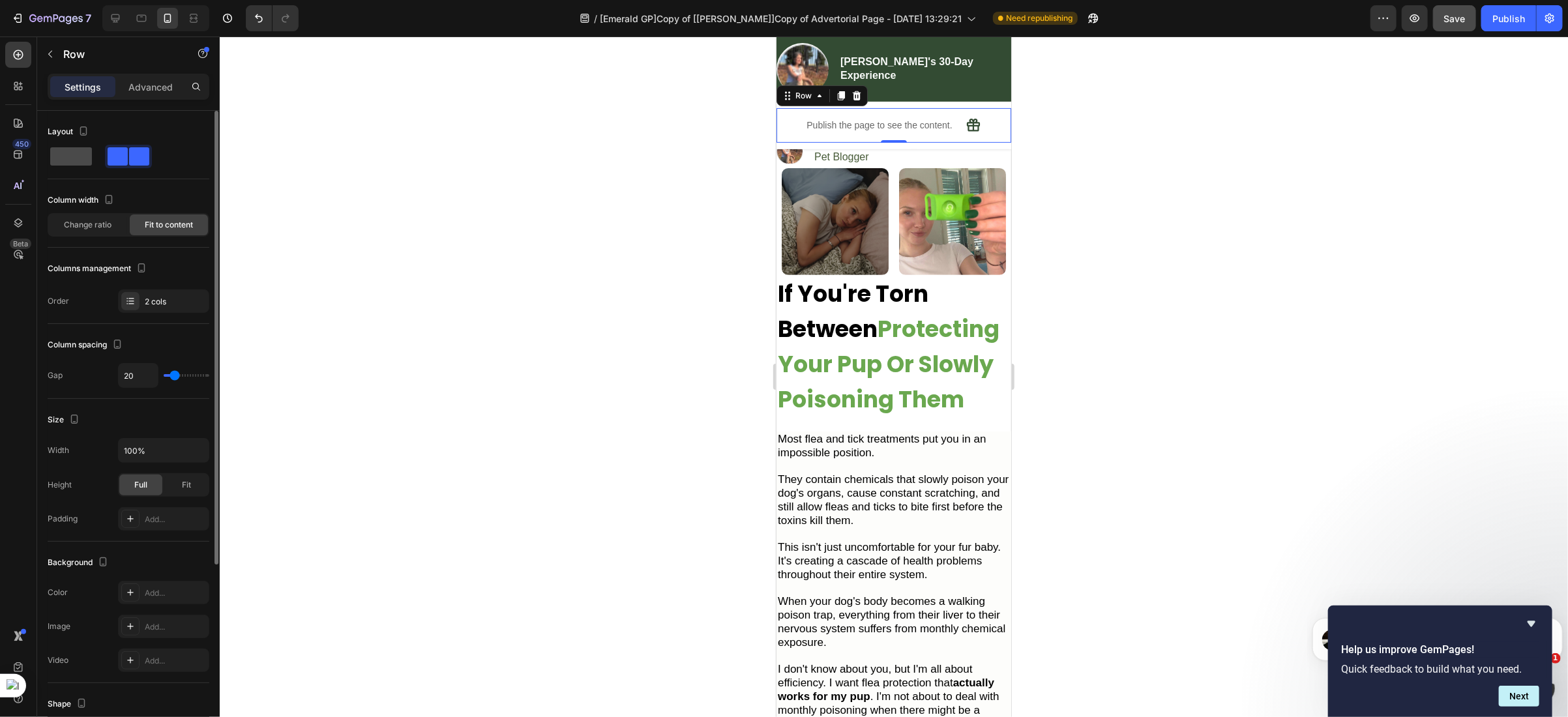
click at [79, 160] on span at bounding box center [71, 156] width 42 height 18
type input "0"
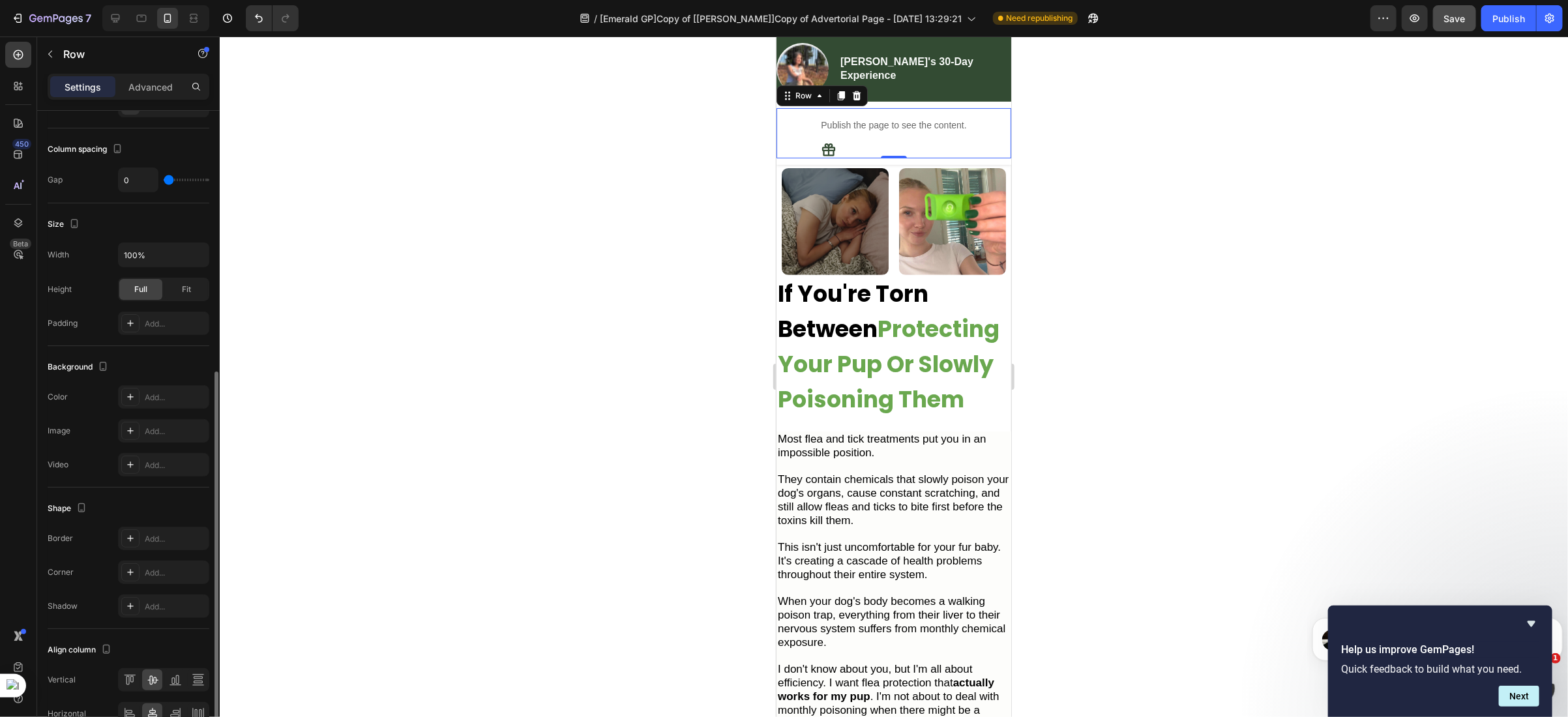
scroll to position [267, 0]
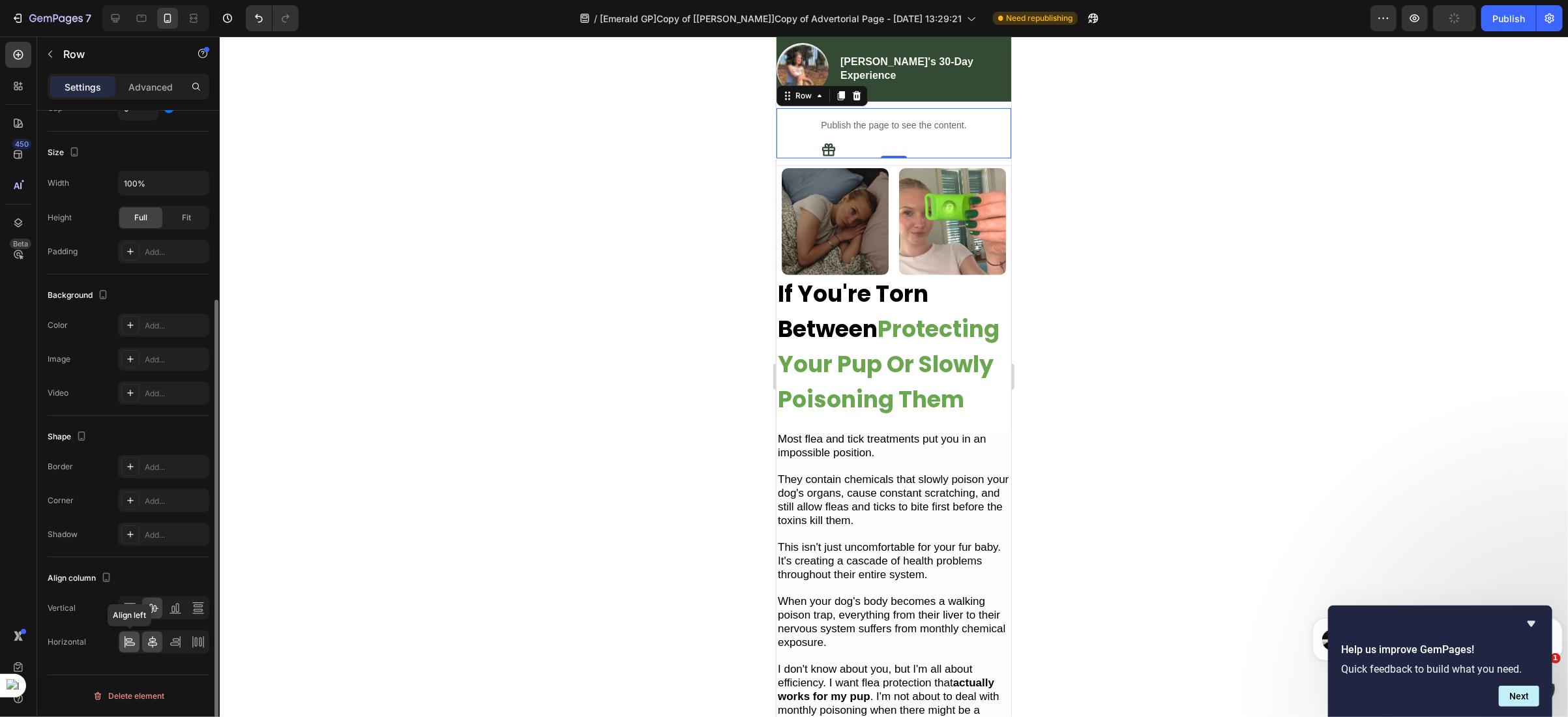
click at [132, 641] on icon at bounding box center [130, 642] width 13 height 13
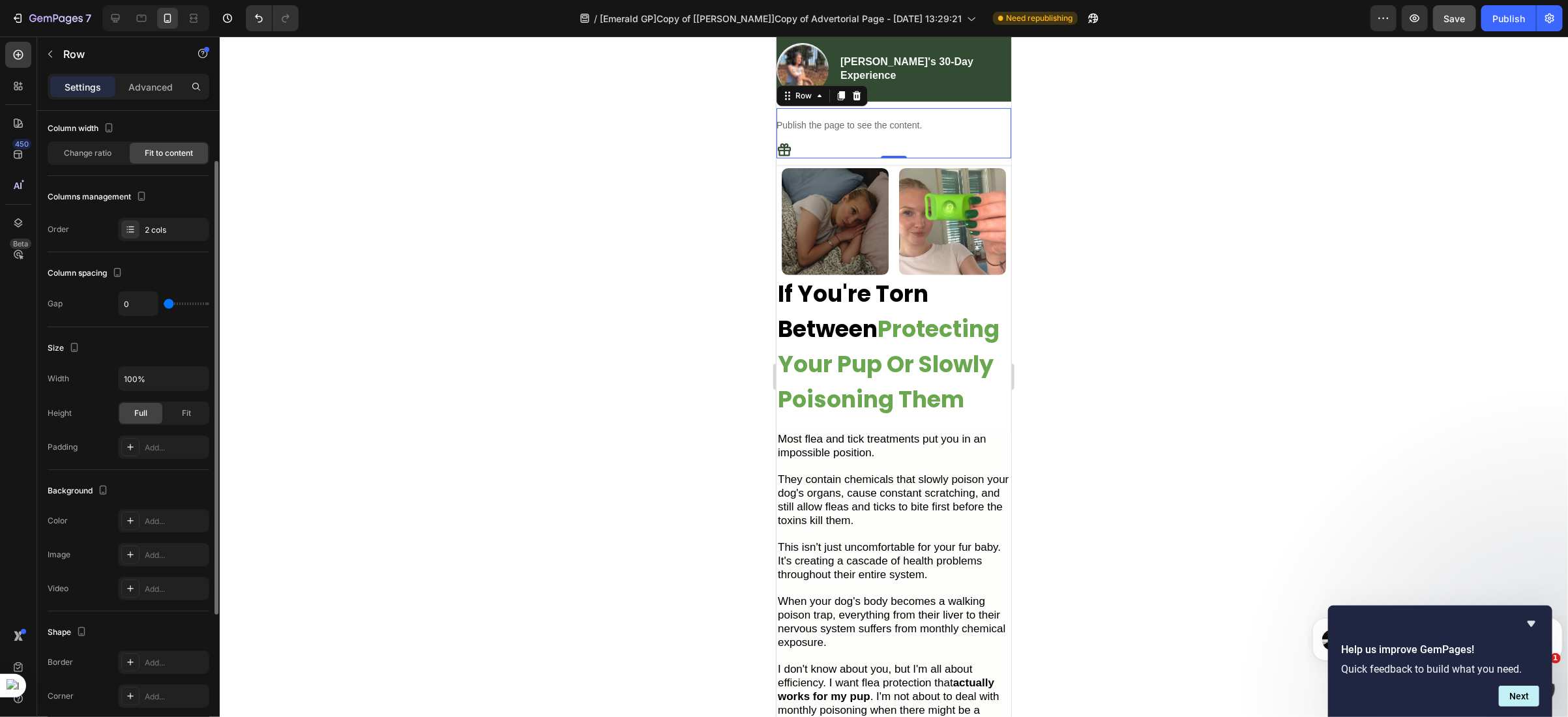
scroll to position [0, 0]
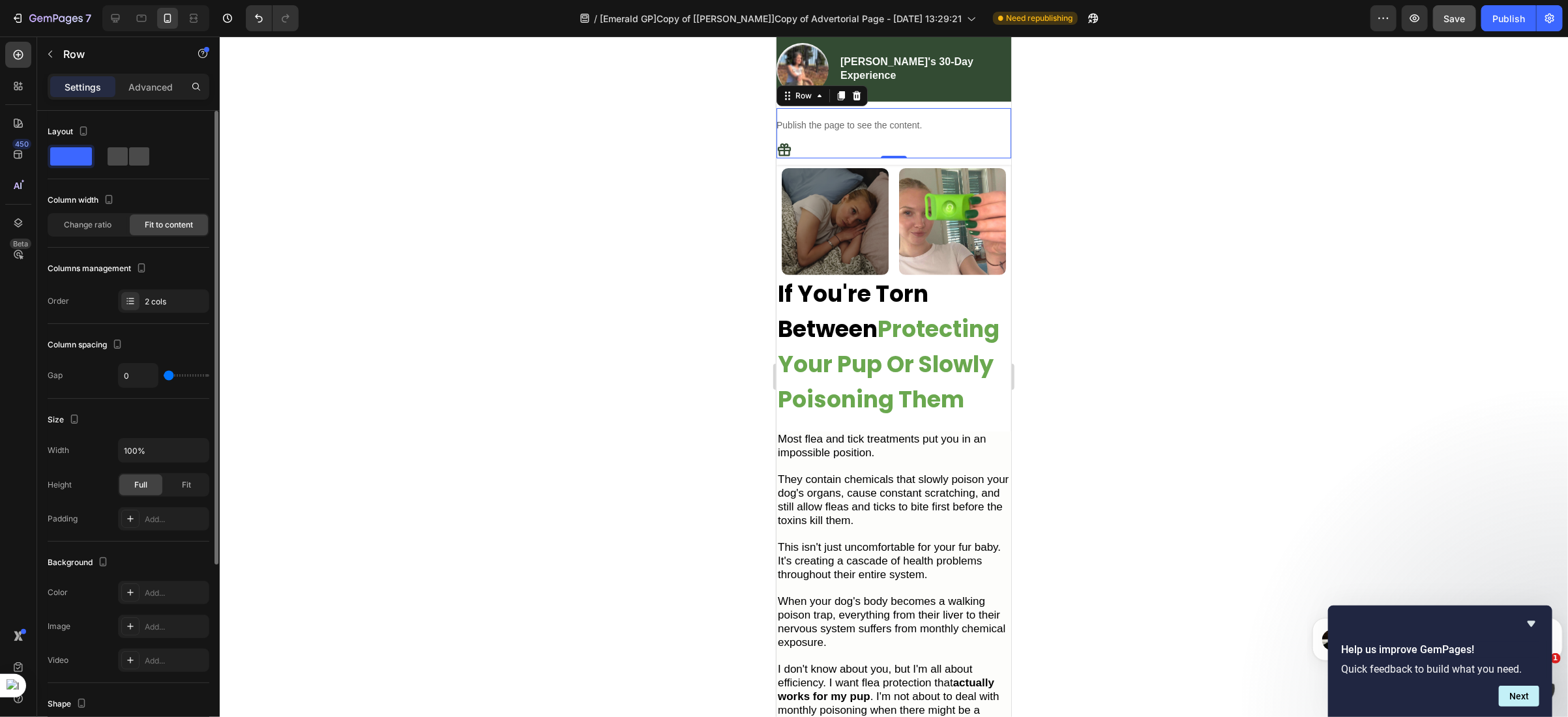
click at [128, 165] on div at bounding box center [128, 156] width 42 height 18
type input "20"
click at [85, 228] on span "Change ratio" at bounding box center [88, 224] width 47 height 11
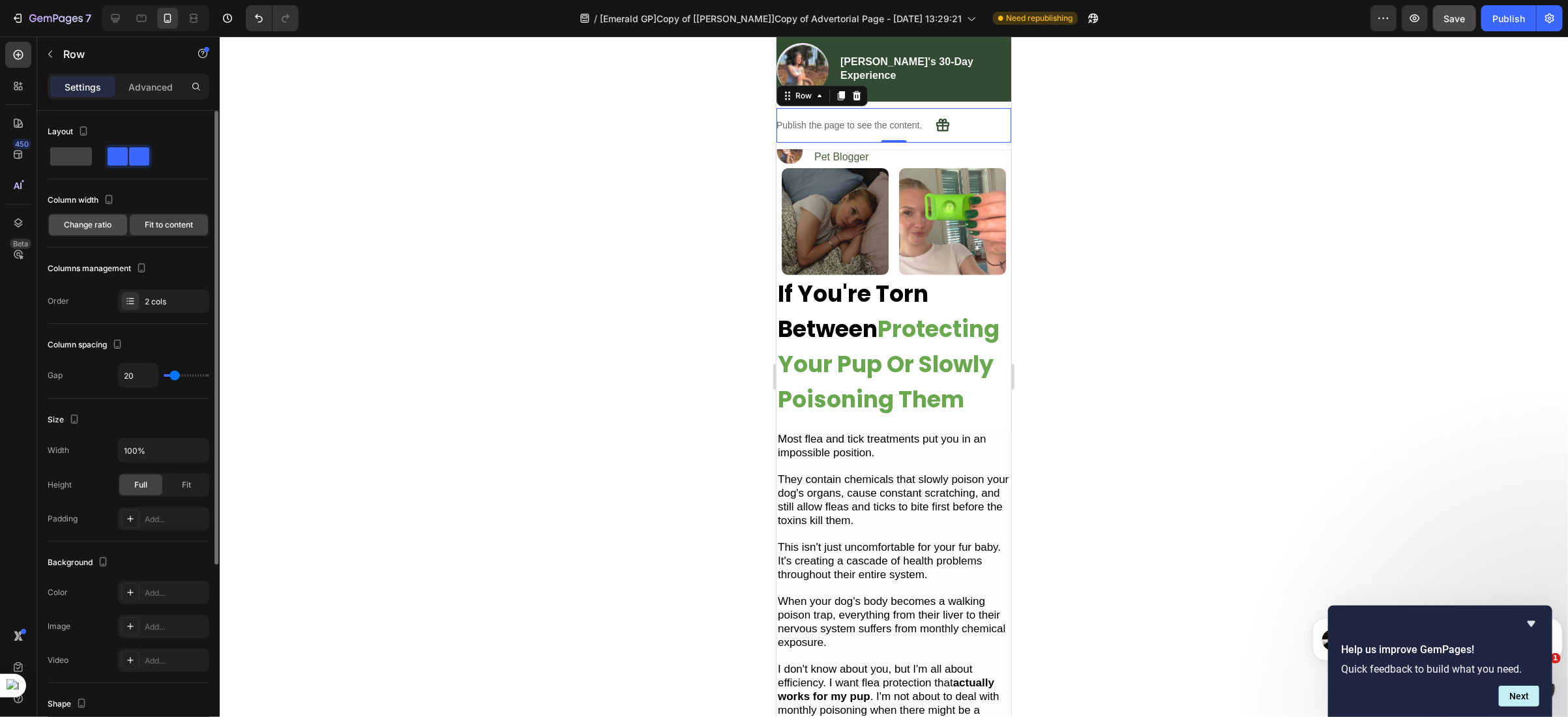
scroll to position [319, 0]
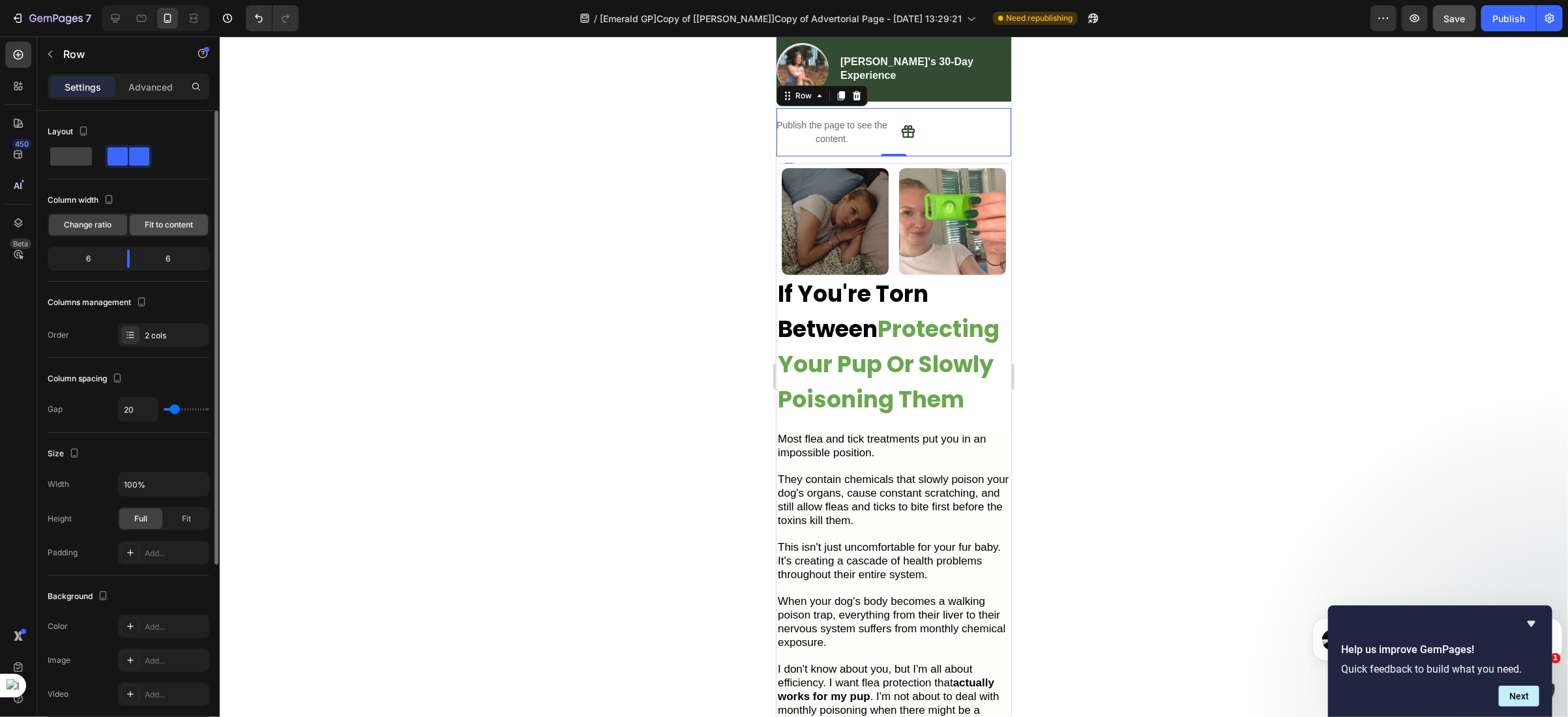
click at [148, 230] on span "Fit to content" at bounding box center [168, 224] width 48 height 11
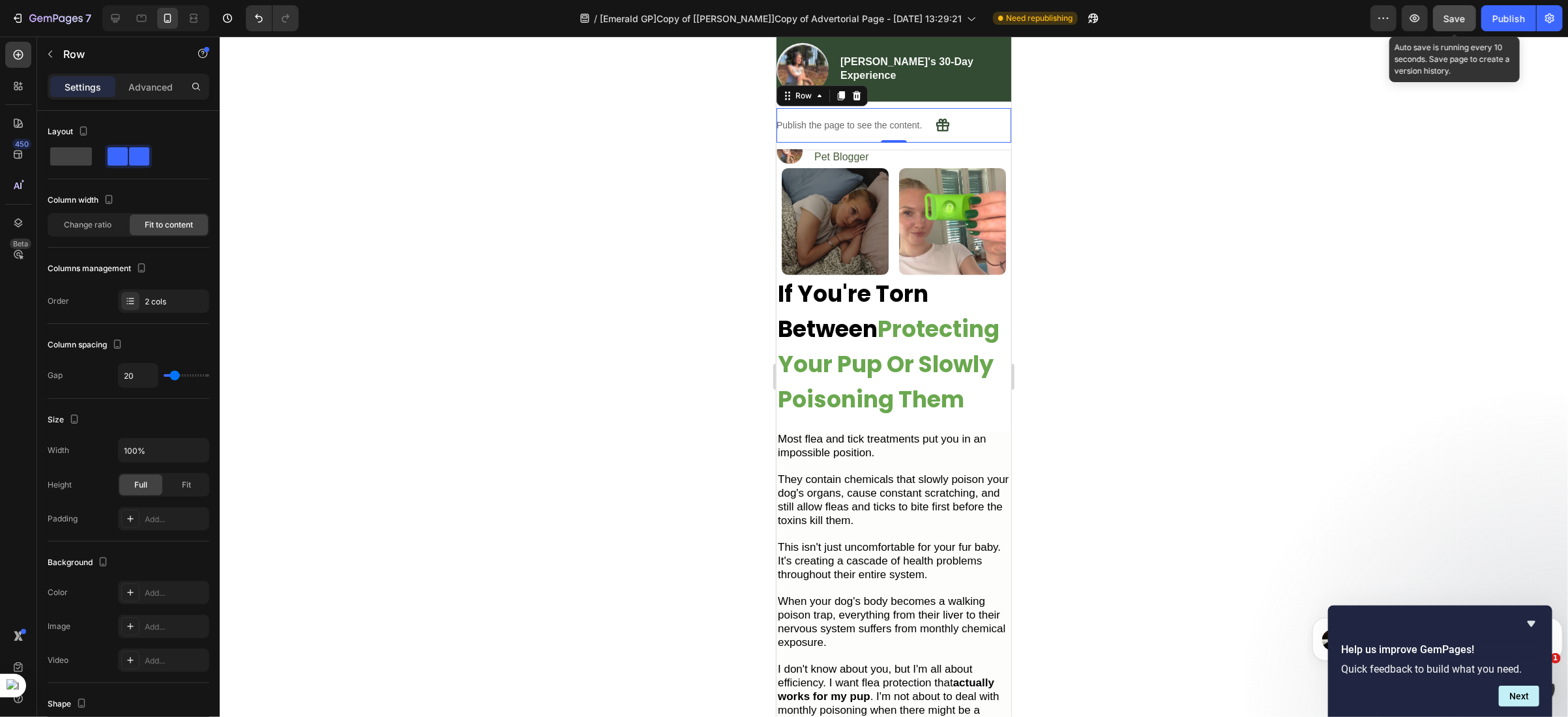
click at [1459, 21] on span "Save" at bounding box center [1454, 18] width 21 height 11
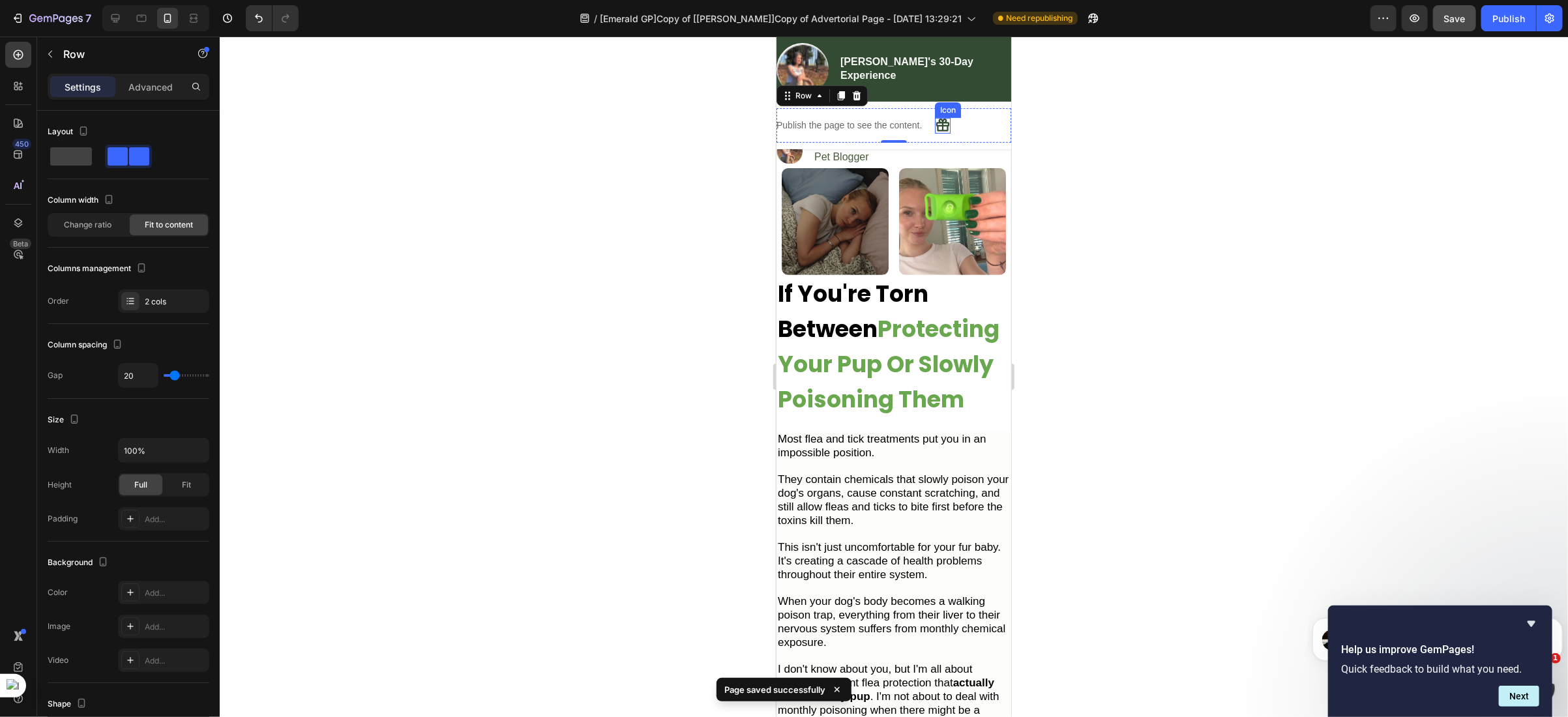
click at [941, 126] on icon at bounding box center [942, 125] width 16 height 16
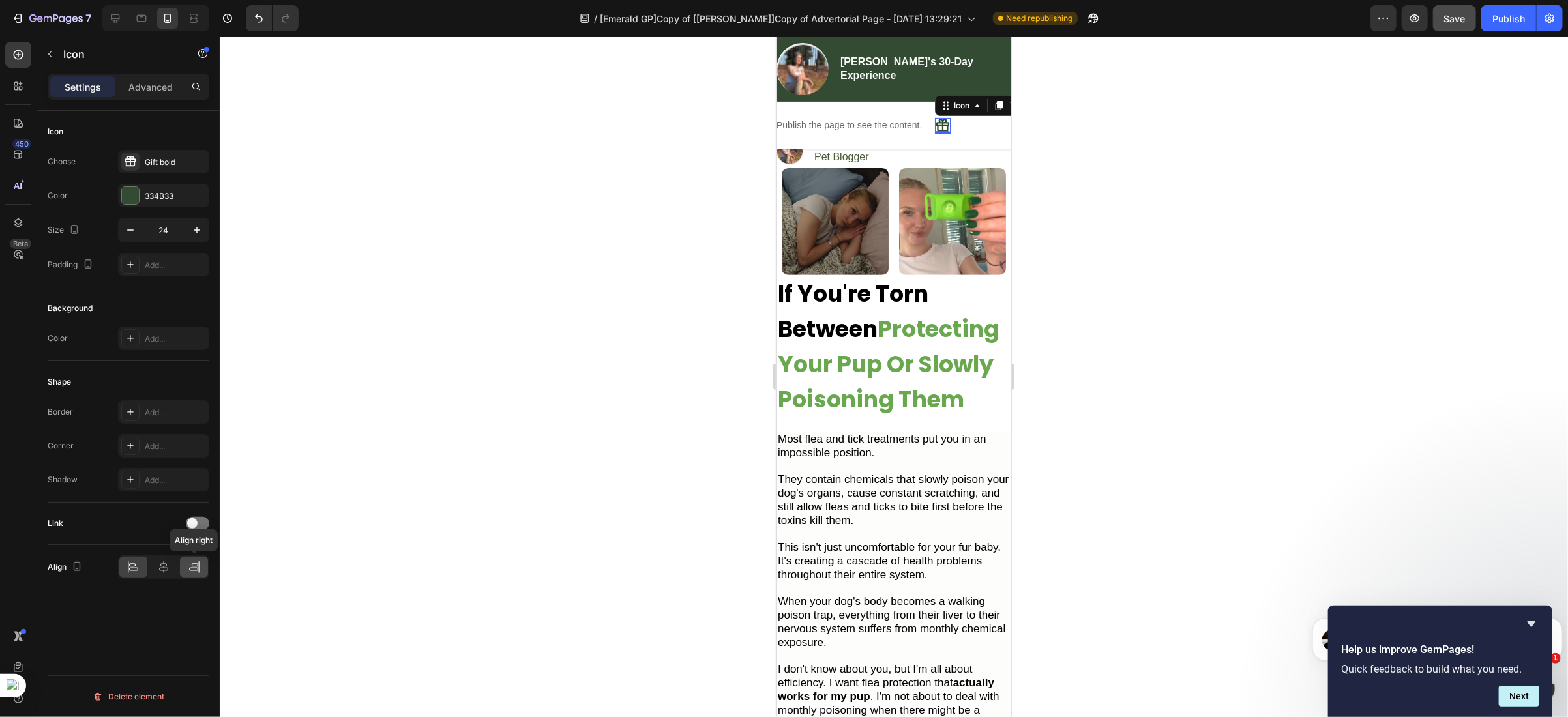
click at [197, 566] on icon at bounding box center [194, 565] width 7 height 3
click at [169, 573] on icon at bounding box center [163, 566] width 13 height 13
click at [194, 566] on icon at bounding box center [194, 565] width 7 height 3
click at [921, 120] on div "Publish the page to see the content. Custom Progress Bar Icon 0 Row" at bounding box center [893, 124] width 235 height 34
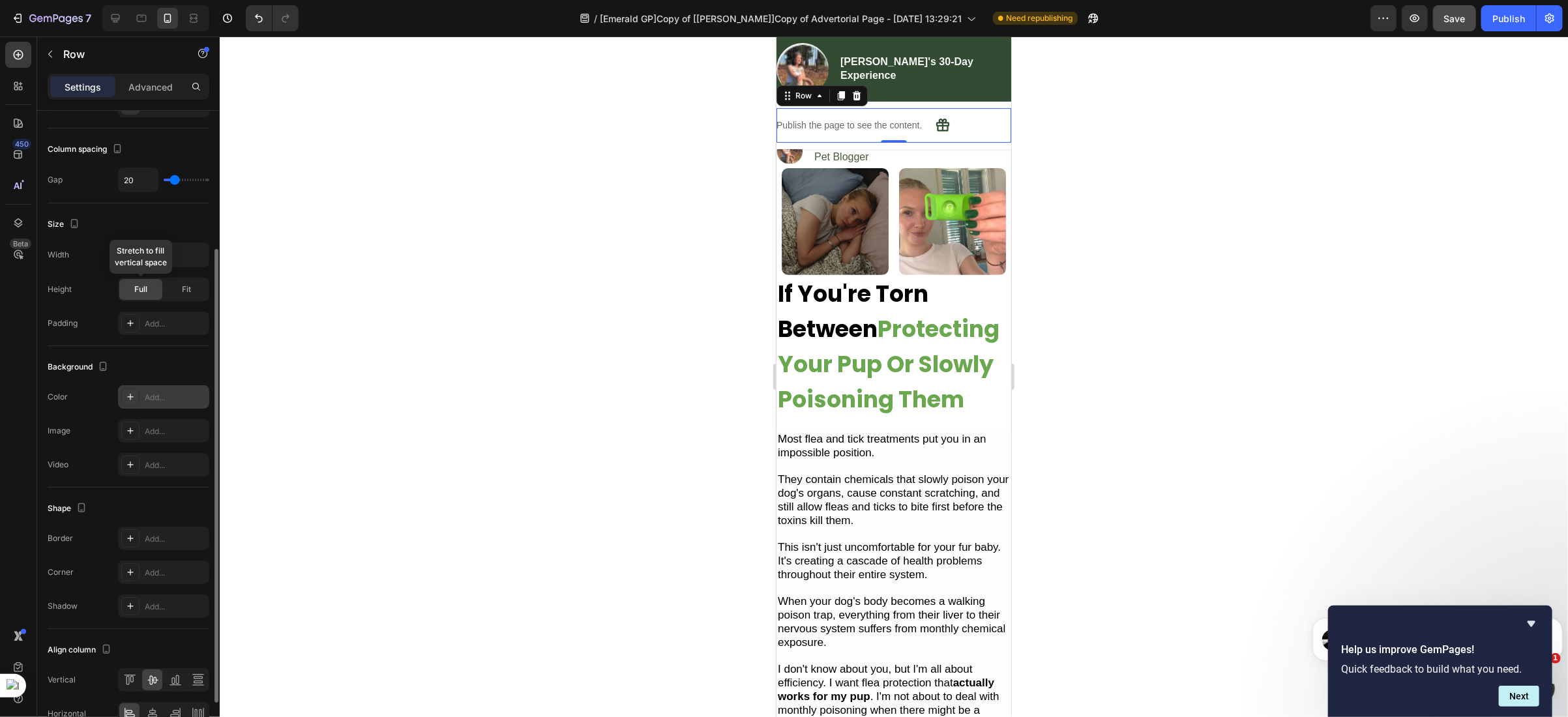
scroll to position [267, 0]
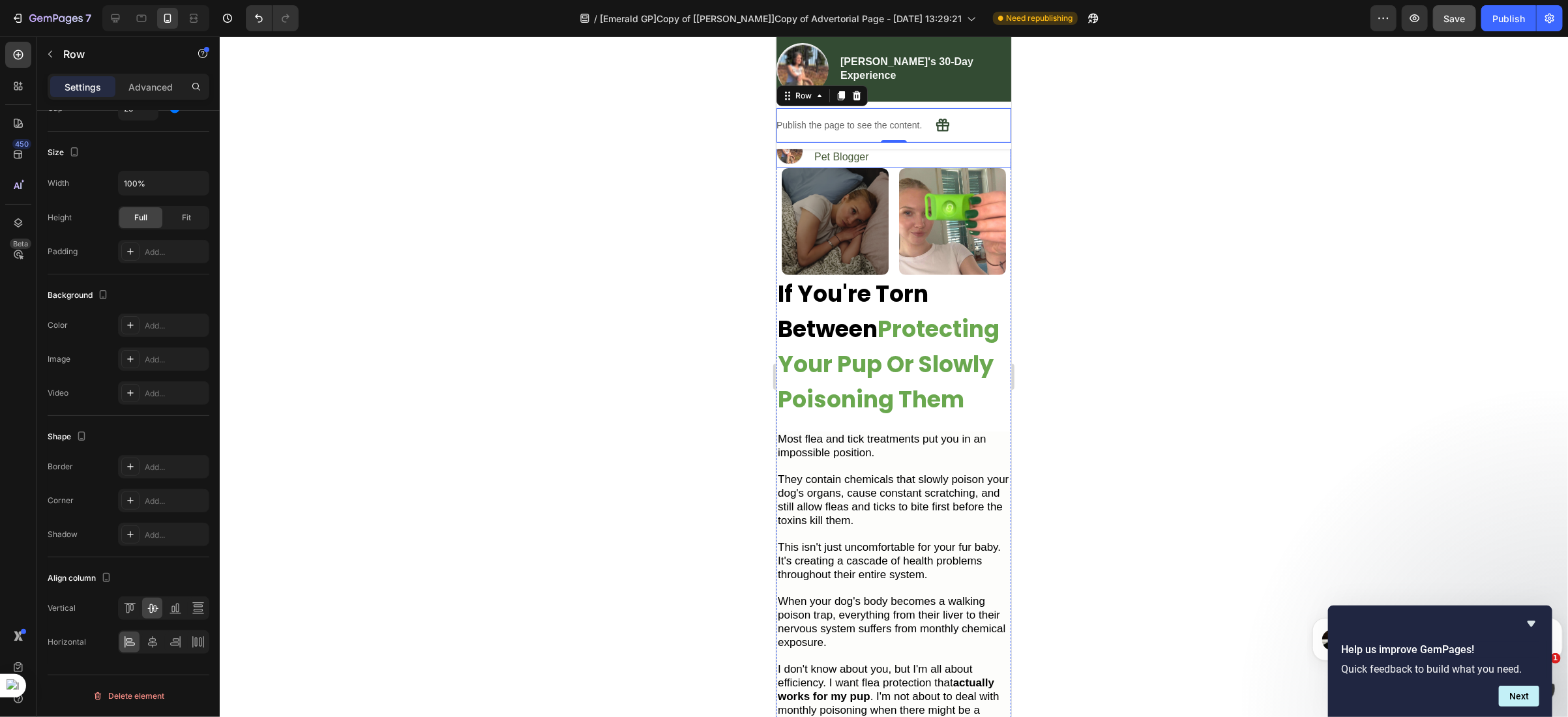
click at [1451, 3] on div "7 Version history / [Emerald GP]Copy of [Ethan GemPages]Copy of Advertorial Pag…" at bounding box center [784, 18] width 1568 height 37
click at [1457, 13] on span "Save" at bounding box center [1454, 18] width 21 height 11
click at [1495, 17] on div "Publish" at bounding box center [1509, 18] width 33 height 14
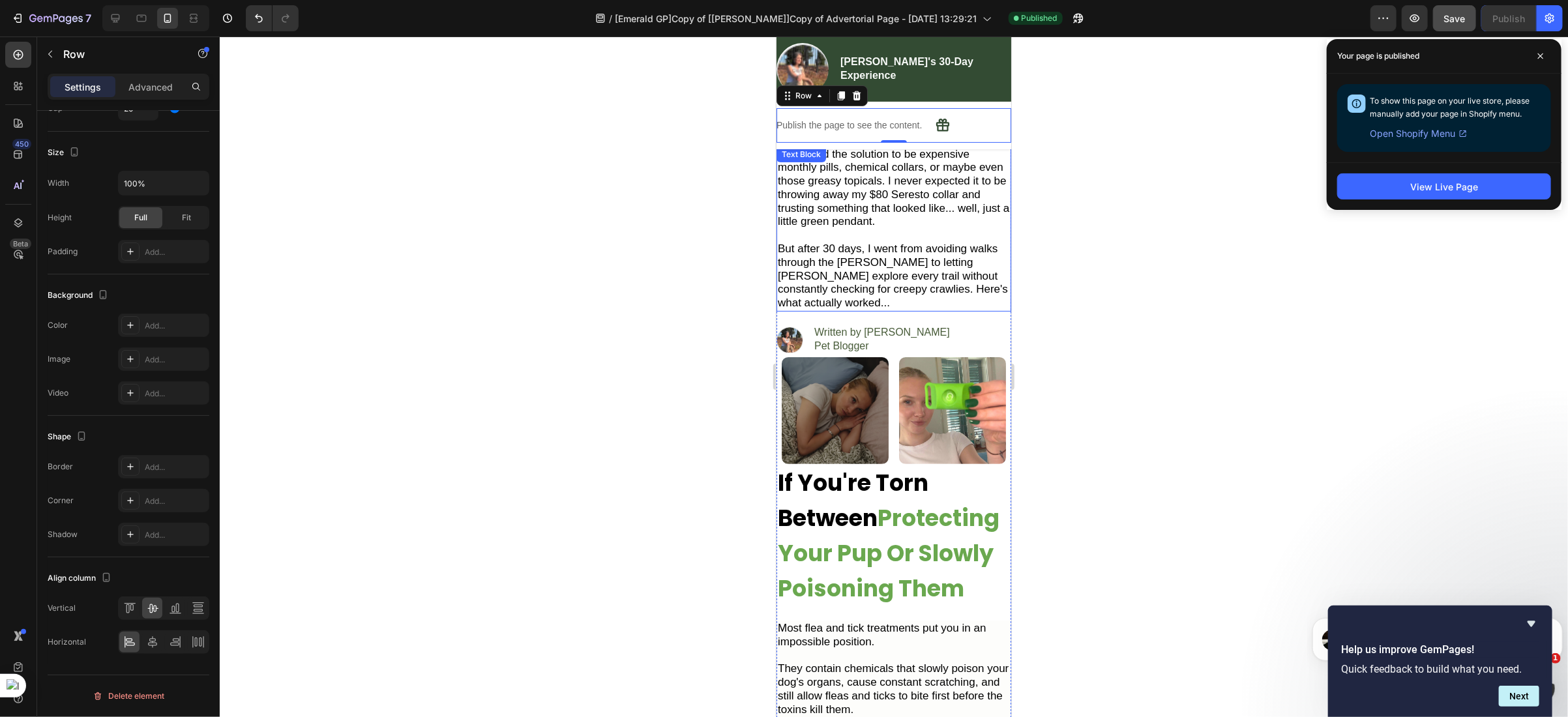
scroll to position [0, 0]
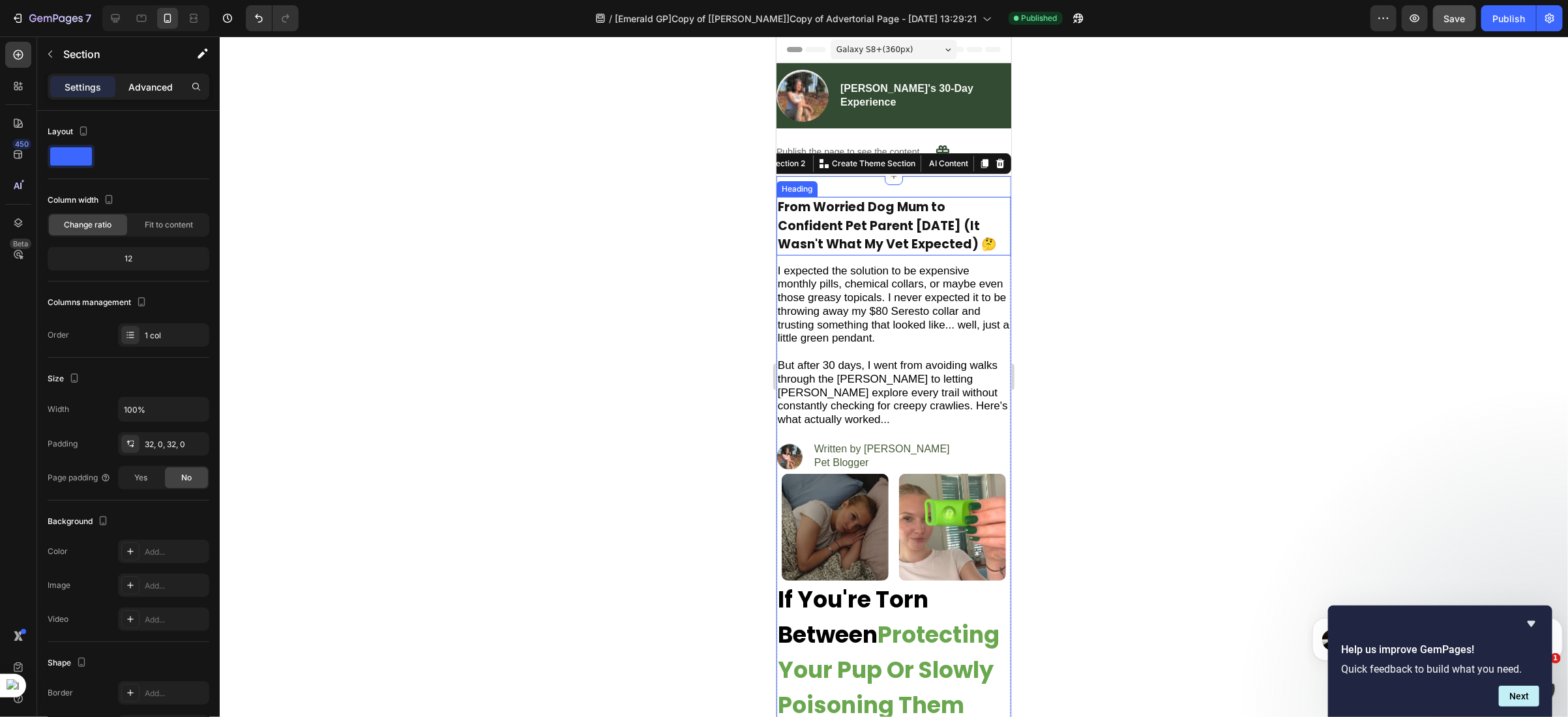
click at [139, 89] on p "Advanced" at bounding box center [150, 87] width 44 height 14
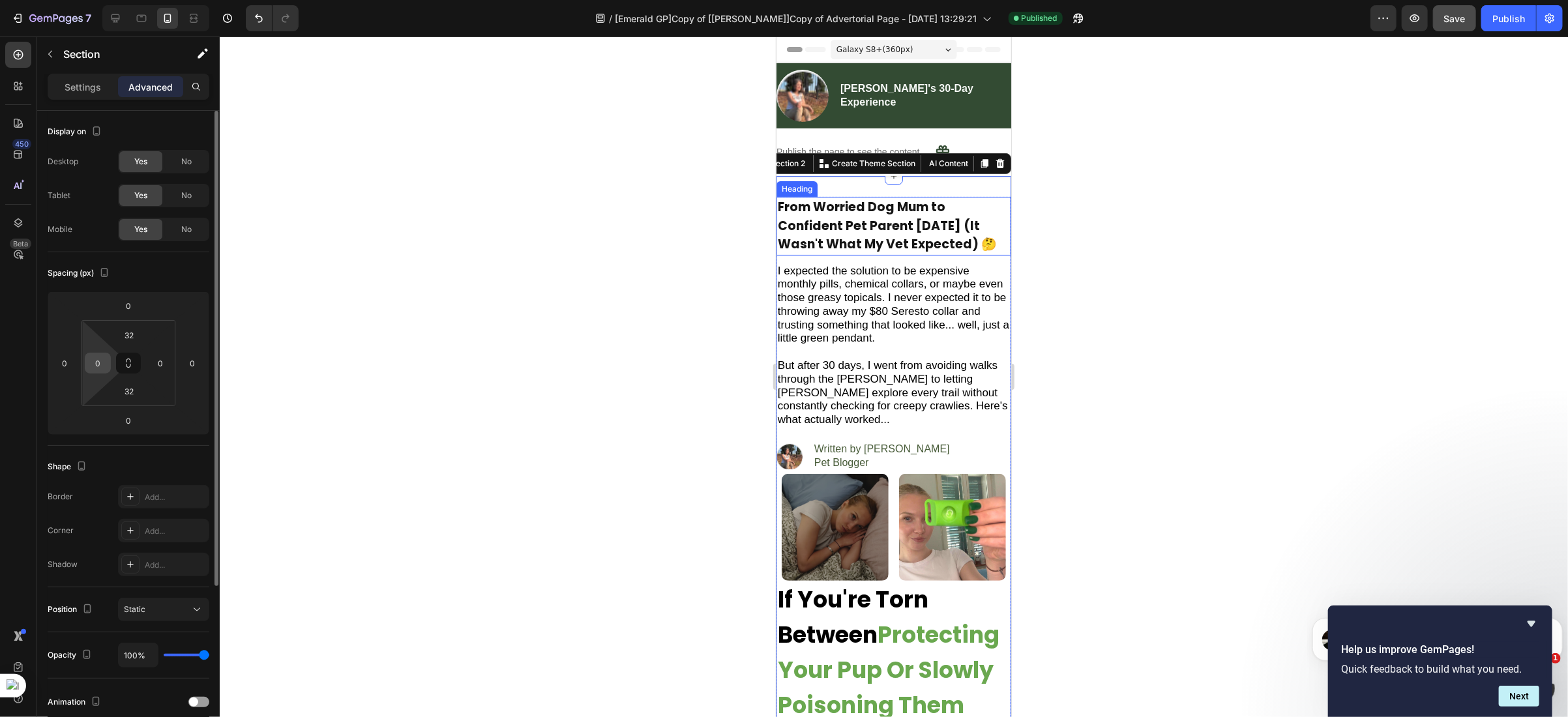
click at [104, 367] on input "0" at bounding box center [98, 363] width 20 height 20
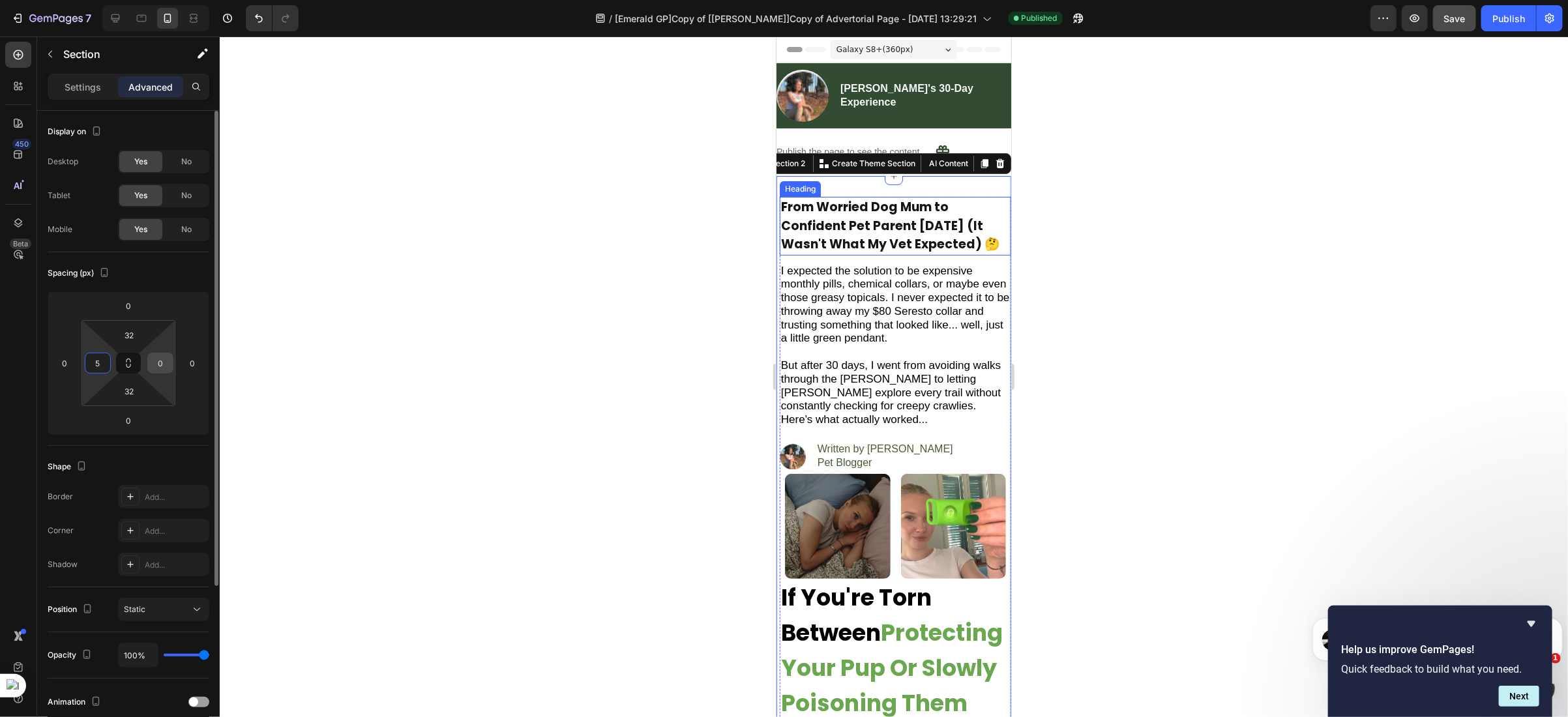
type input "5"
click at [165, 363] on input "0" at bounding box center [161, 363] width 20 height 20
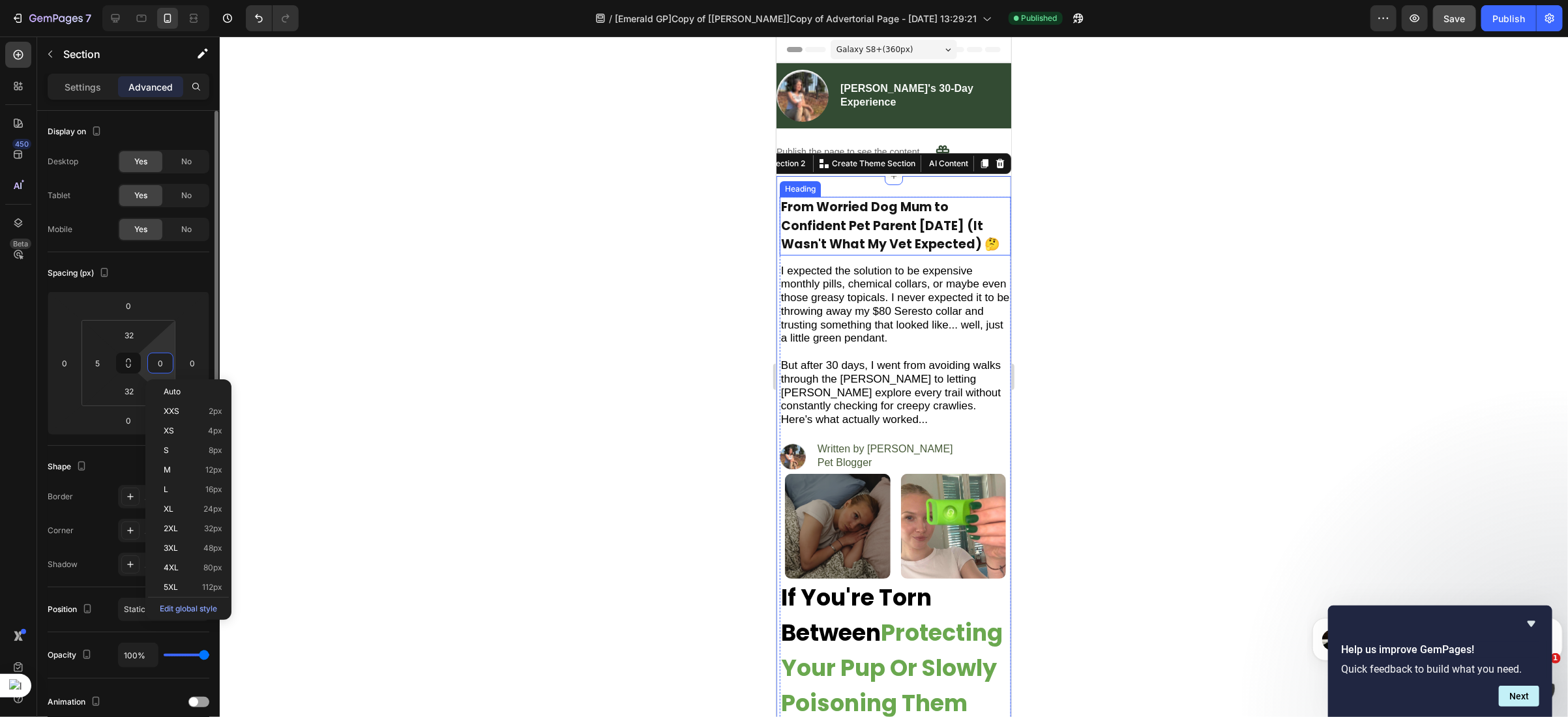
type input "5"
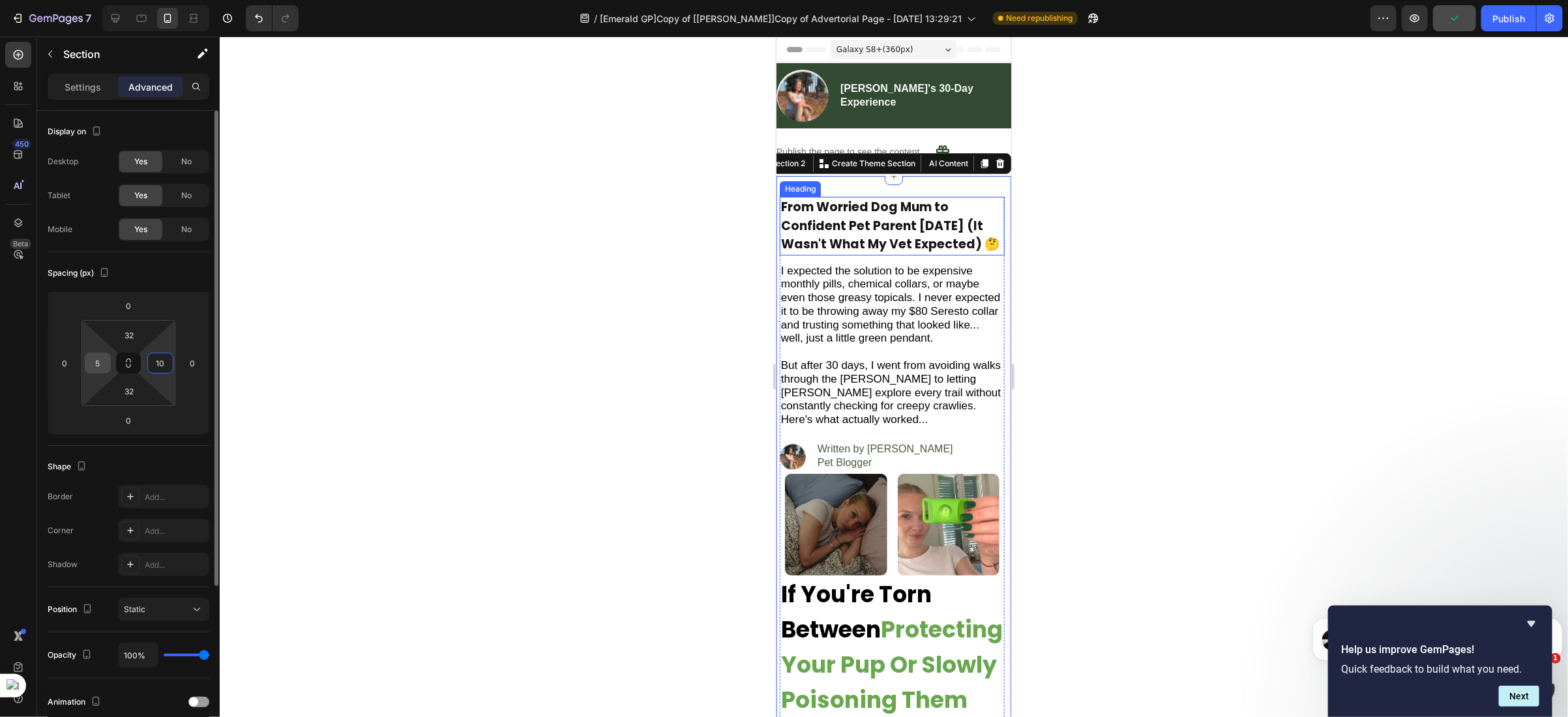
type input "10"
click at [96, 361] on input "5" at bounding box center [98, 363] width 20 height 20
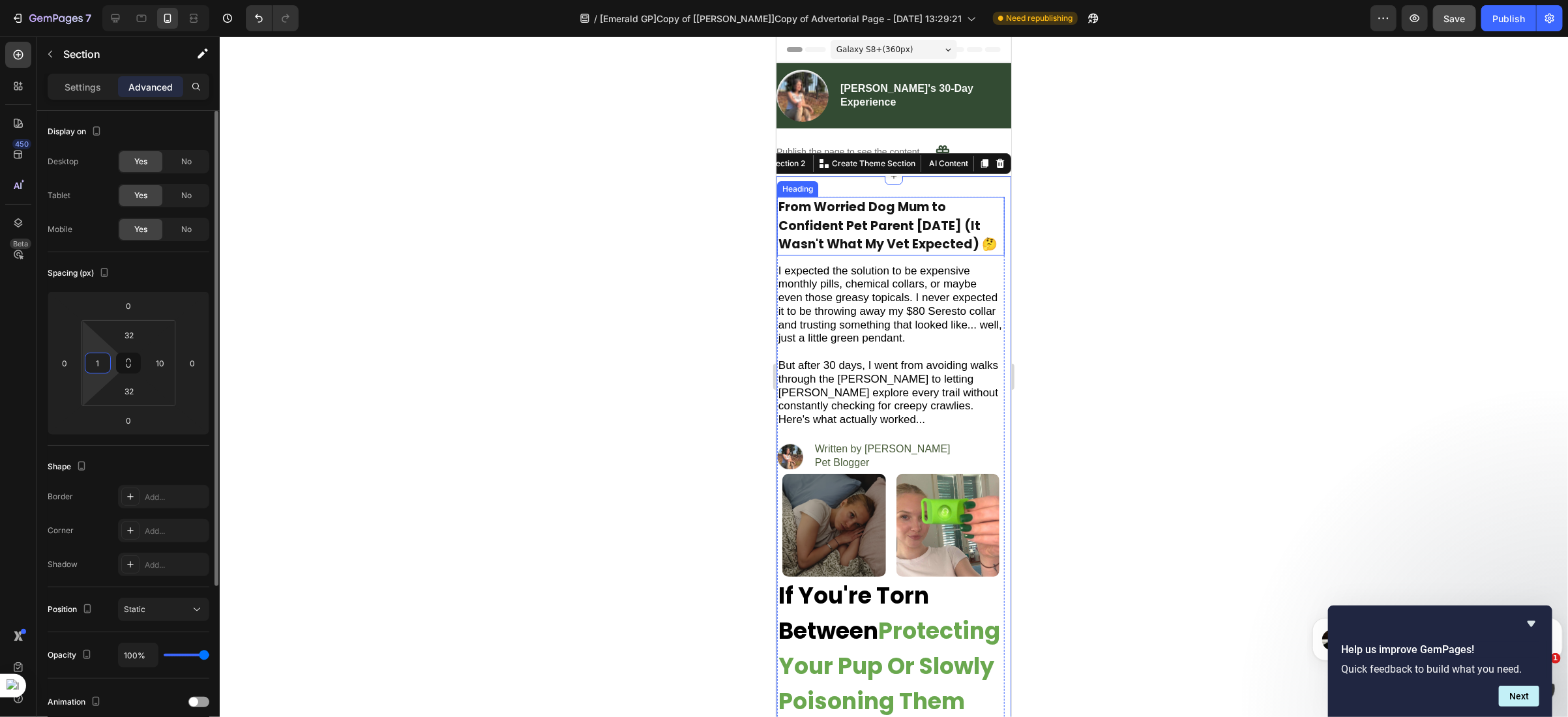
type input "10"
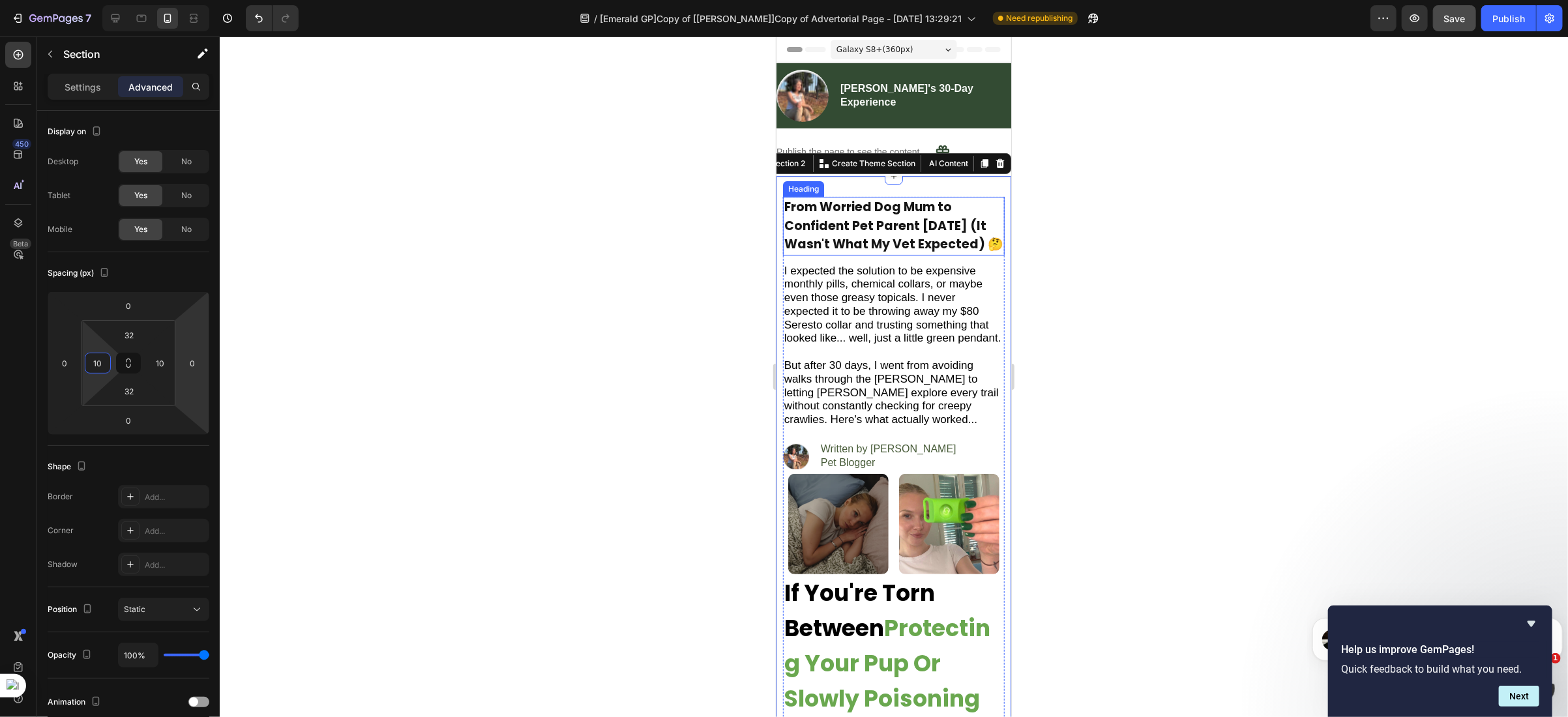
click at [867, 252] on h2 "From Worried Dog Mum to Confident Pet Parent [DATE] (It Wasn't What My Vet Expe…" at bounding box center [893, 225] width 222 height 59
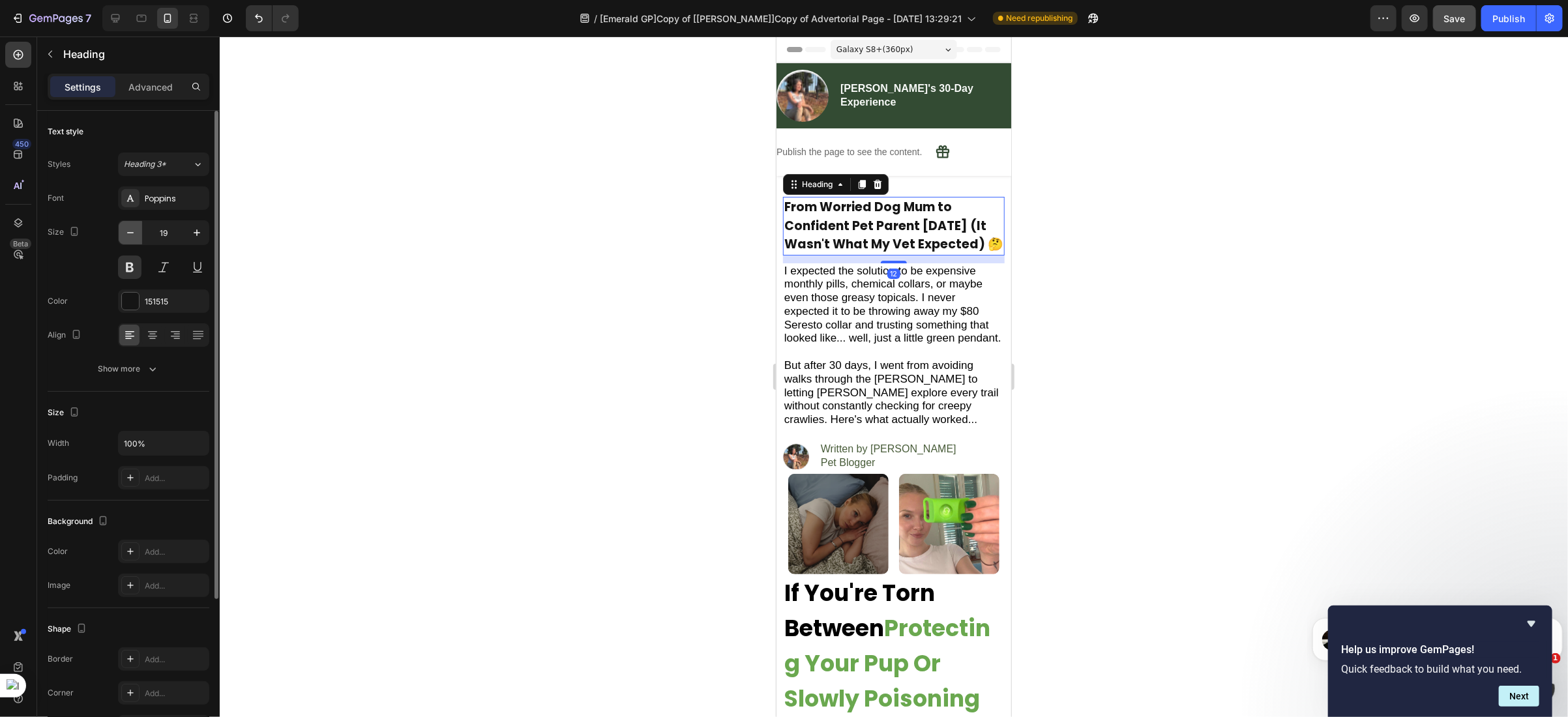
click at [134, 232] on icon "button" at bounding box center [130, 232] width 13 height 13
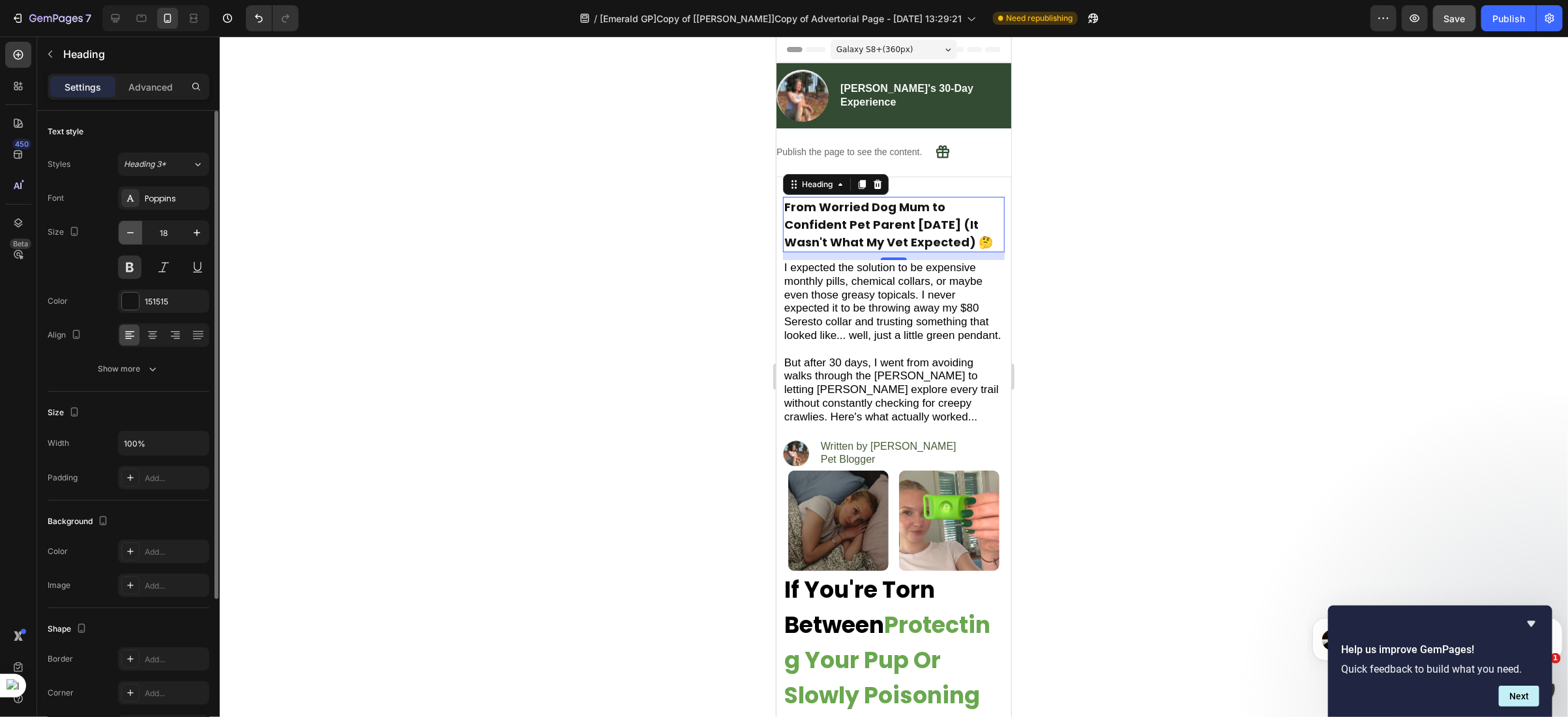
click at [134, 232] on icon "button" at bounding box center [130, 232] width 13 height 13
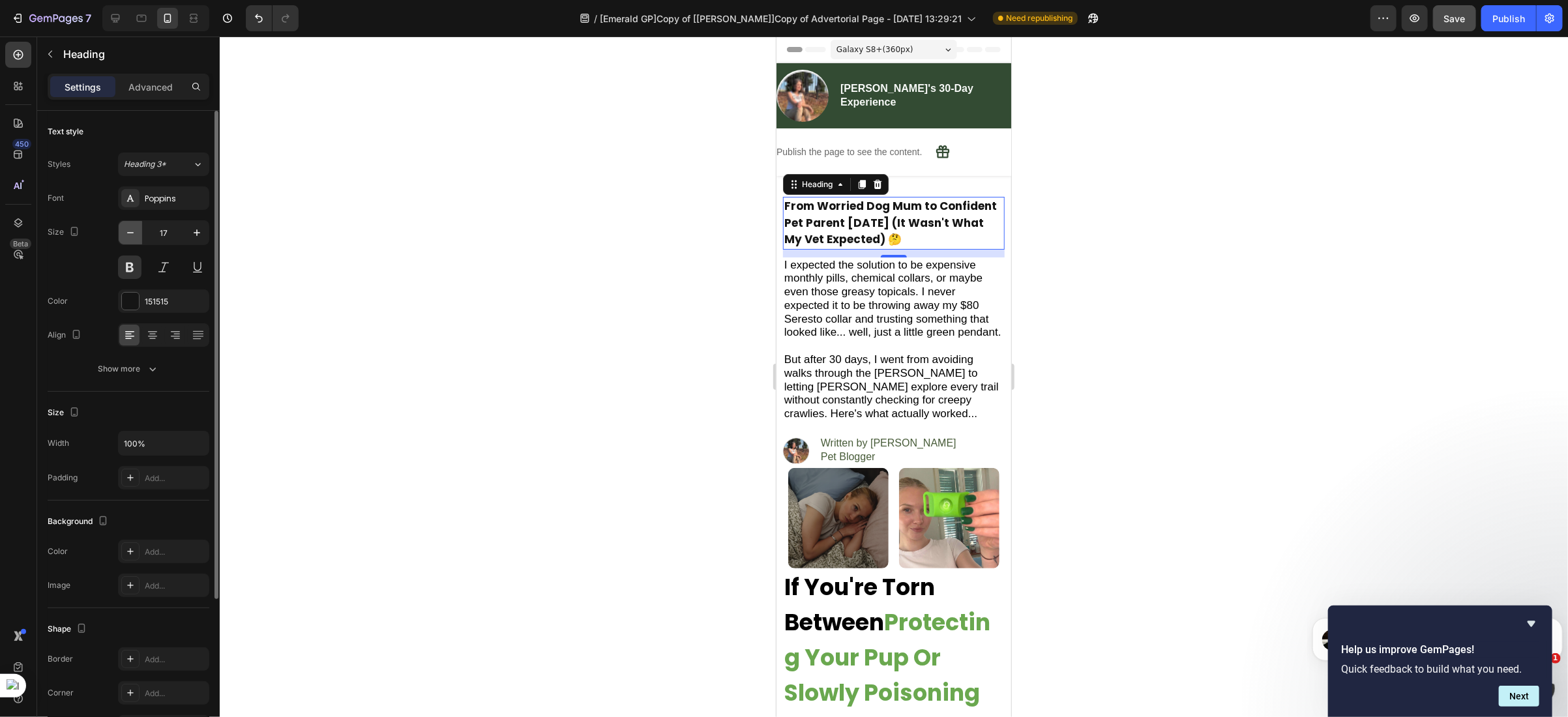
click at [134, 232] on icon "button" at bounding box center [130, 232] width 13 height 13
type input "16"
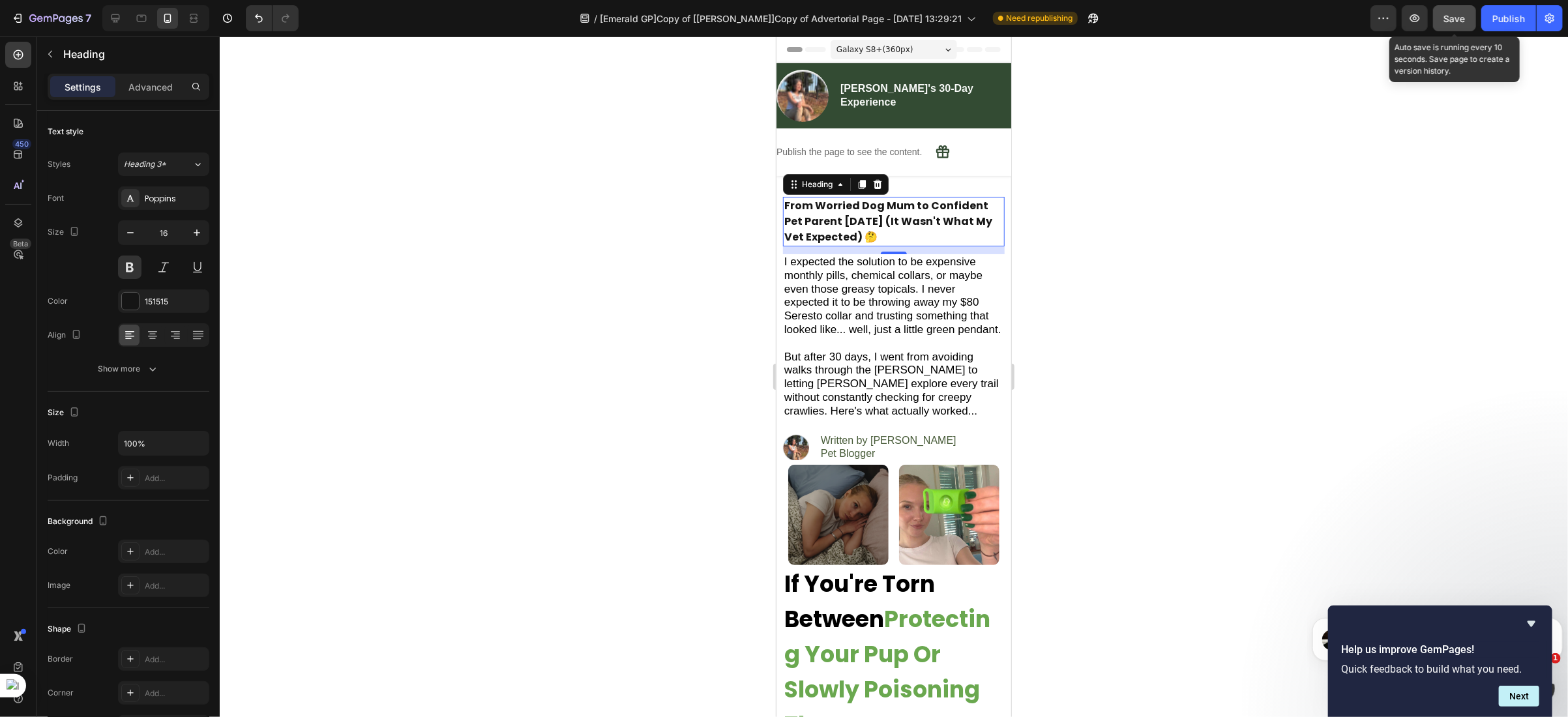
click at [1454, 21] on span "Save" at bounding box center [1454, 18] width 21 height 11
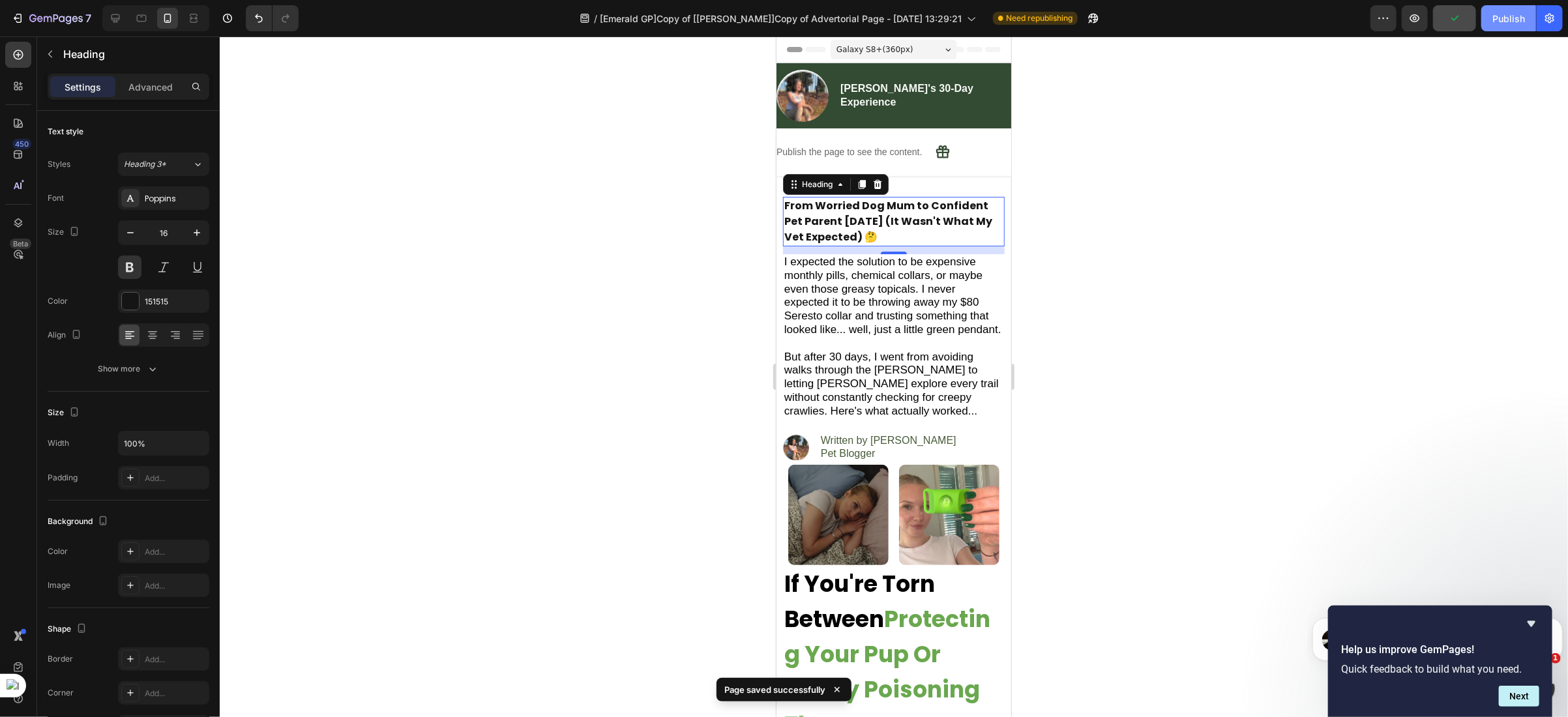
click at [1499, 23] on div "Publish" at bounding box center [1509, 18] width 33 height 14
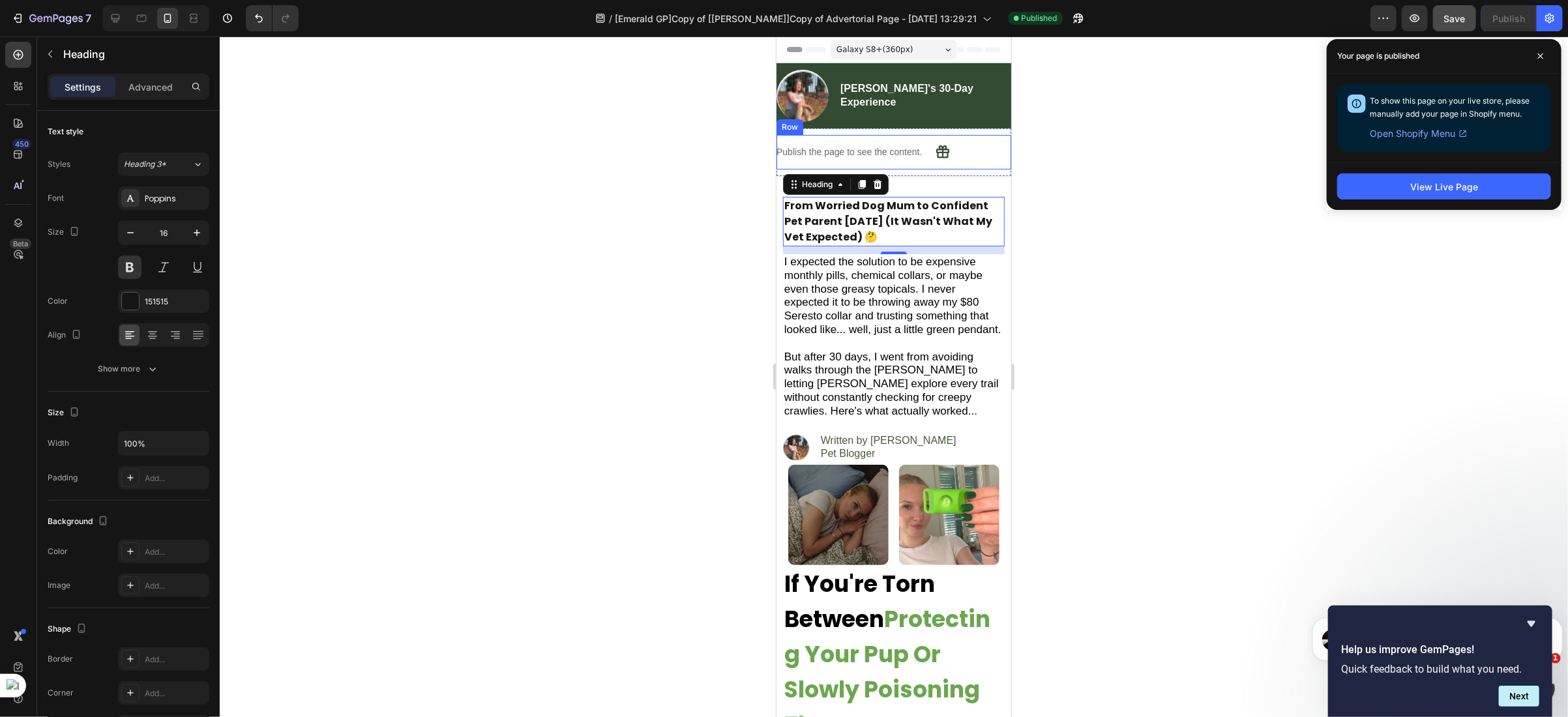
click at [976, 152] on div "Publish the page to see the content. Custom Progress Bar Icon Row" at bounding box center [893, 151] width 235 height 34
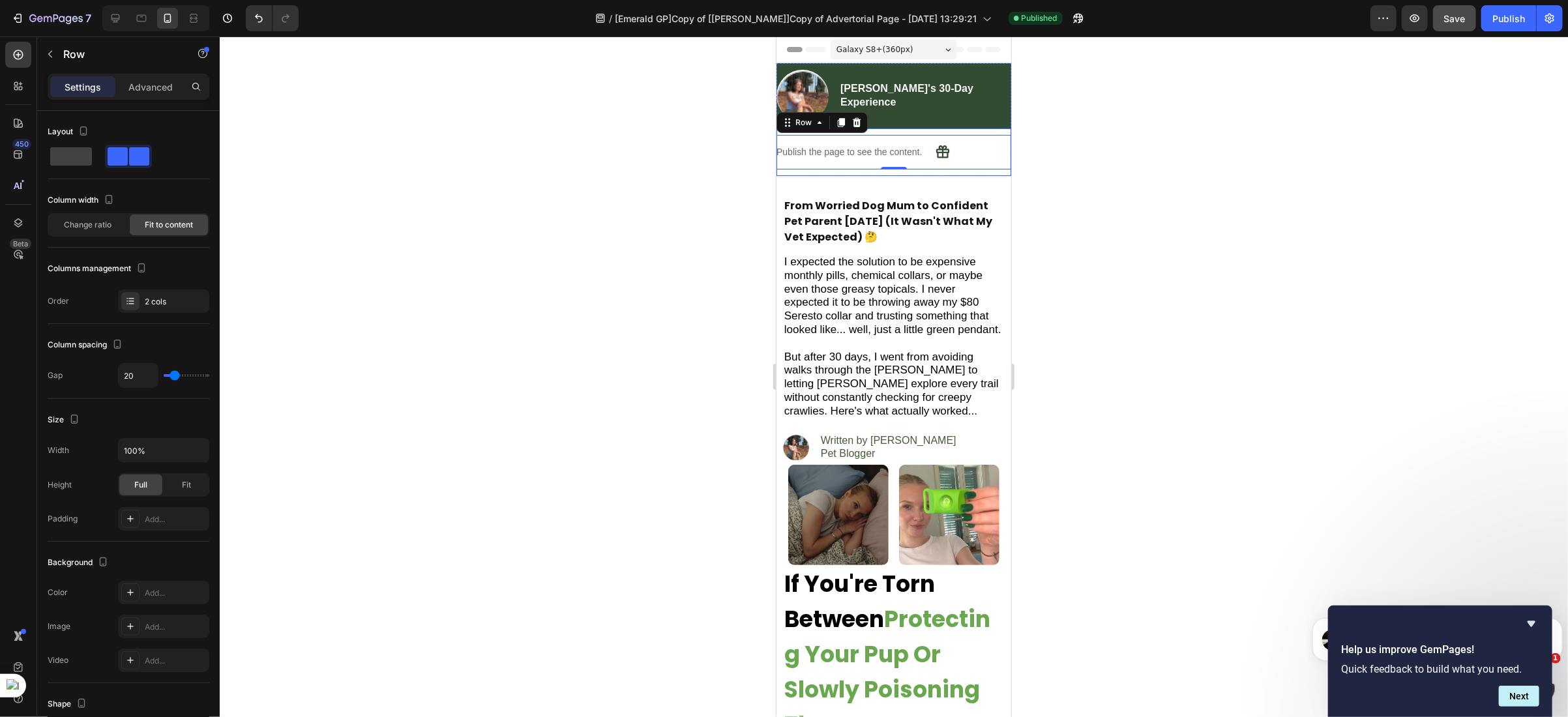
click at [927, 172] on div "Publish the page to see the content. Custom Progress Bar Icon Row 0 Row" at bounding box center [893, 152] width 235 height 47
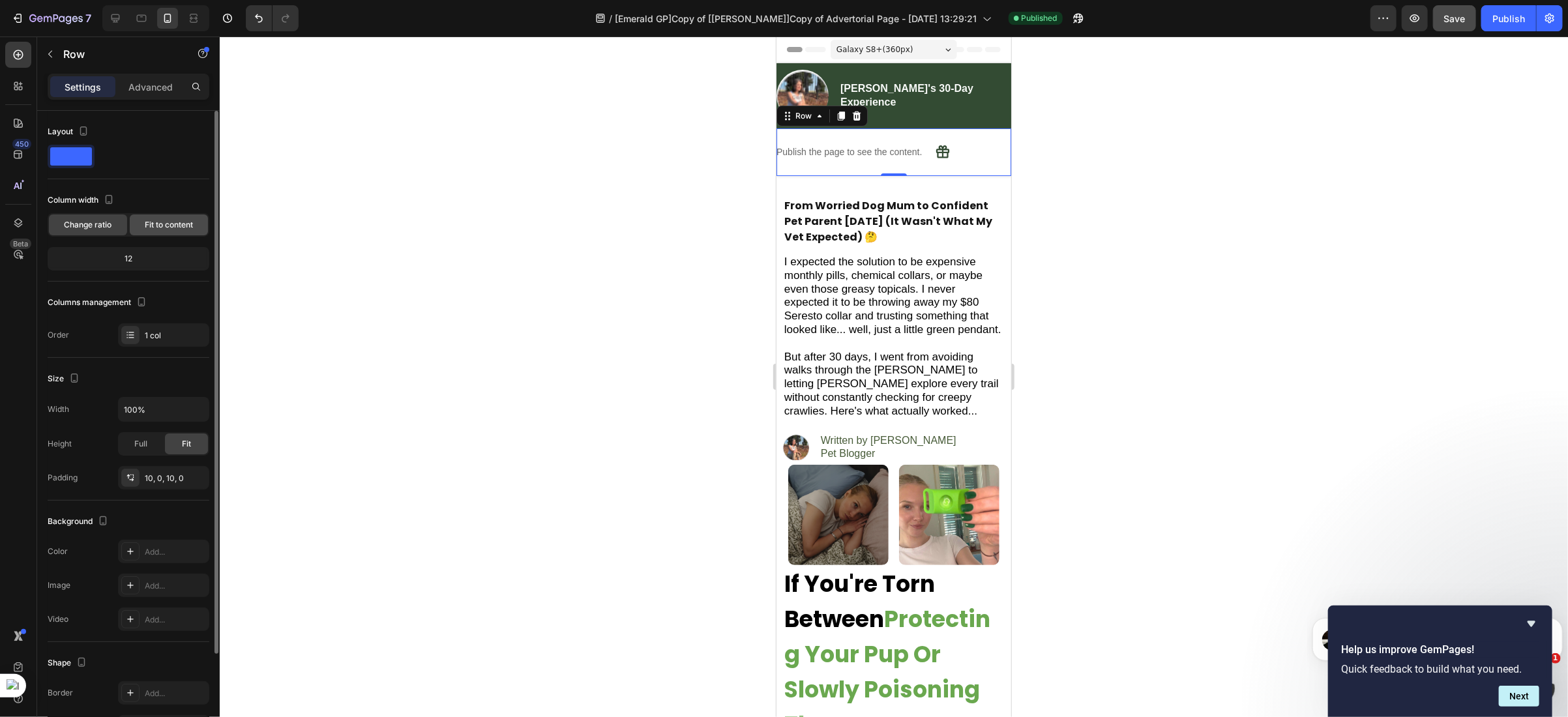
click at [155, 229] on span "Fit to content" at bounding box center [168, 224] width 48 height 11
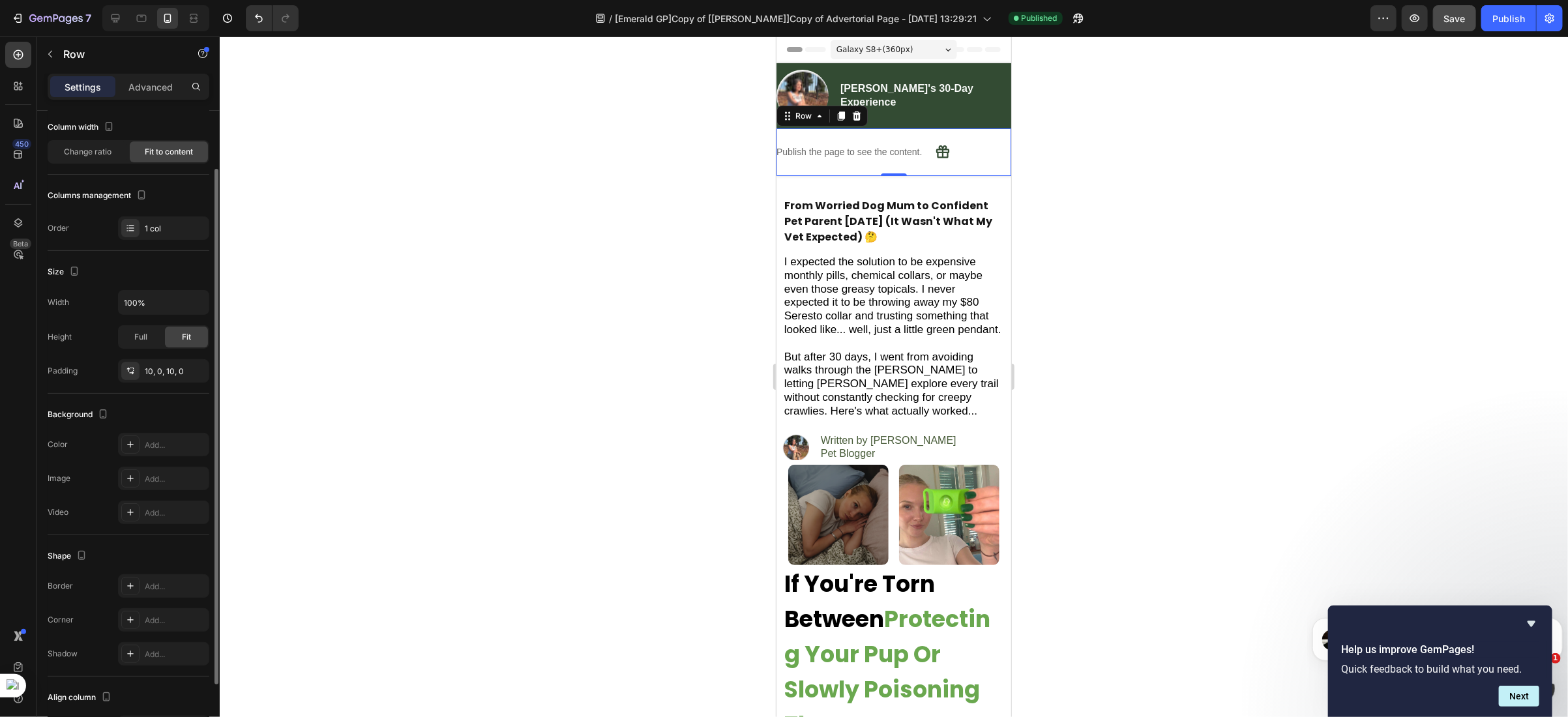
scroll to position [72, 0]
click at [925, 147] on div "Publish the page to see the content. Custom Progress Bar Icon Row" at bounding box center [863, 151] width 174 height 34
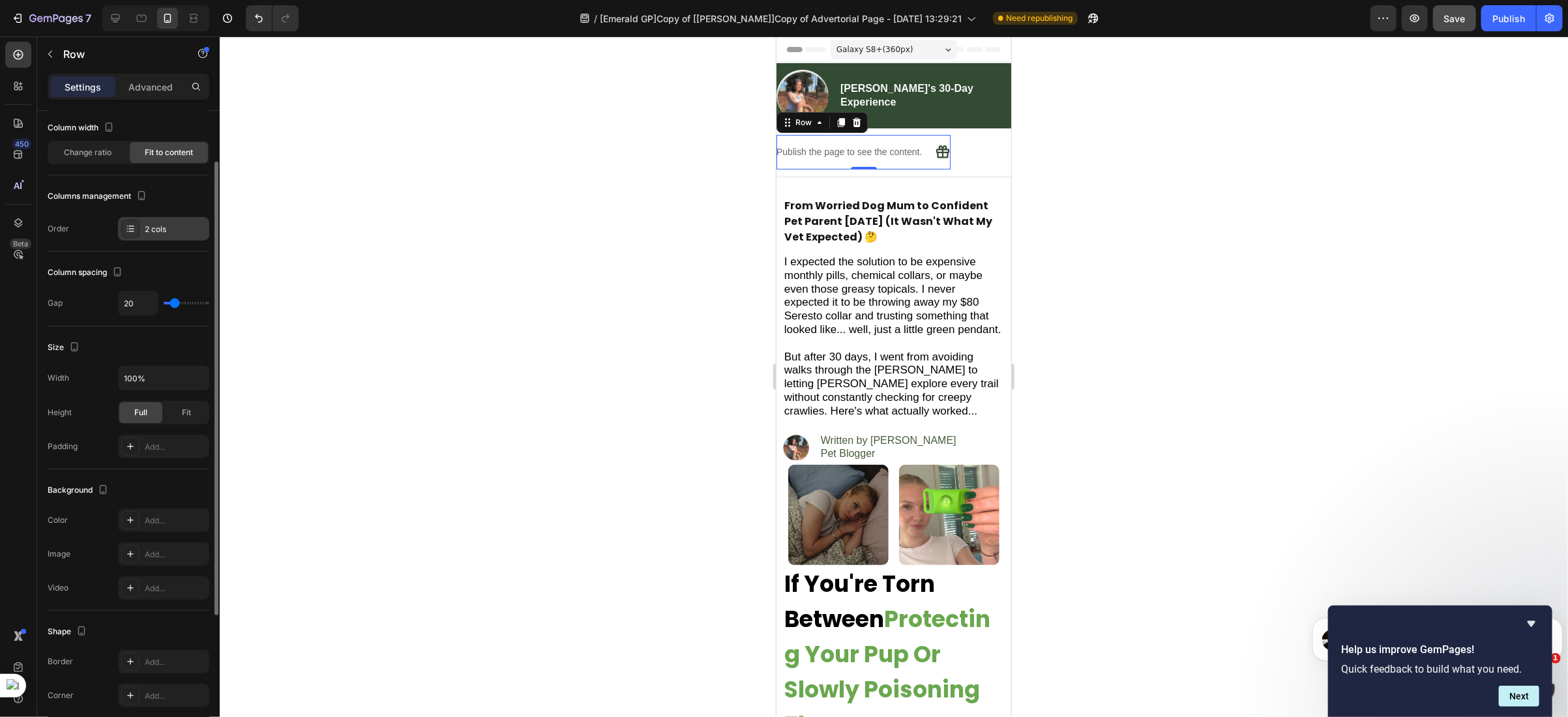
click at [169, 234] on div "2 cols" at bounding box center [175, 229] width 61 height 11
click at [82, 154] on span "Change ratio" at bounding box center [88, 152] width 47 height 11
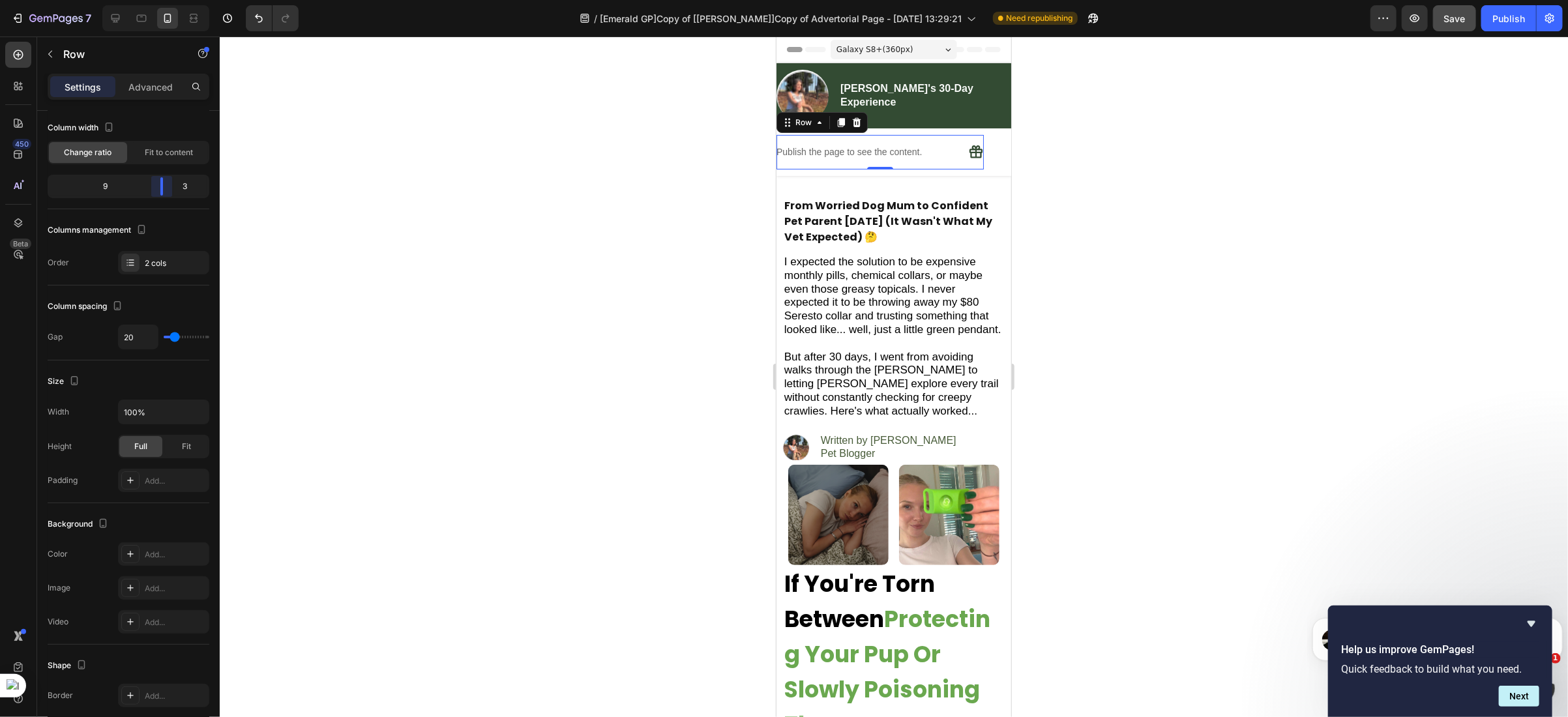
drag, startPoint x: 130, startPoint y: 186, endPoint x: 174, endPoint y: 188, distance: 44.0
click at [174, 0] on body "7 Version history / [Emerald GP]Copy of [Ethan GemPages]Copy of Advertorial Pag…" at bounding box center [784, 0] width 1568 height 0
click at [1449, 21] on span "Save" at bounding box center [1454, 18] width 21 height 11
click at [1502, 21] on div "Publish" at bounding box center [1509, 18] width 33 height 14
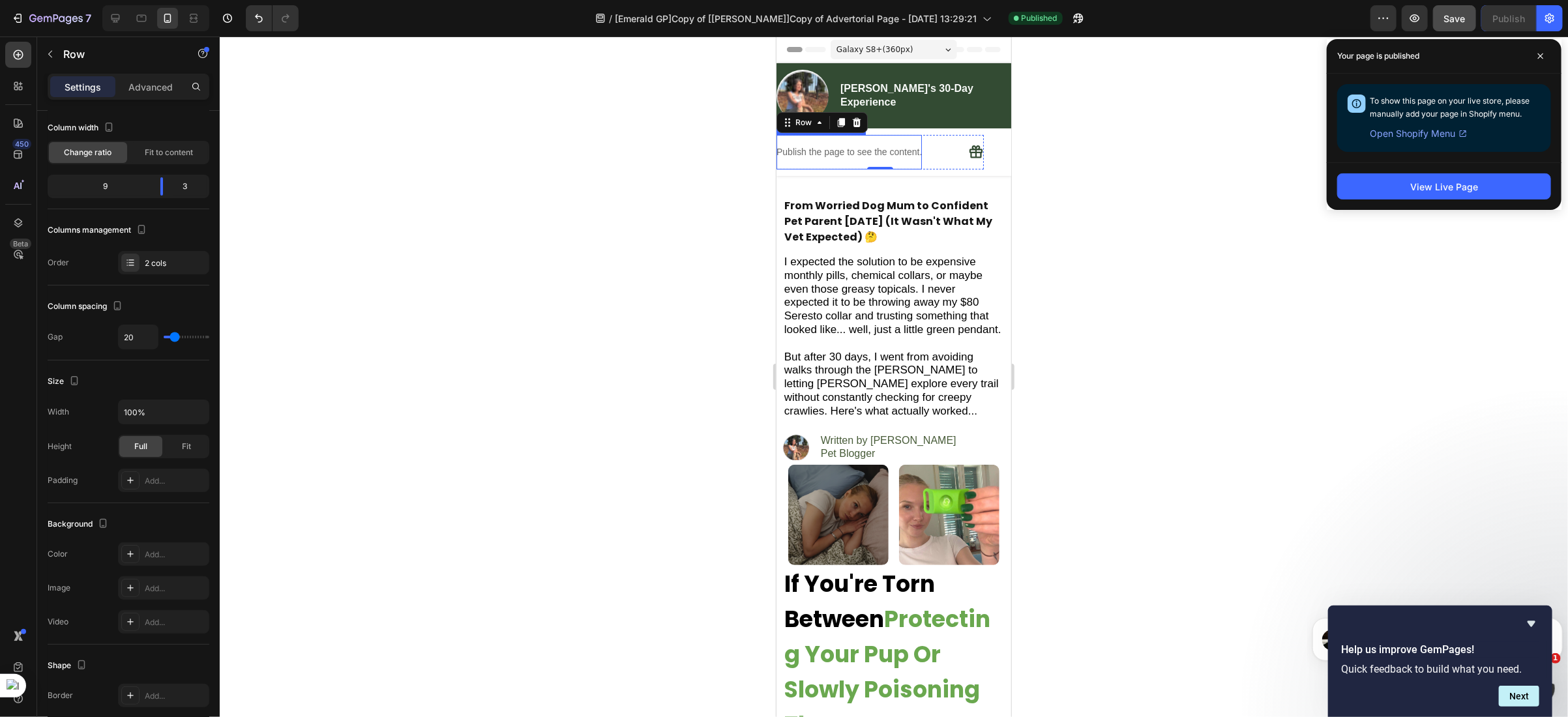
click at [894, 147] on p "Publish the page to see the content." at bounding box center [848, 152] width 146 height 14
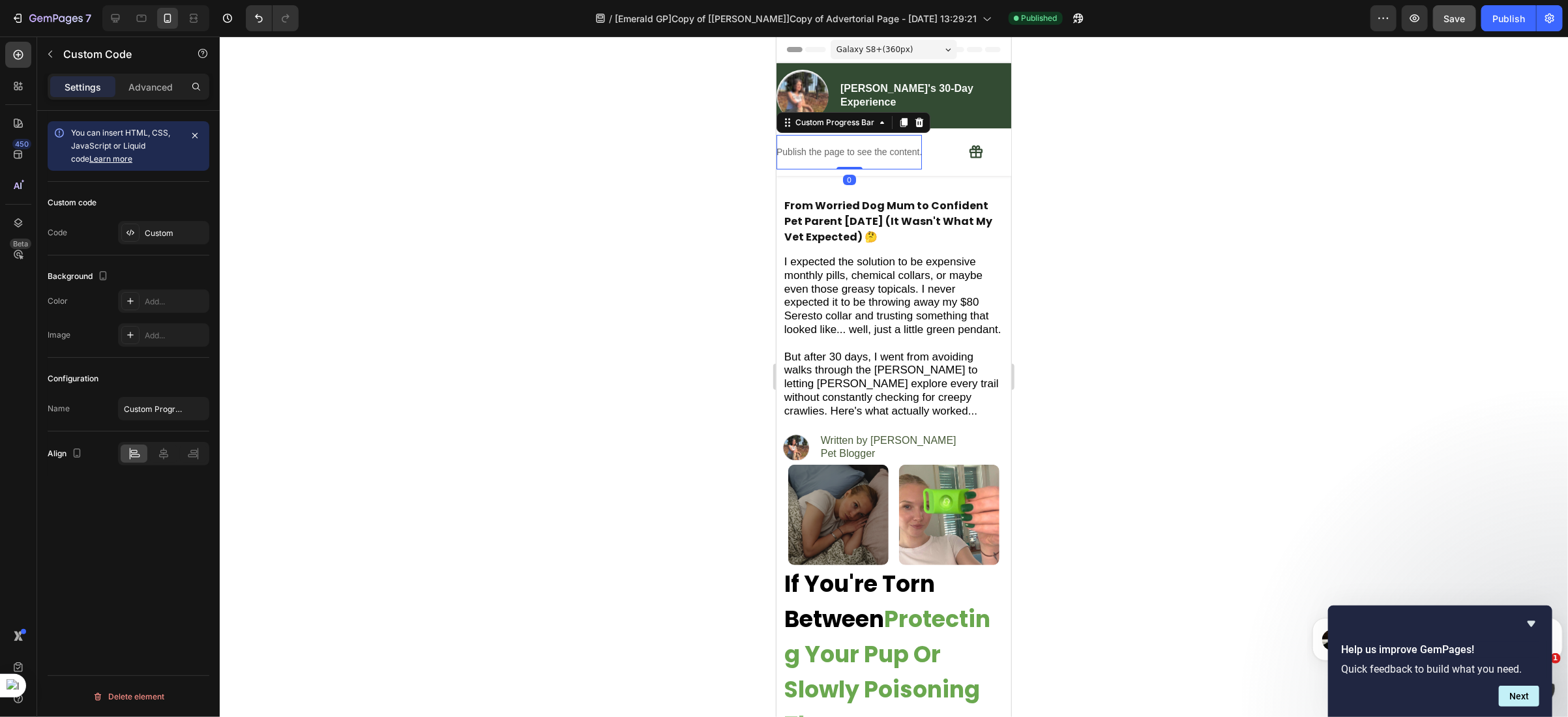
scroll to position [0, 0]
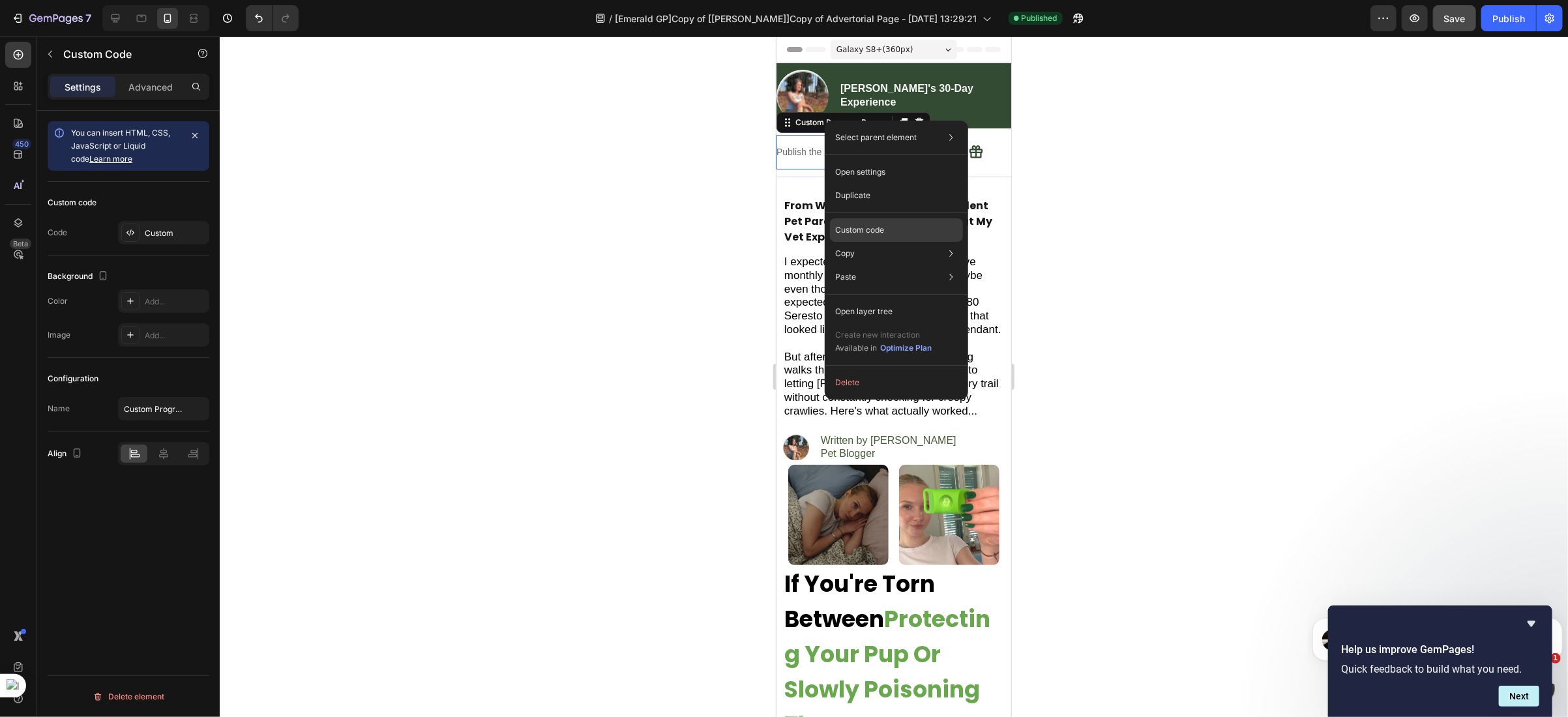
click at [855, 230] on p "Custom code" at bounding box center [860, 229] width 49 height 11
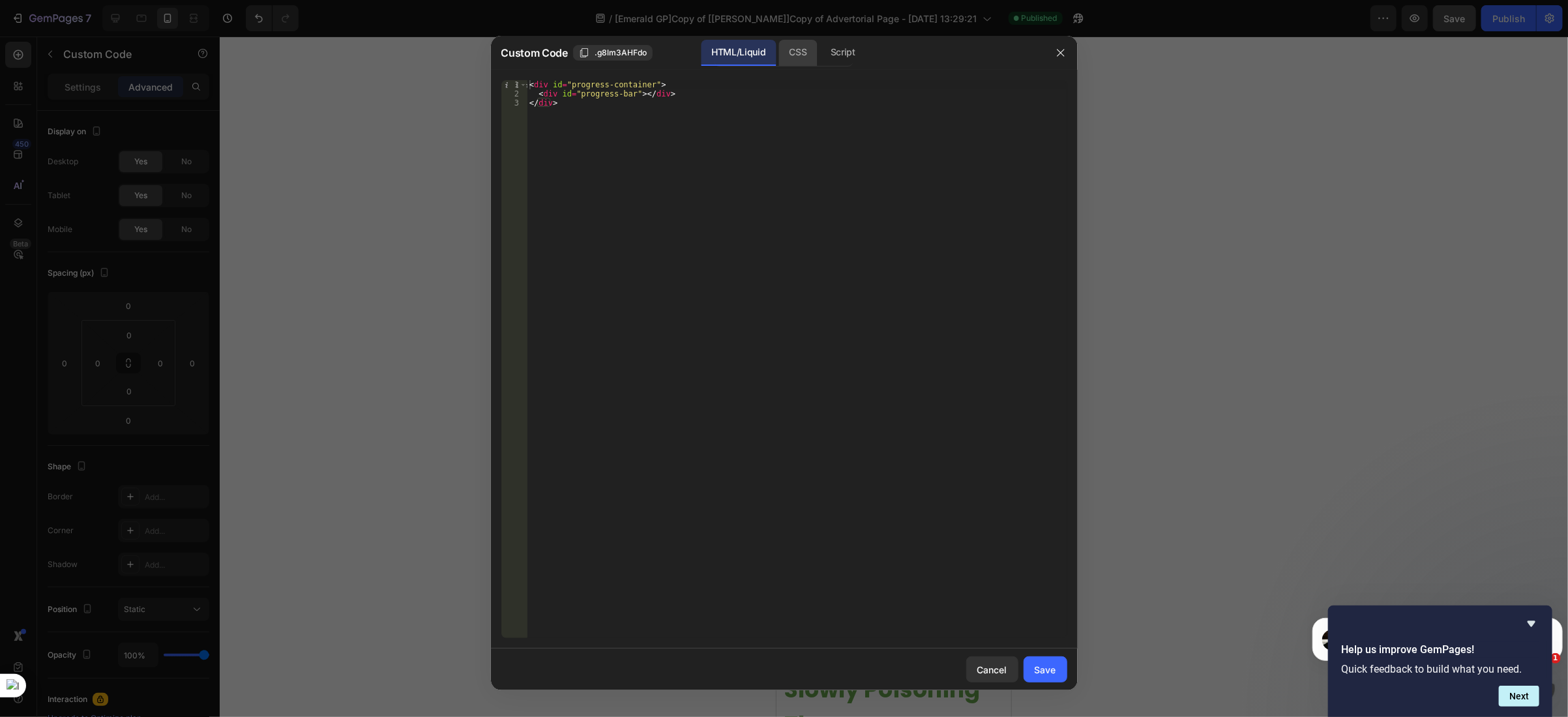
click at [788, 56] on div "CSS" at bounding box center [798, 53] width 38 height 26
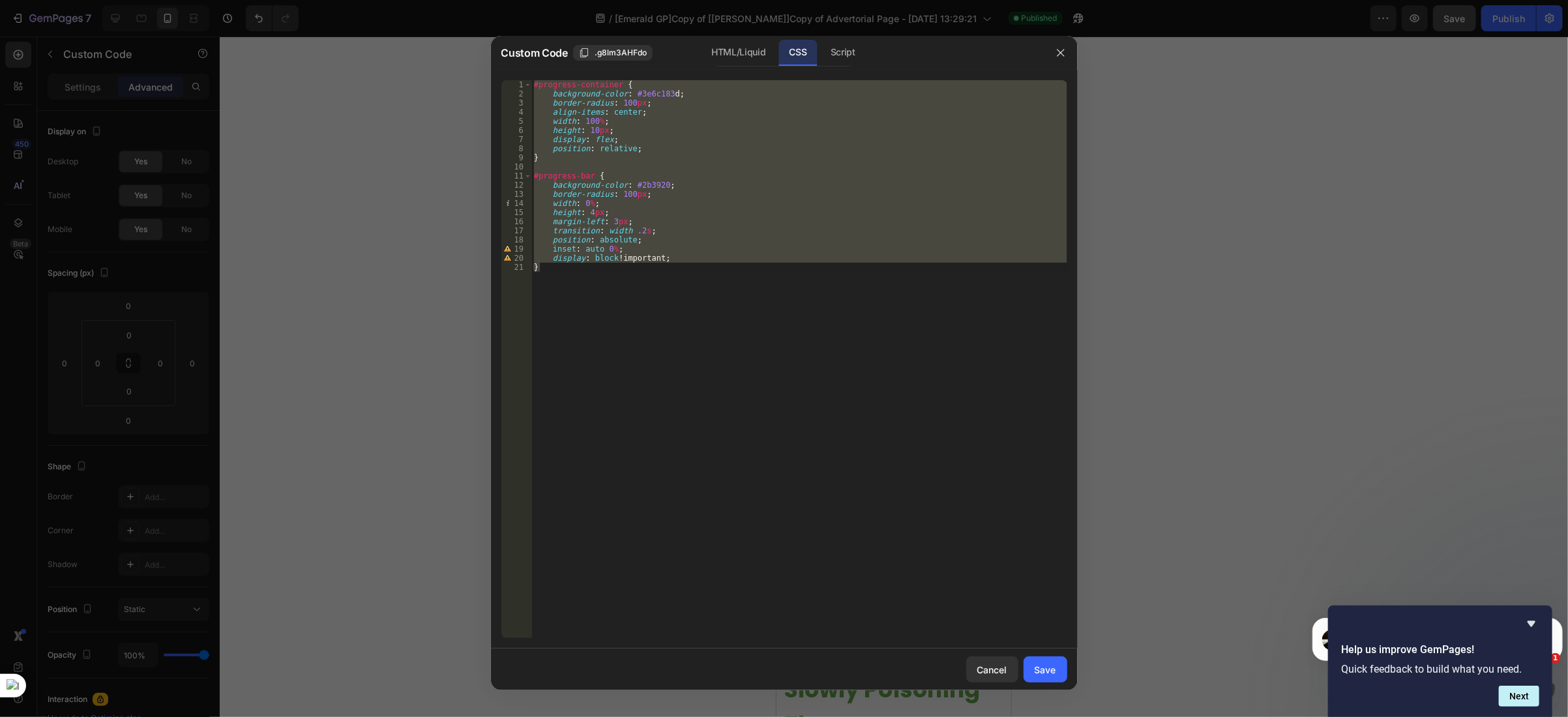
click at [627, 122] on div "#progress-container { background-color : #3e6c183 d ; border-radius : 100 px ; …" at bounding box center [799, 359] width 536 height 558
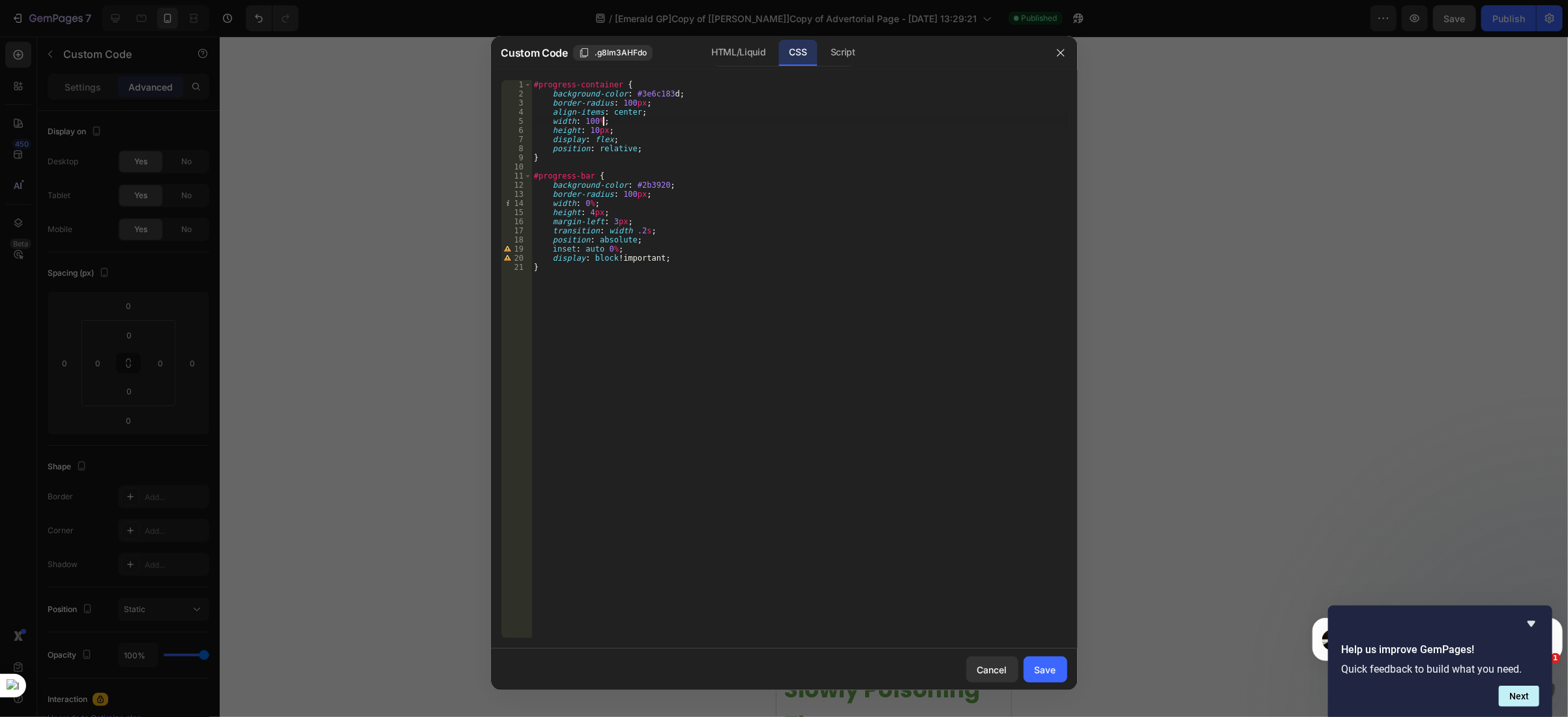
click at [597, 121] on div "#progress-container { background-color : #3e6c183 d ; border-radius : 100 px ; …" at bounding box center [799, 368] width 536 height 577
type textarea "width: 100% !;"
click at [1040, 663] on div "Save" at bounding box center [1045, 670] width 21 height 14
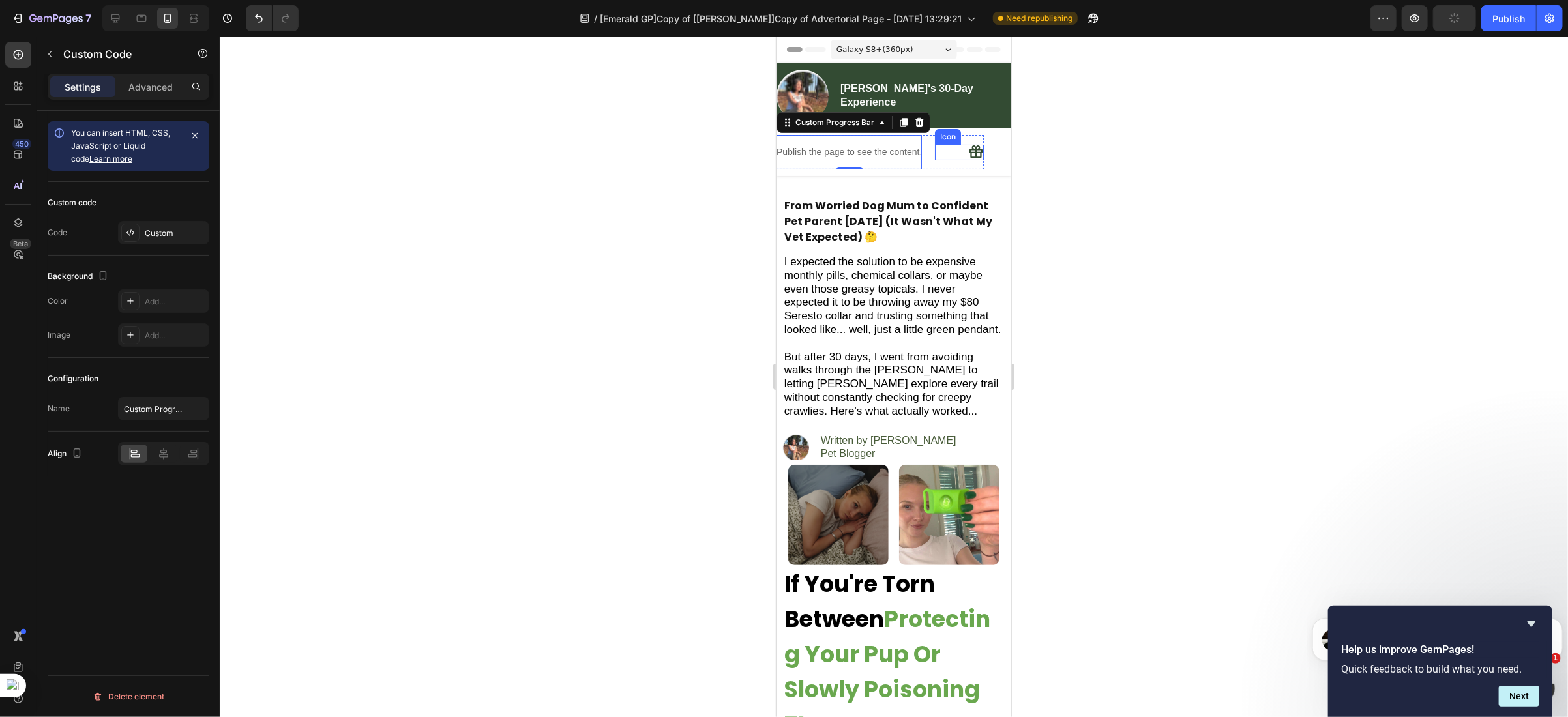
click at [942, 156] on div "Icon" at bounding box center [958, 152] width 48 height 16
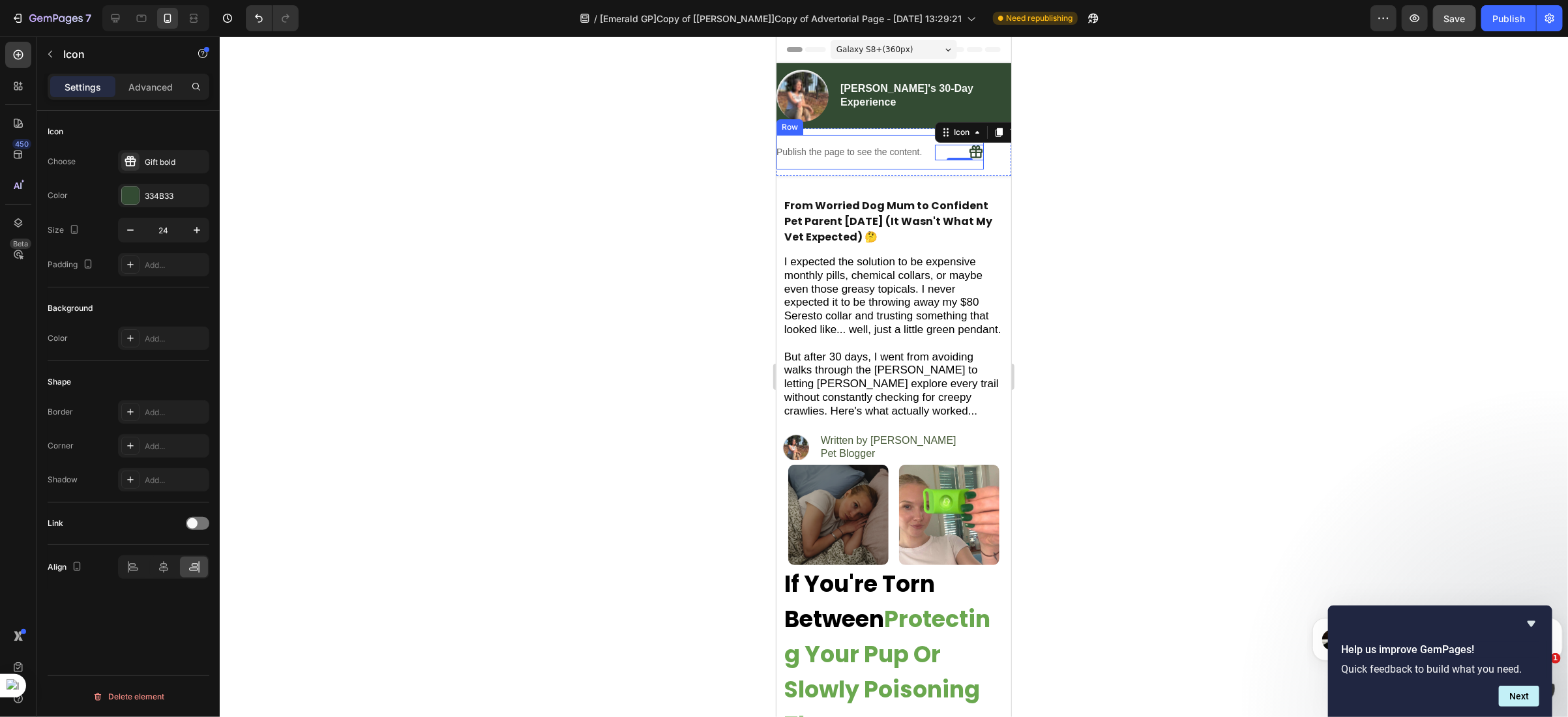
click at [925, 153] on div "Publish the page to see the content. Custom Progress Bar Icon 0 Row" at bounding box center [880, 151] width 207 height 34
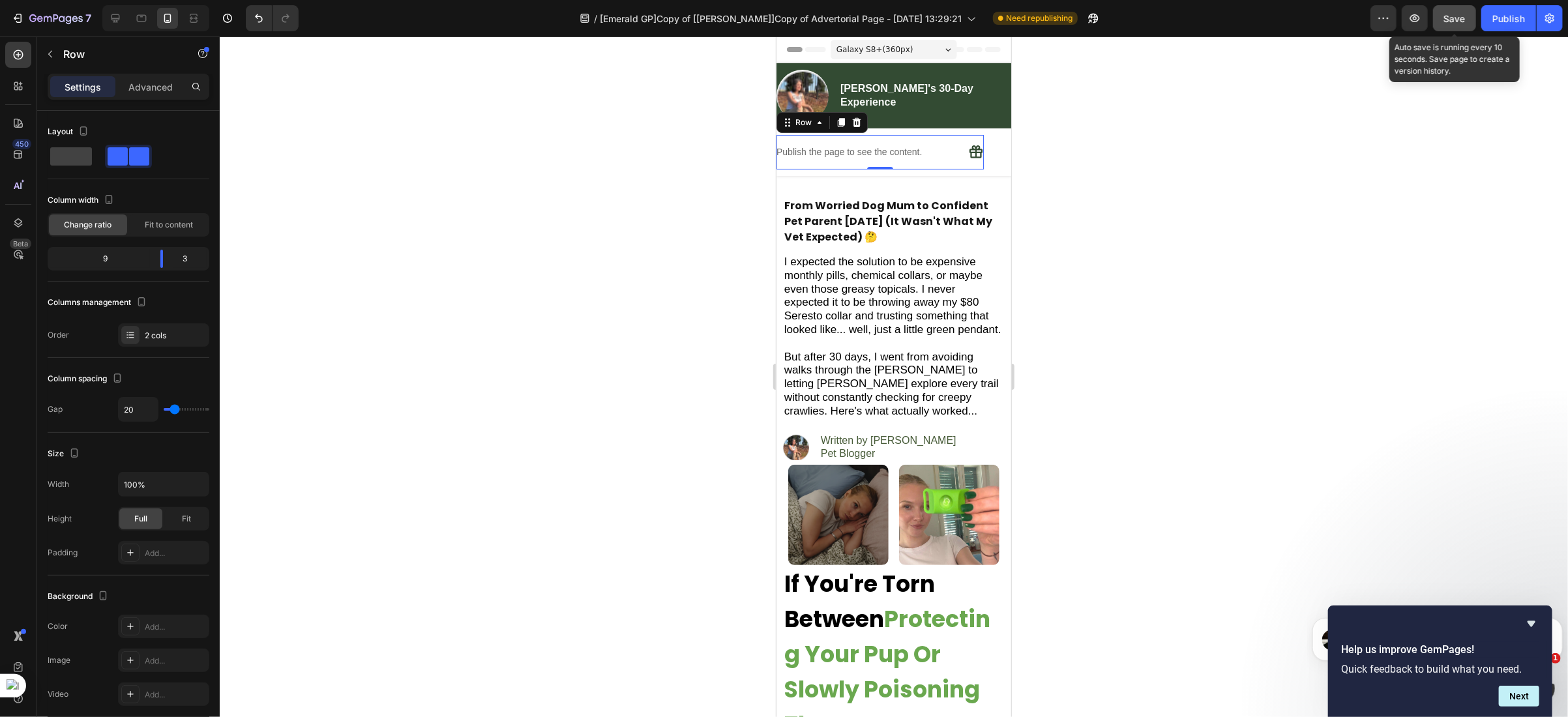
click at [1452, 21] on span "Save" at bounding box center [1454, 18] width 21 height 11
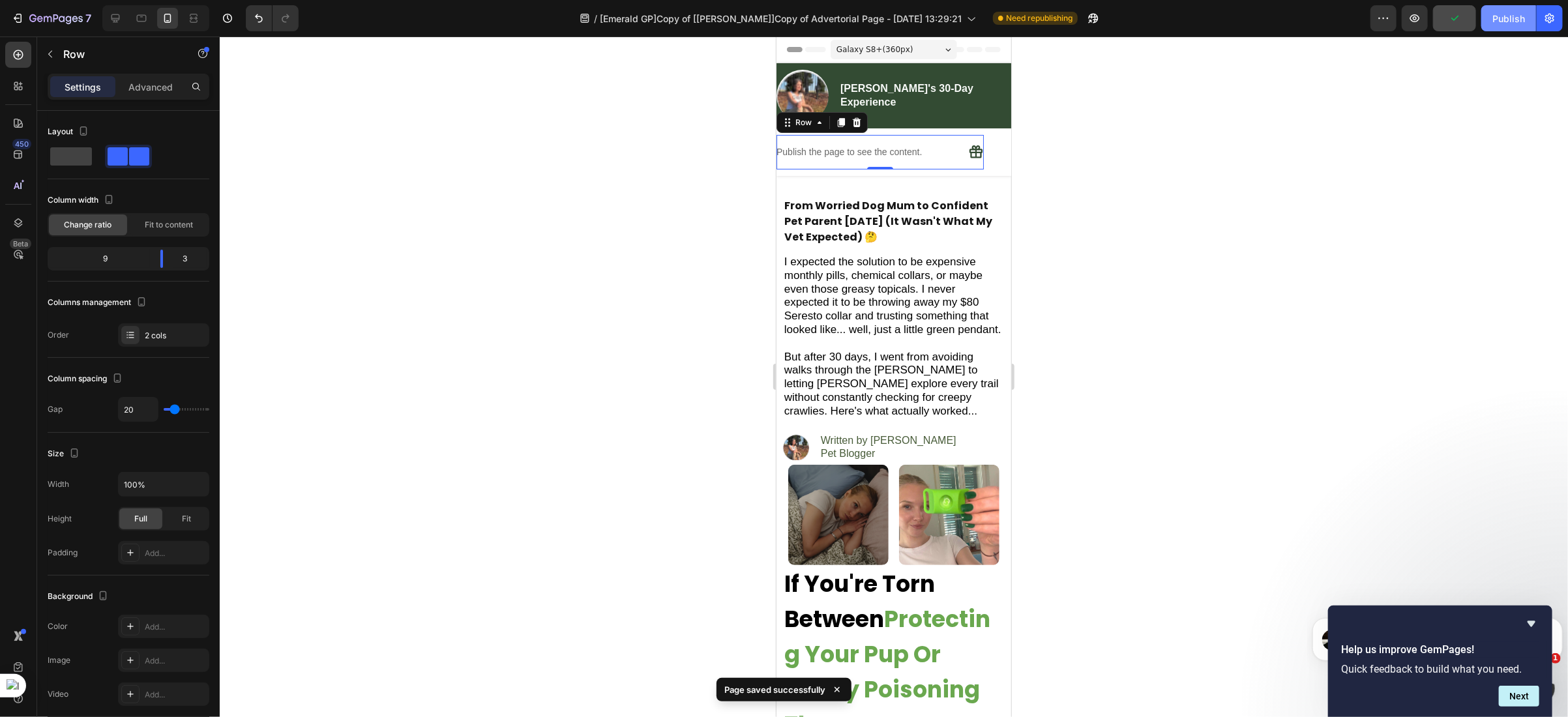
click at [1509, 21] on div "Publish" at bounding box center [1509, 18] width 33 height 14
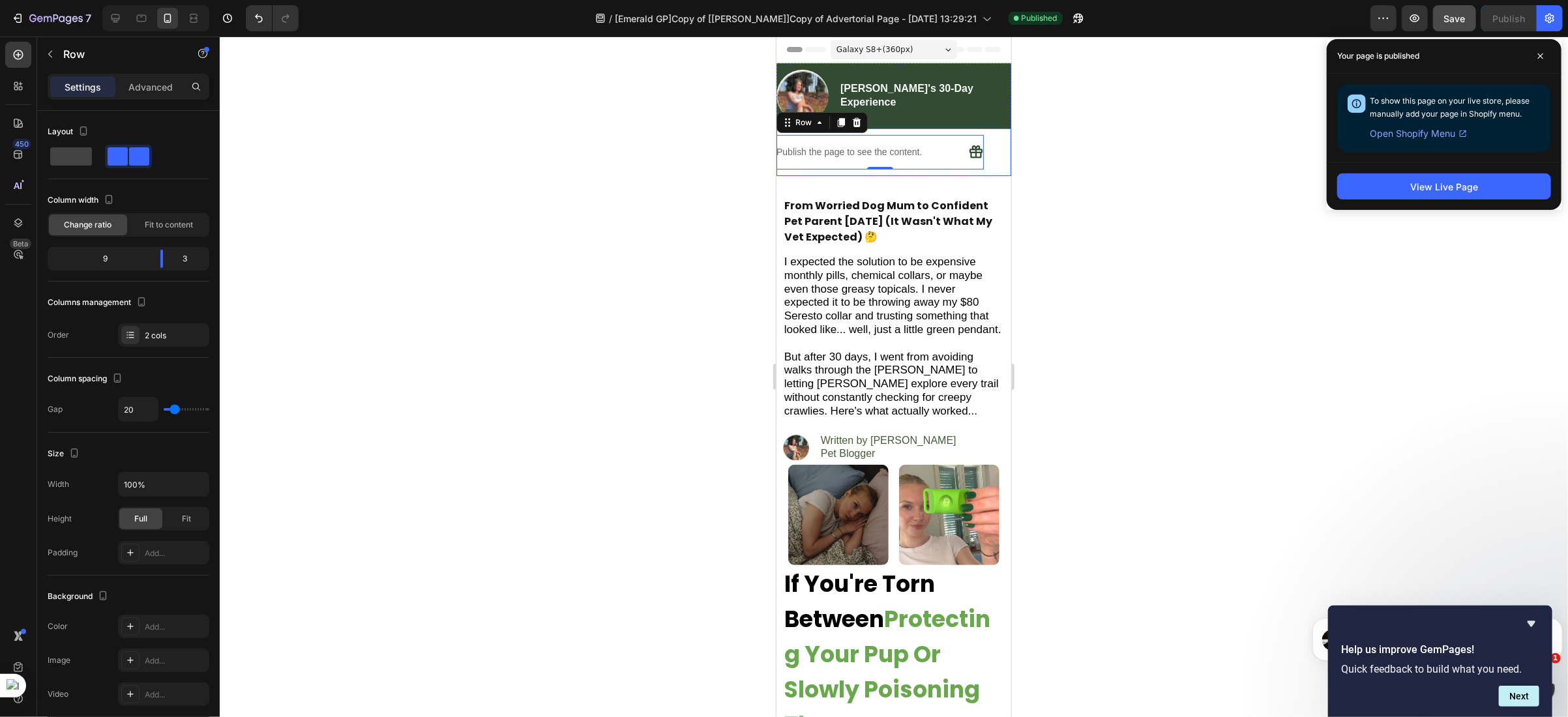
click at [989, 149] on div "Publish the page to see the content. Custom Progress Bar Icon Row 0 Row" at bounding box center [893, 152] width 235 height 47
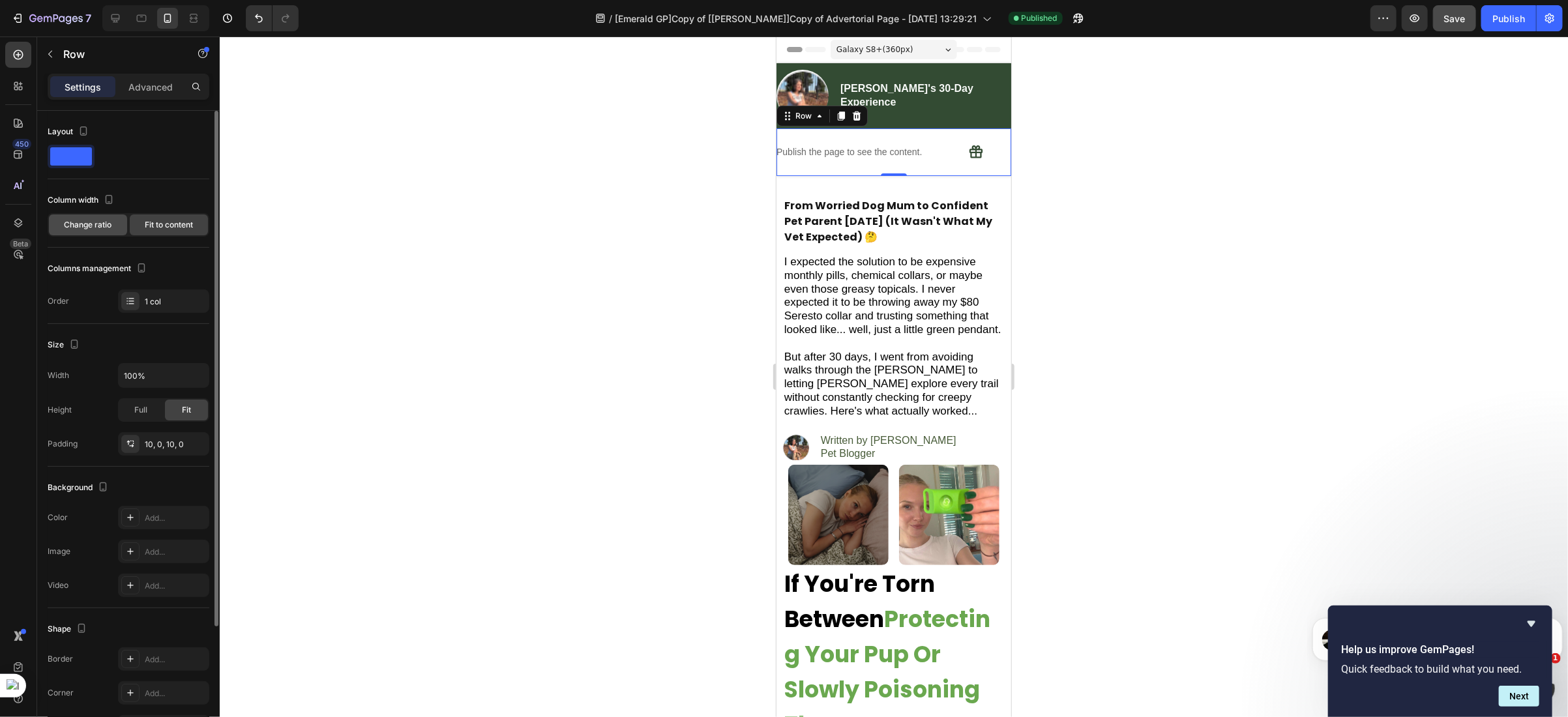
click at [85, 231] on span "Change ratio" at bounding box center [88, 224] width 47 height 11
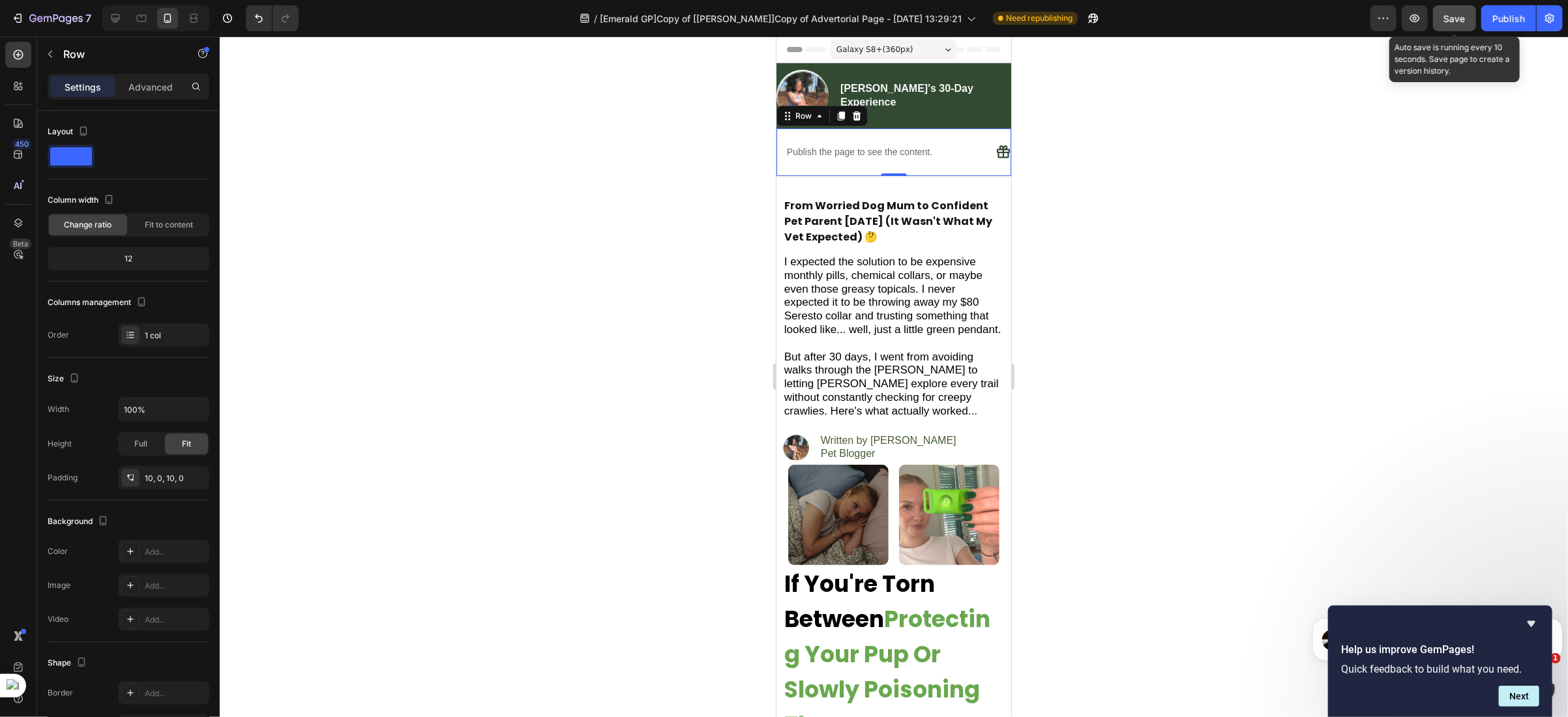
click at [1452, 21] on span "Save" at bounding box center [1454, 18] width 21 height 11
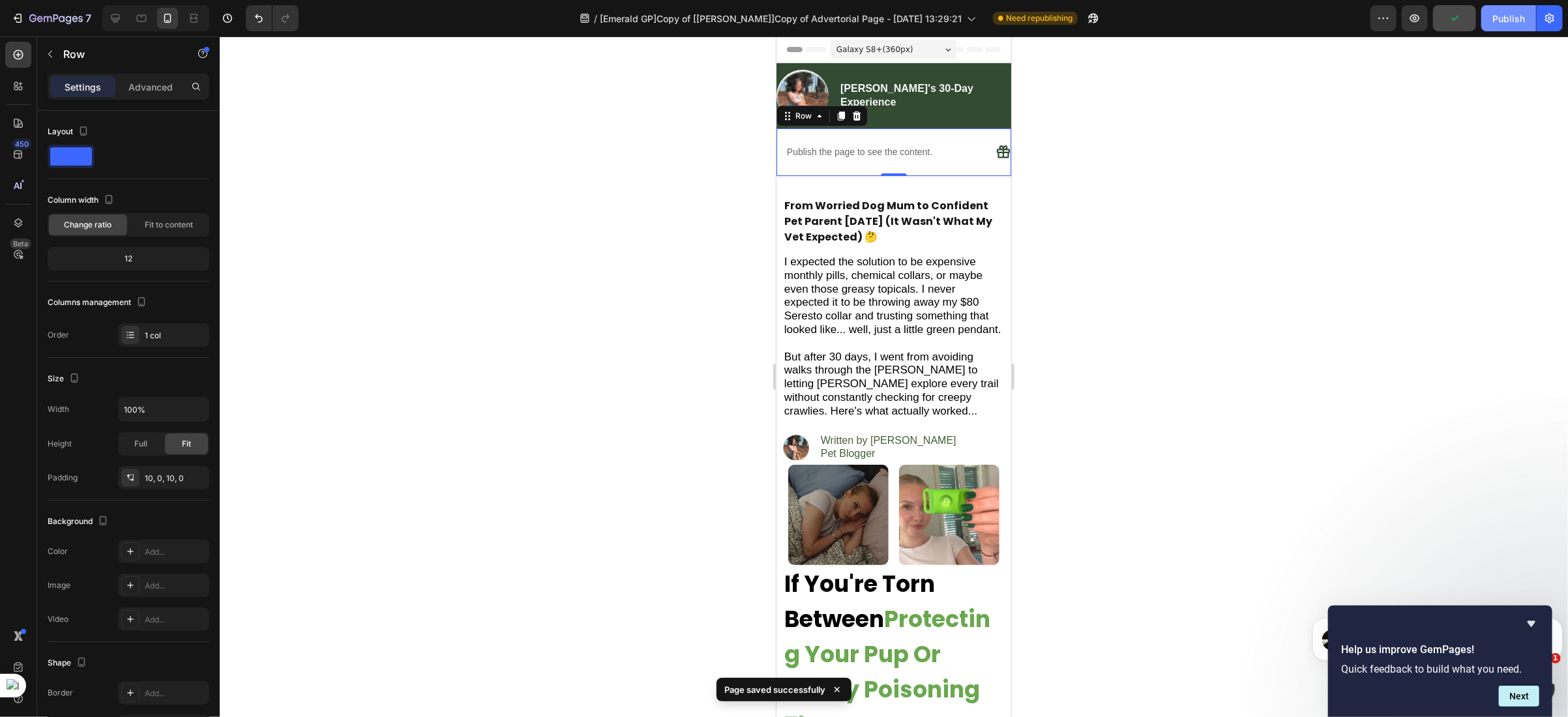
click at [1501, 21] on div "Publish" at bounding box center [1509, 18] width 33 height 14
click at [935, 169] on div "Publish the page to see the content. Custom Progress Bar Icon Row Row 0" at bounding box center [893, 152] width 235 height 47
click at [141, 86] on p "Advanced" at bounding box center [150, 87] width 44 height 14
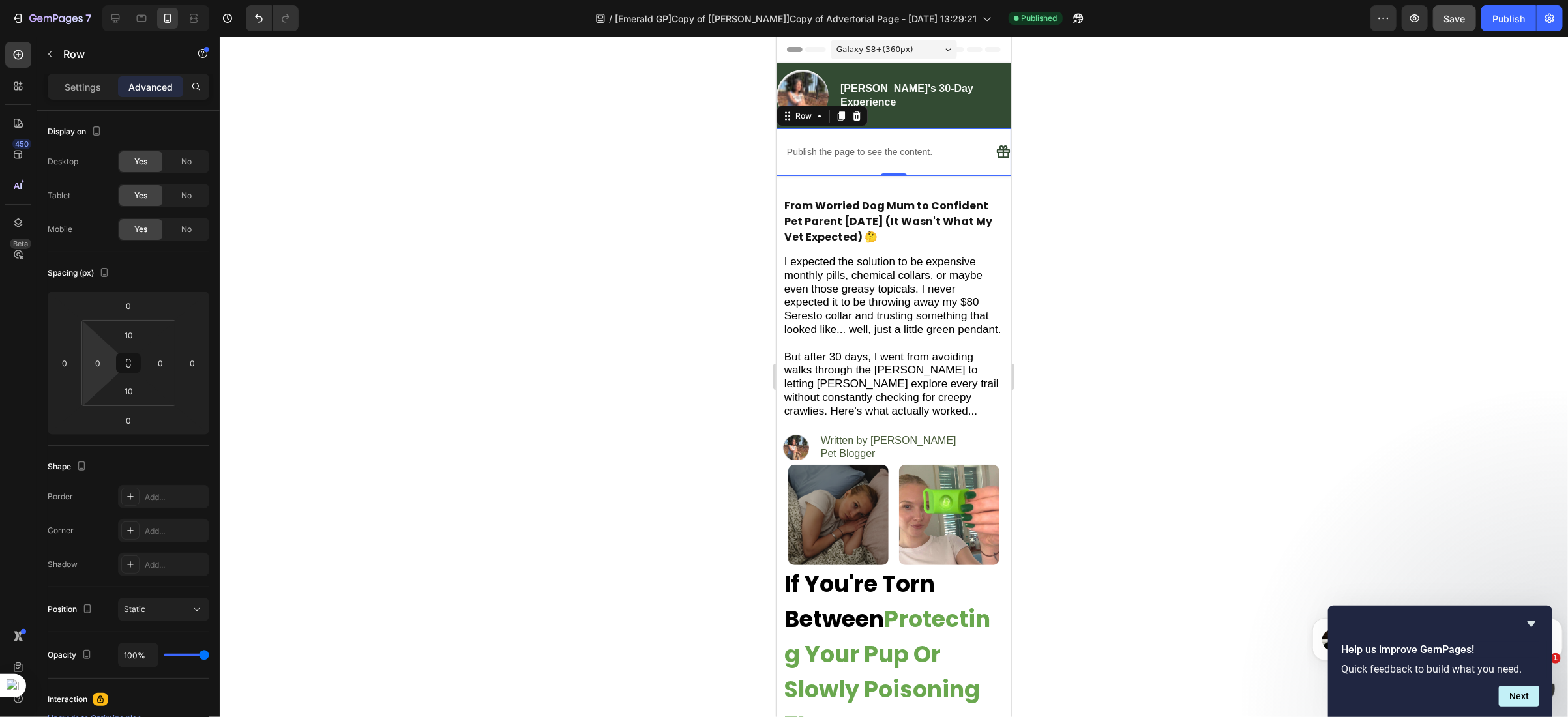
click at [102, 363] on input "0" at bounding box center [98, 363] width 20 height 20
type input "8"
click at [163, 363] on input "0" at bounding box center [161, 363] width 20 height 20
type input "8"
click at [1461, 21] on span "Save" at bounding box center [1454, 18] width 21 height 11
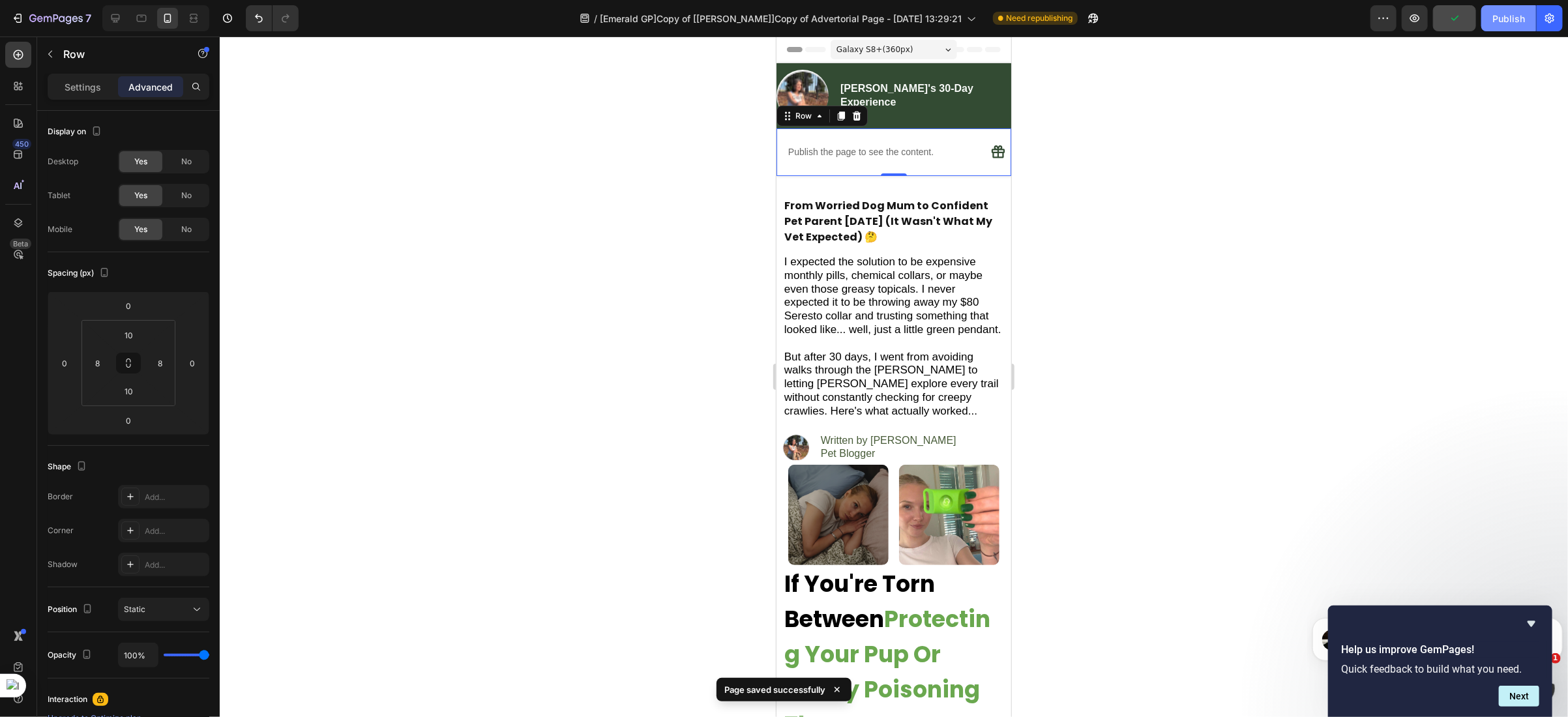
click at [1496, 18] on div "Publish" at bounding box center [1509, 18] width 33 height 14
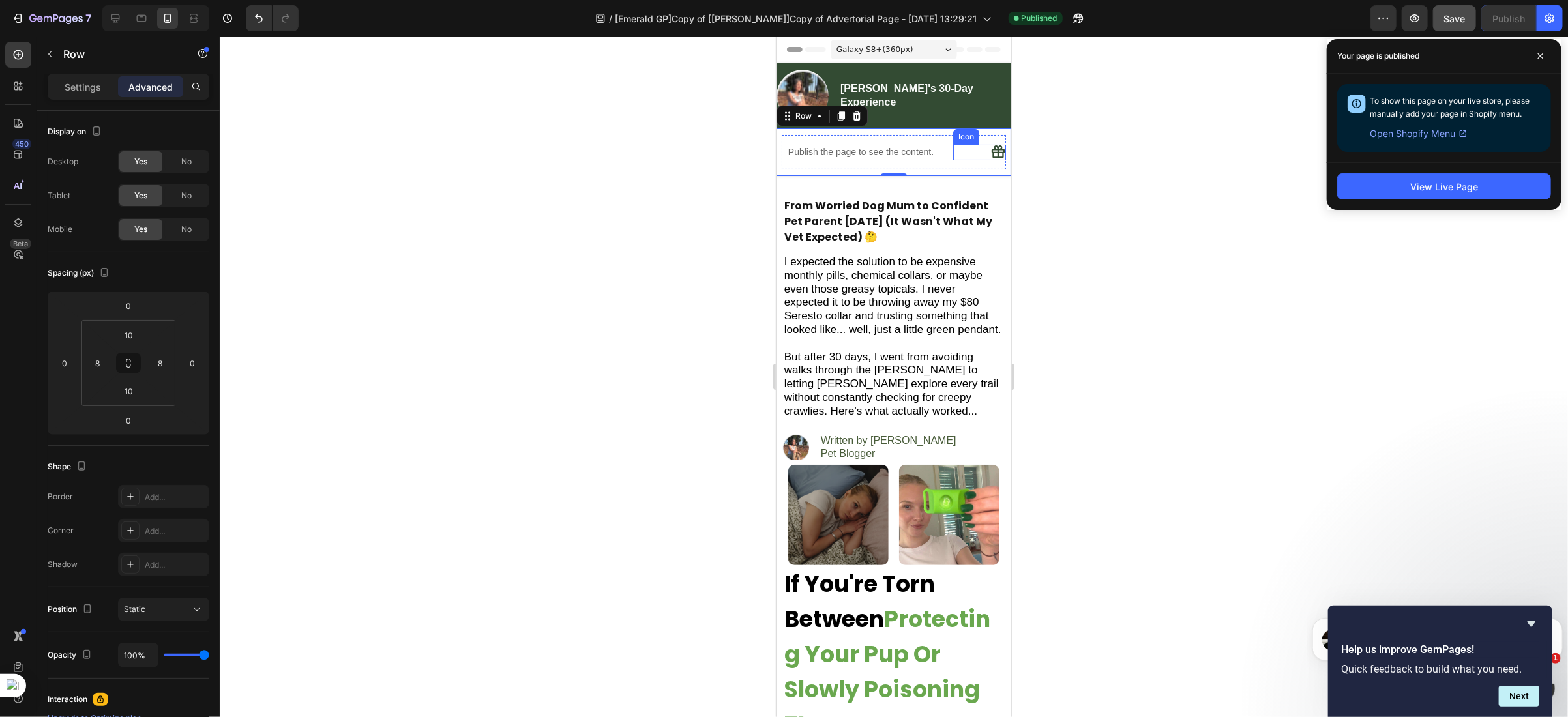
click at [965, 146] on div "Icon" at bounding box center [978, 152] width 53 height 16
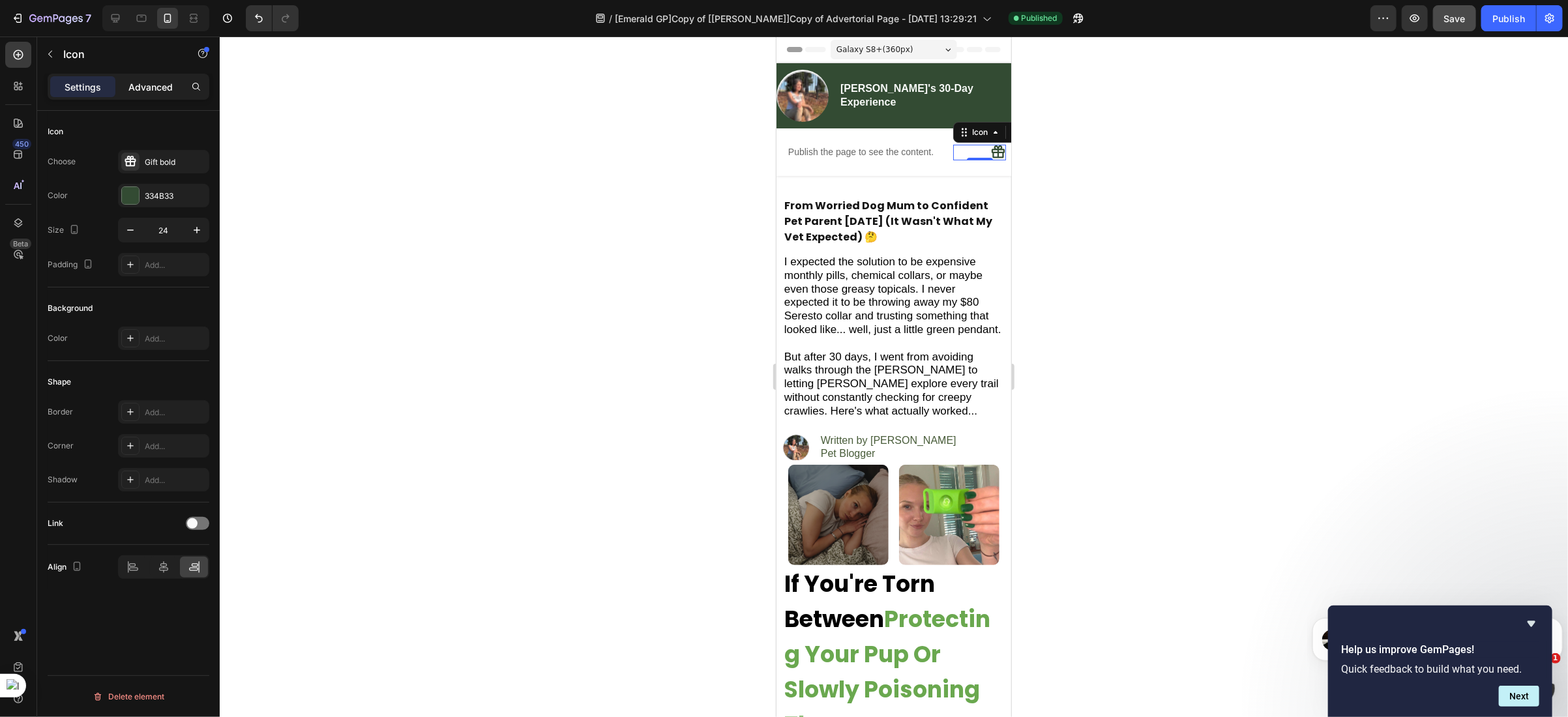
click at [152, 91] on p "Advanced" at bounding box center [150, 87] width 44 height 14
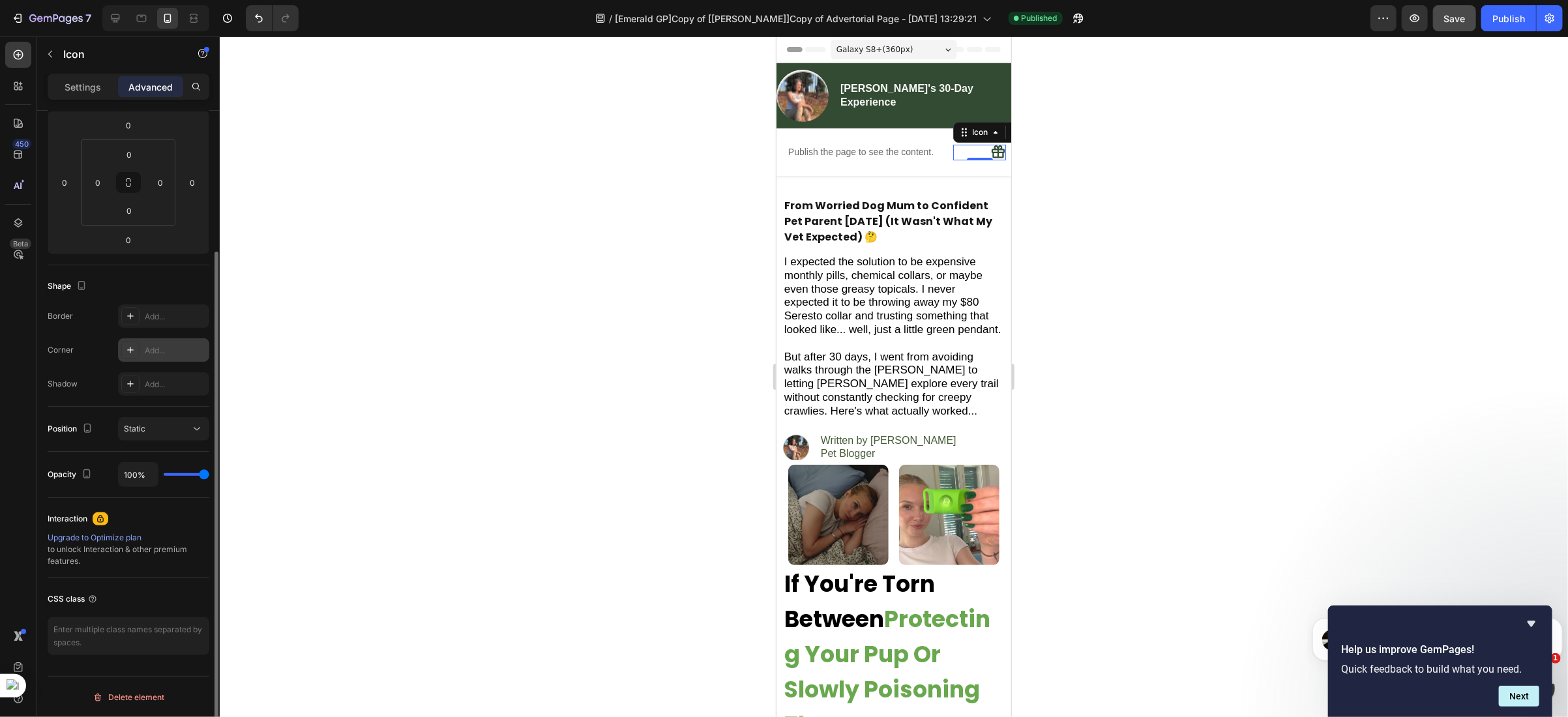
scroll to position [0, 0]
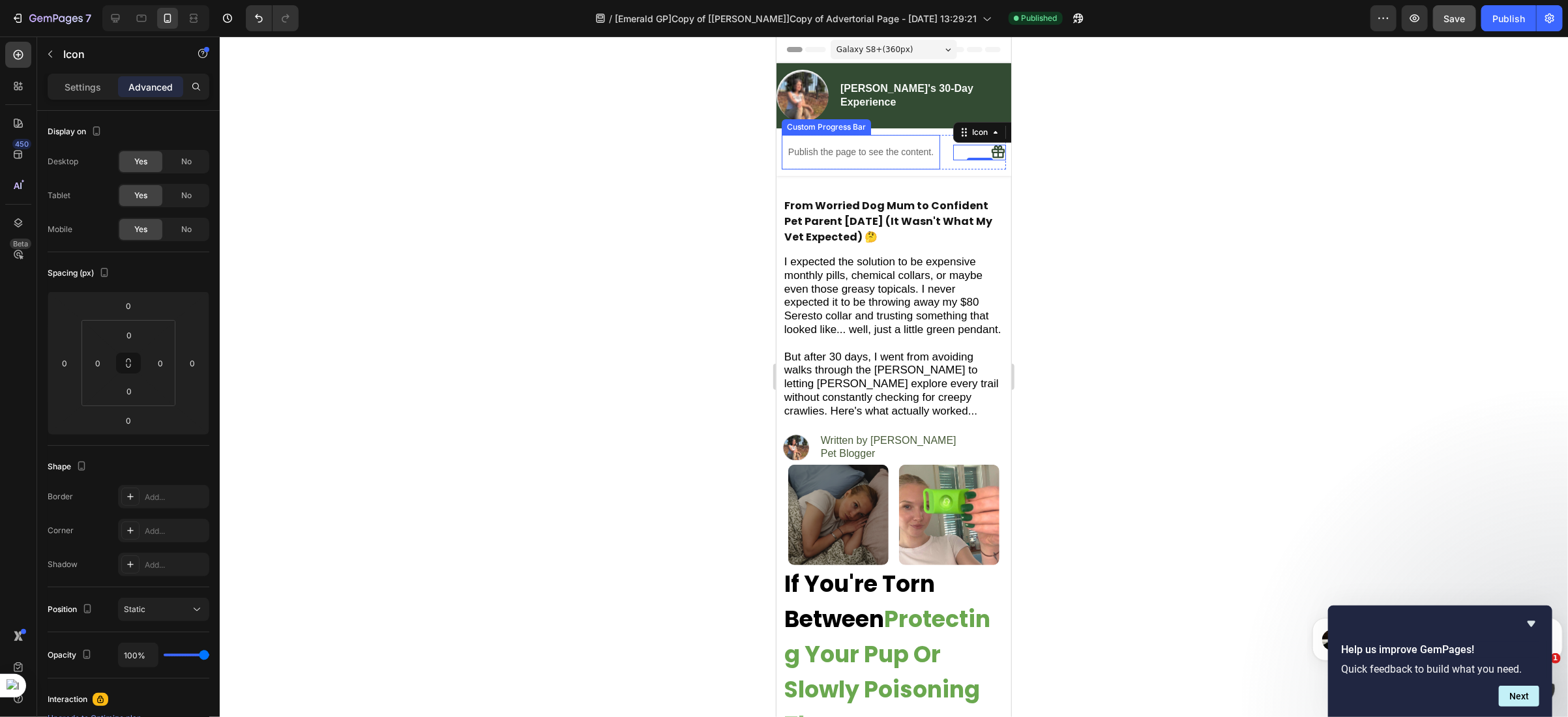
click at [908, 146] on p "Publish the page to see the content." at bounding box center [861, 152] width 159 height 14
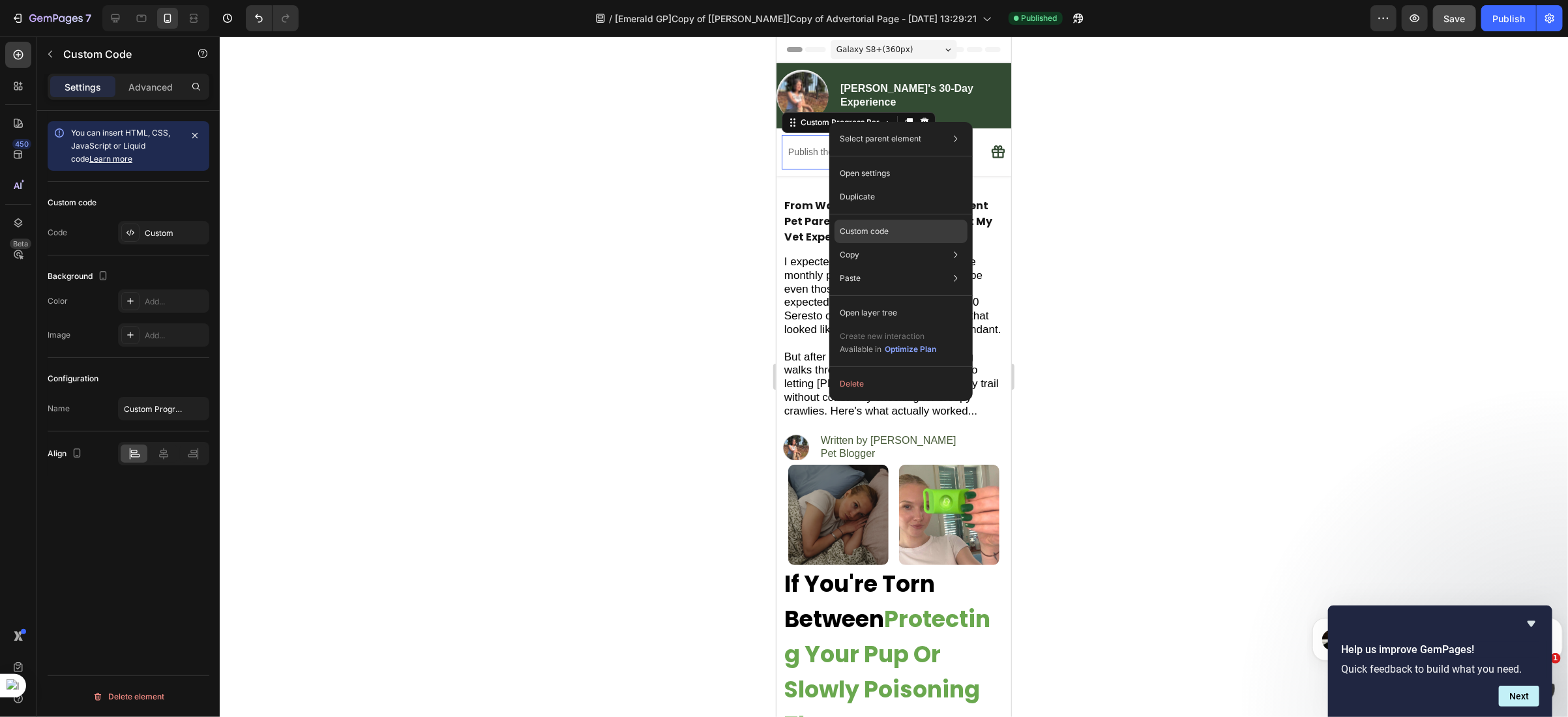
click at [879, 235] on p "Custom code" at bounding box center [864, 231] width 49 height 11
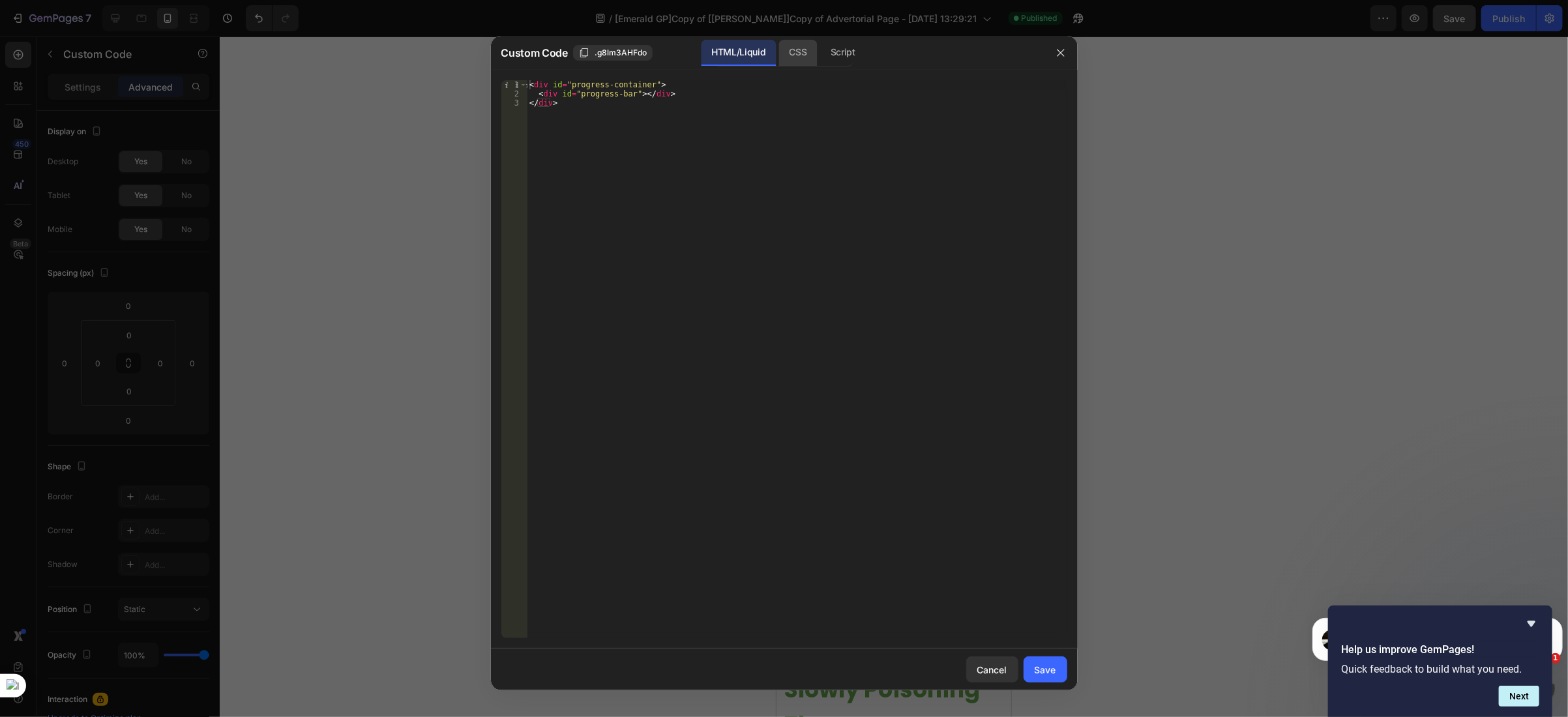
click at [797, 56] on div "CSS" at bounding box center [798, 53] width 38 height 26
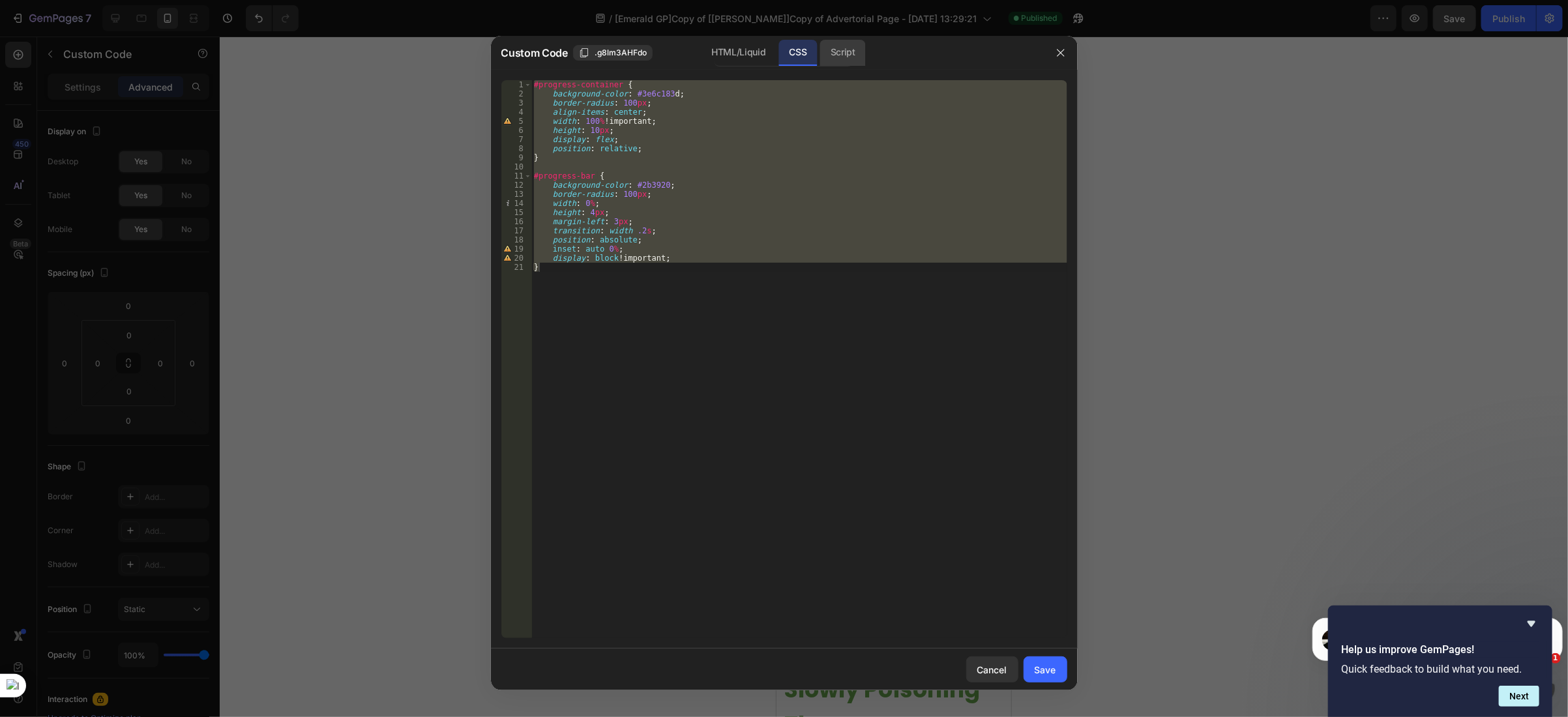
click at [837, 49] on div "Script" at bounding box center [843, 53] width 46 height 26
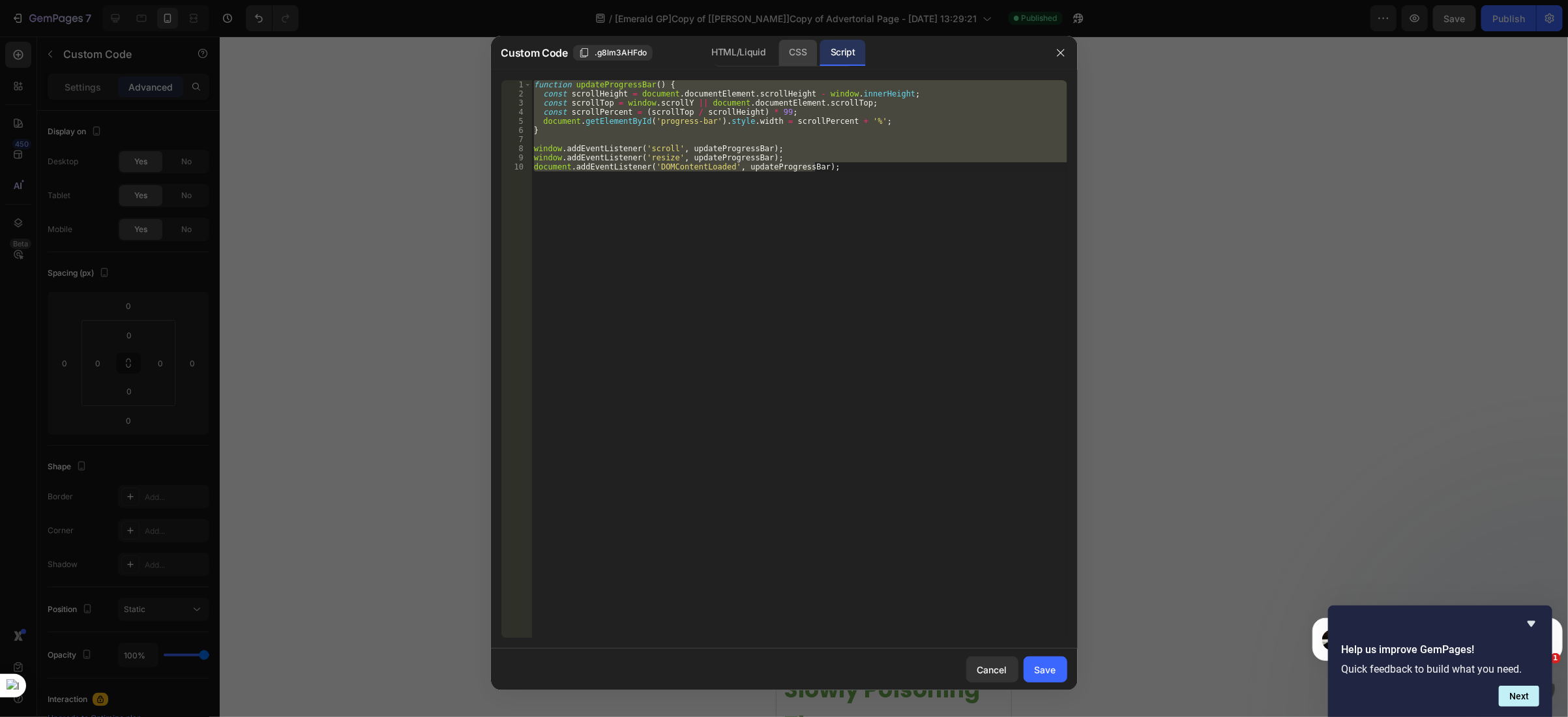
click at [798, 59] on div "CSS" at bounding box center [798, 53] width 38 height 26
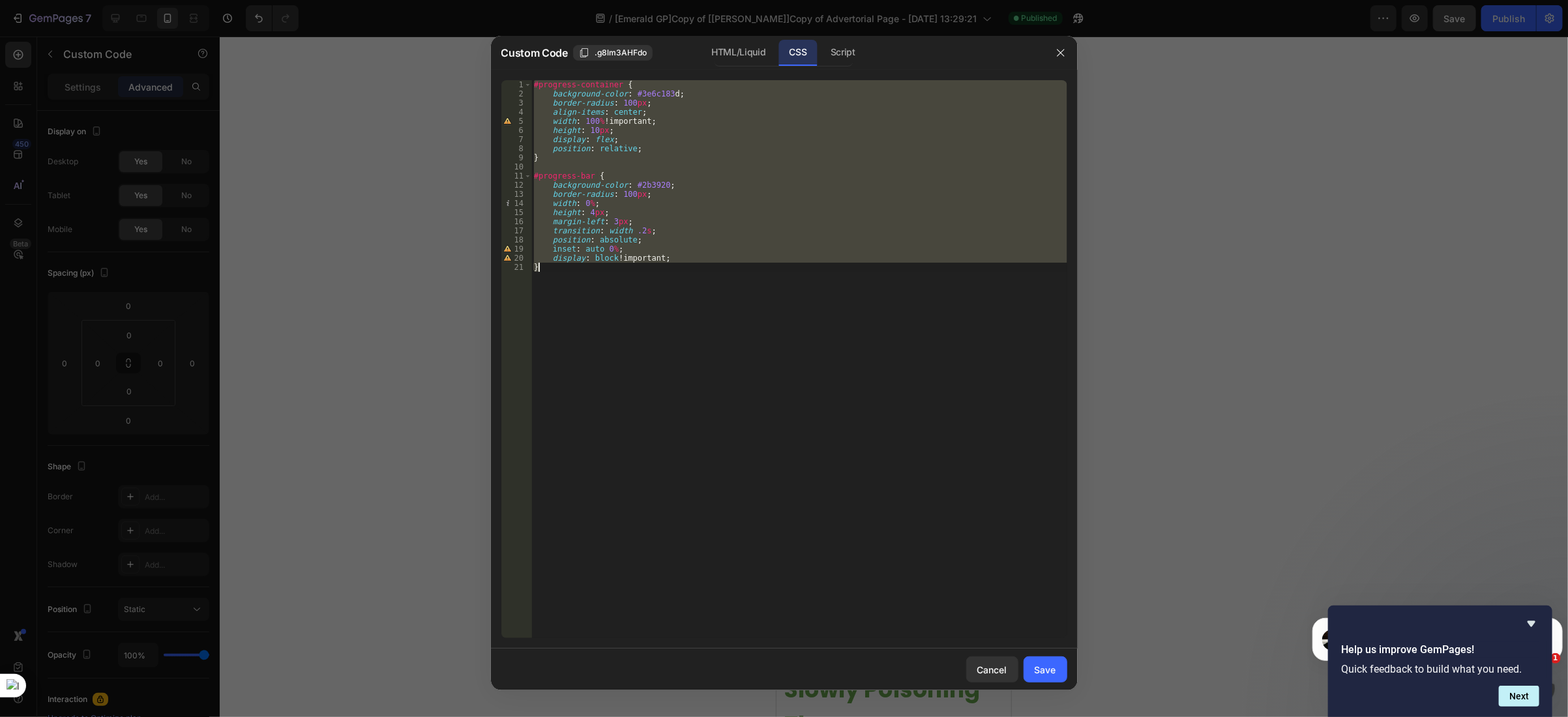
click at [635, 120] on div "#progress-container { background-color : #3e6c183 d ; border-radius : 100 px ; …" at bounding box center [799, 359] width 536 height 558
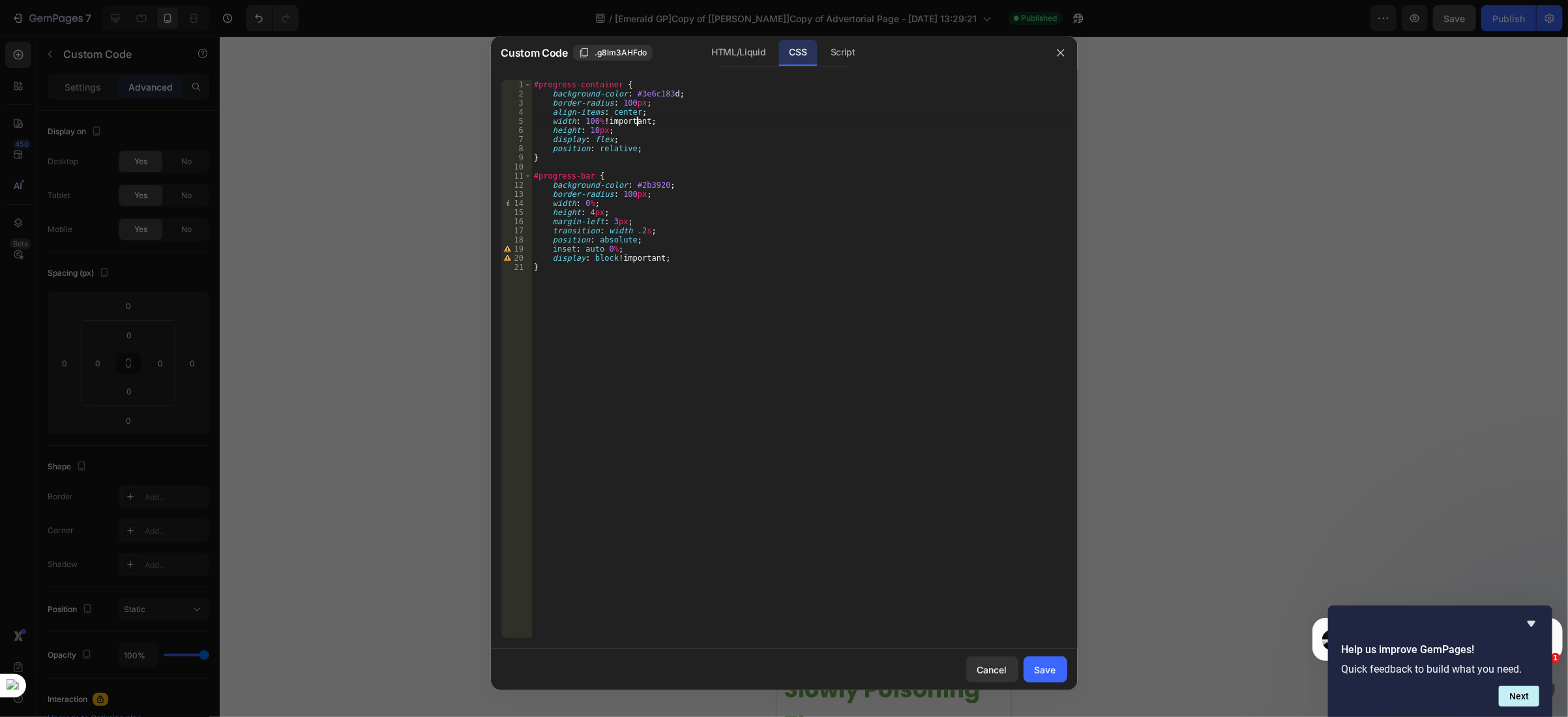
click at [646, 121] on div "#progress-container { background-color : #3e6c183 d ; border-radius : 100 px ; …" at bounding box center [799, 368] width 536 height 577
type textarea "width: 100%;"
click at [1047, 668] on div "Save" at bounding box center [1045, 670] width 21 height 14
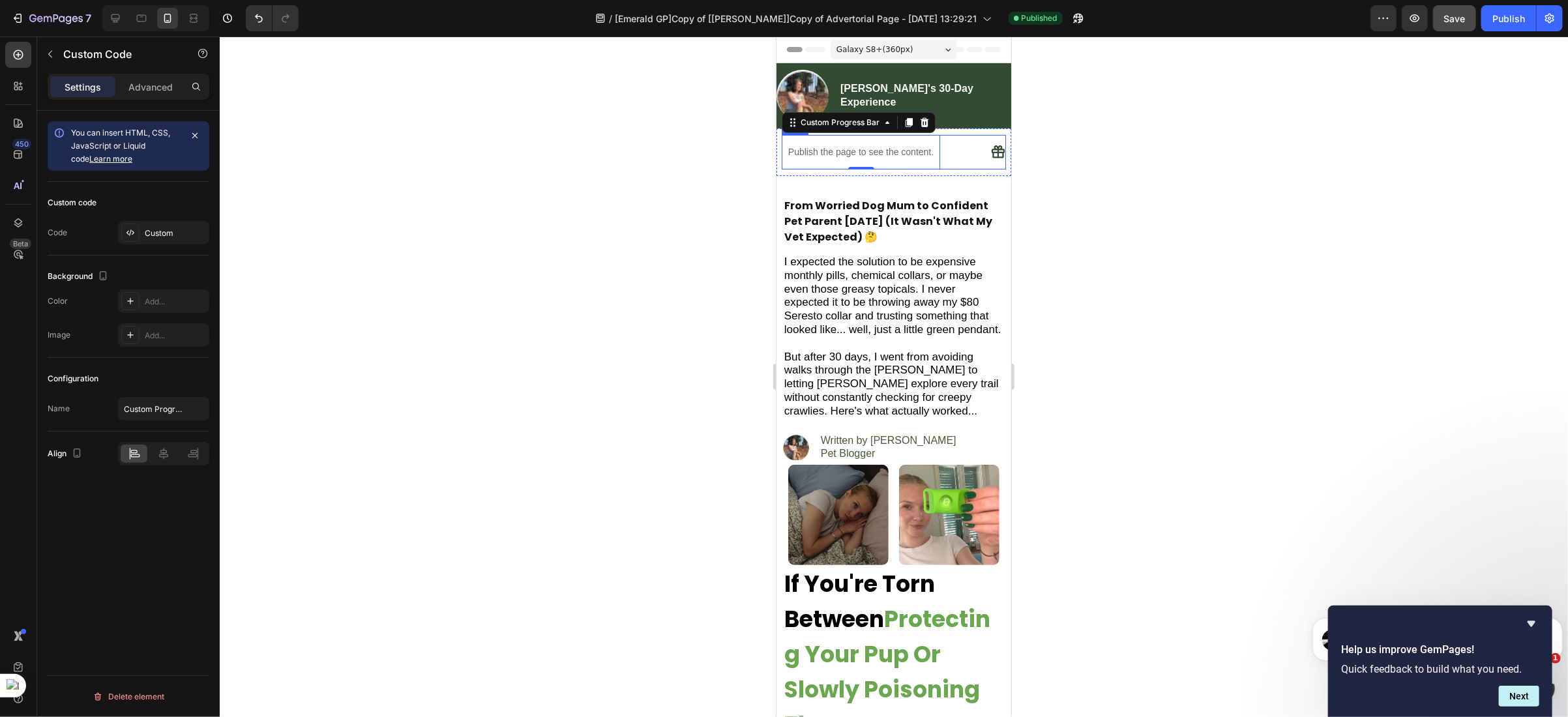
click at [952, 162] on div "Icon" at bounding box center [978, 151] width 53 height 34
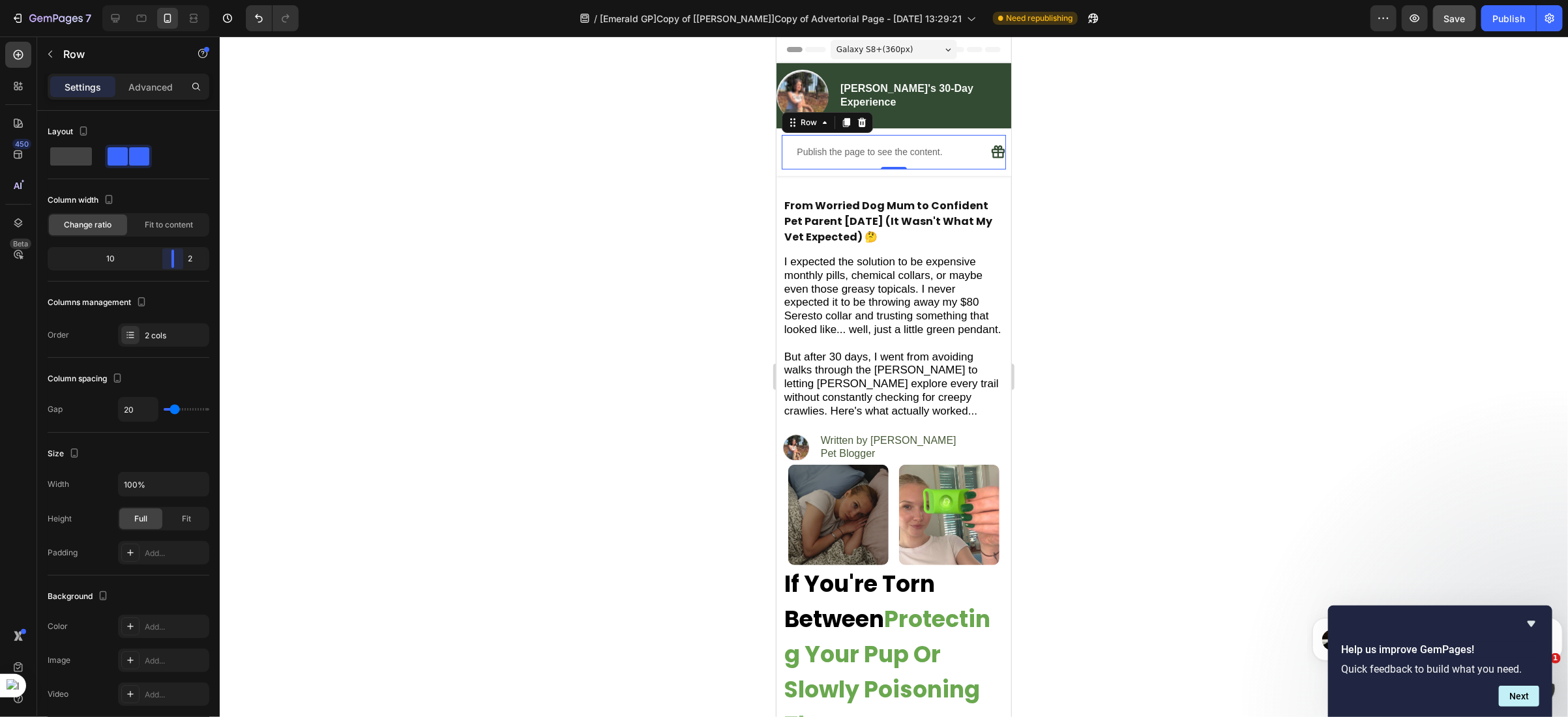
drag, startPoint x: 165, startPoint y: 259, endPoint x: 188, endPoint y: 259, distance: 23.0
click at [188, 0] on body "7 Version history / [Emerald GP]Copy of [Ethan GemPages]Copy of Advertorial Pag…" at bounding box center [784, 0] width 1568 height 0
click at [1446, 16] on span "Save" at bounding box center [1454, 18] width 21 height 11
click at [1499, 26] on button "Publish" at bounding box center [1509, 18] width 55 height 26
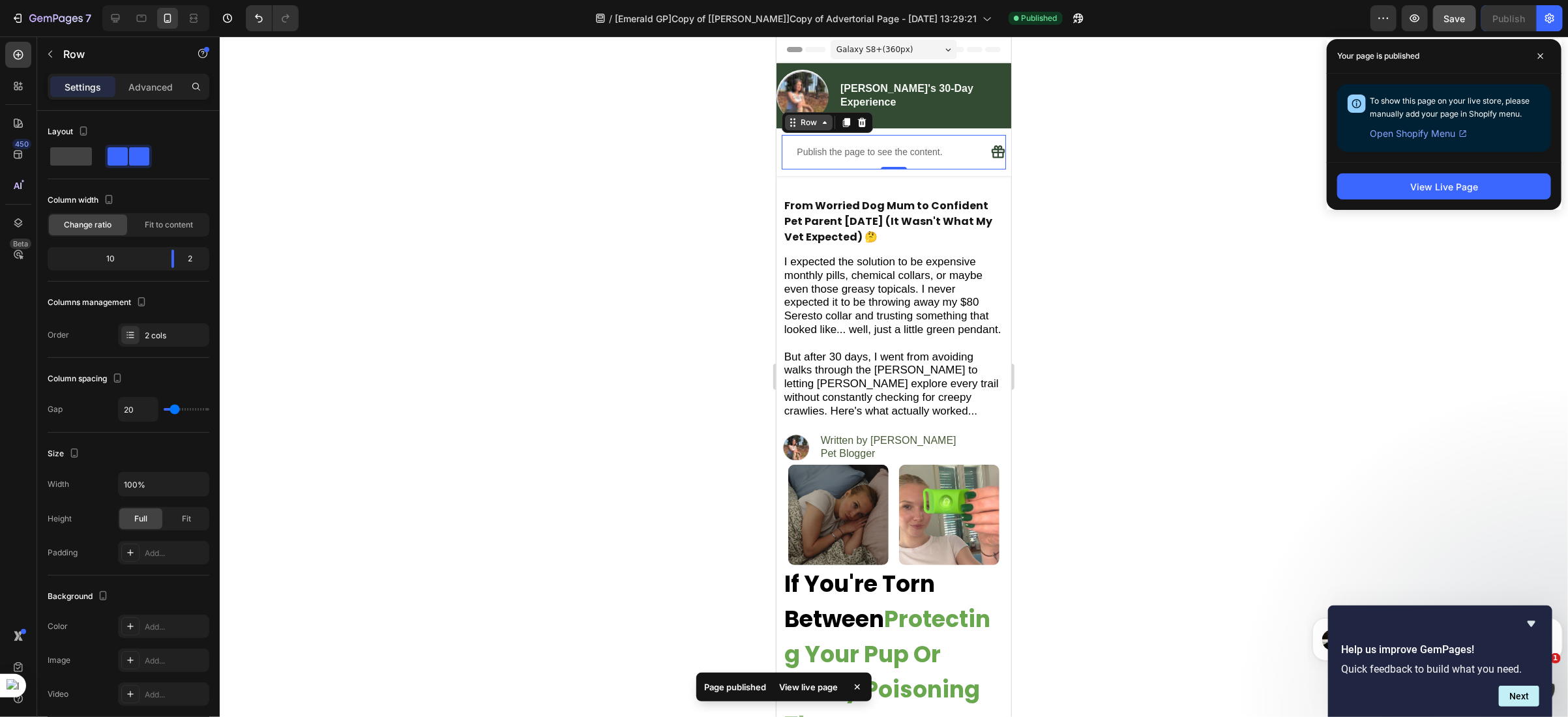
click at [812, 120] on div "Row" at bounding box center [808, 121] width 21 height 11
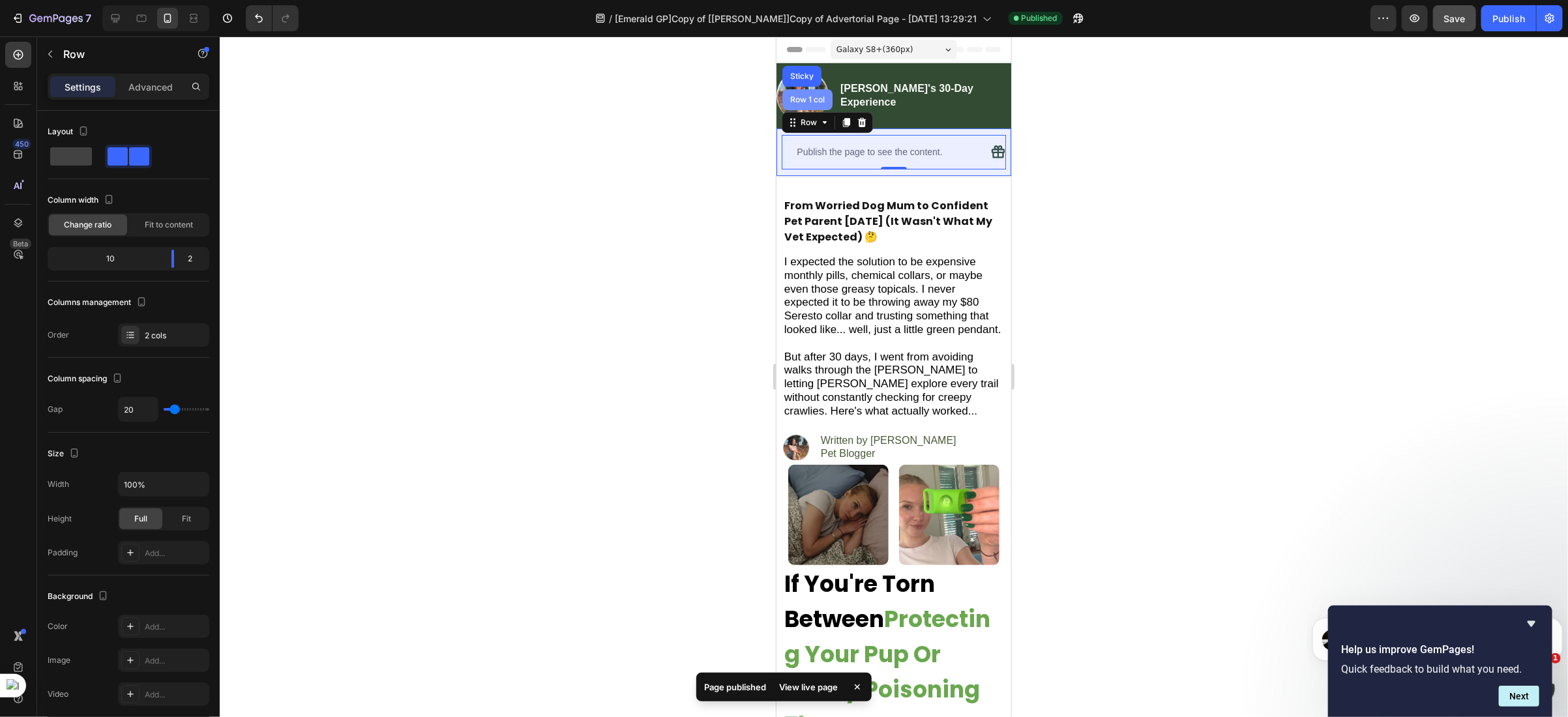
click at [808, 101] on div "Row 1 col" at bounding box center [806, 99] width 40 height 8
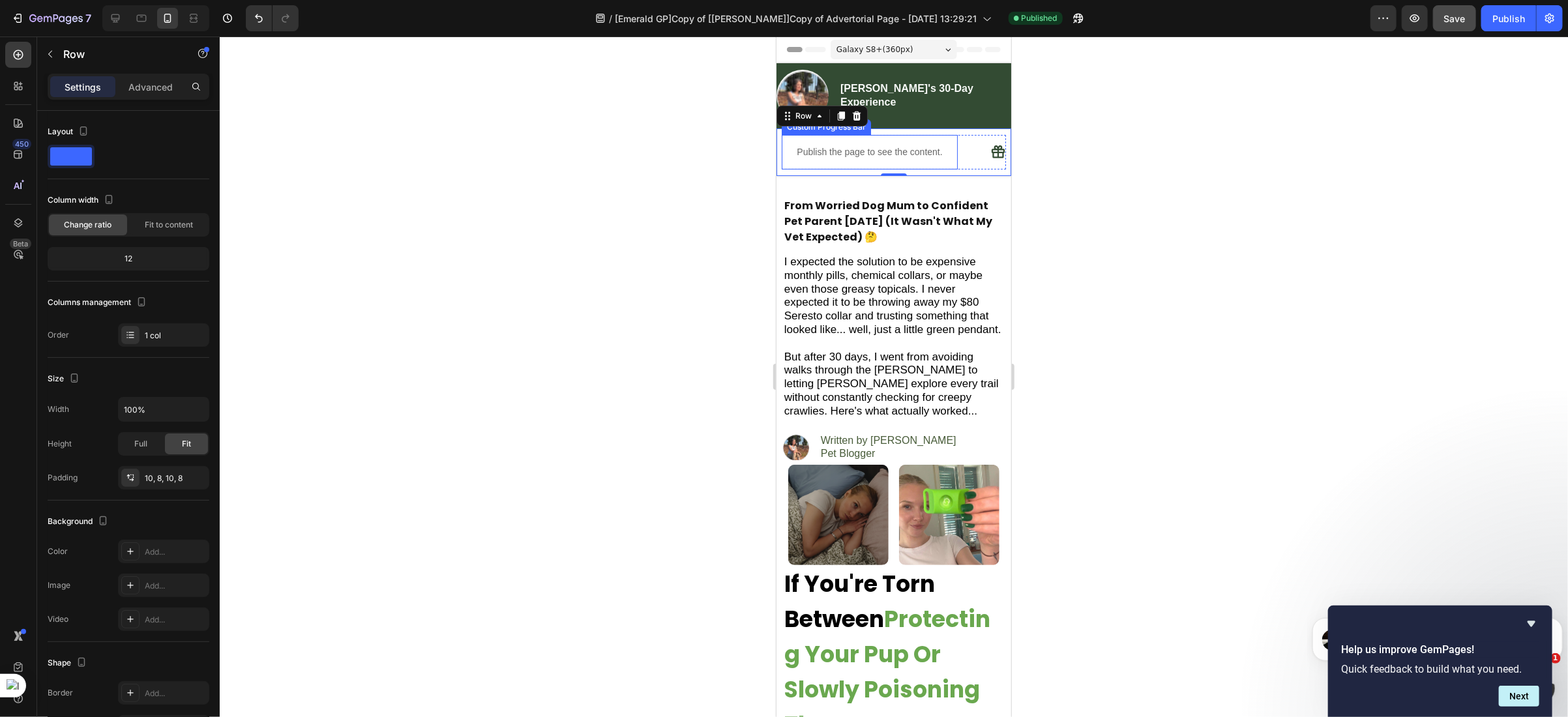
click at [939, 146] on p "Publish the page to see the content." at bounding box center [869, 152] width 176 height 14
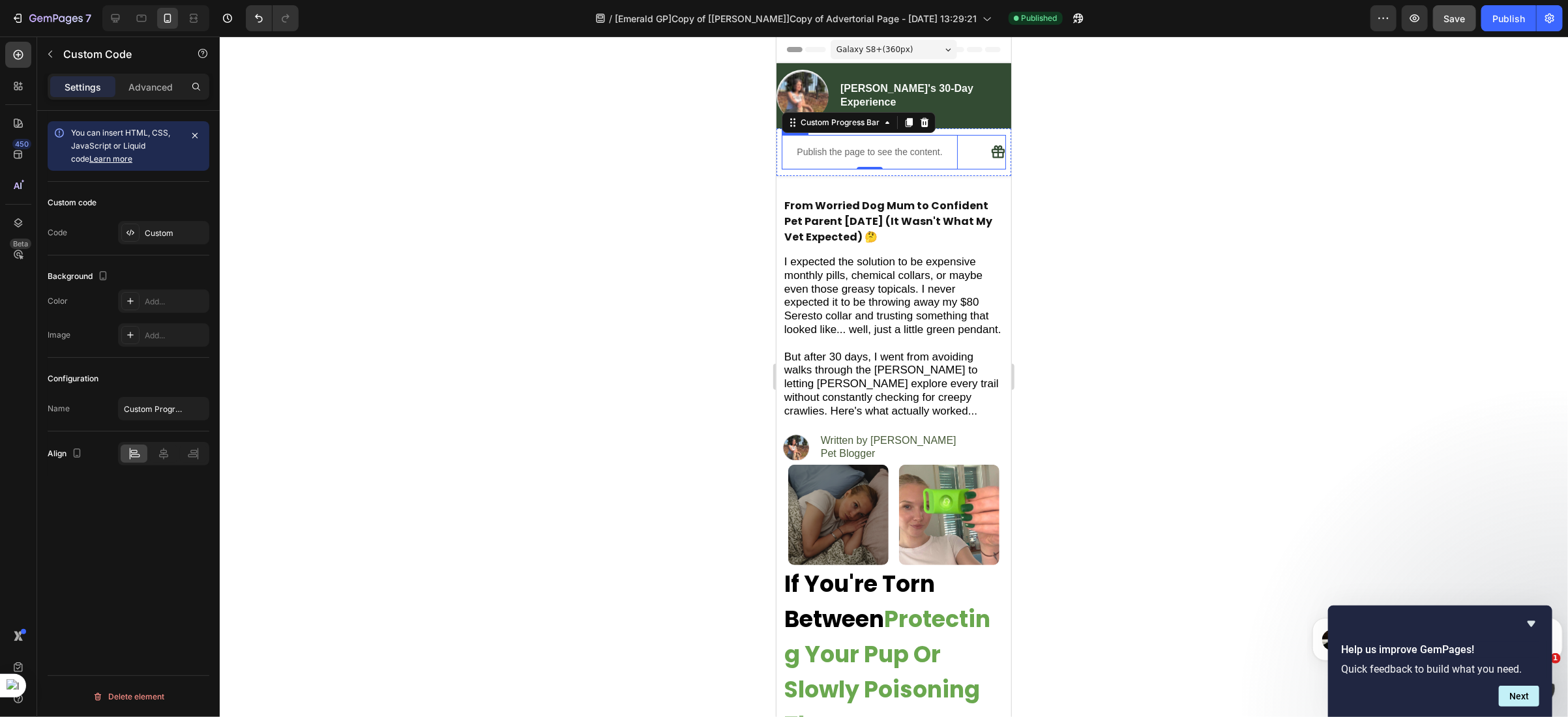
click at [970, 161] on div "Icon" at bounding box center [988, 151] width 35 height 34
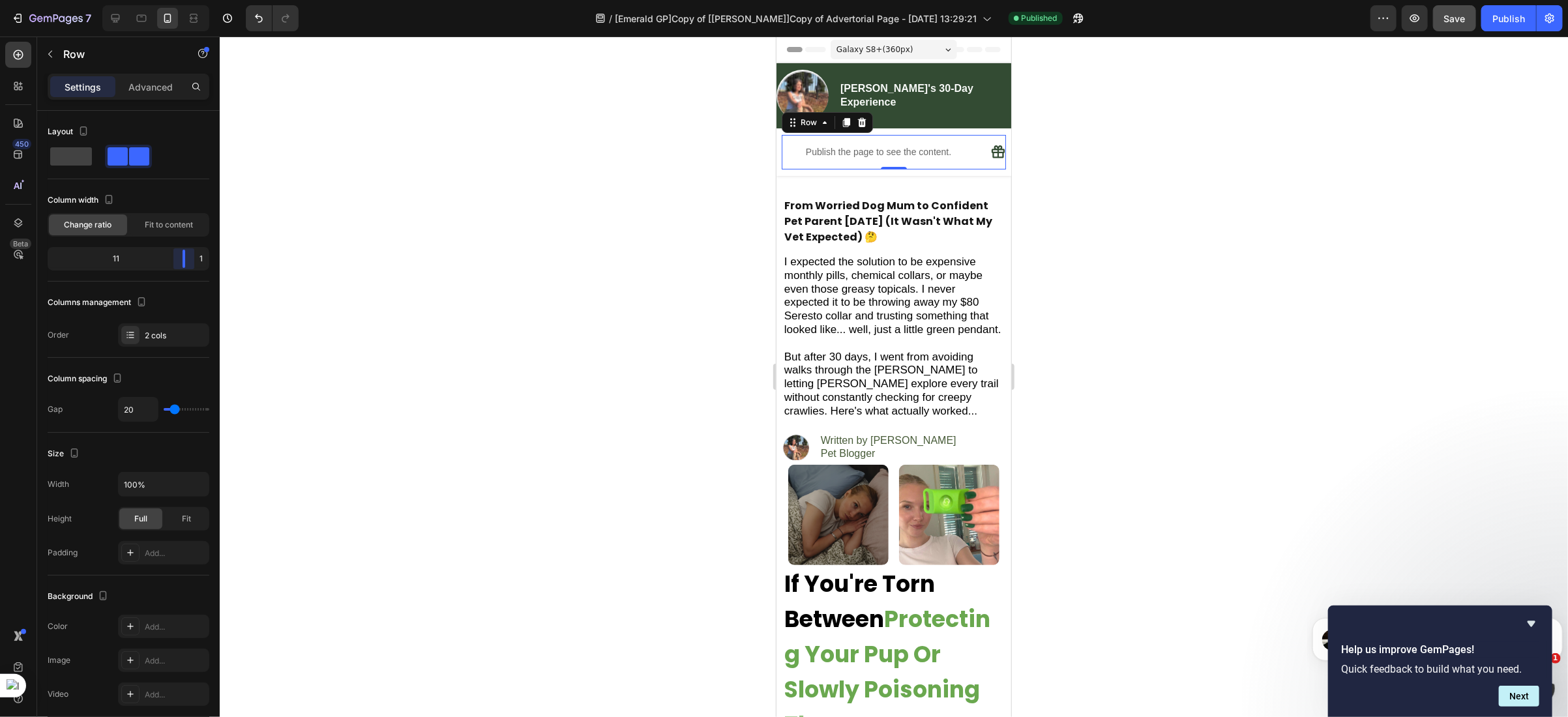
drag, startPoint x: 173, startPoint y: 259, endPoint x: 223, endPoint y: 257, distance: 50.0
click at [223, 0] on body "7 Version history / [Emerald GP]Copy of [Ethan GemPages]Copy of Advertorial Pag…" at bounding box center [784, 0] width 1568 height 0
click at [1449, 17] on span "Save" at bounding box center [1454, 18] width 21 height 11
click at [1509, 24] on div "Publish" at bounding box center [1509, 18] width 33 height 14
click at [1085, 26] on button "button" at bounding box center [1078, 18] width 26 height 26
